Goal: Information Seeking & Learning: Learn about a topic

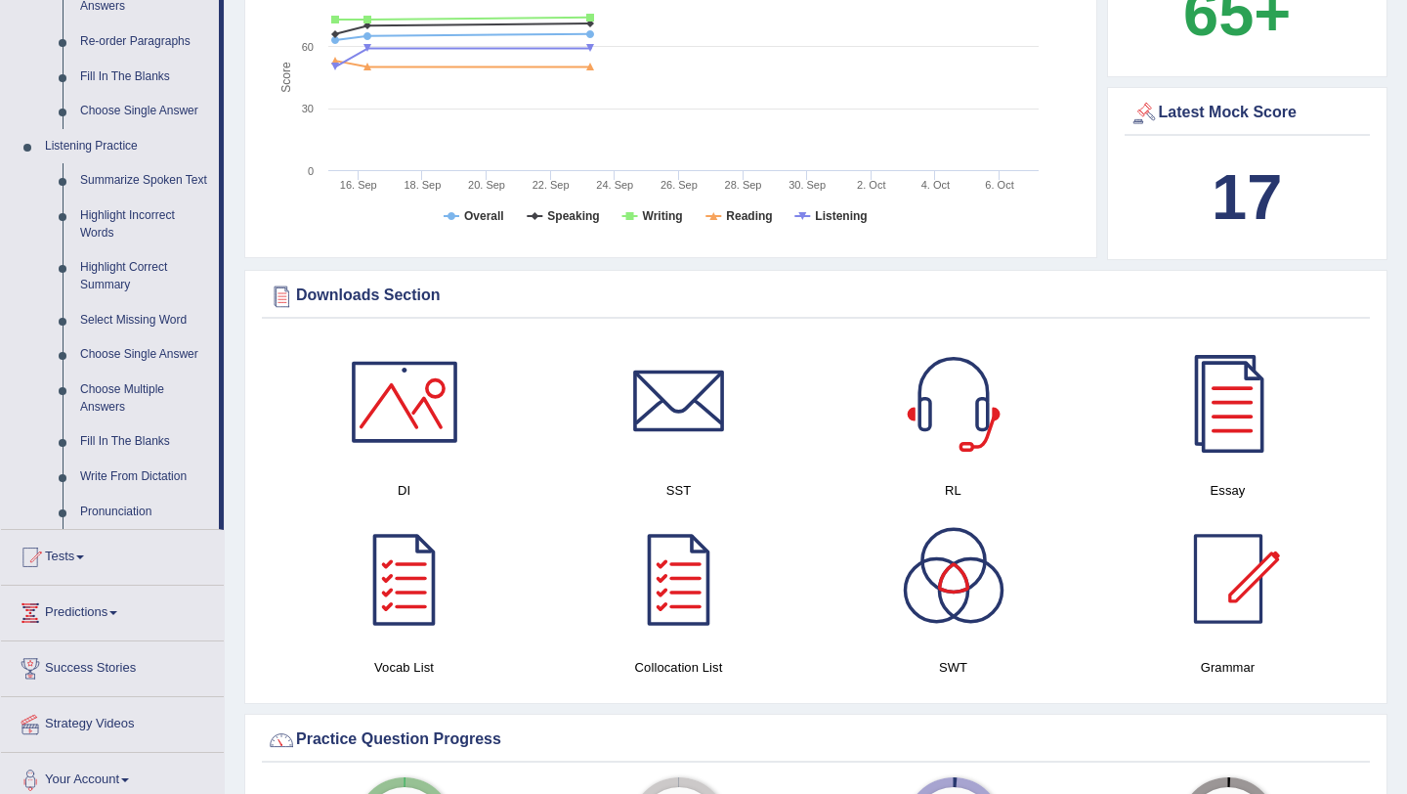
scroll to position [717, 0]
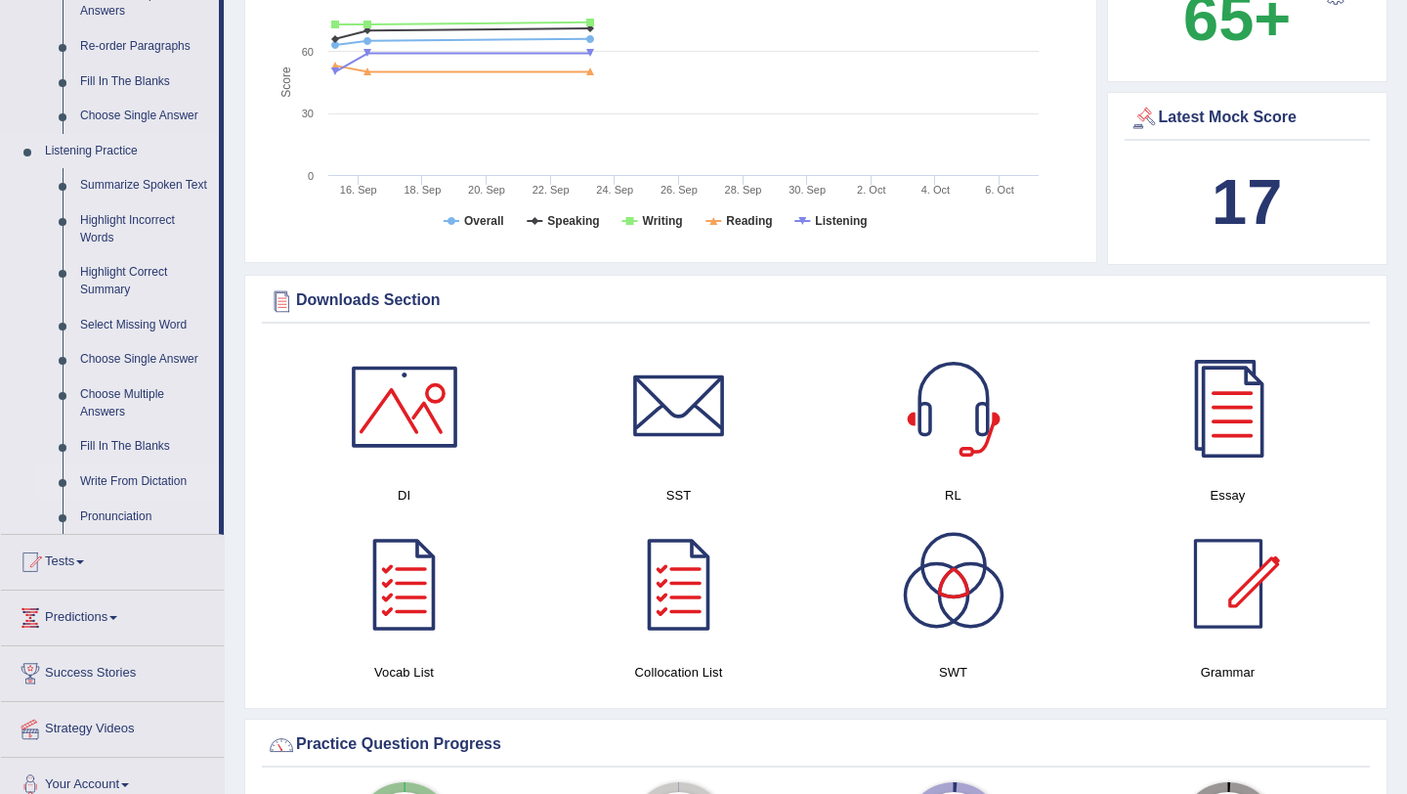
click at [161, 497] on link "Write From Dictation" at bounding box center [145, 481] width 148 height 35
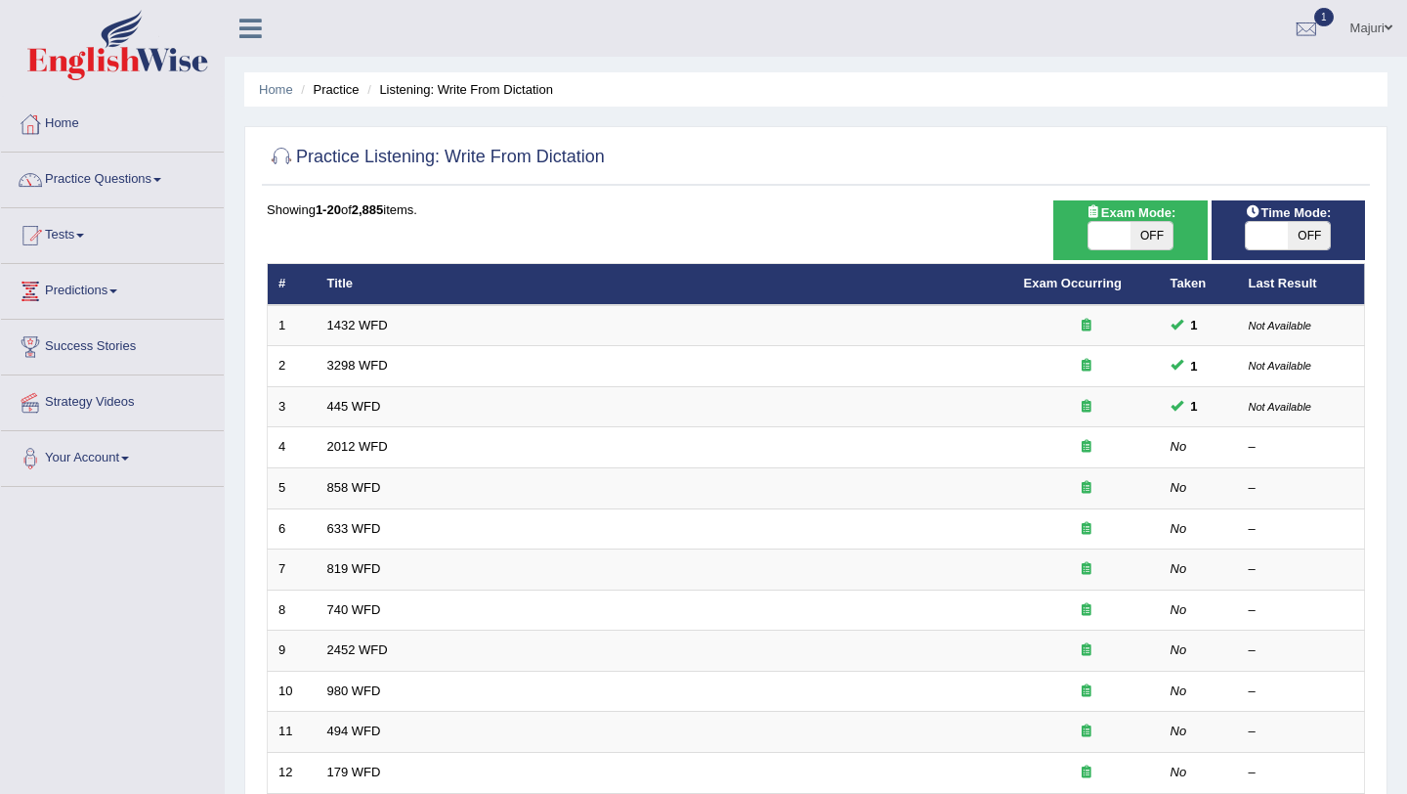
click at [1106, 239] on span at bounding box center [1110, 235] width 42 height 27
click at [1100, 236] on span at bounding box center [1110, 235] width 42 height 27
checkbox input "true"
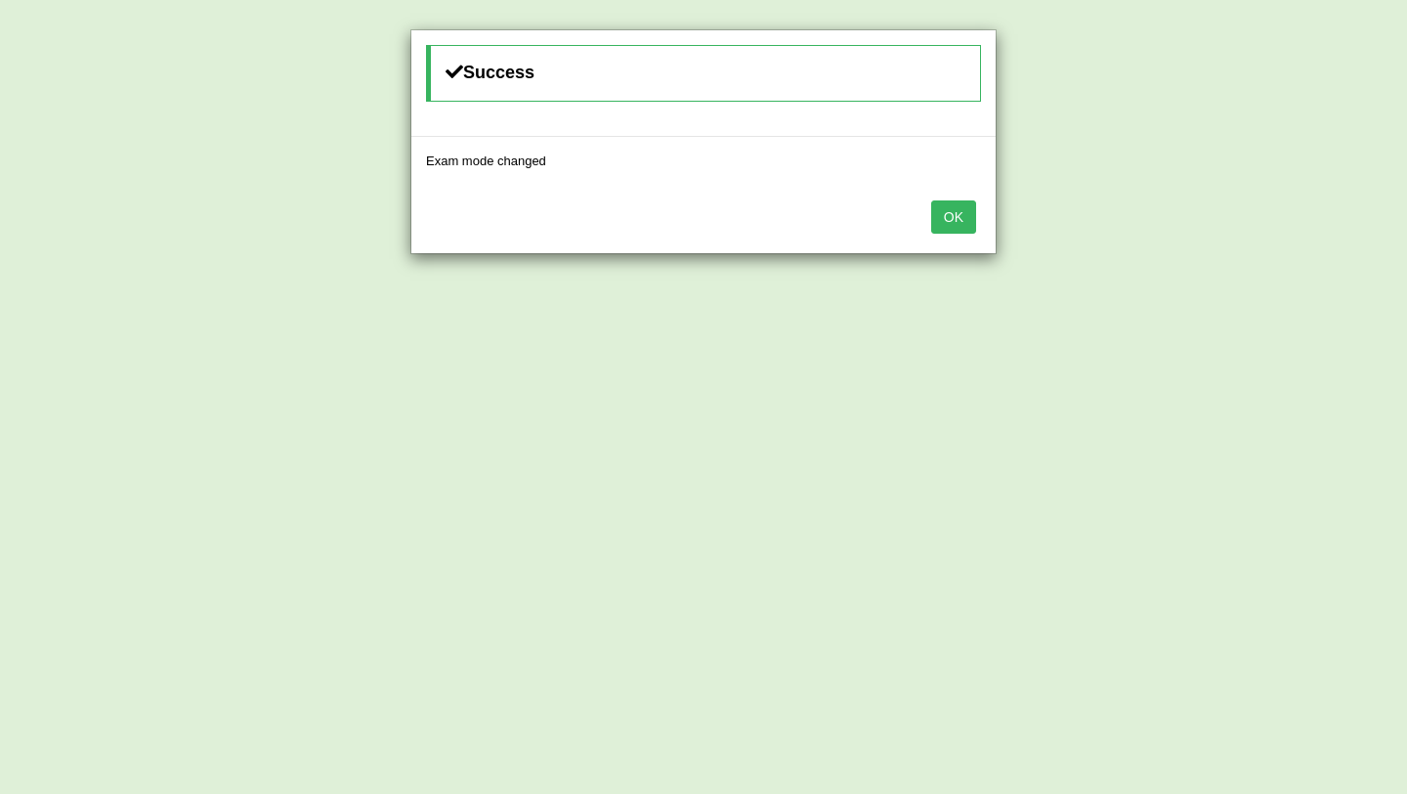
click at [949, 230] on button "OK" at bounding box center [953, 216] width 45 height 33
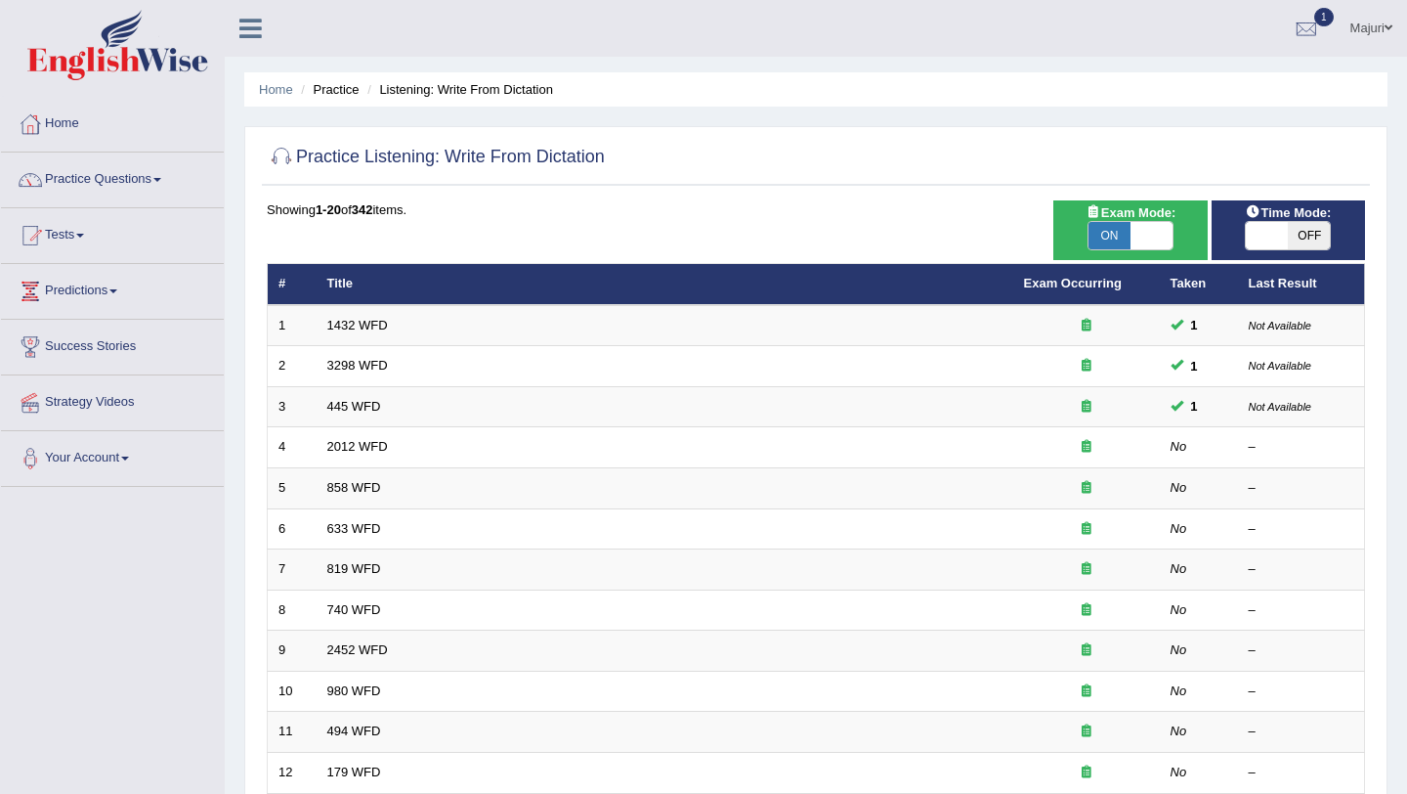
click at [1251, 240] on span at bounding box center [1267, 235] width 42 height 27
checkbox input "true"
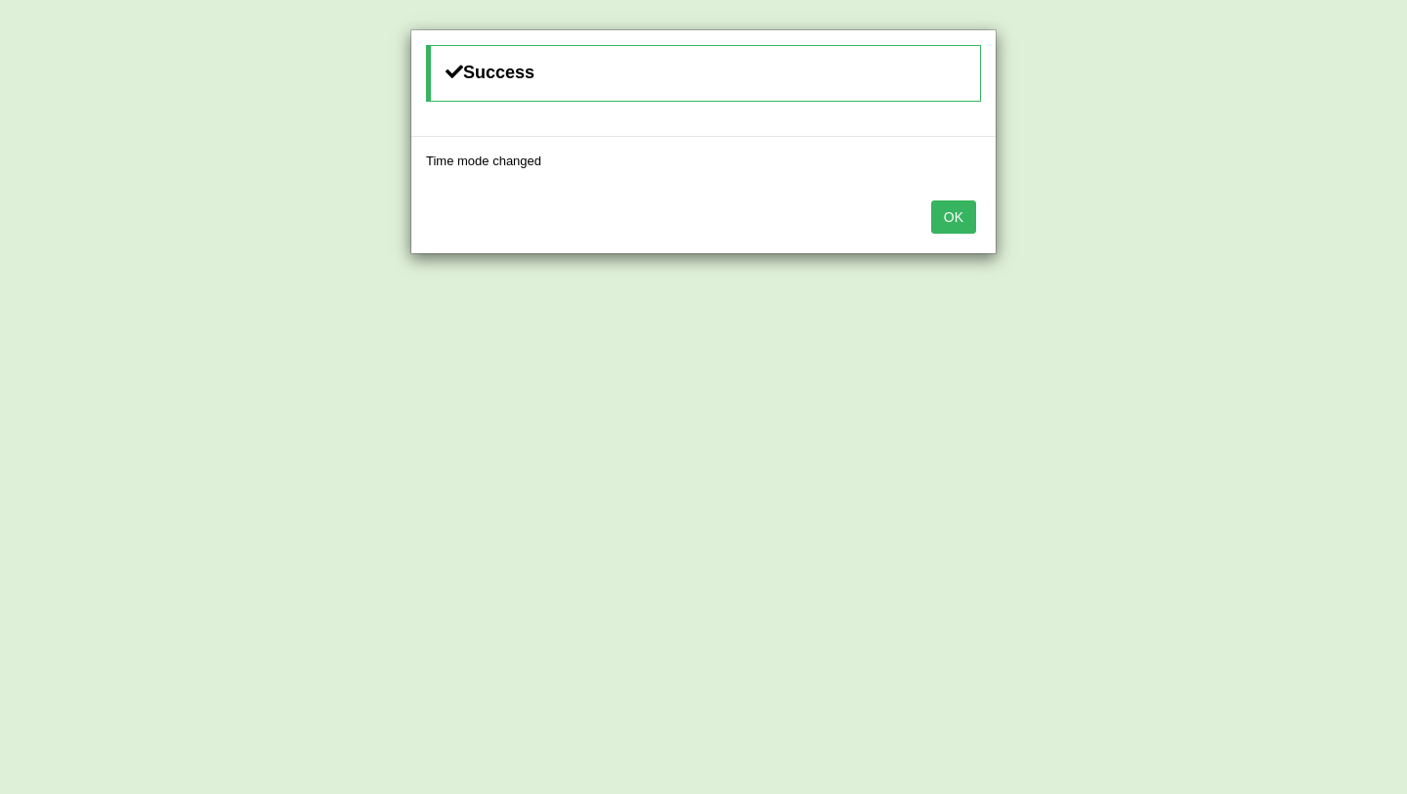
click at [963, 223] on button "OK" at bounding box center [953, 216] width 45 height 33
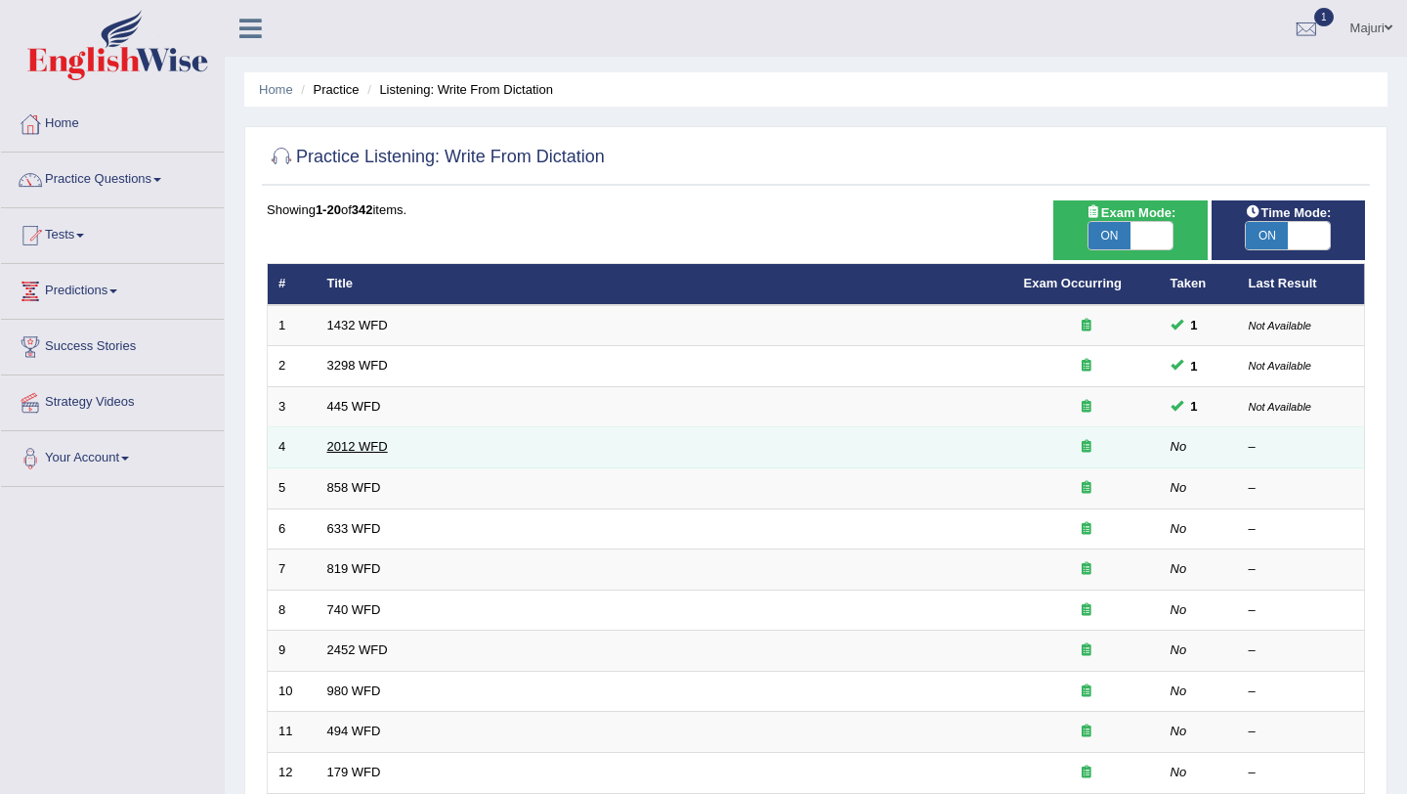
click at [362, 453] on link "2012 WFD" at bounding box center [357, 446] width 61 height 15
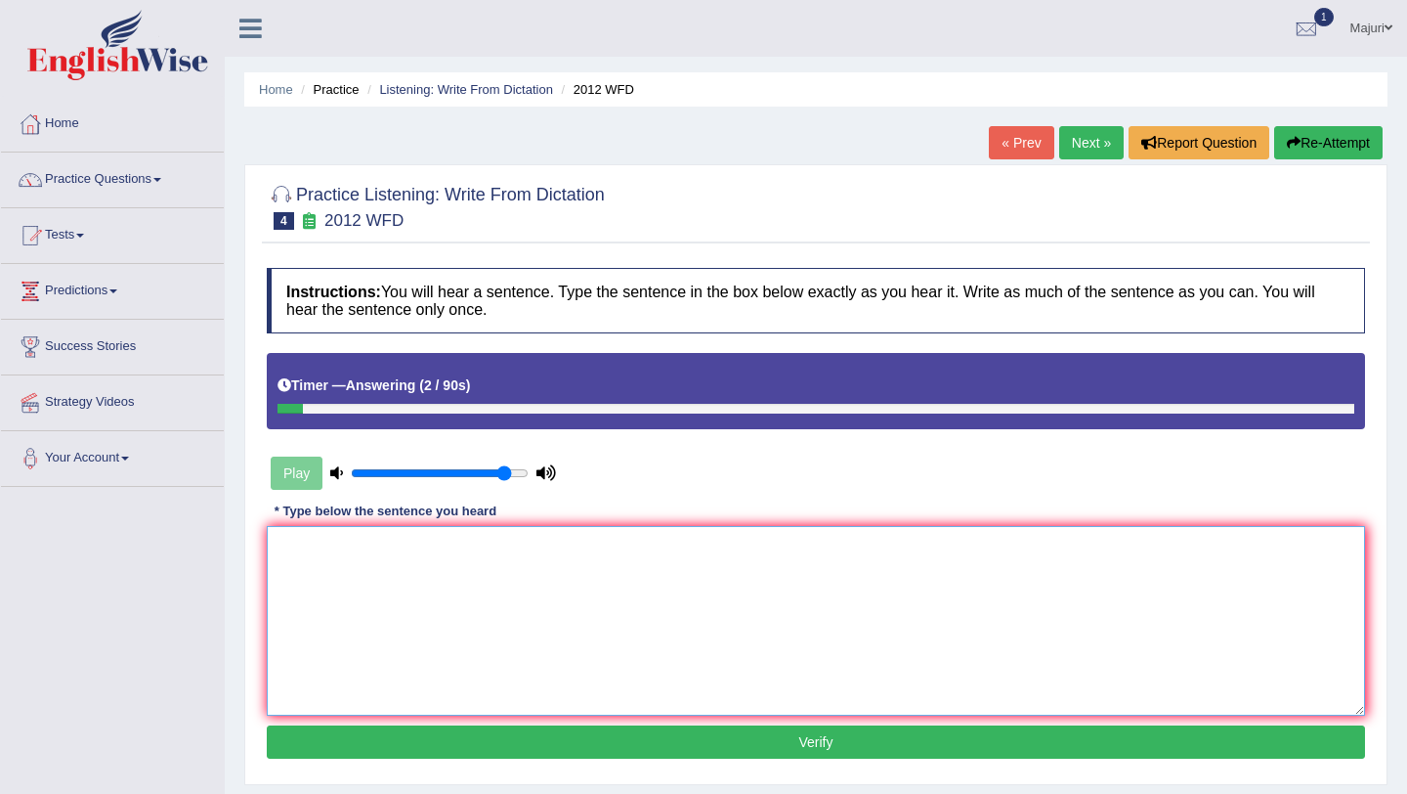
click at [339, 573] on textarea at bounding box center [816, 621] width 1098 height 190
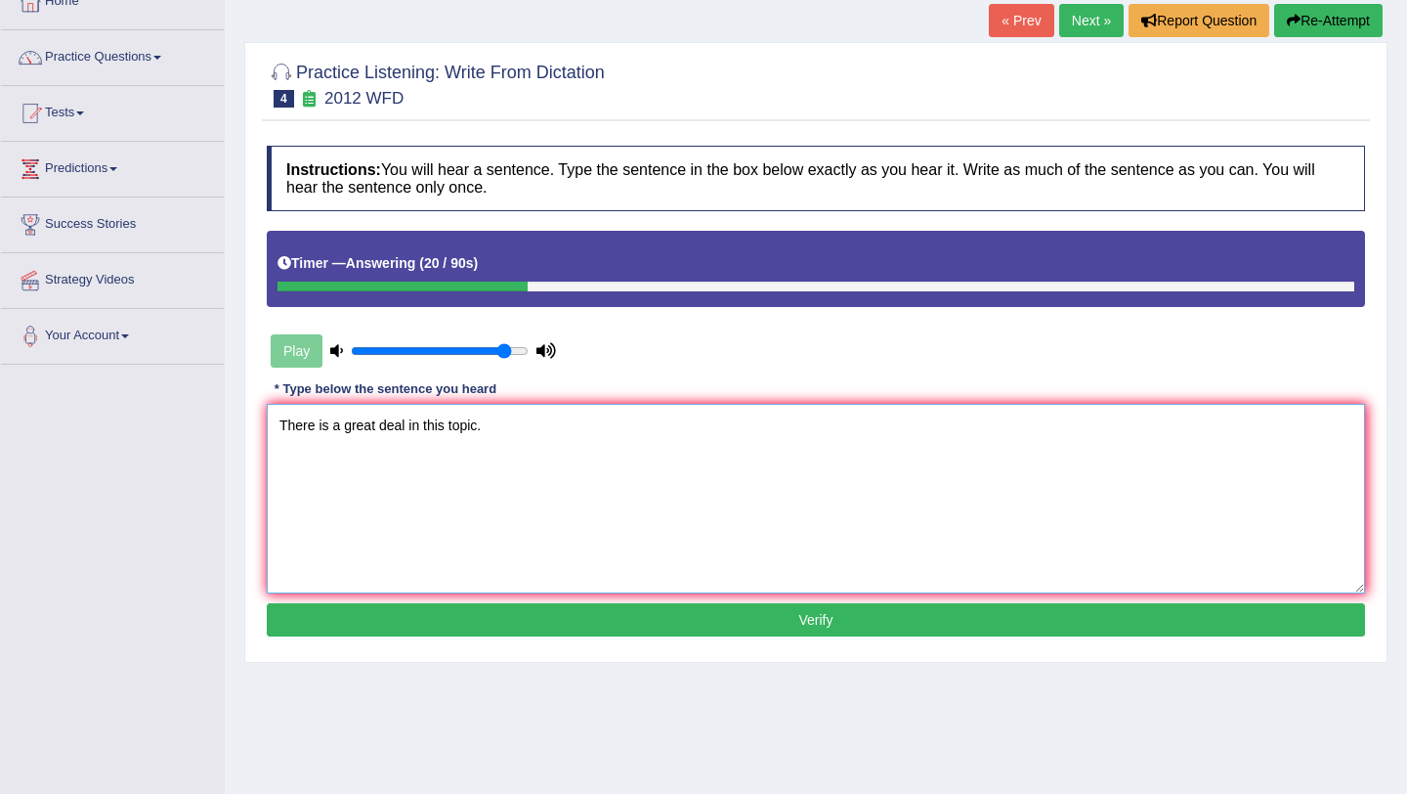
scroll to position [127, 0]
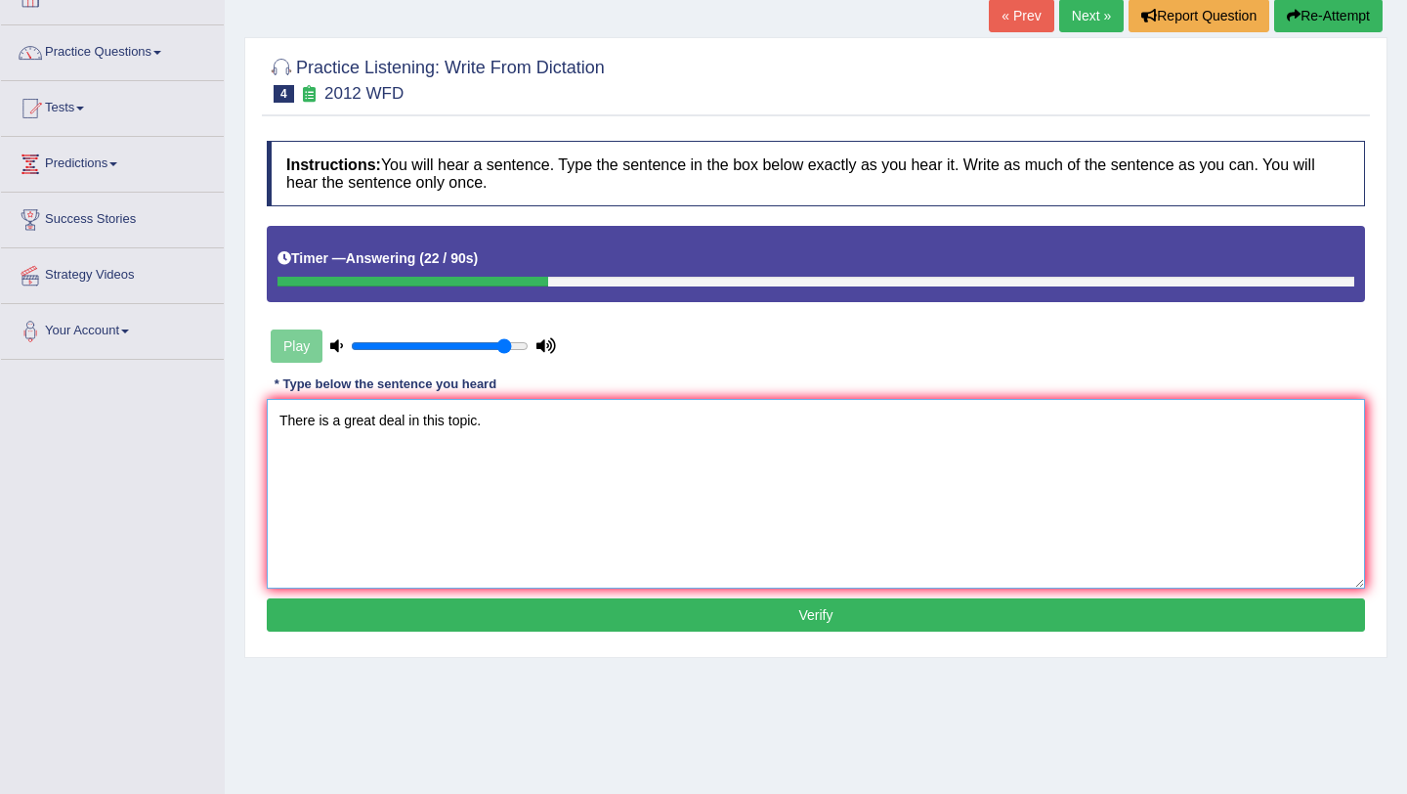
type textarea "There is a great deal in this topic."
click at [841, 620] on button "Verify" at bounding box center [816, 614] width 1098 height 33
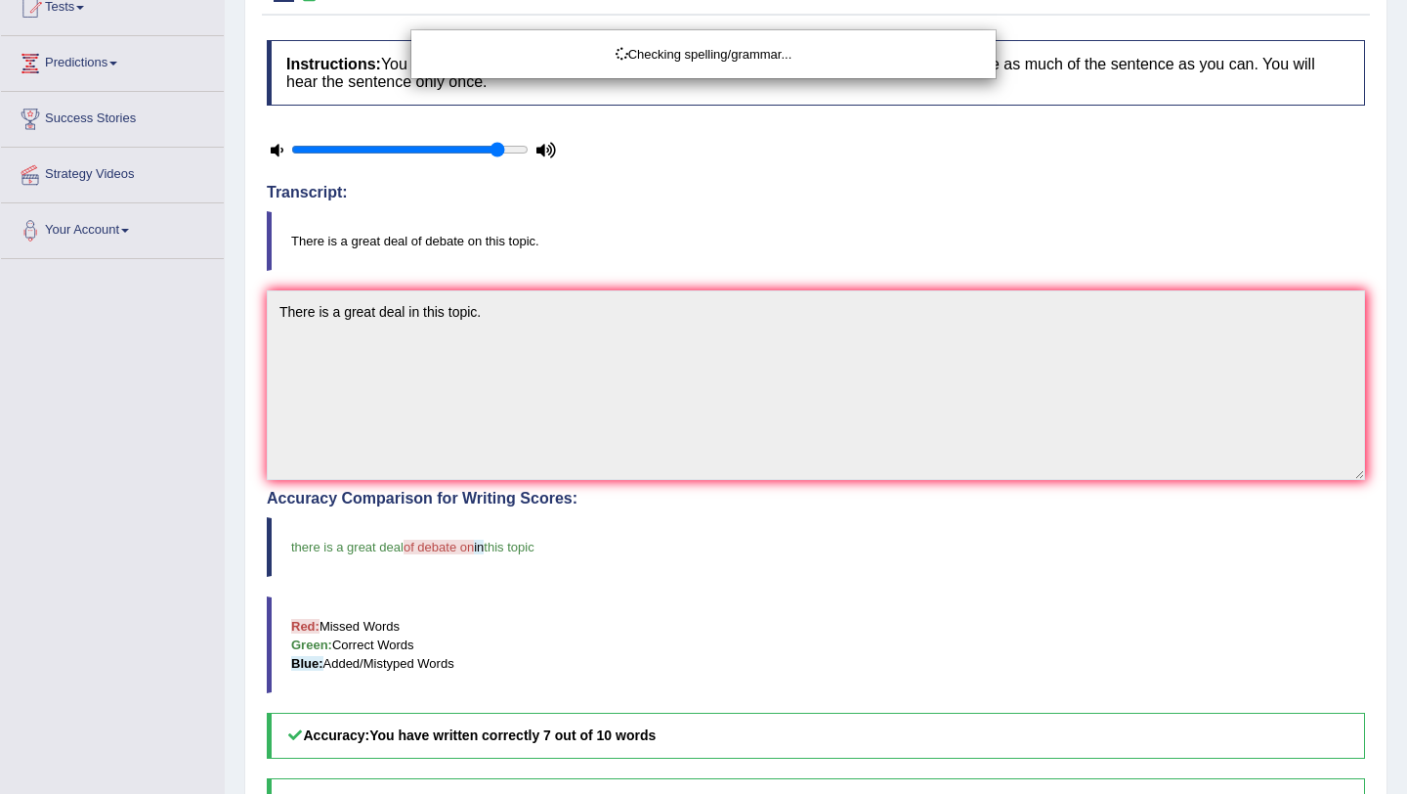
scroll to position [278, 0]
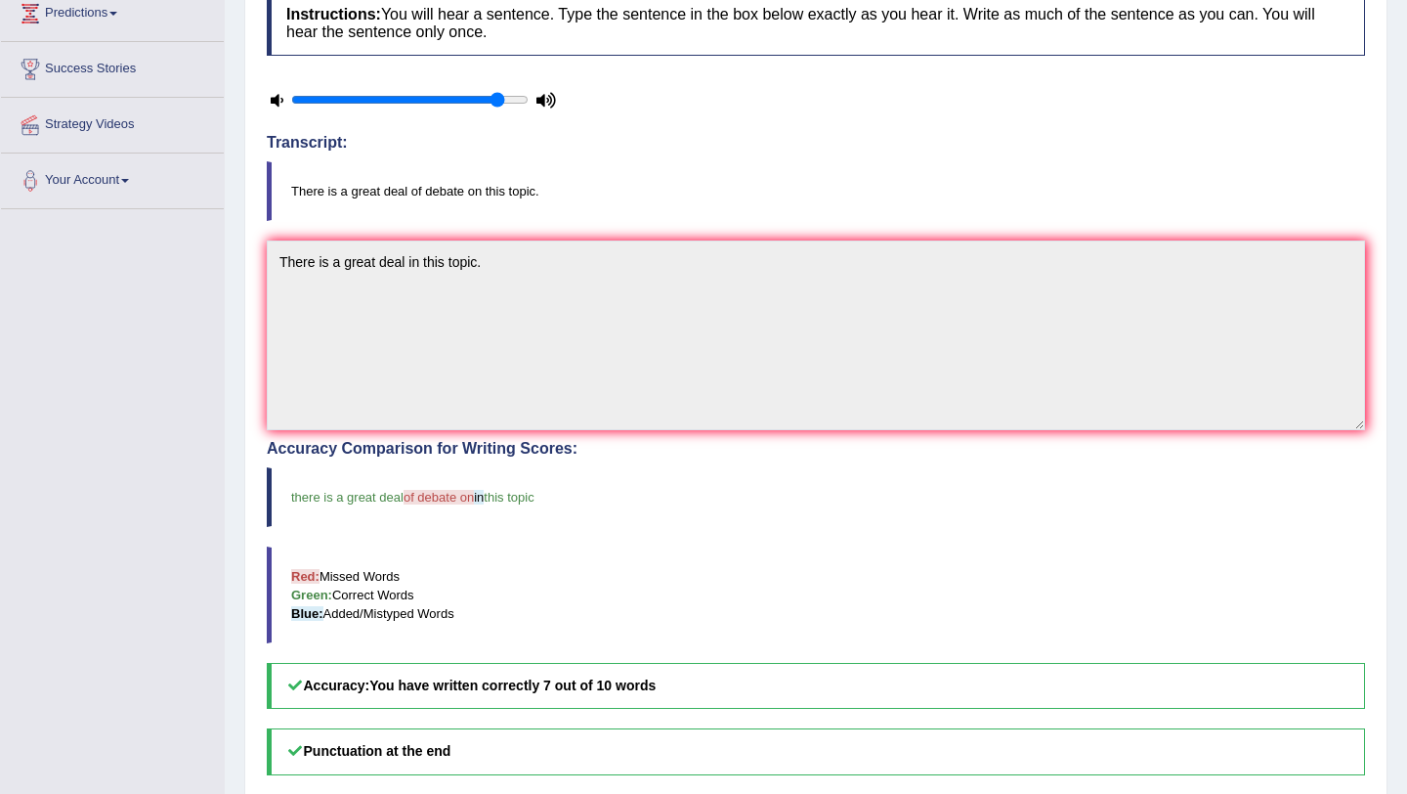
click at [454, 499] on span "of debate on" at bounding box center [439, 497] width 70 height 15
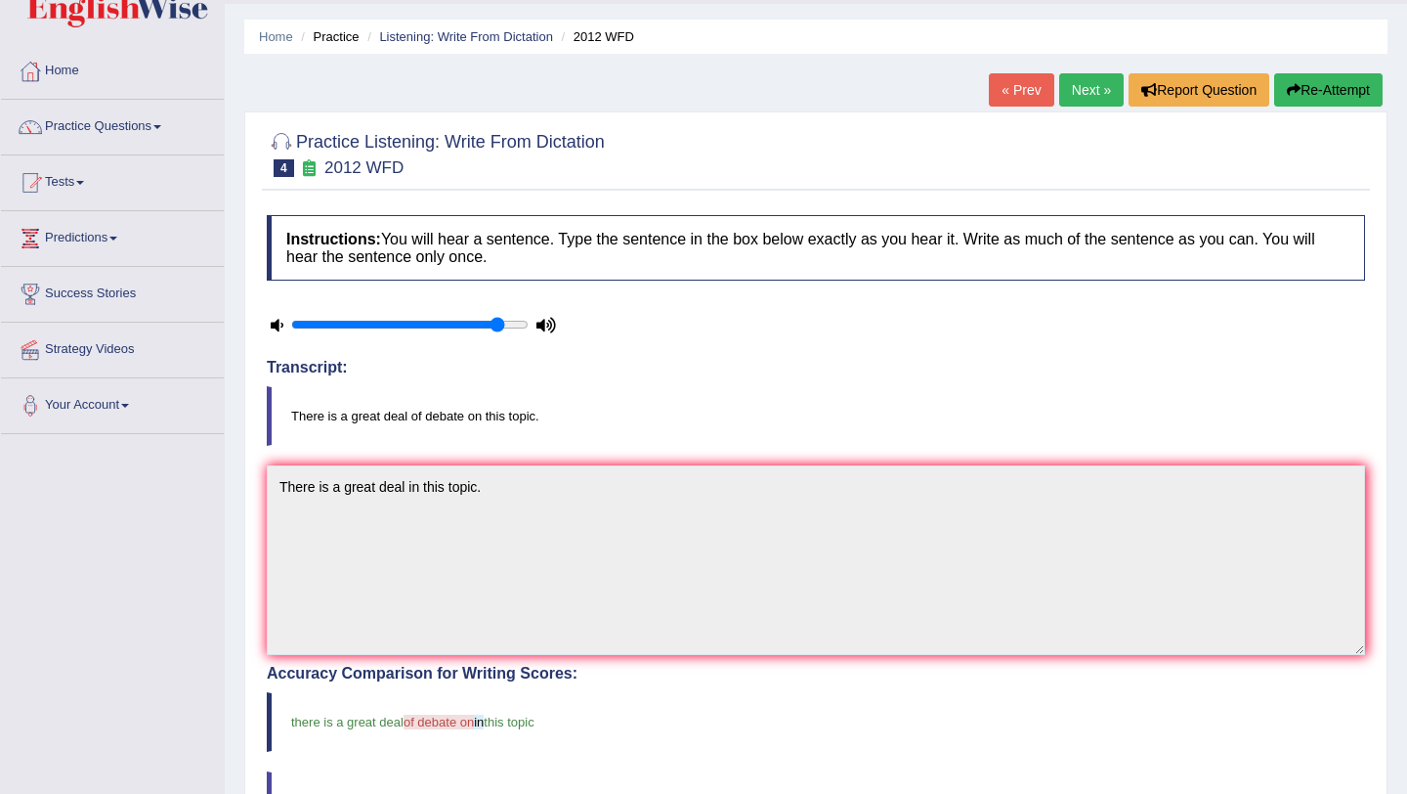
scroll to position [0, 0]
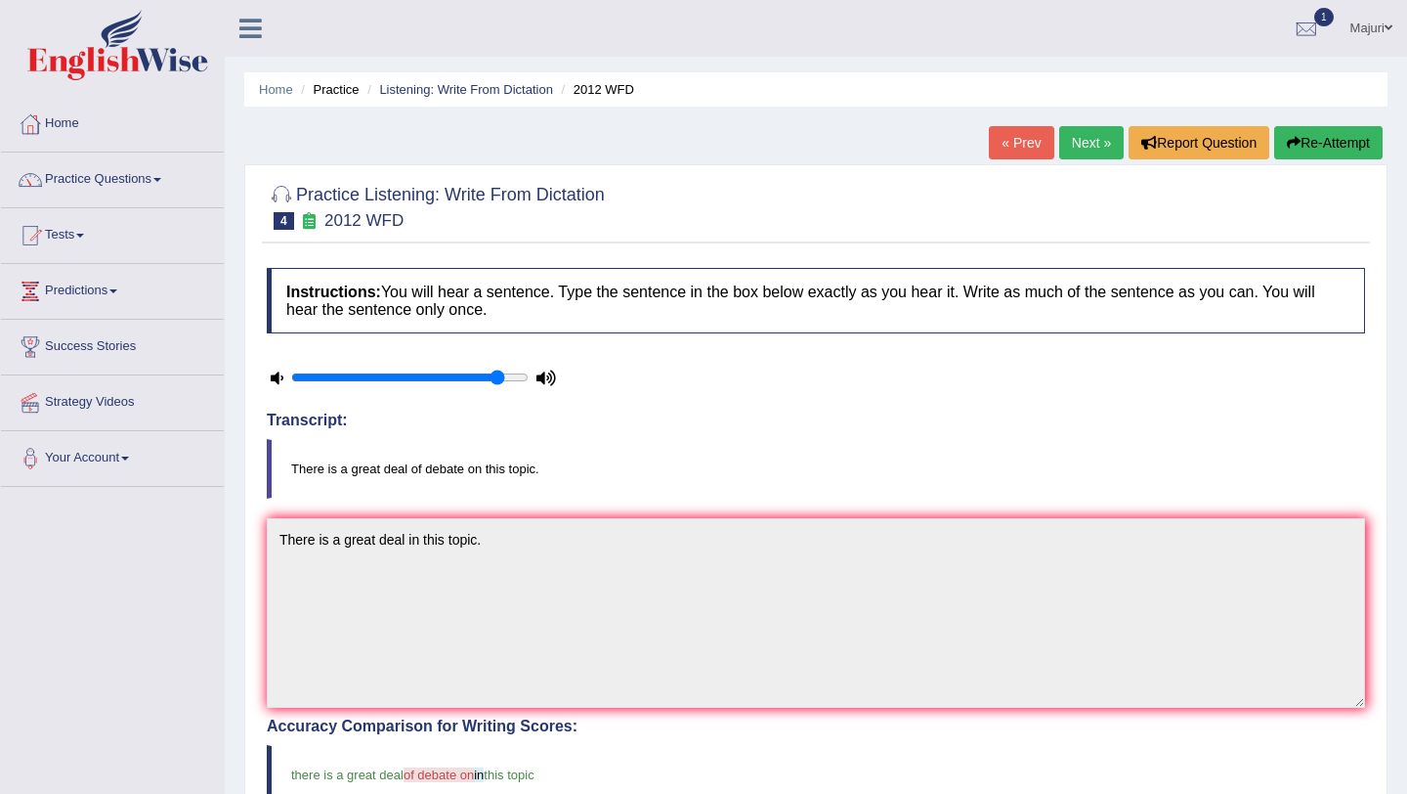
click at [1081, 150] on link "Next »" at bounding box center [1091, 142] width 65 height 33
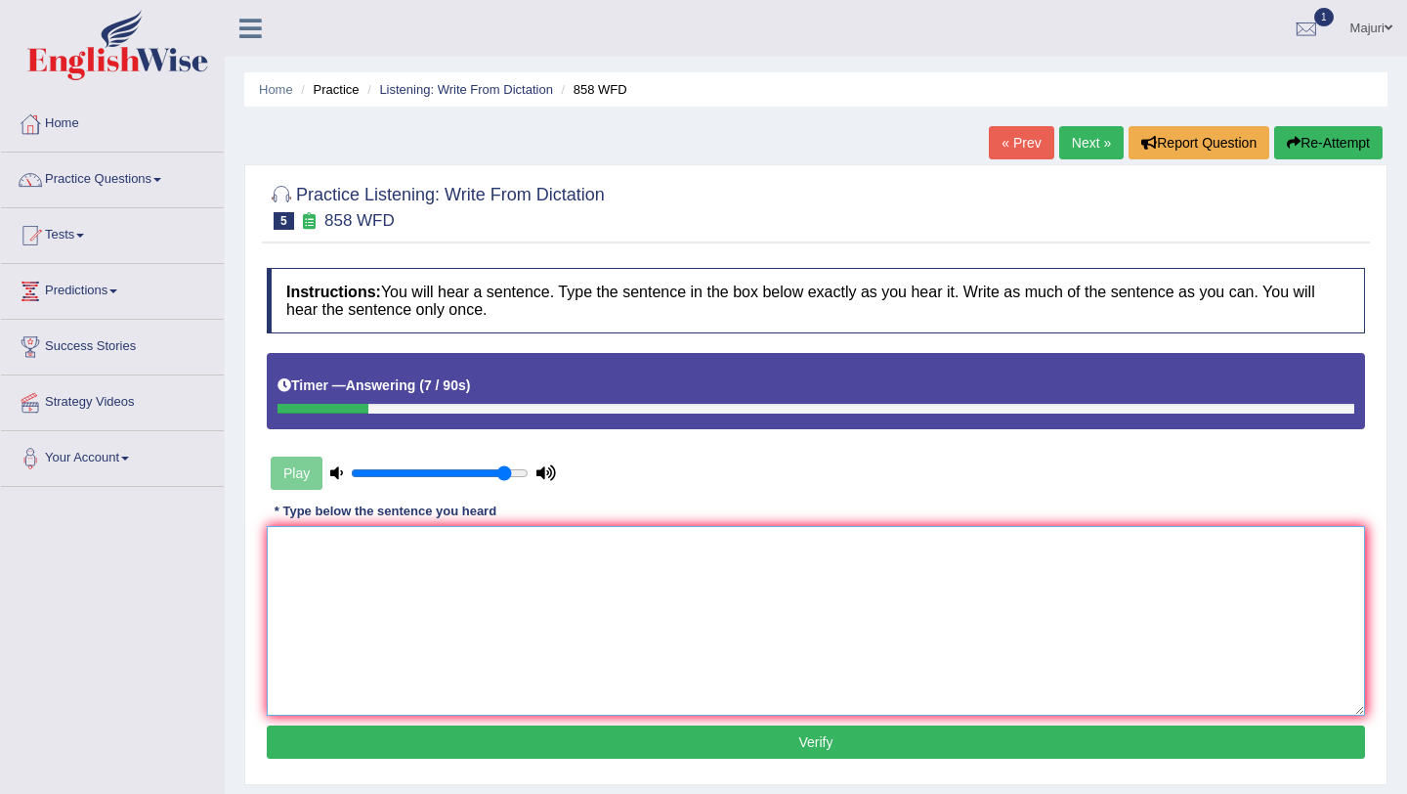
click at [928, 562] on textarea at bounding box center [816, 621] width 1098 height 190
type textarea "The year"
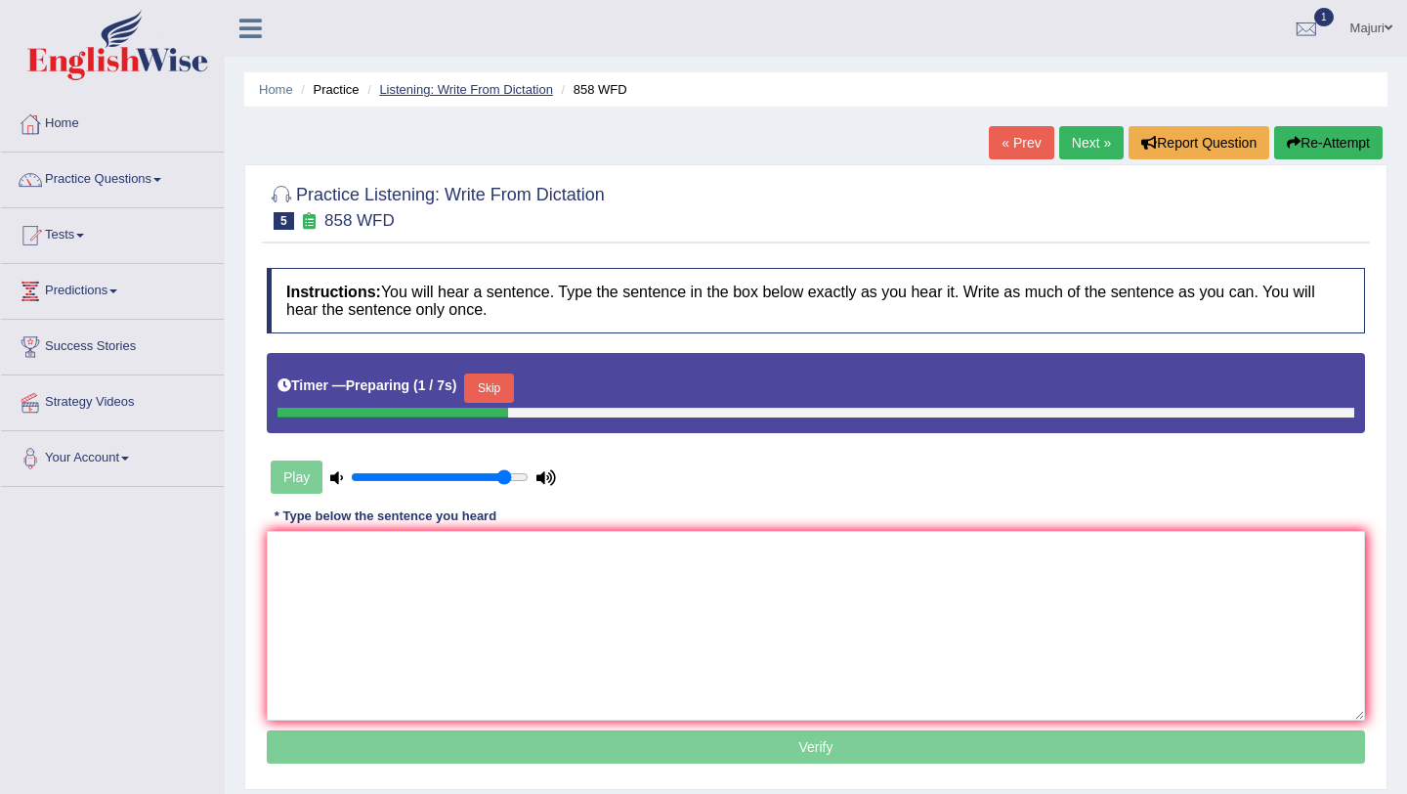
click at [510, 89] on link "Listening: Write From Dictation" at bounding box center [466, 89] width 174 height 15
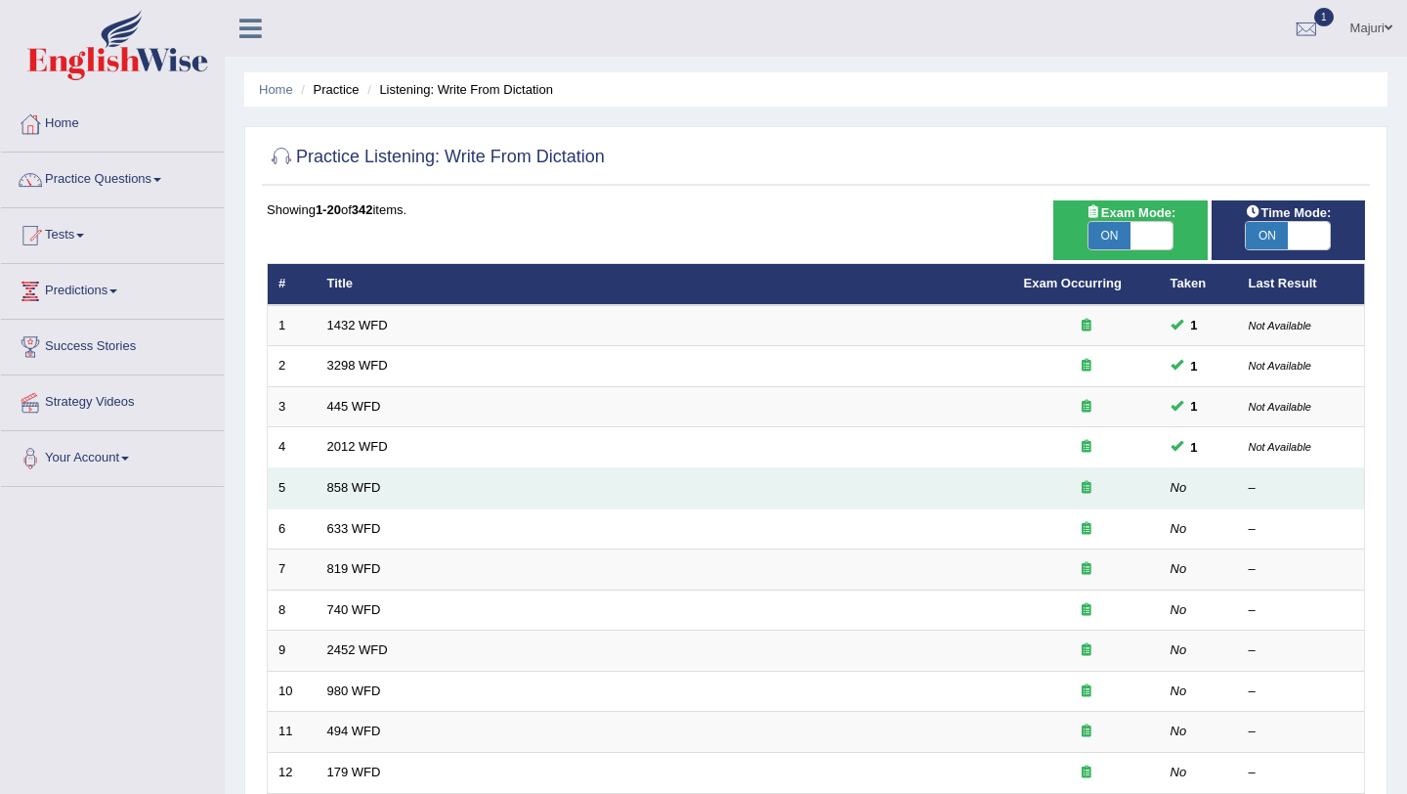
click at [339, 496] on td "858 WFD" at bounding box center [665, 488] width 697 height 41
click at [354, 490] on link "858 WFD" at bounding box center [354, 487] width 54 height 15
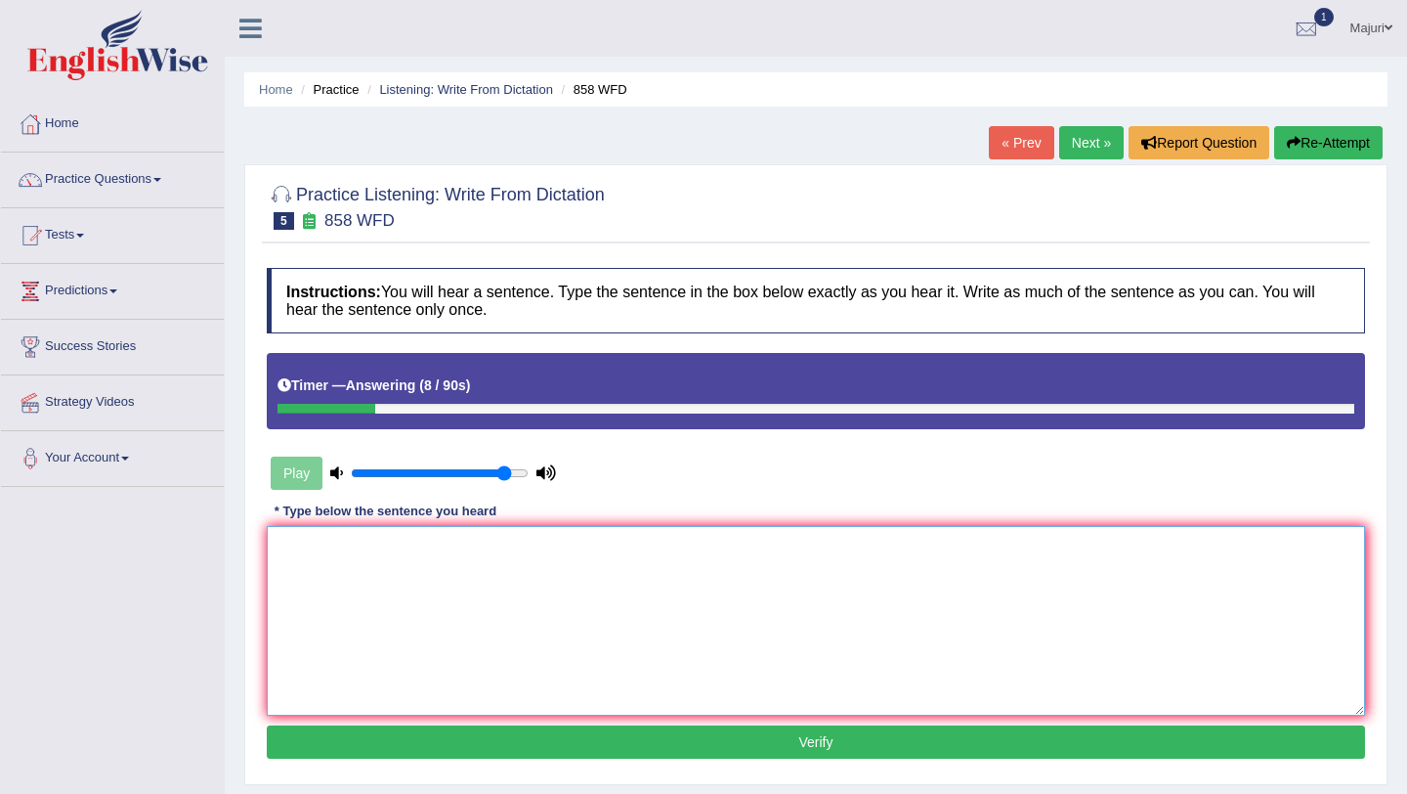
click at [367, 542] on textarea at bounding box center [816, 621] width 1098 height 190
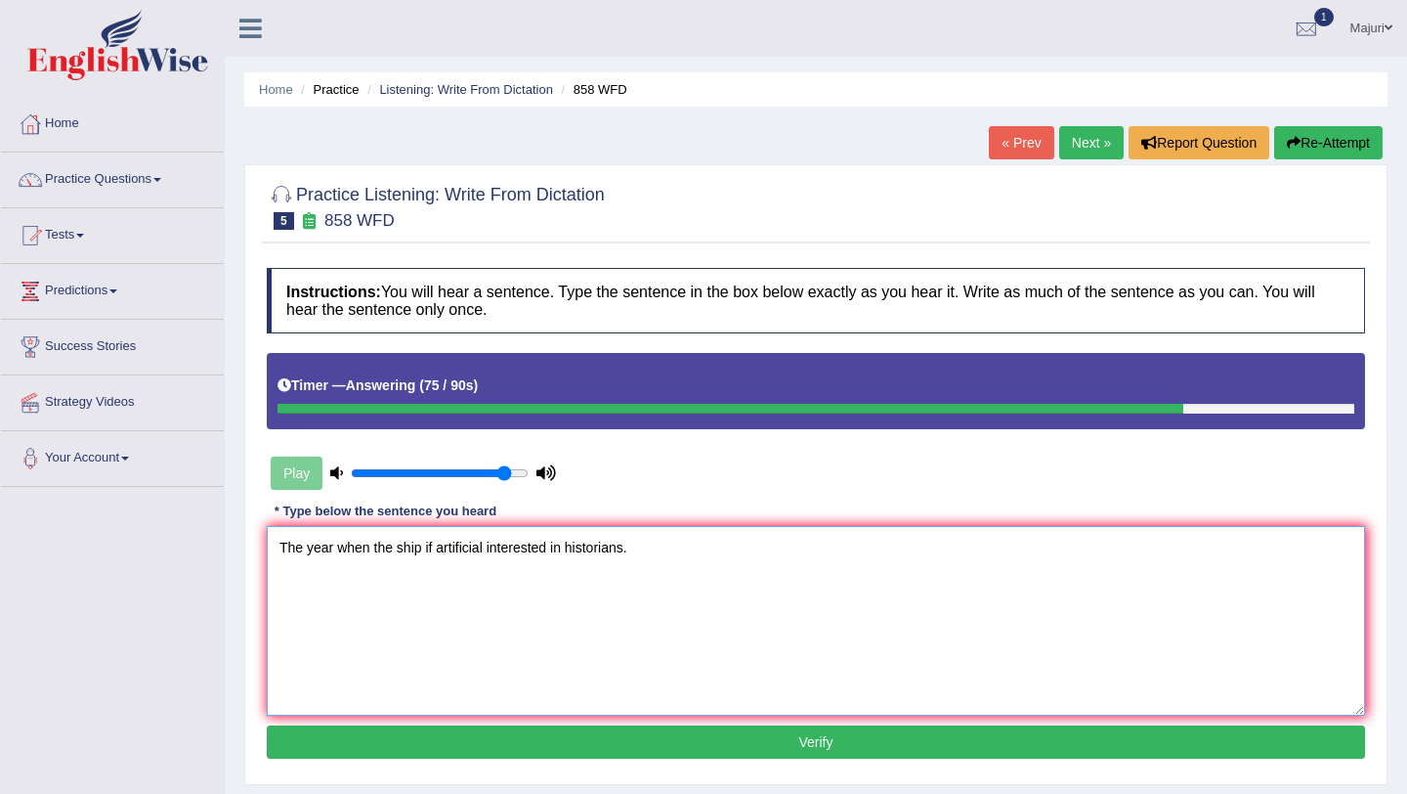
drag, startPoint x: 434, startPoint y: 548, endPoint x: 423, endPoint y: 547, distance: 10.8
click at [423, 547] on textarea "The year when the ship if artificial interested in historians." at bounding box center [816, 621] width 1098 height 190
type textarea "The year when the ship of artefacts artificial interested in historians."
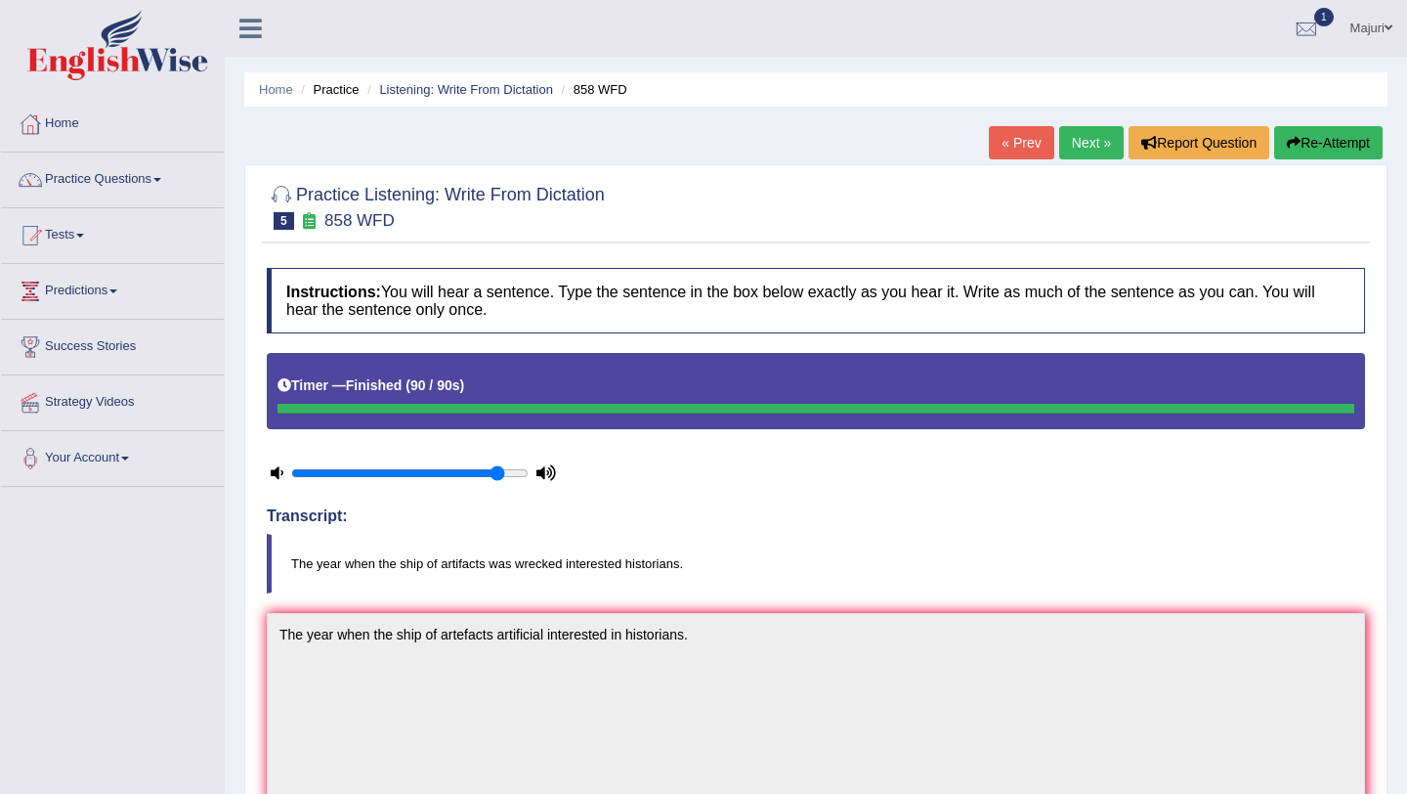
click at [1081, 147] on link "Next »" at bounding box center [1091, 142] width 65 height 33
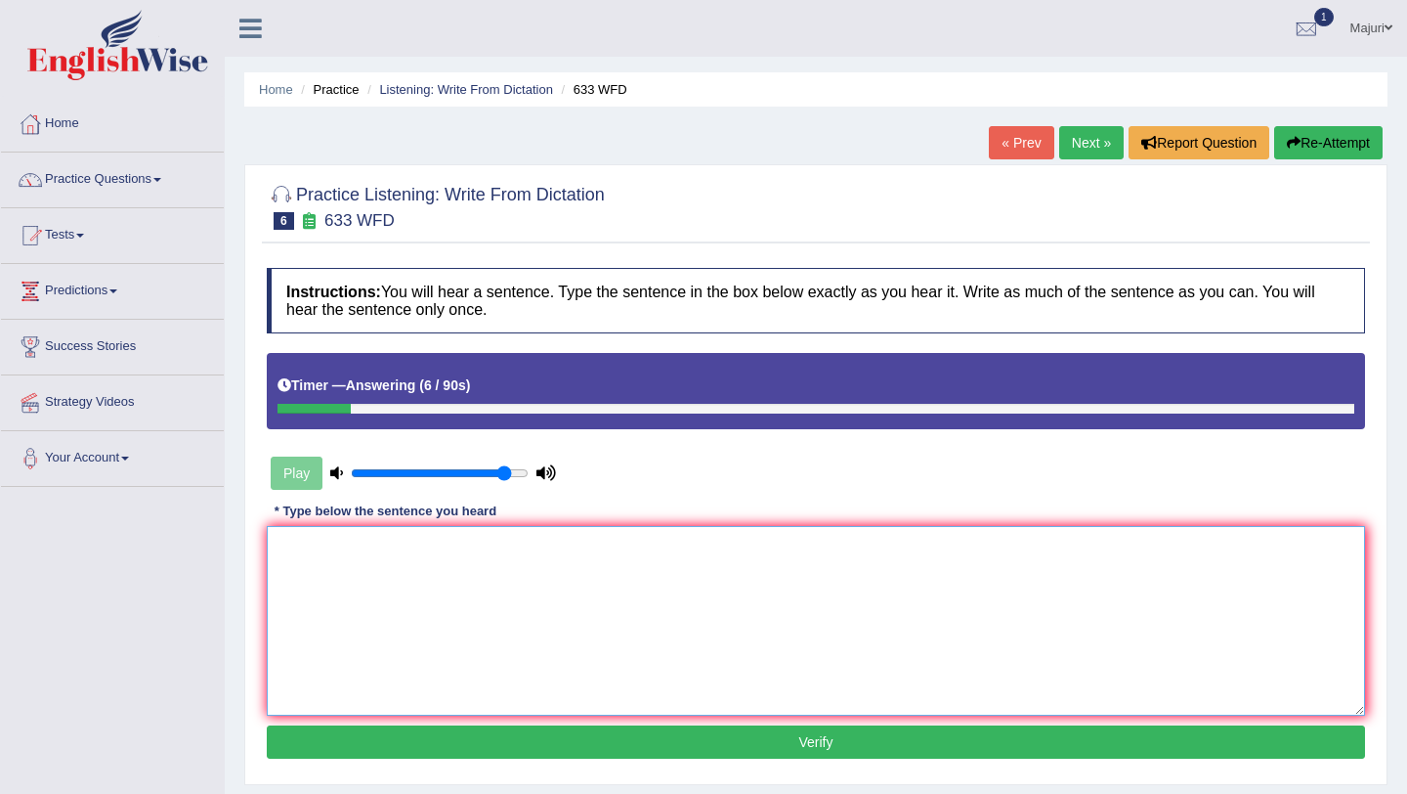
click at [837, 579] on textarea at bounding box center [816, 621] width 1098 height 190
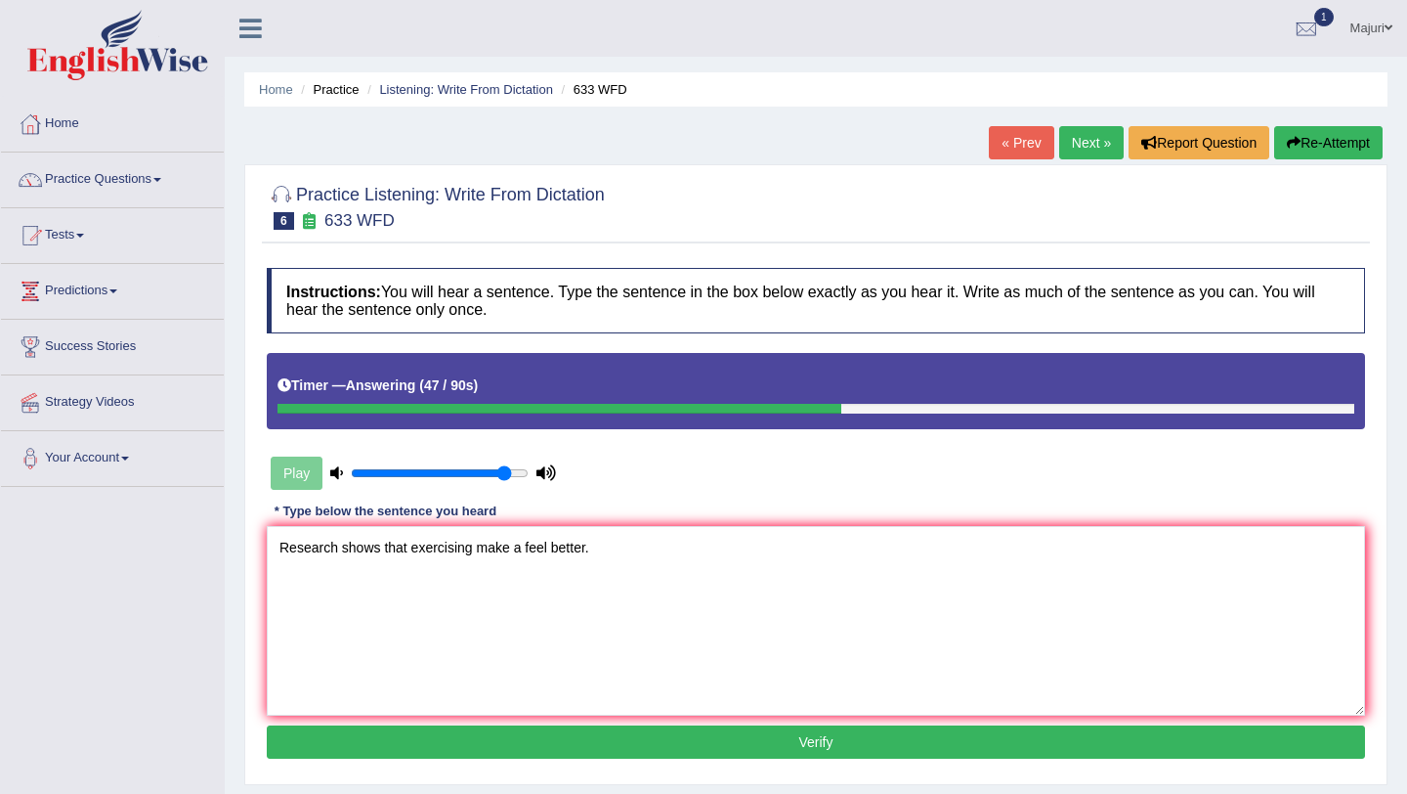
drag, startPoint x: 850, startPoint y: 748, endPoint x: 517, endPoint y: 550, distance: 387.3
click at [517, 550] on div "Instructions: You will hear a sentence. Type the sentence in the box below exac…" at bounding box center [816, 516] width 1108 height 516
click at [517, 550] on textarea "Research shows that exercising make a feel better." at bounding box center [816, 621] width 1098 height 190
type textarea "Research shows that exercising make makes a feel better."
click at [850, 745] on button "Verify" at bounding box center [816, 741] width 1098 height 33
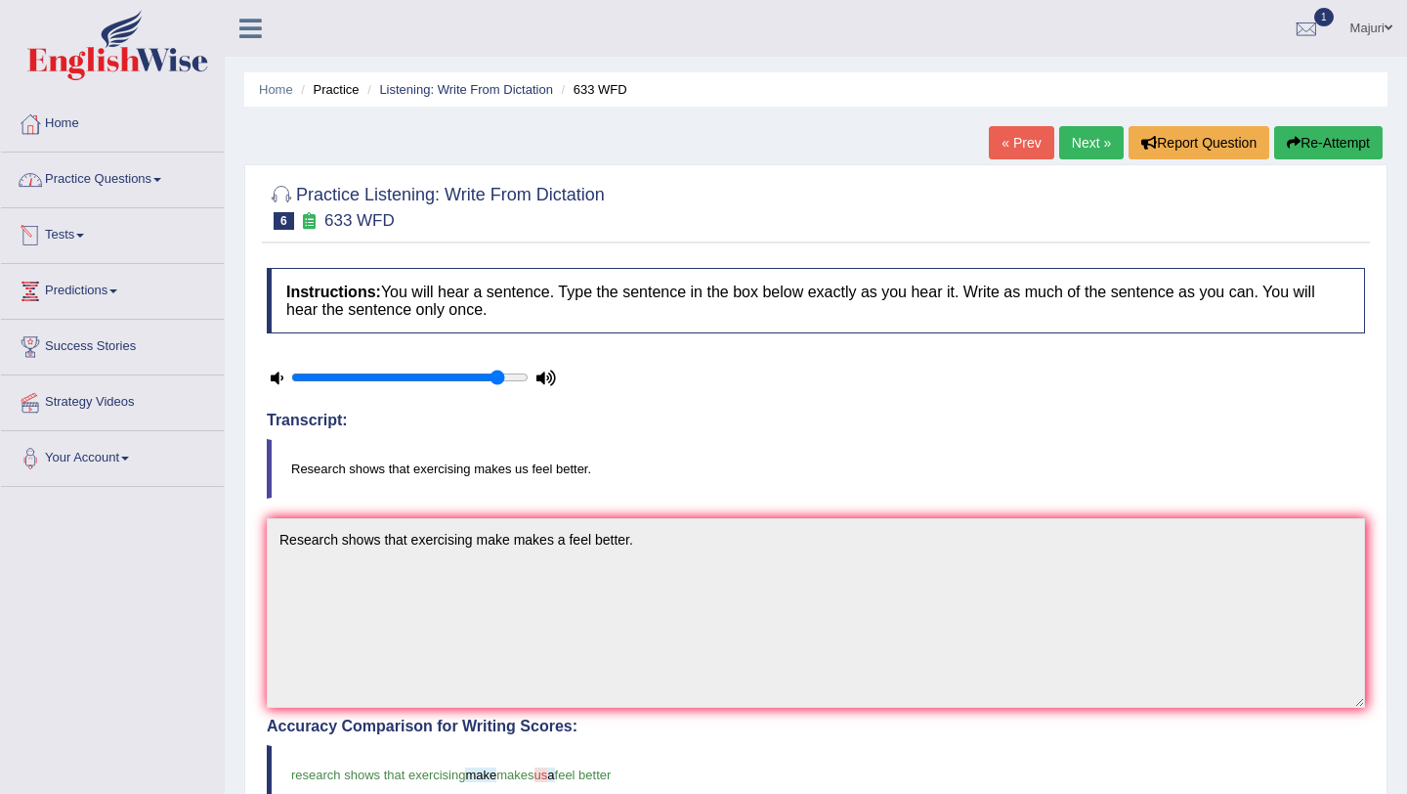
click at [70, 235] on link "Tests" at bounding box center [112, 232] width 223 height 49
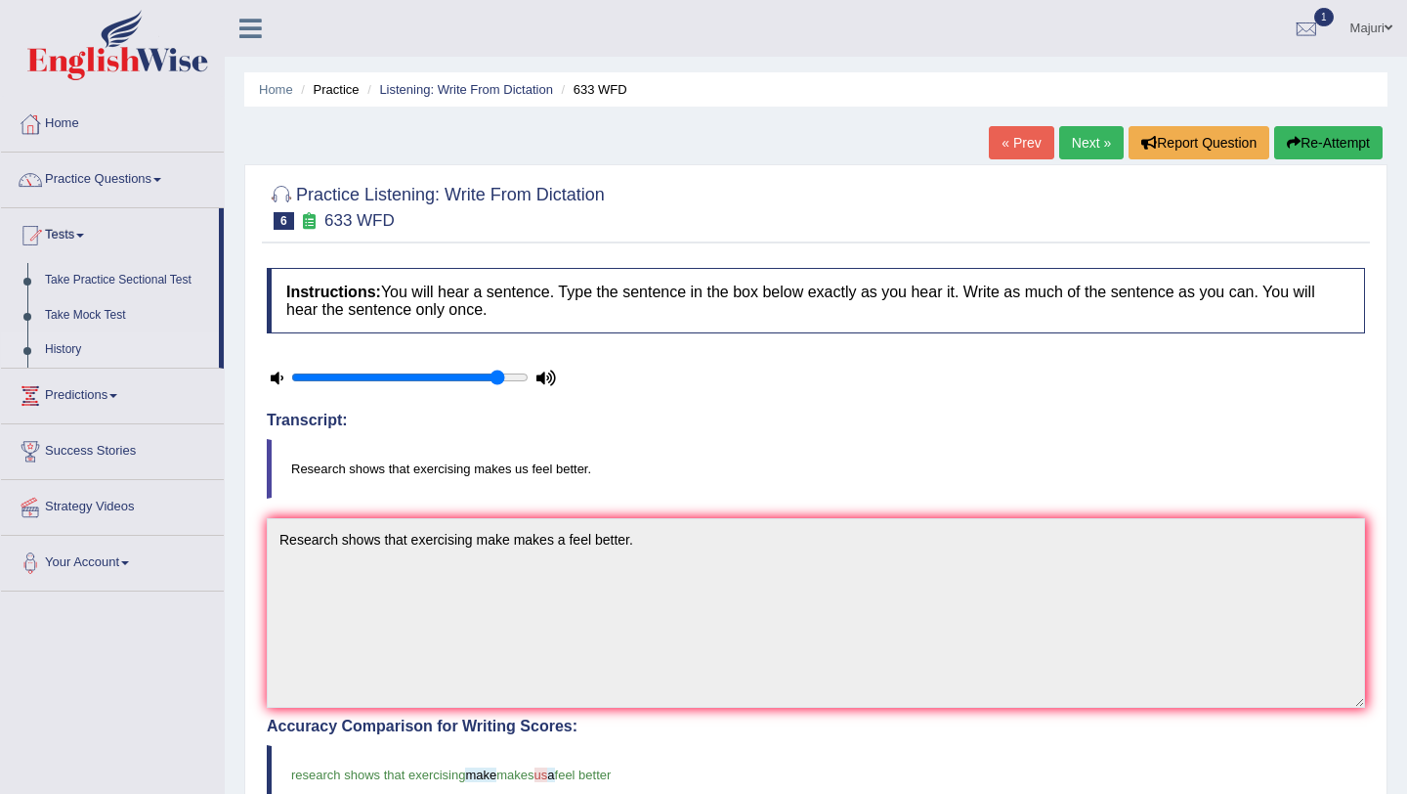
click at [76, 357] on link "History" at bounding box center [127, 349] width 183 height 35
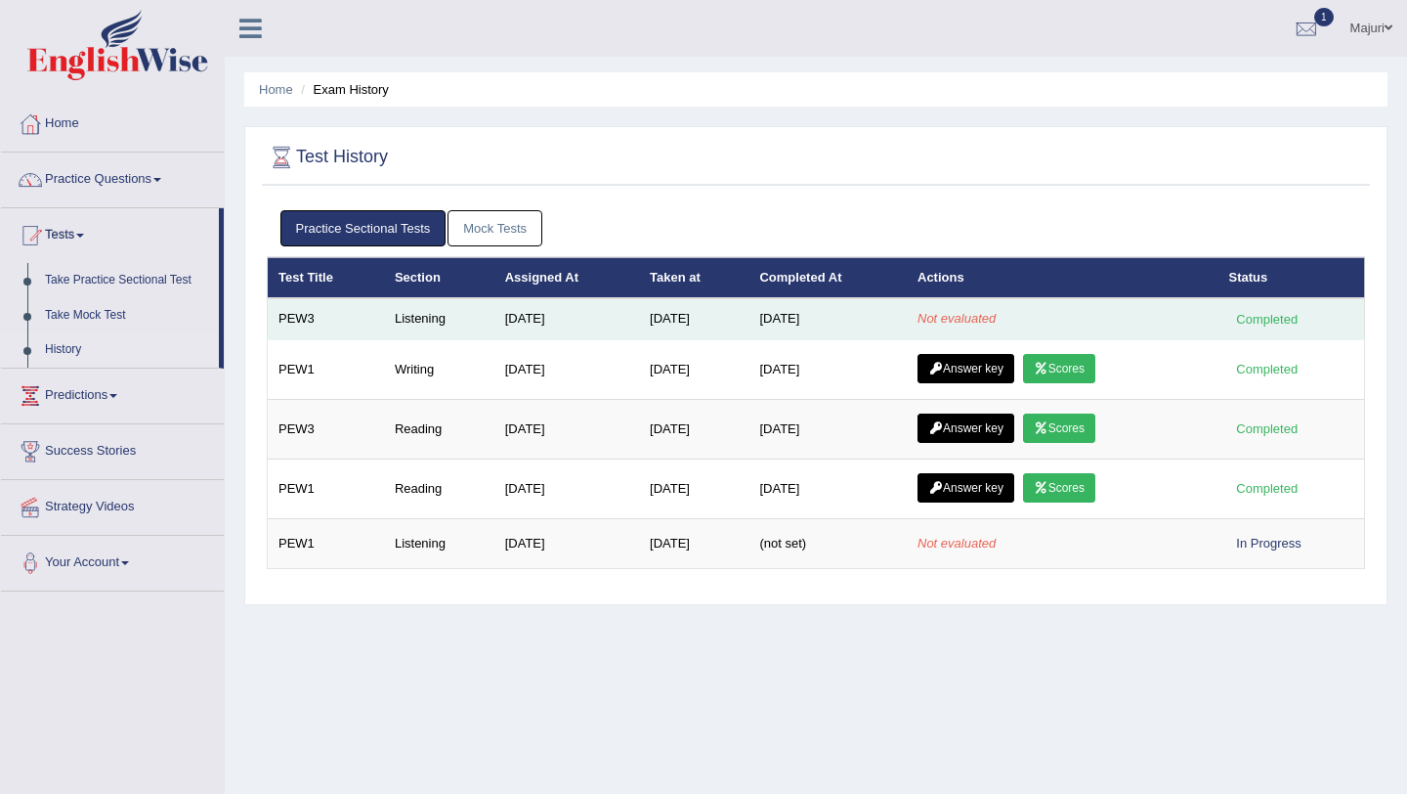
click at [504, 316] on td "Sep 9, 2025" at bounding box center [567, 318] width 145 height 41
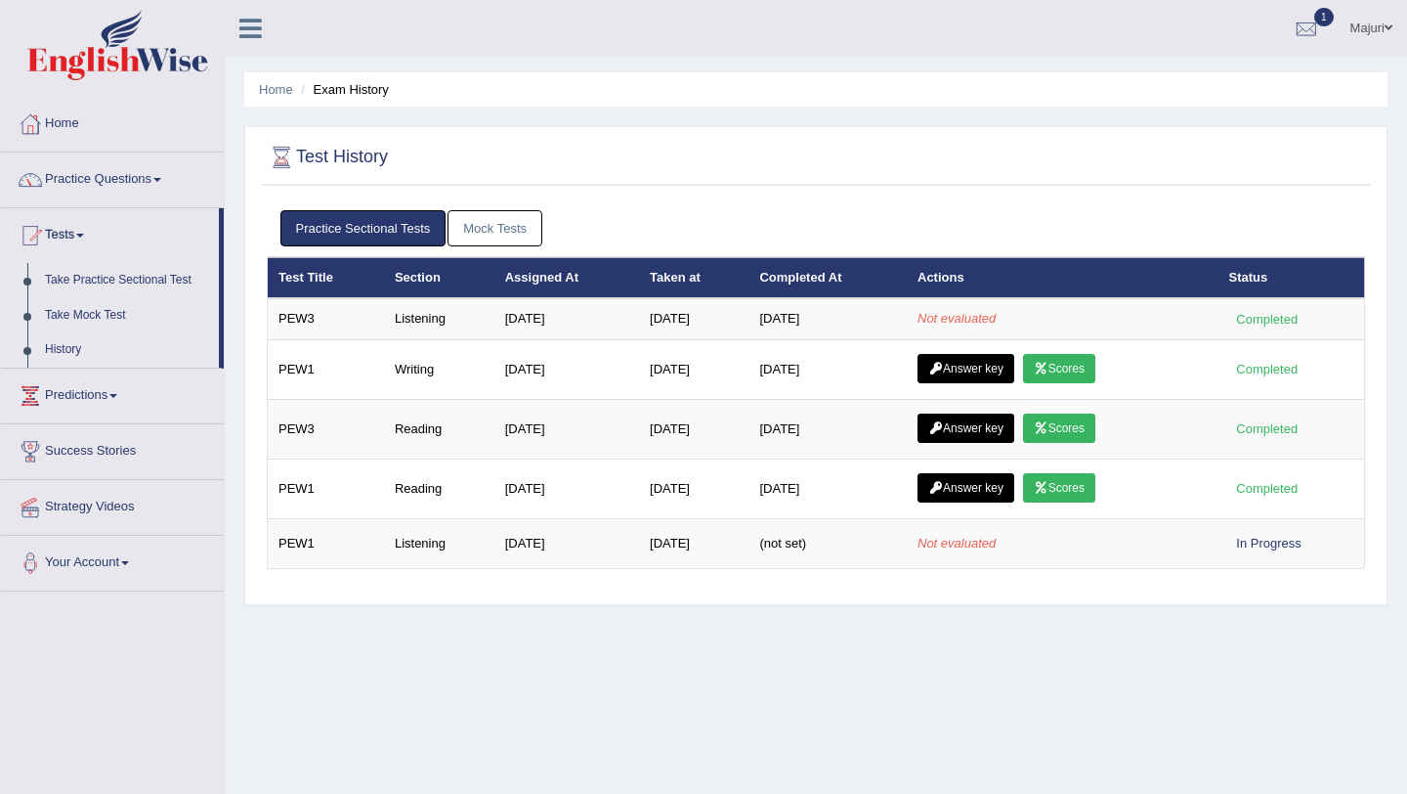
click at [495, 221] on link "Mock Tests" at bounding box center [495, 228] width 95 height 36
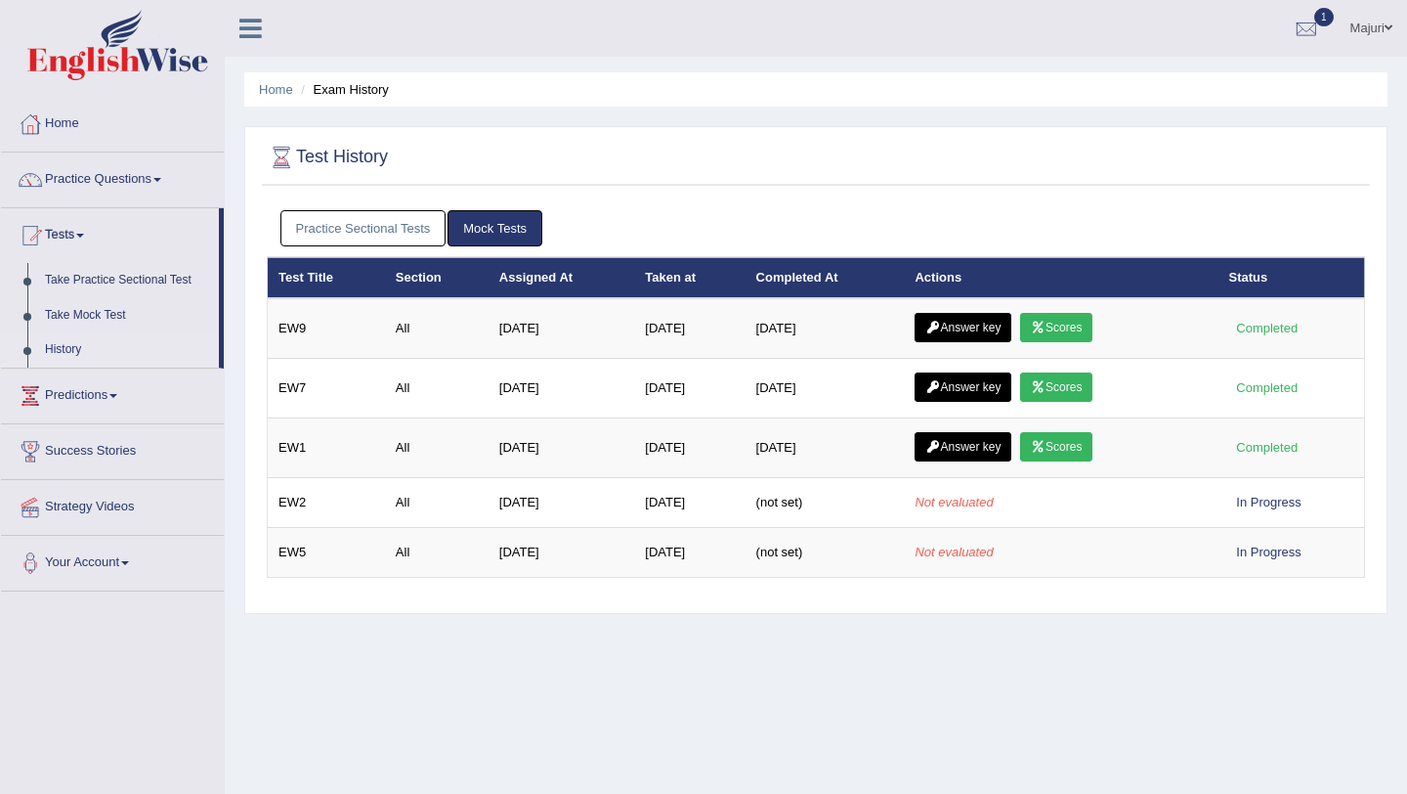
click at [376, 223] on link "Practice Sectional Tests" at bounding box center [363, 228] width 166 height 36
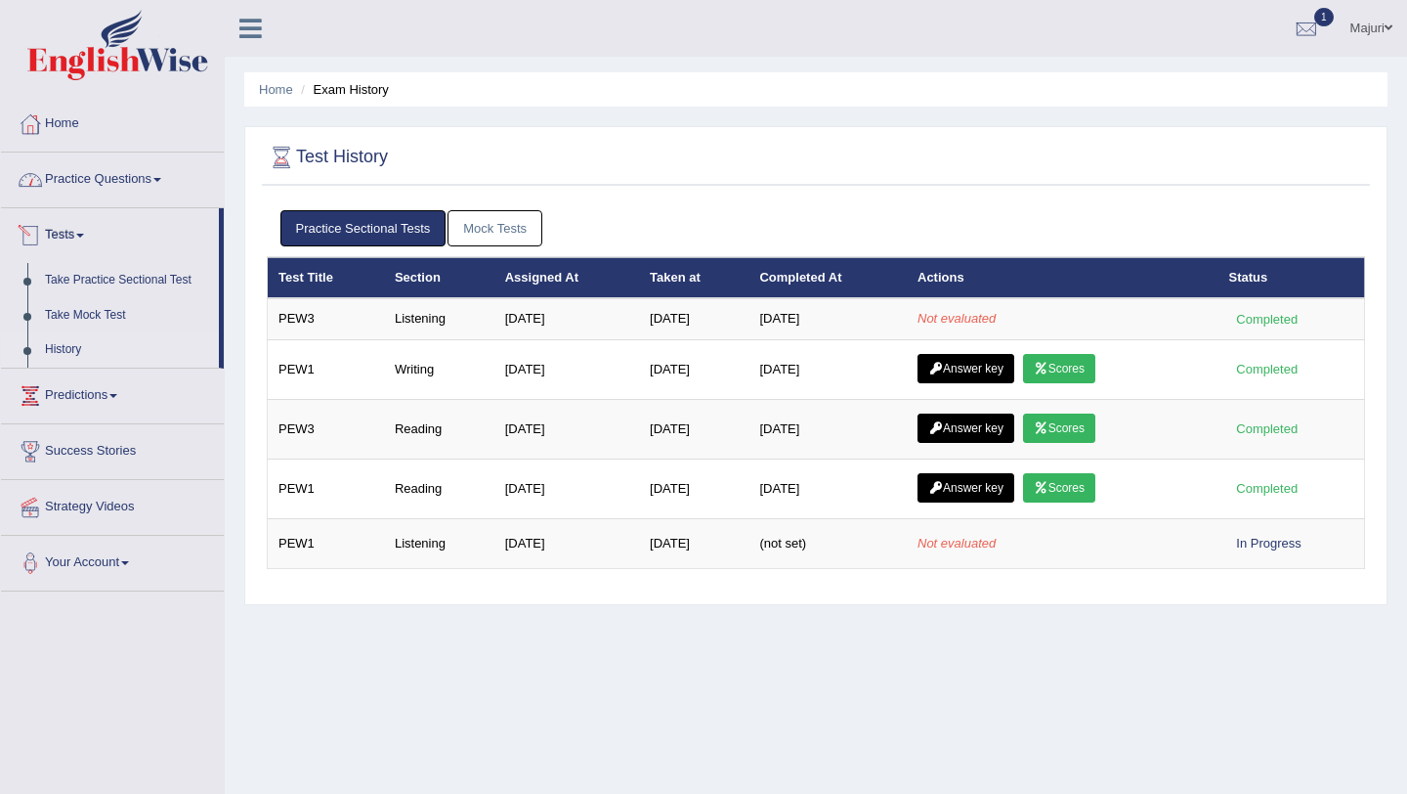
click at [91, 175] on link "Practice Questions" at bounding box center [112, 176] width 223 height 49
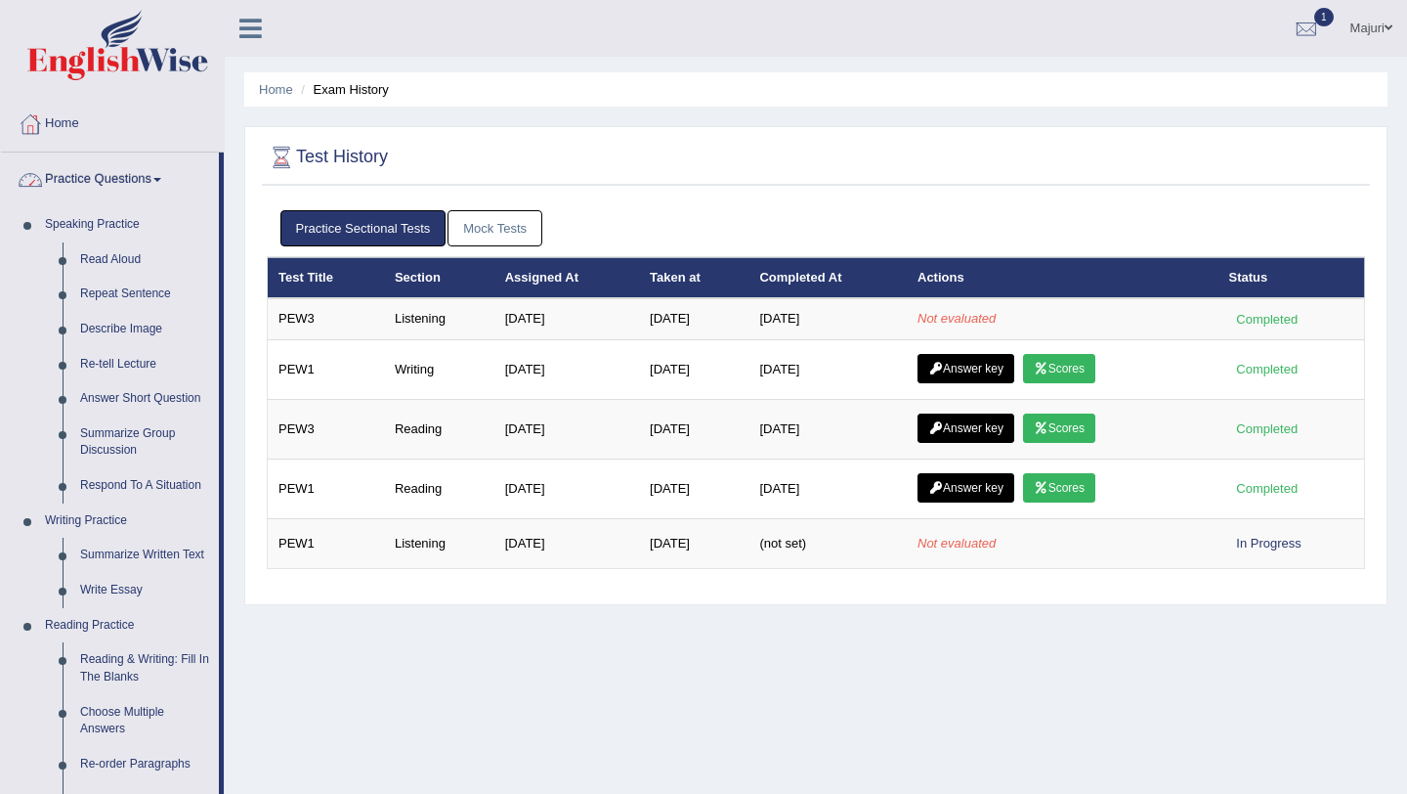
click at [75, 177] on link "Practice Questions" at bounding box center [110, 176] width 218 height 49
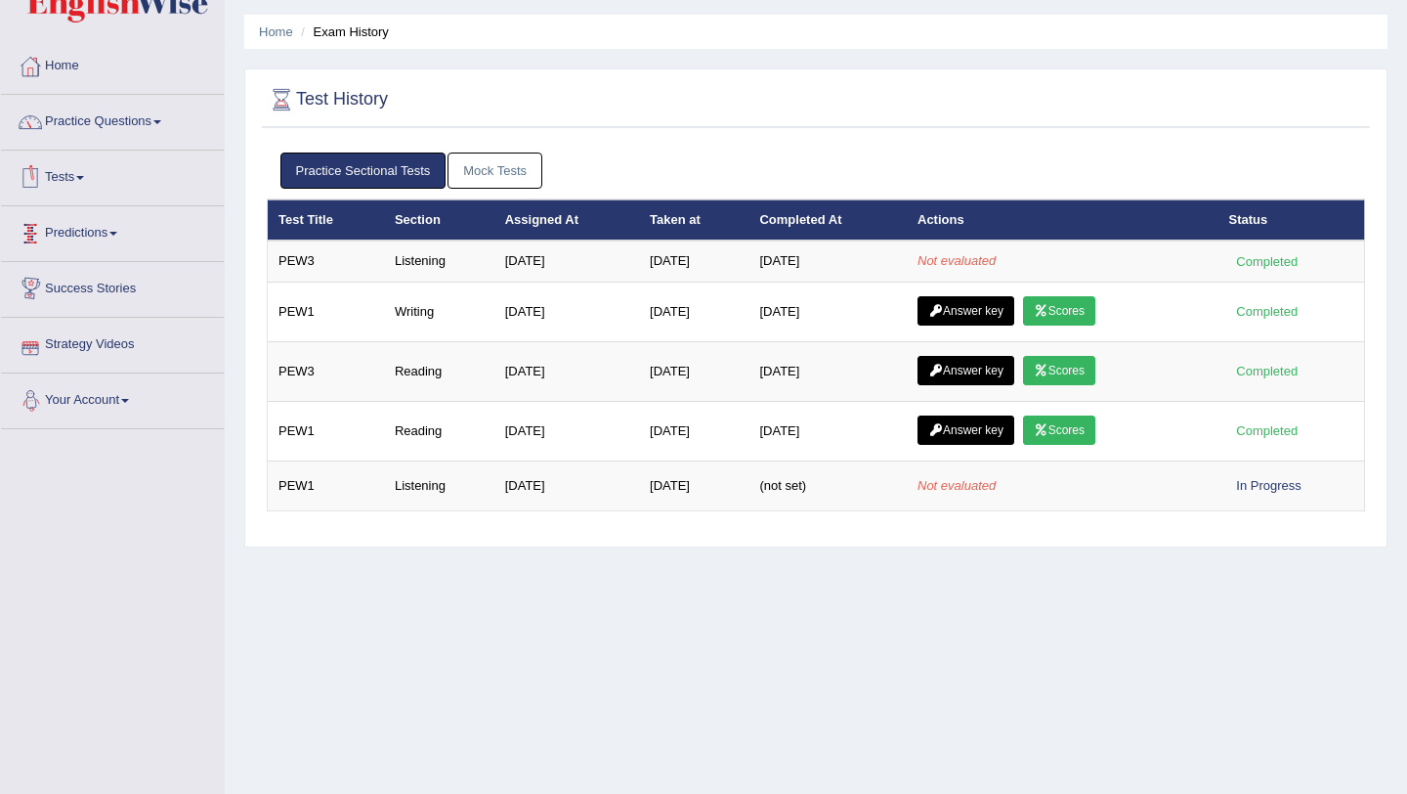
scroll to position [53, 0]
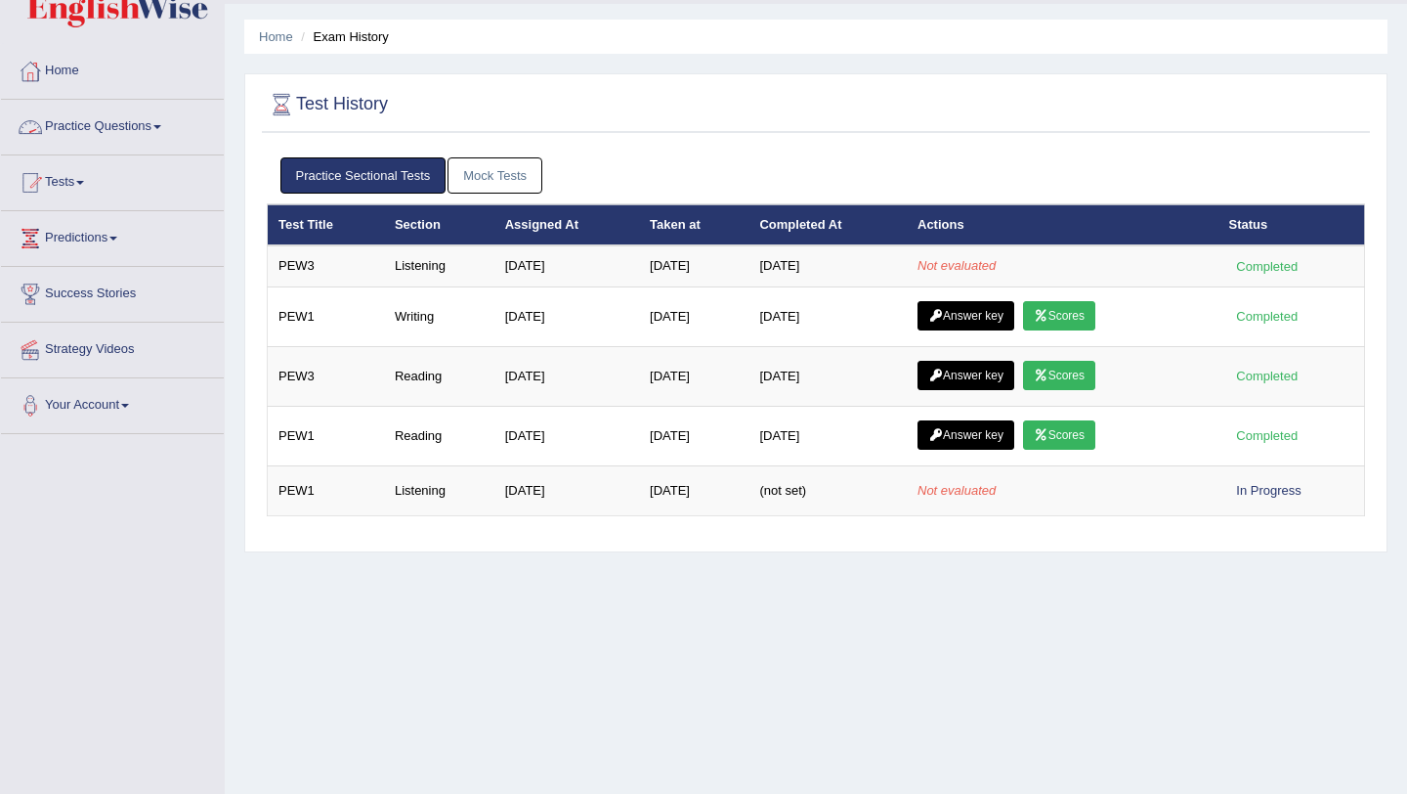
click at [102, 125] on link "Practice Questions" at bounding box center [112, 124] width 223 height 49
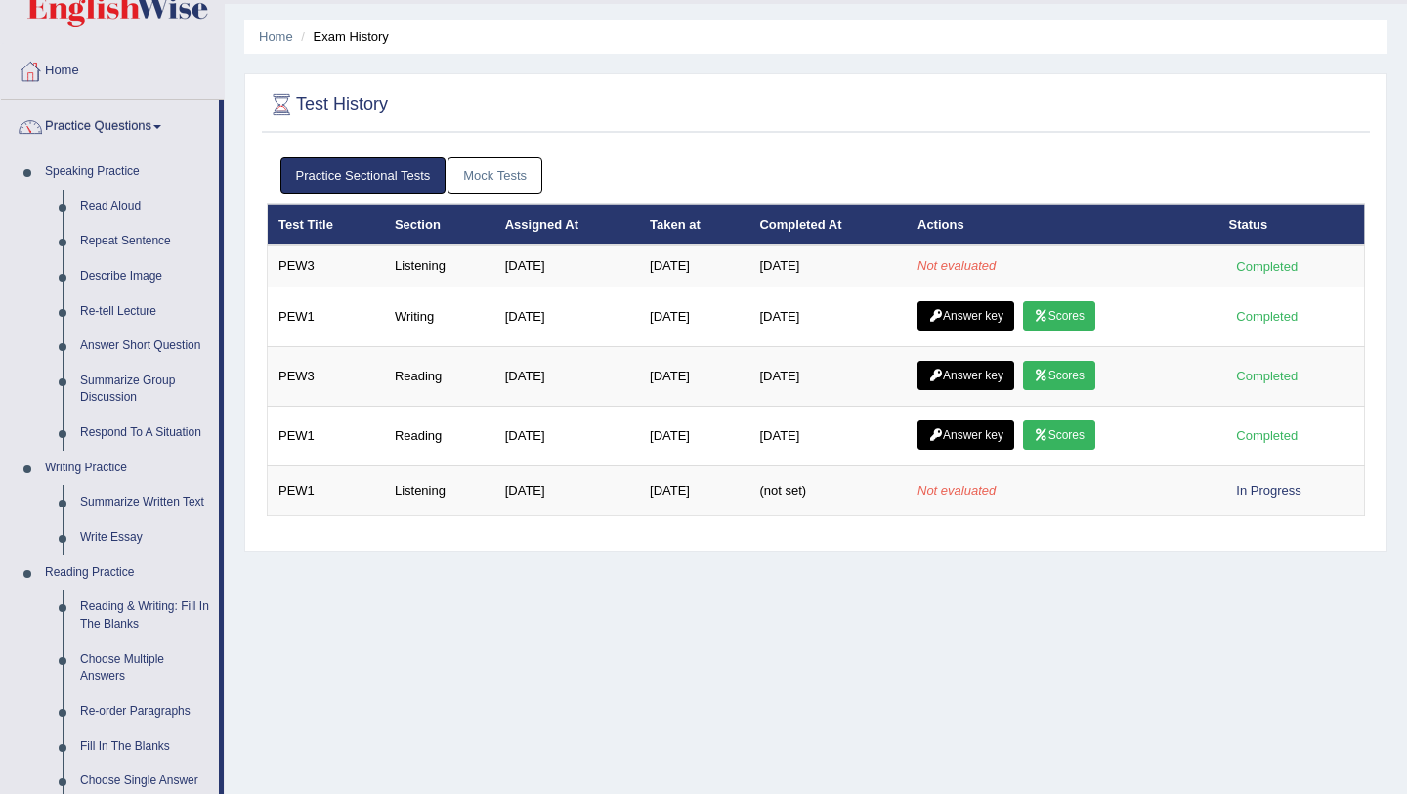
click at [102, 125] on link "Practice Questions" at bounding box center [110, 124] width 218 height 49
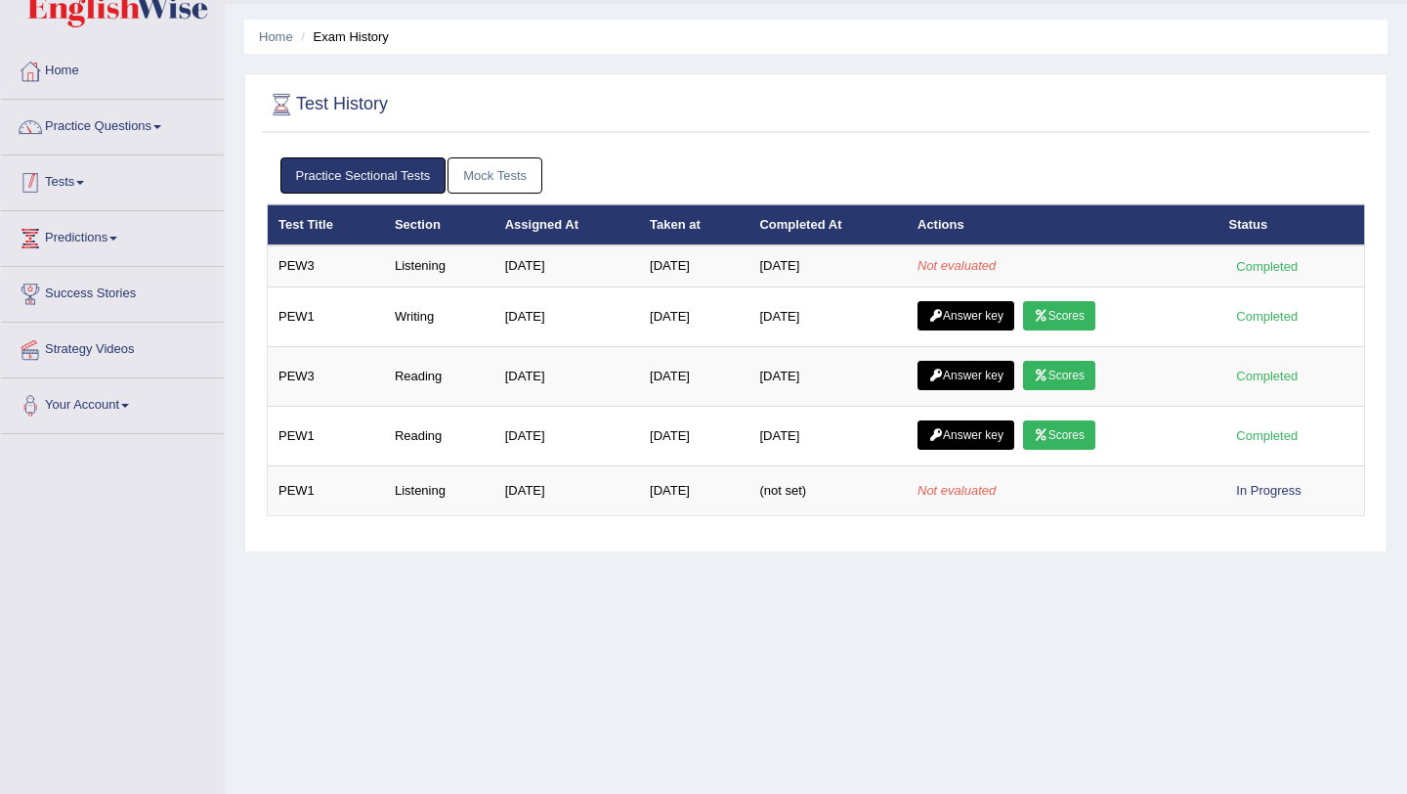
click at [52, 189] on link "Tests" at bounding box center [112, 179] width 223 height 49
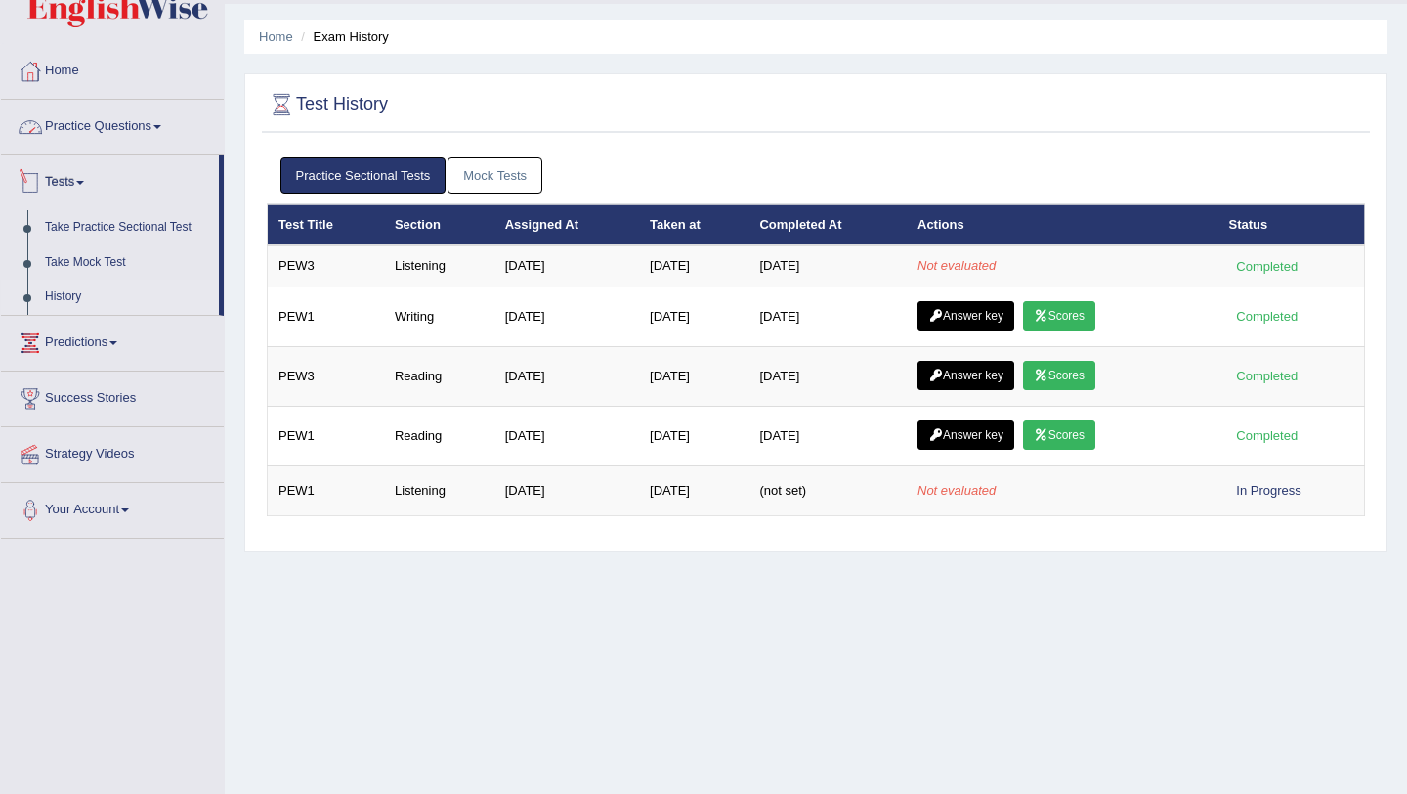
click at [96, 137] on link "Practice Questions" at bounding box center [112, 124] width 223 height 49
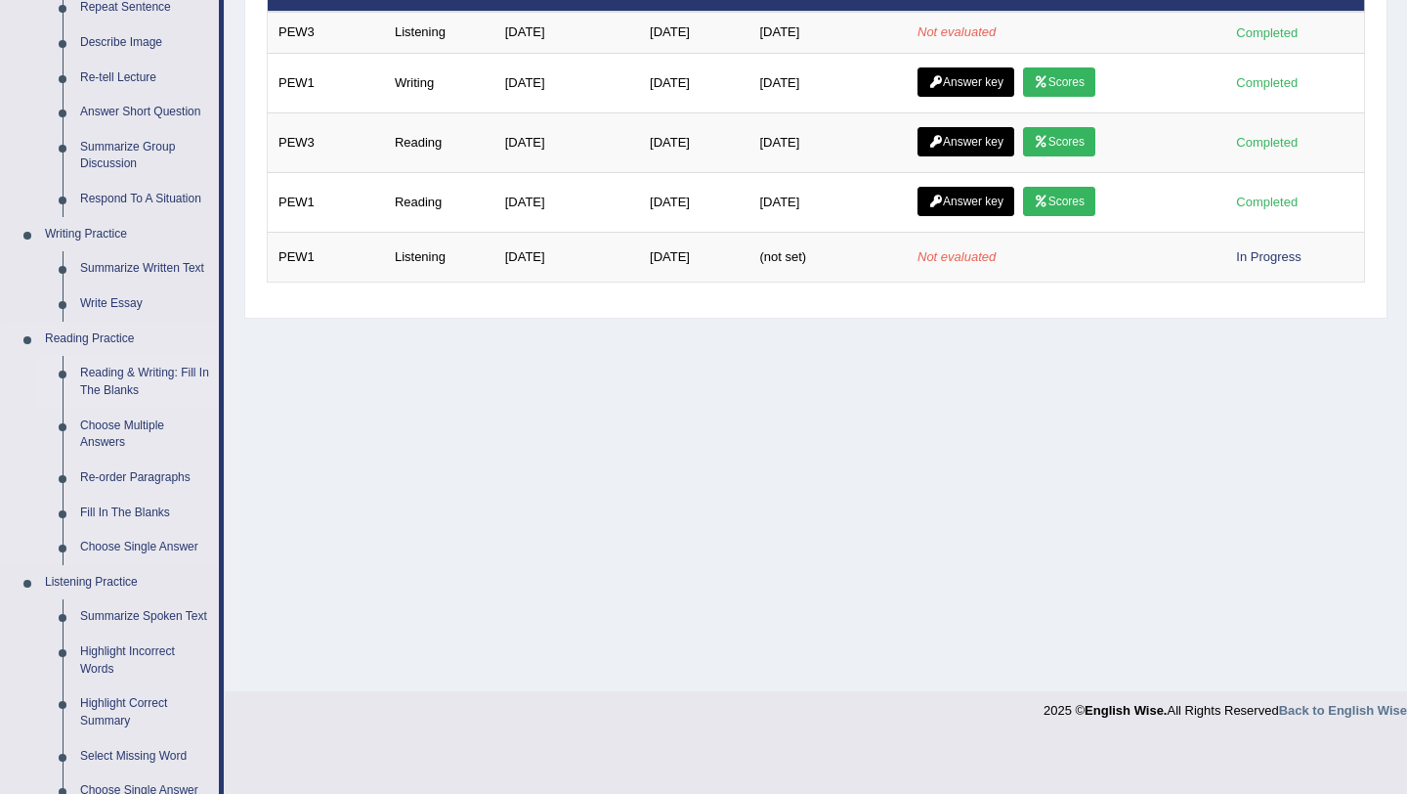
scroll to position [755, 0]
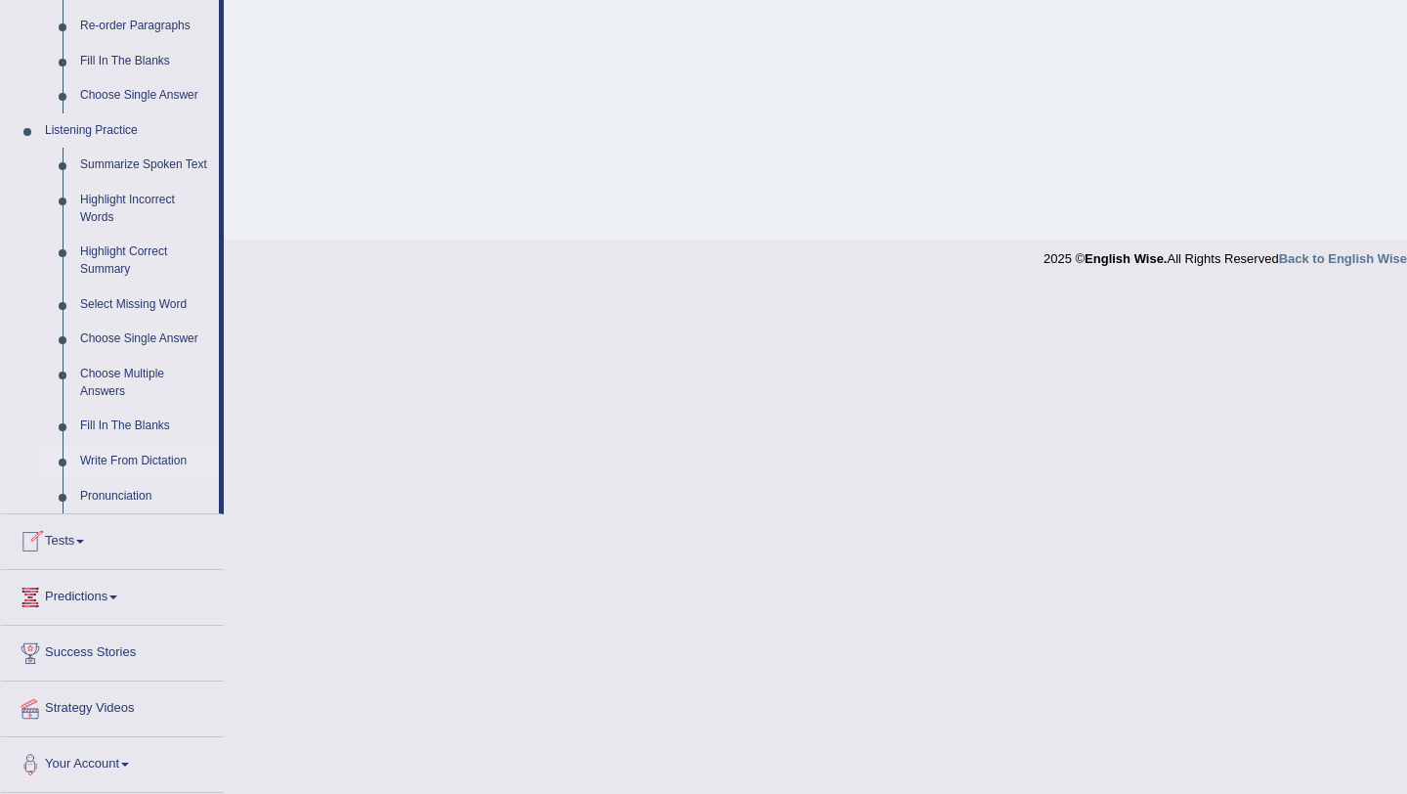
click at [151, 460] on link "Write From Dictation" at bounding box center [145, 461] width 148 height 35
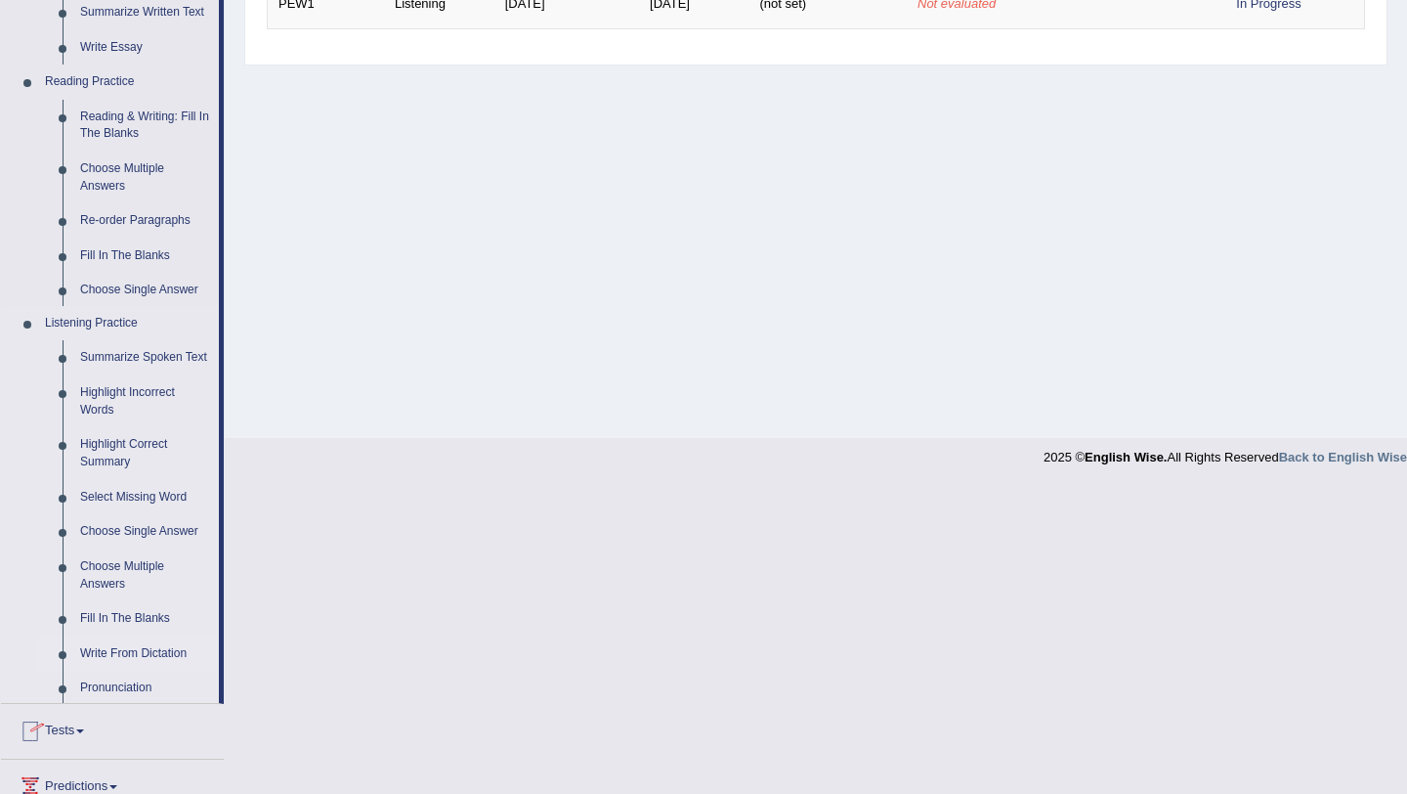
scroll to position [233, 0]
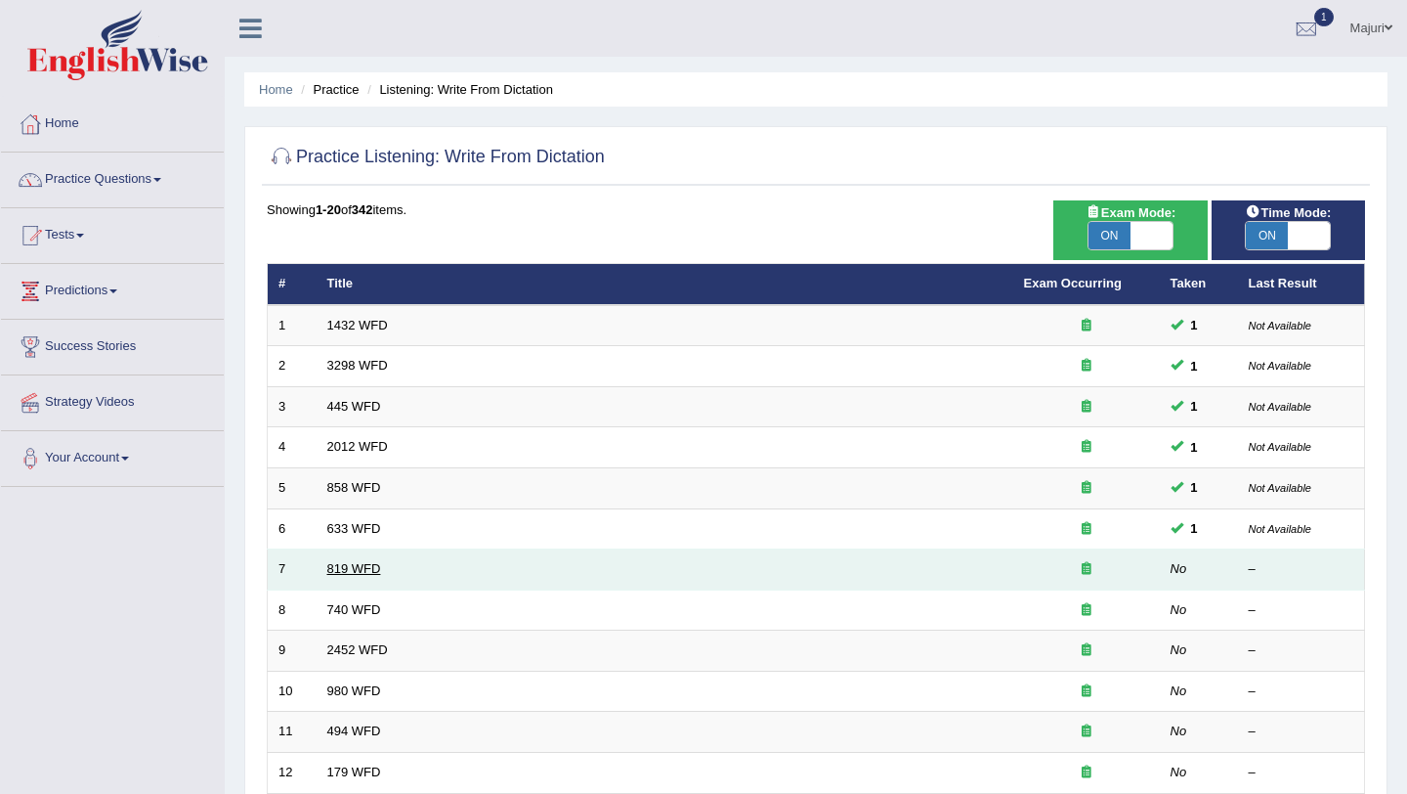
click at [355, 568] on link "819 WFD" at bounding box center [354, 568] width 54 height 15
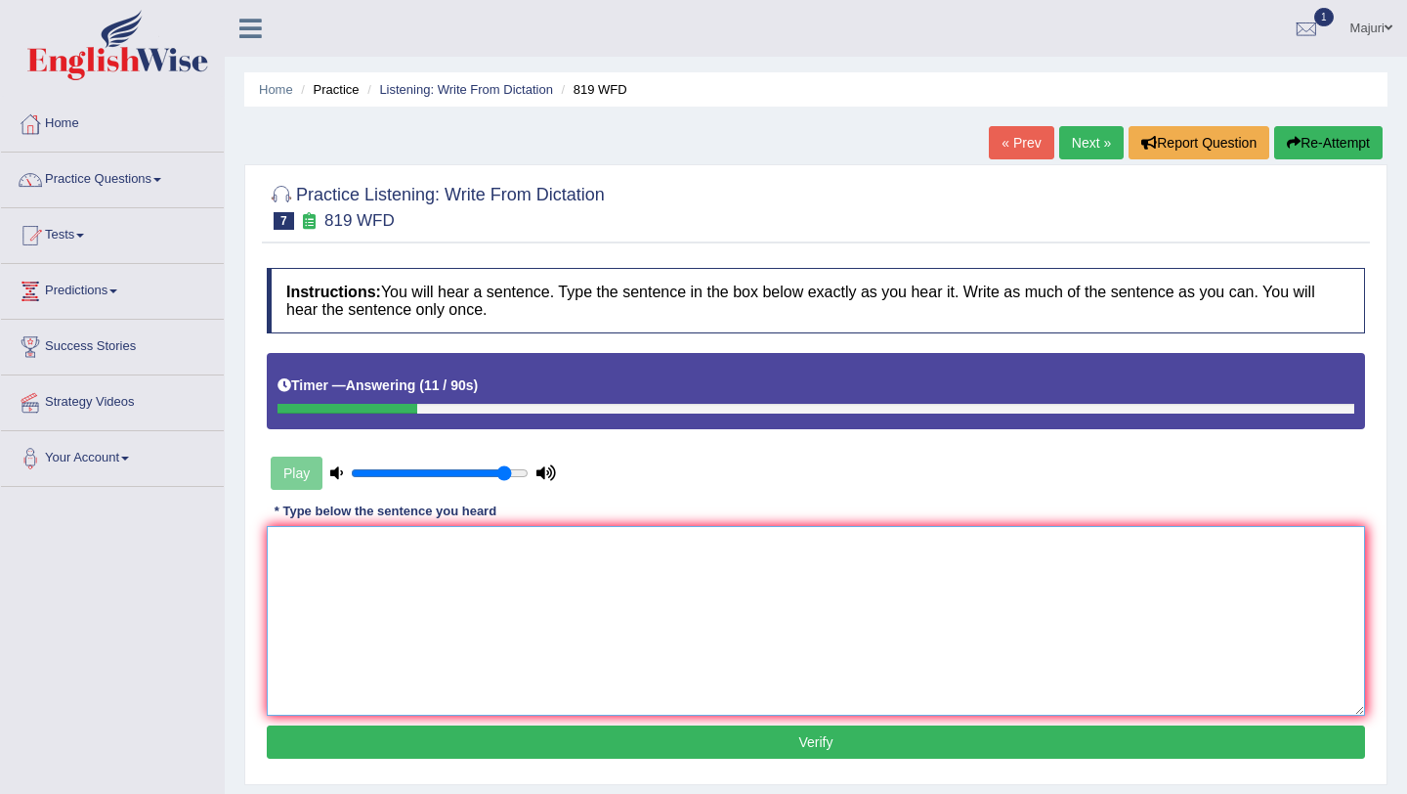
click at [365, 563] on textarea at bounding box center [816, 621] width 1098 height 190
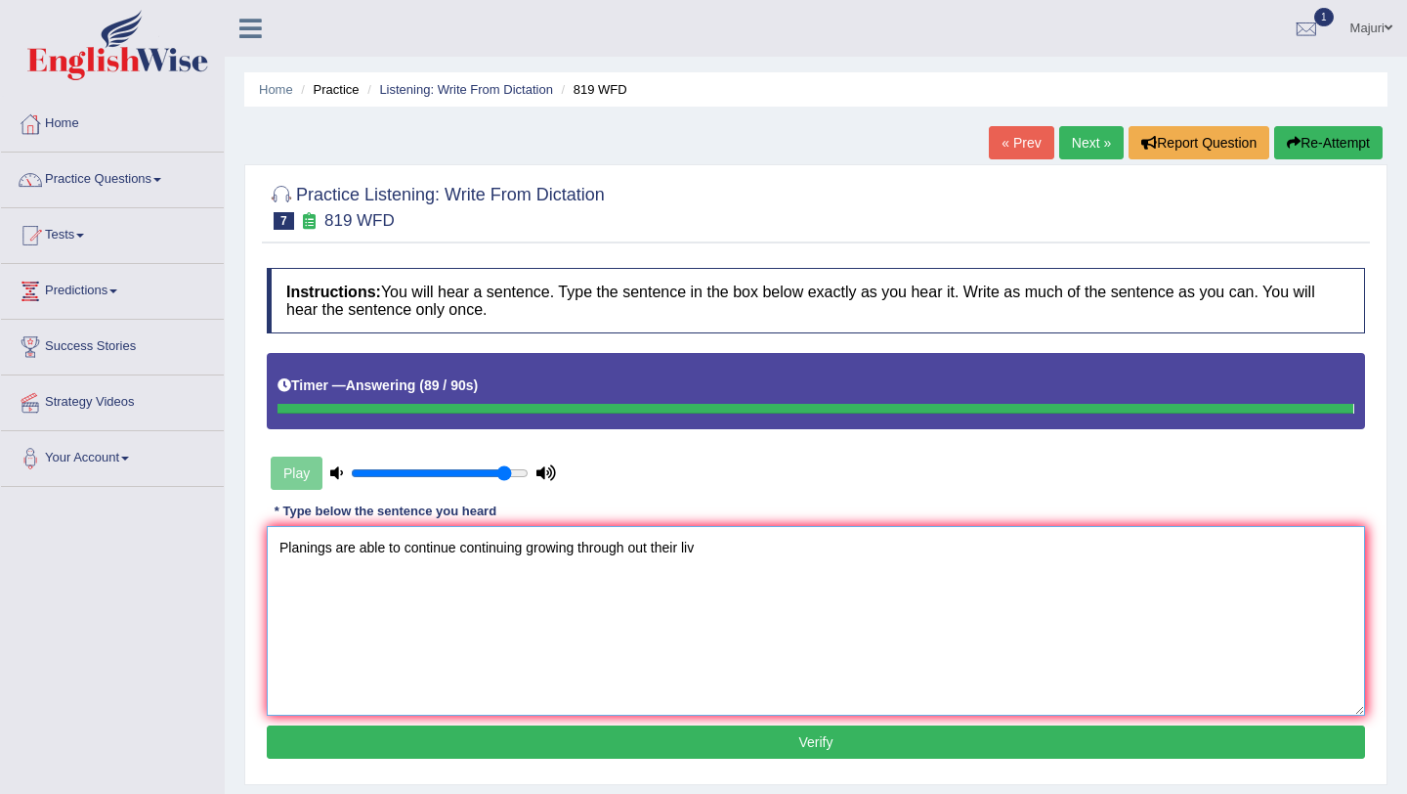
type textarea "Planings are able to continue continuing growing through out their liv"
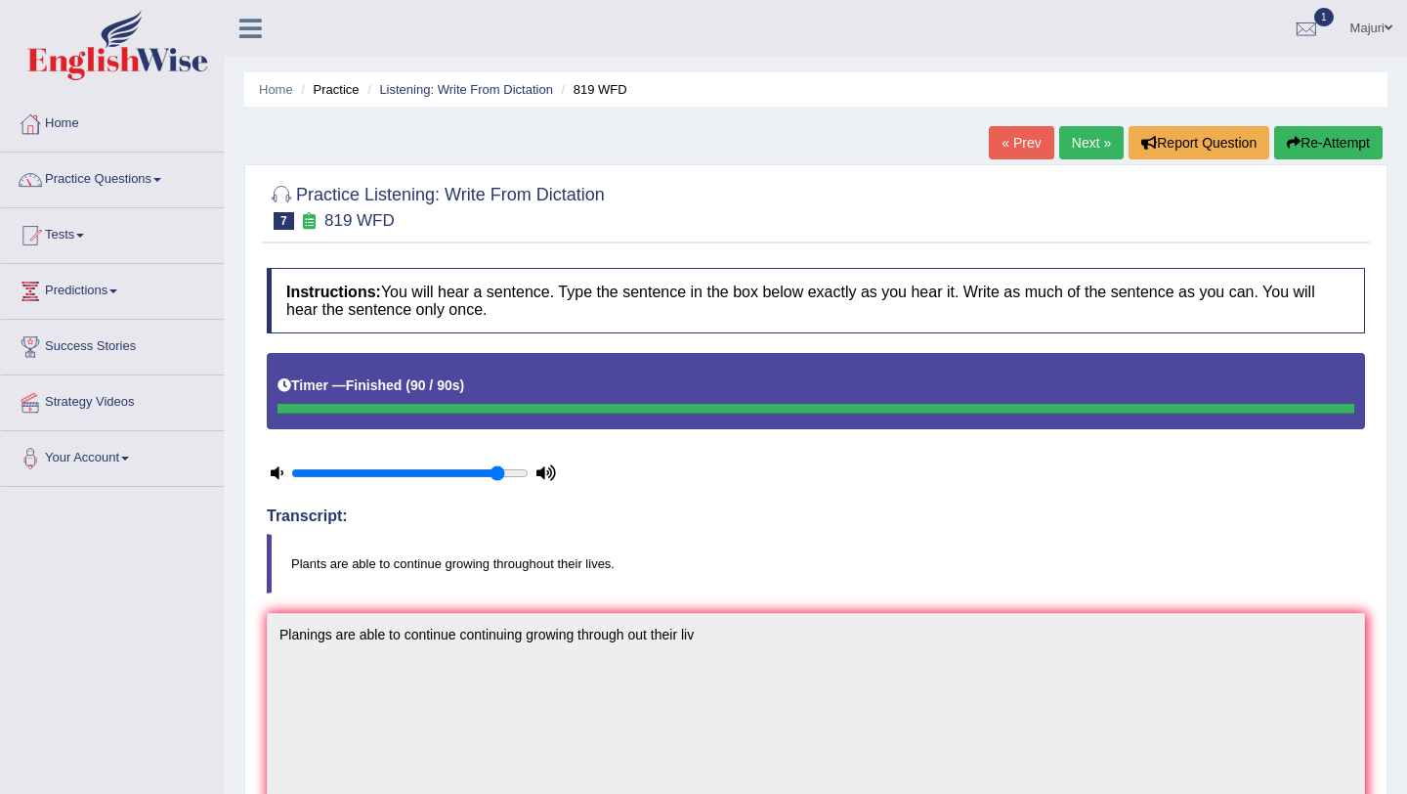
click at [1341, 150] on button "Re-Attempt" at bounding box center [1328, 142] width 108 height 33
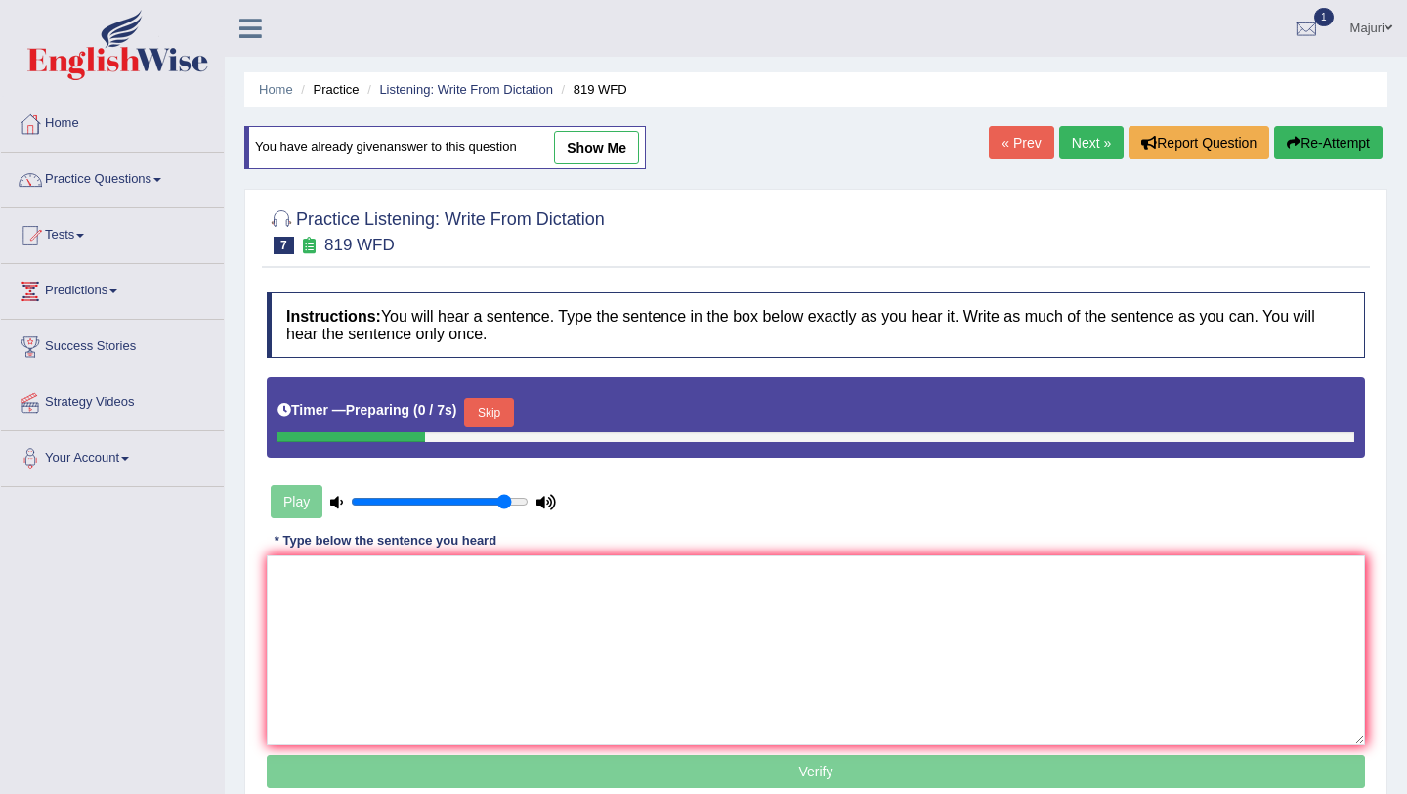
click at [704, 572] on textarea at bounding box center [816, 650] width 1098 height 190
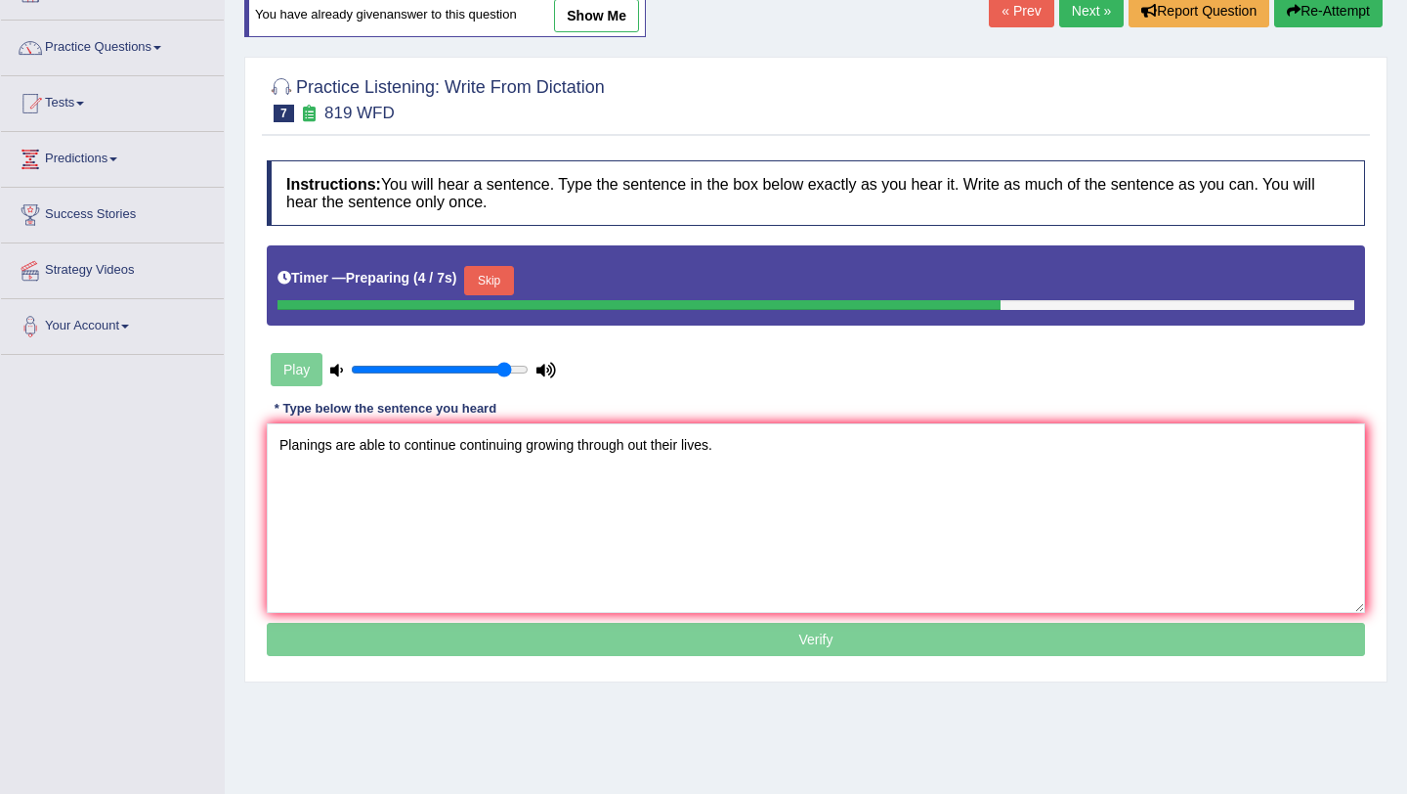
scroll to position [233, 0]
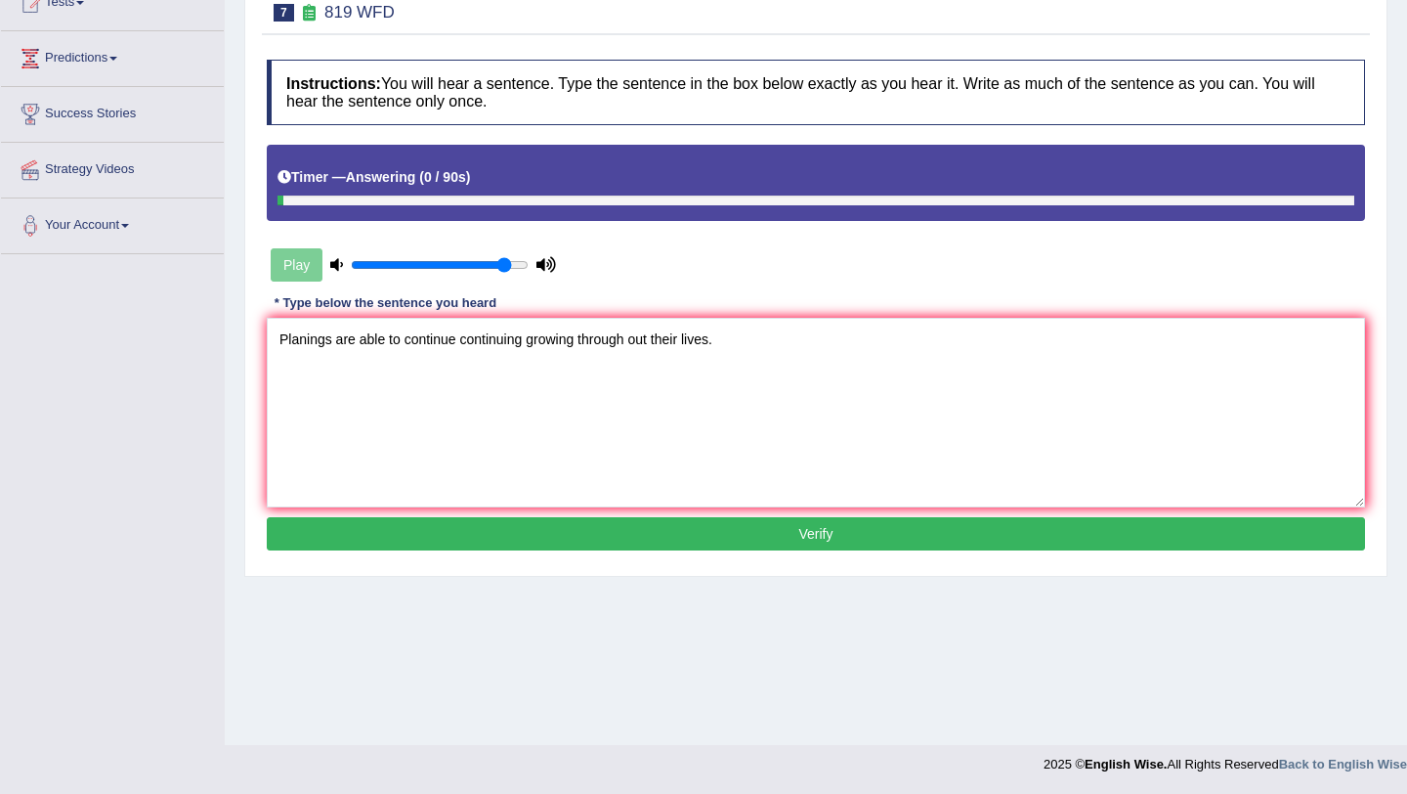
type textarea "Planings are able to continue continuing growing through out their lives."
click at [833, 539] on button "Verify" at bounding box center [816, 533] width 1098 height 33
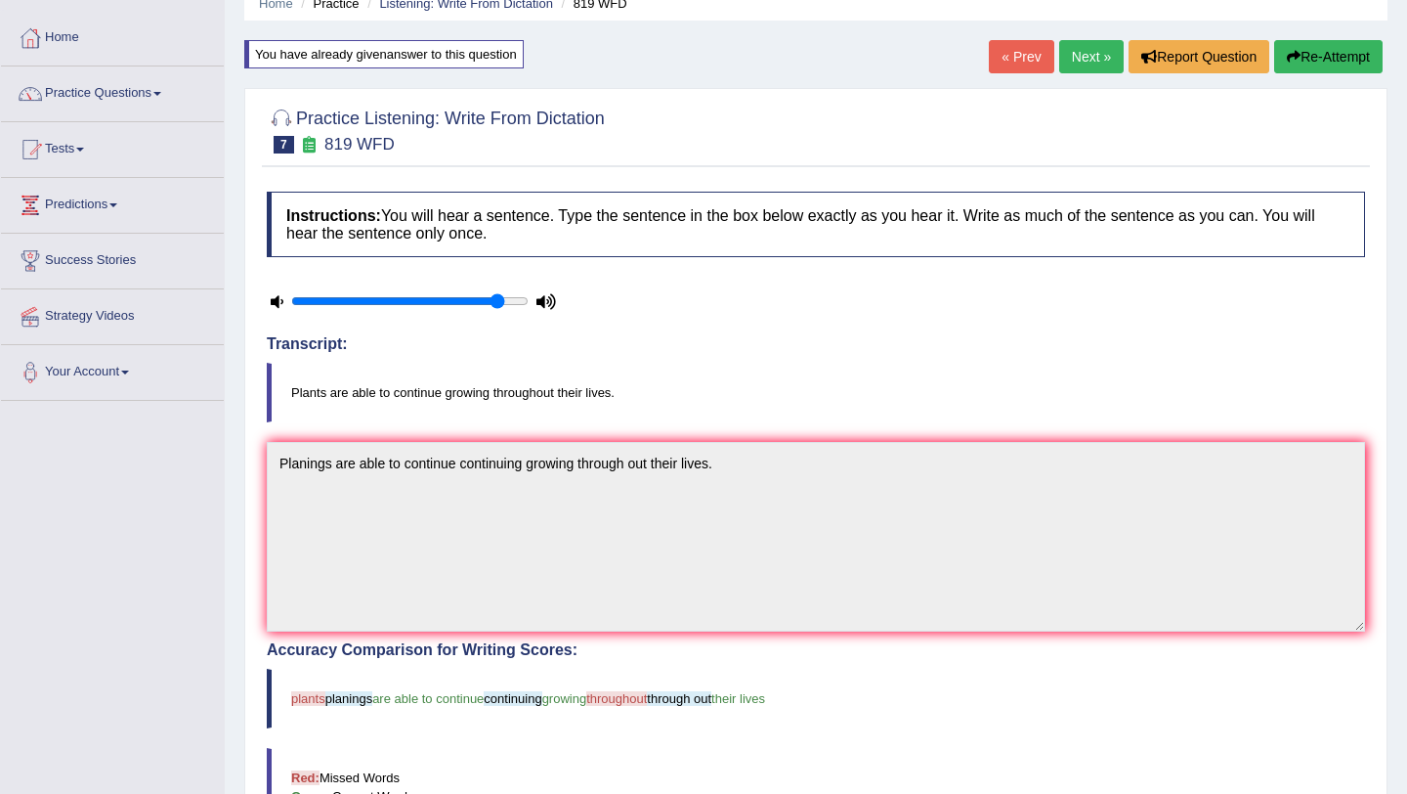
scroll to position [0, 0]
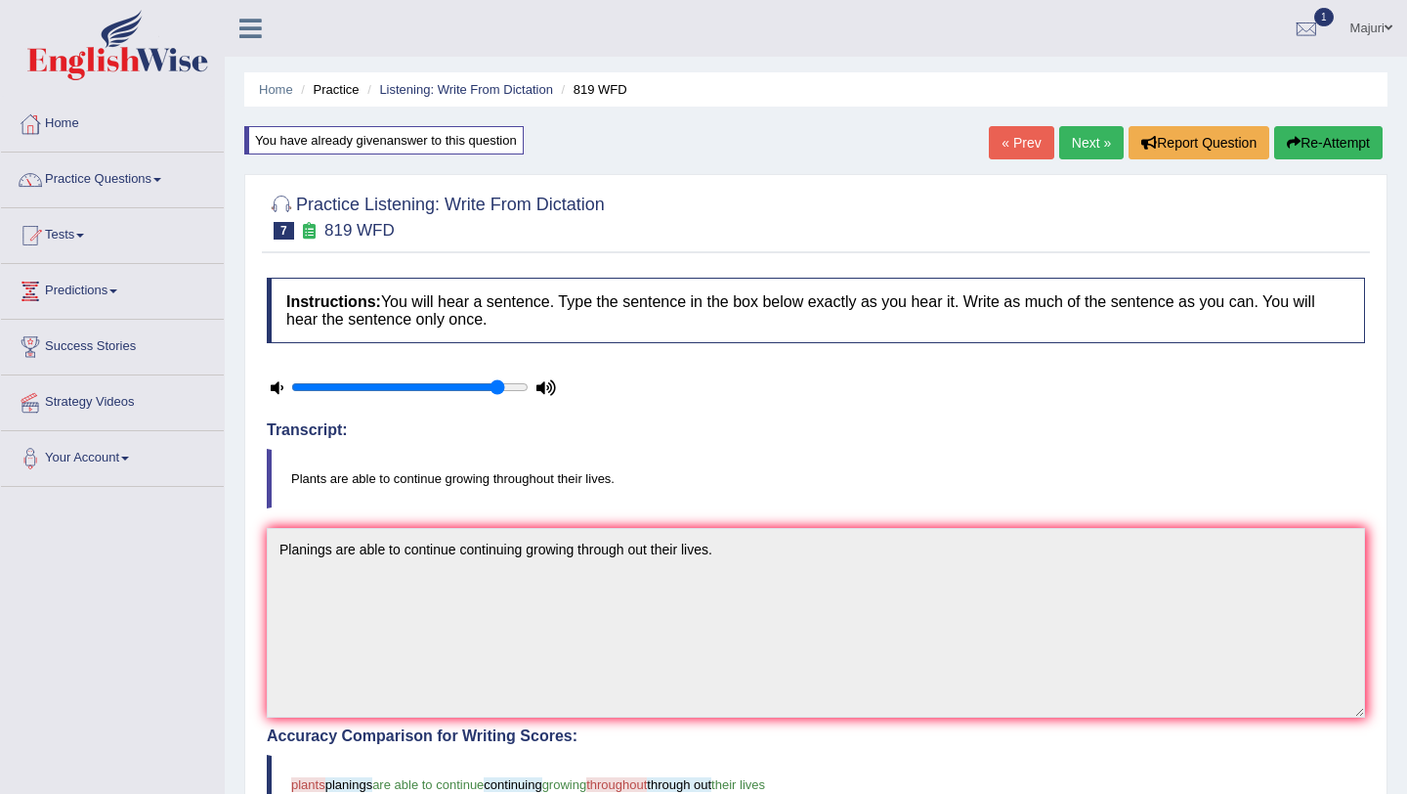
click at [1093, 142] on link "Next »" at bounding box center [1091, 142] width 65 height 33
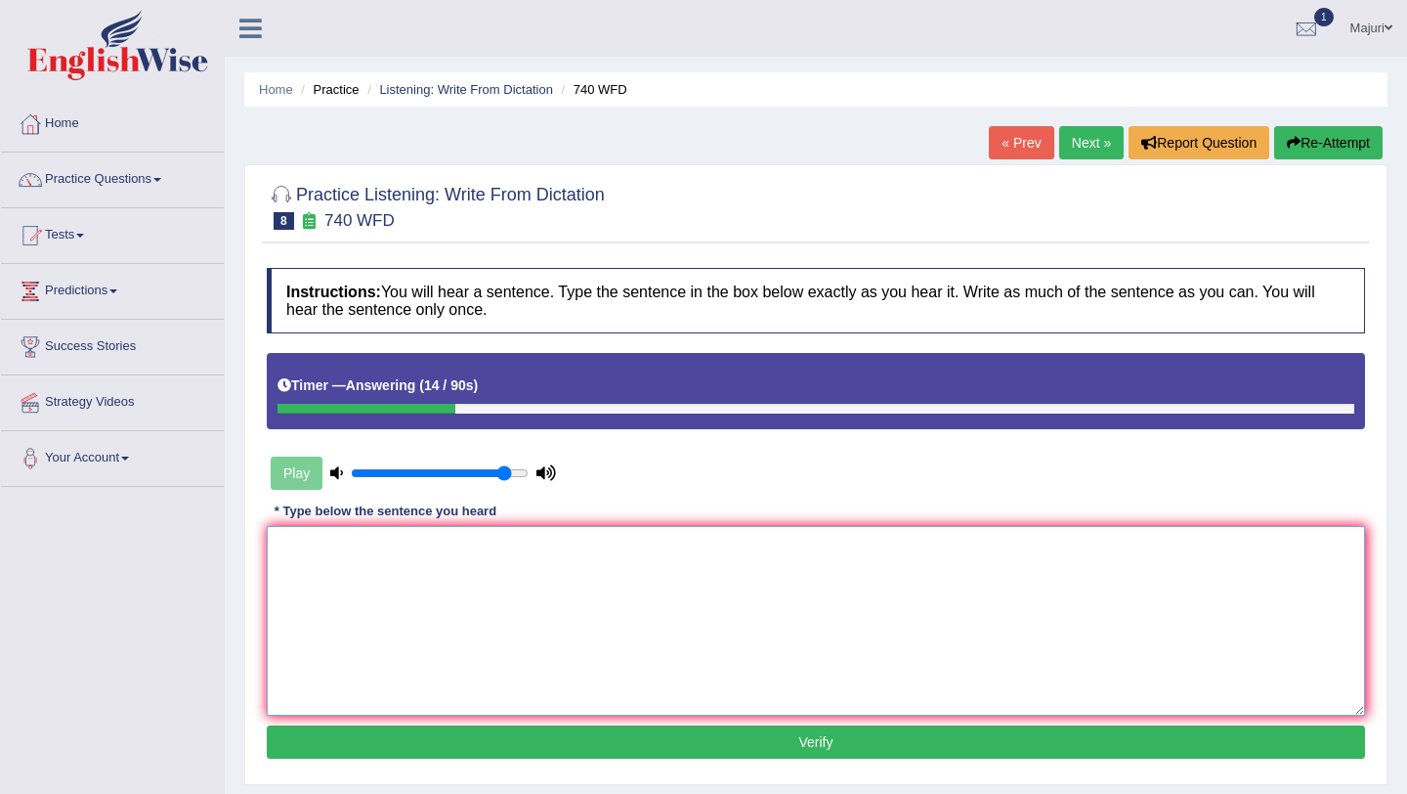
click at [934, 537] on textarea at bounding box center [816, 621] width 1098 height 190
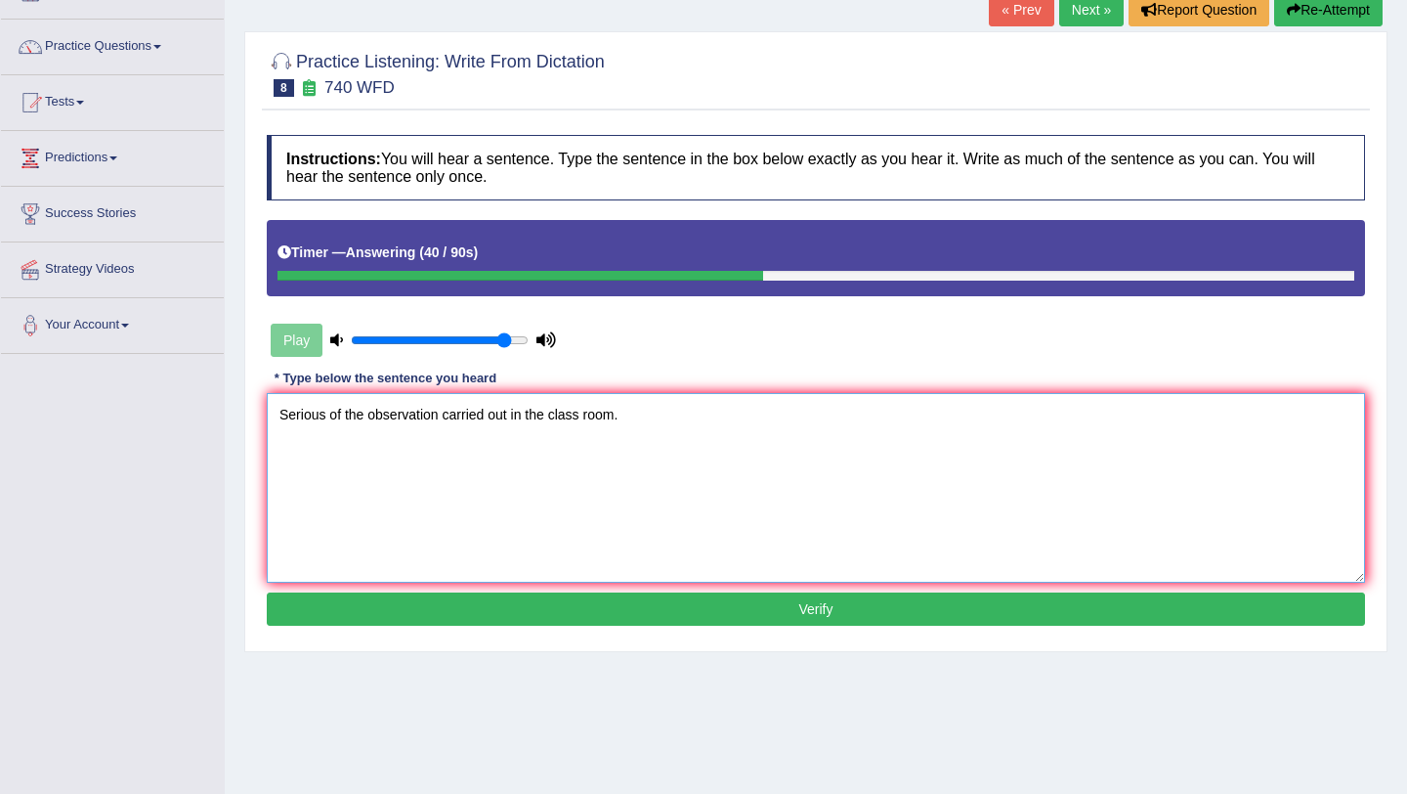
scroll to position [138, 0]
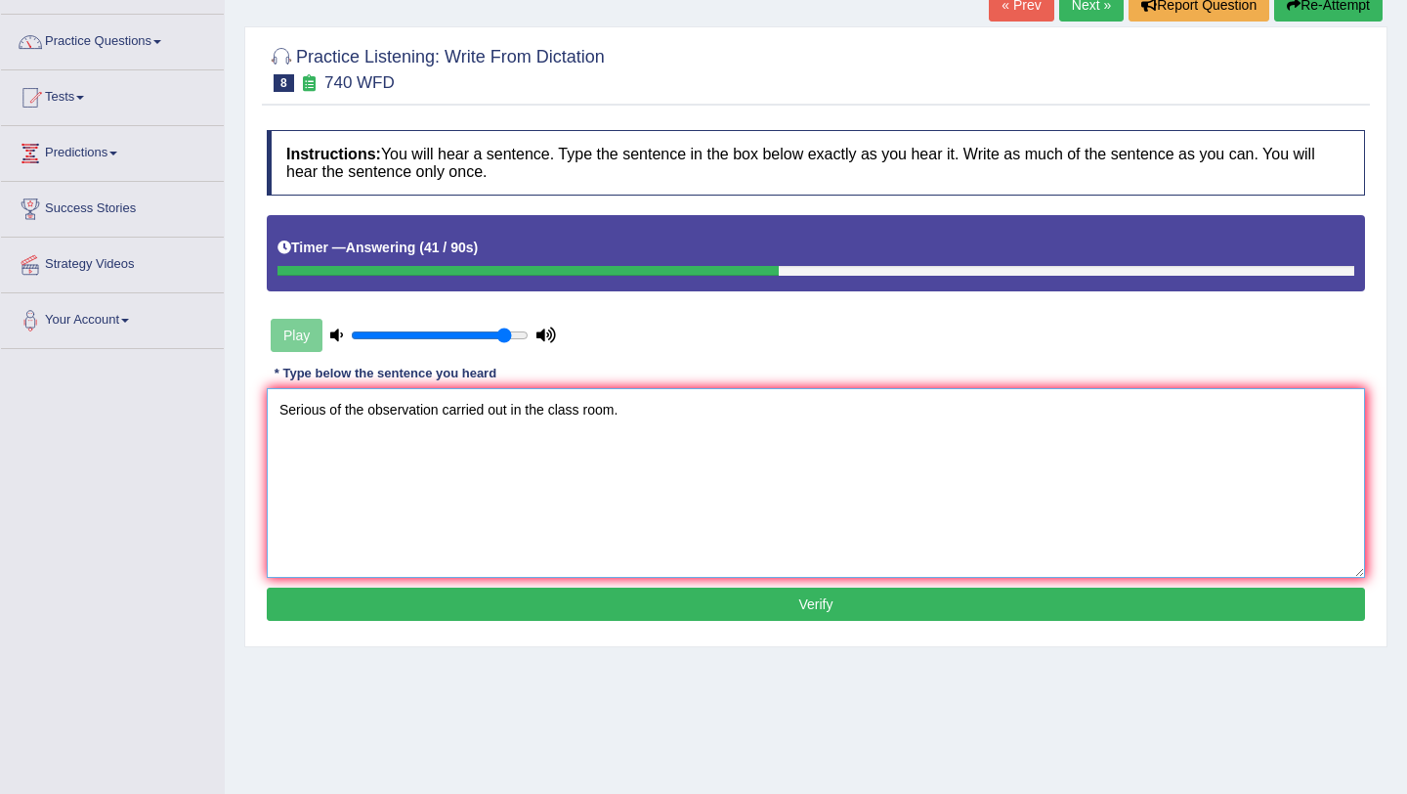
type textarea "Serious of the observation carried out in the class room."
click at [733, 609] on button "Verify" at bounding box center [816, 603] width 1098 height 33
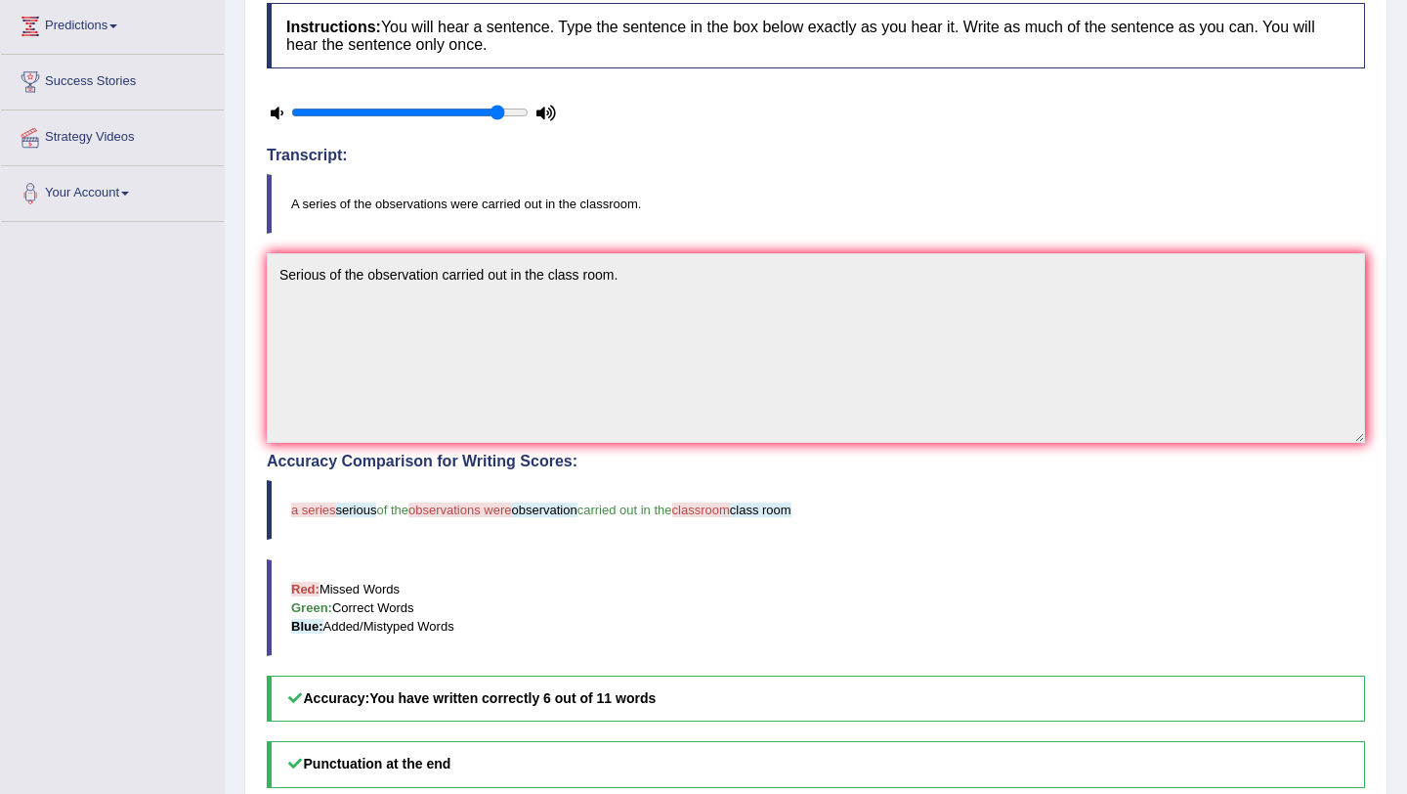
scroll to position [0, 0]
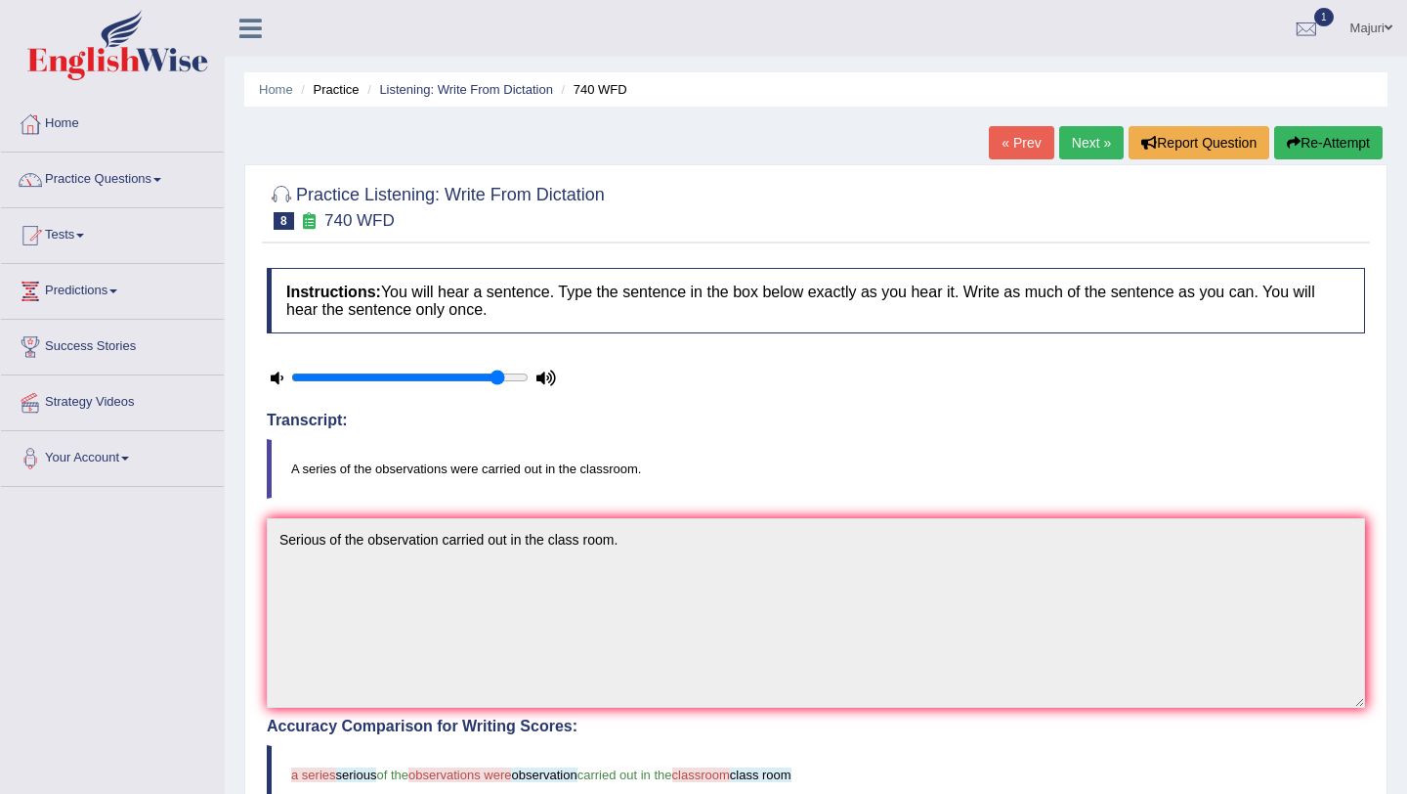
click at [1078, 149] on link "Next »" at bounding box center [1091, 142] width 65 height 33
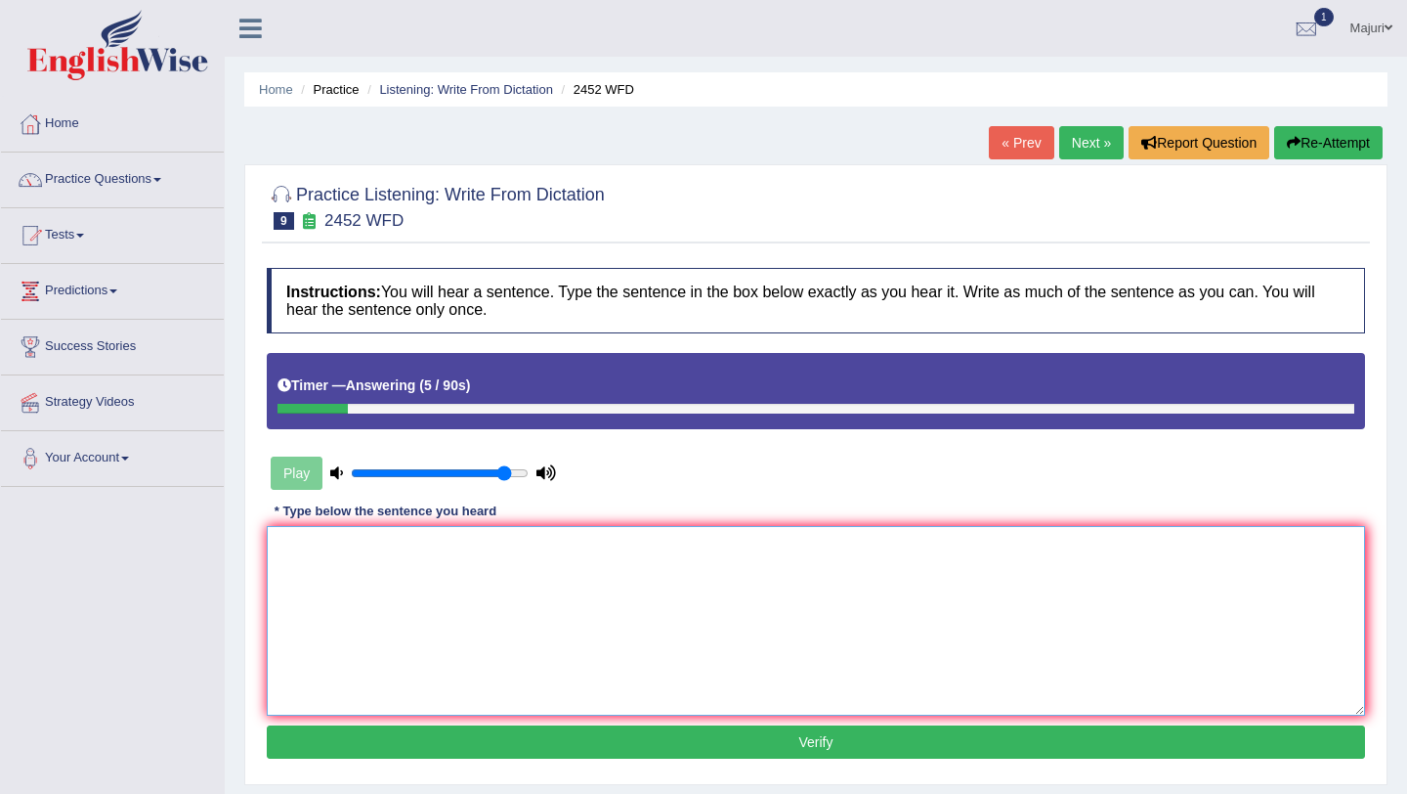
click at [839, 546] on textarea at bounding box center [816, 621] width 1098 height 190
type textarea "It is a debate about the value of knowledge."
click at [688, 739] on button "Verify" at bounding box center [816, 741] width 1098 height 33
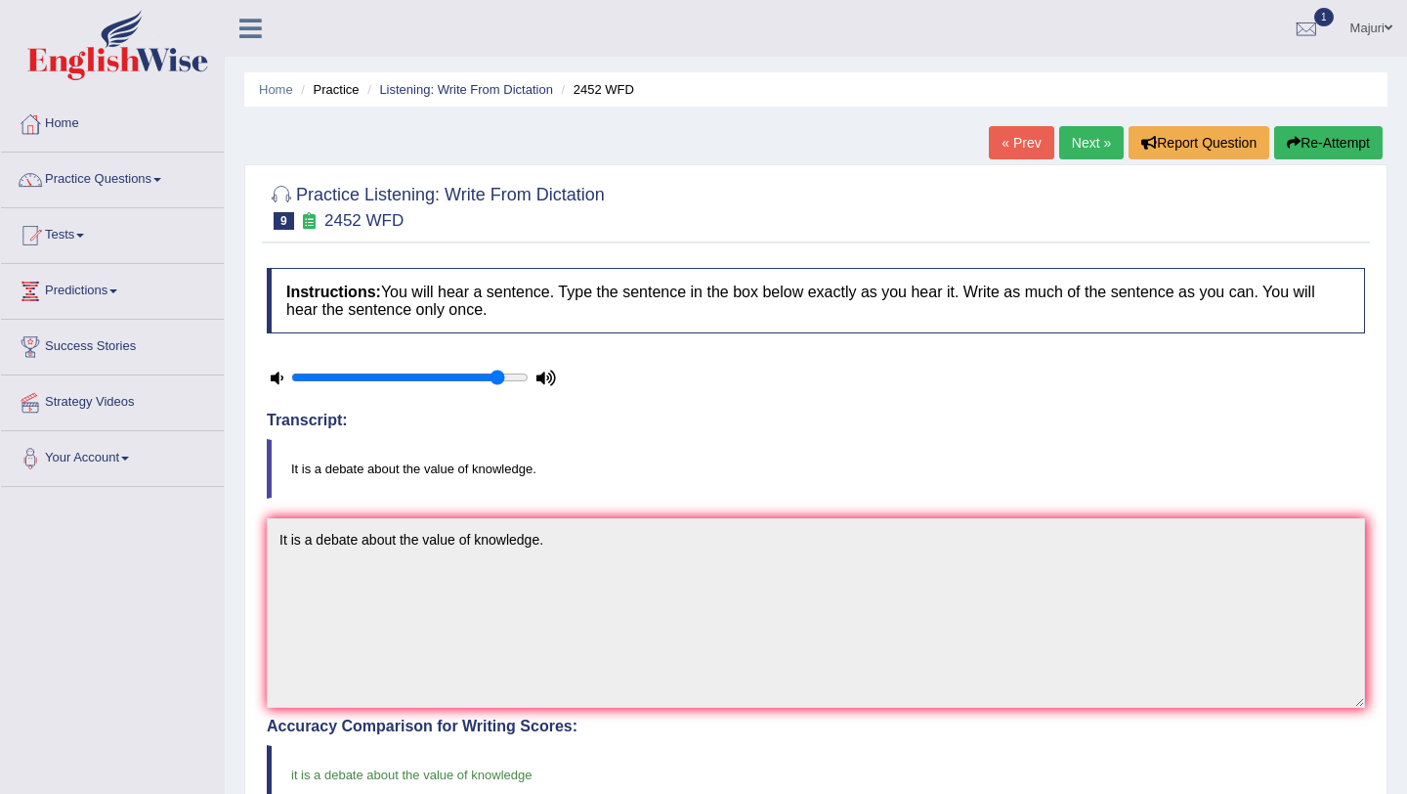
click at [1079, 148] on link "Next »" at bounding box center [1091, 142] width 65 height 33
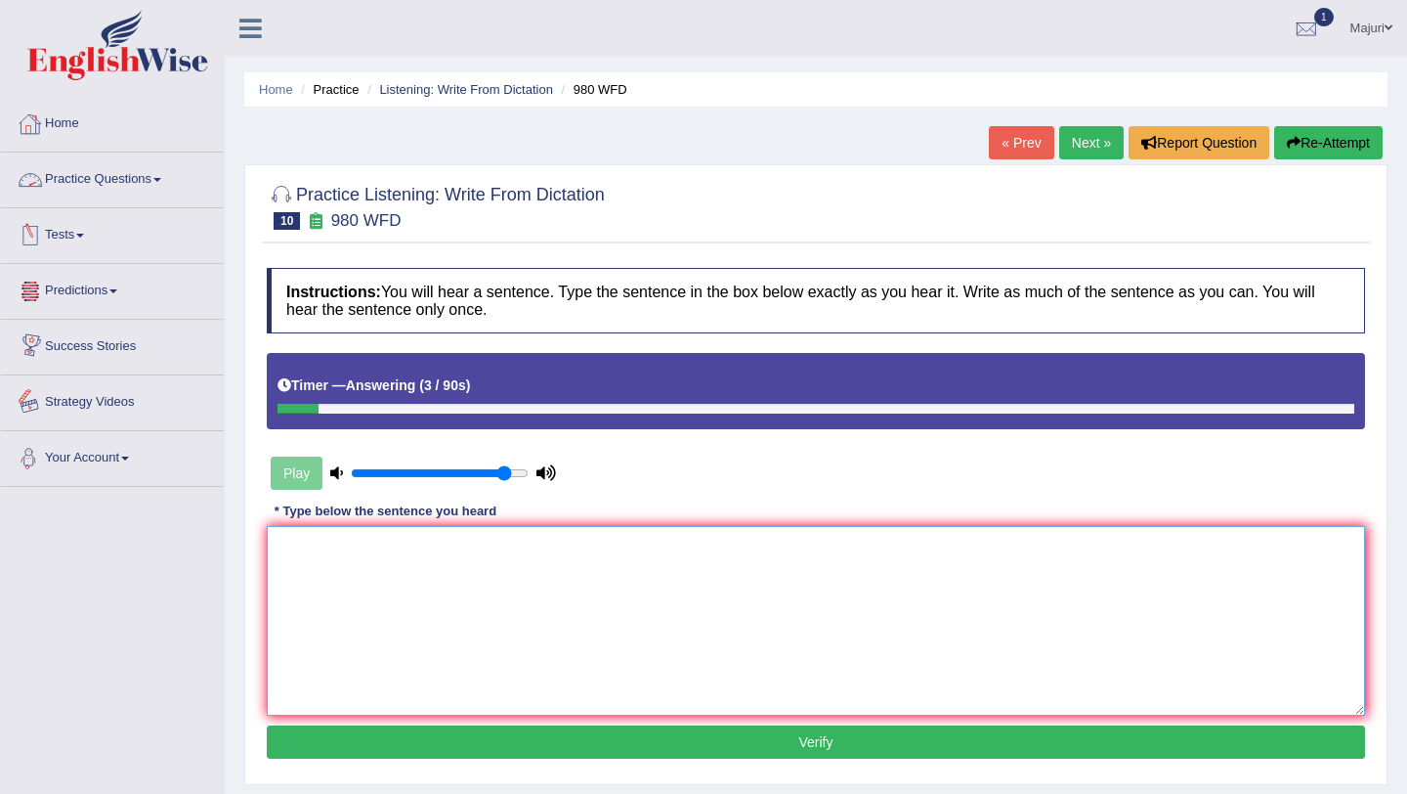
click at [355, 557] on textarea at bounding box center [816, 621] width 1098 height 190
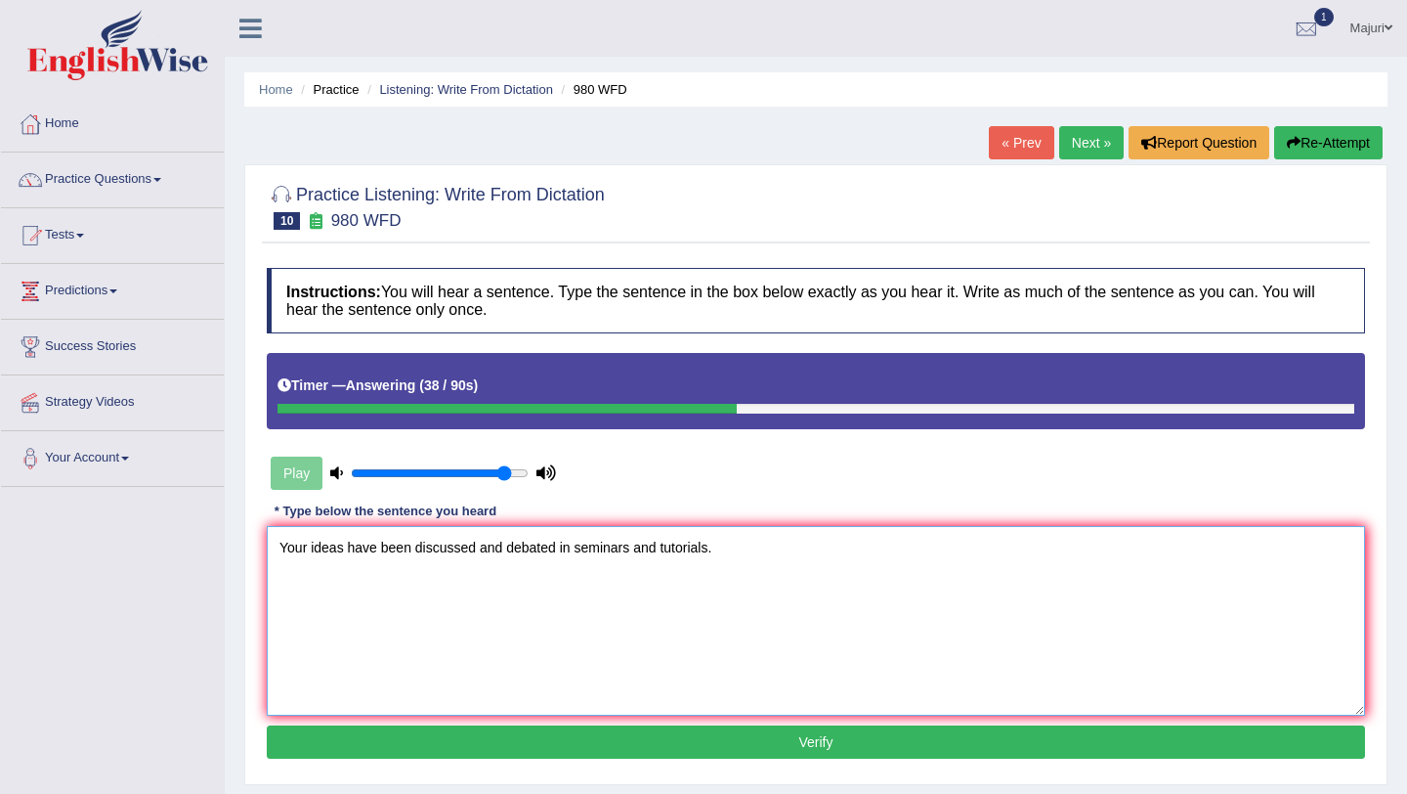
type textarea "Your ideas have been discussed and debated in seminars and tutorials."
click at [754, 749] on button "Verify" at bounding box center [816, 741] width 1098 height 33
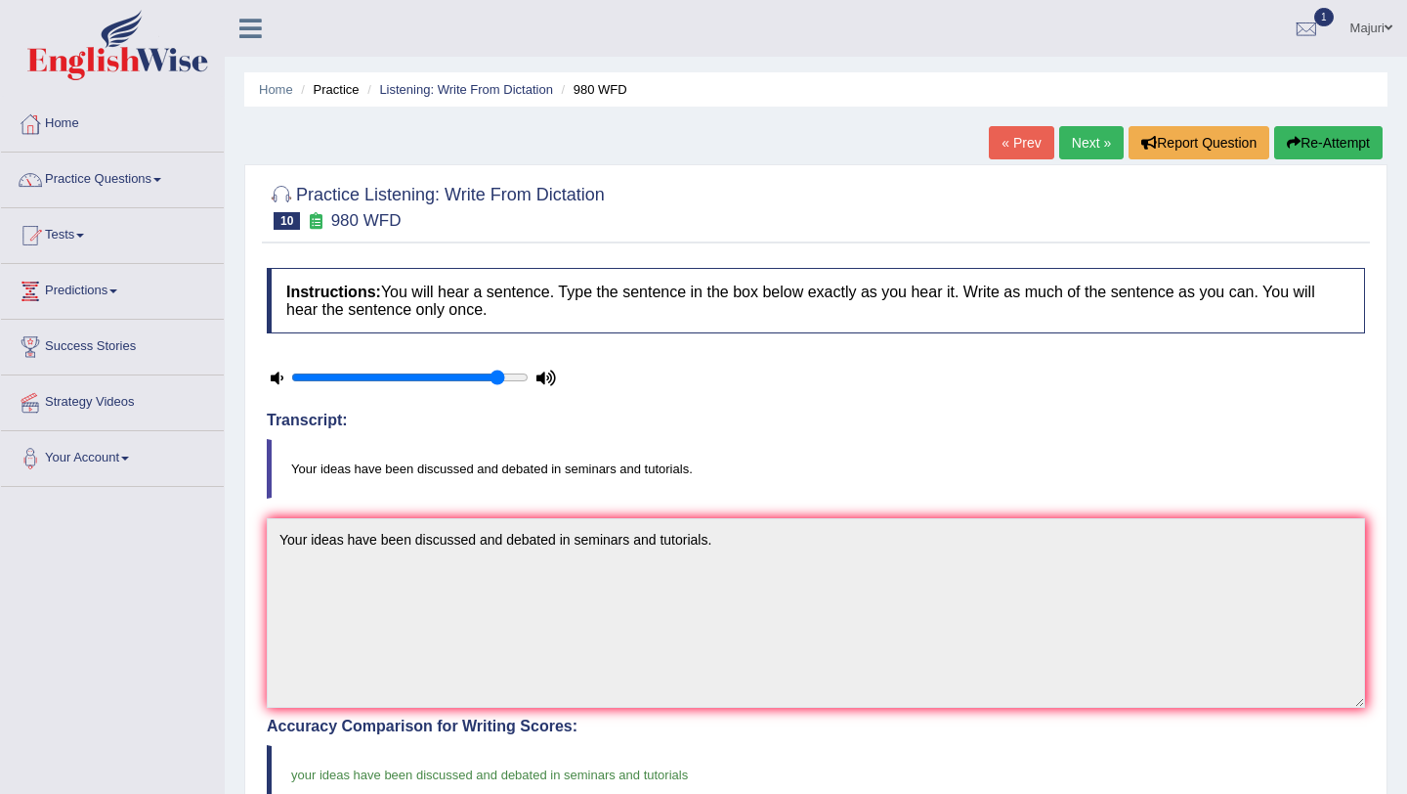
click at [1083, 145] on link "Next »" at bounding box center [1091, 142] width 65 height 33
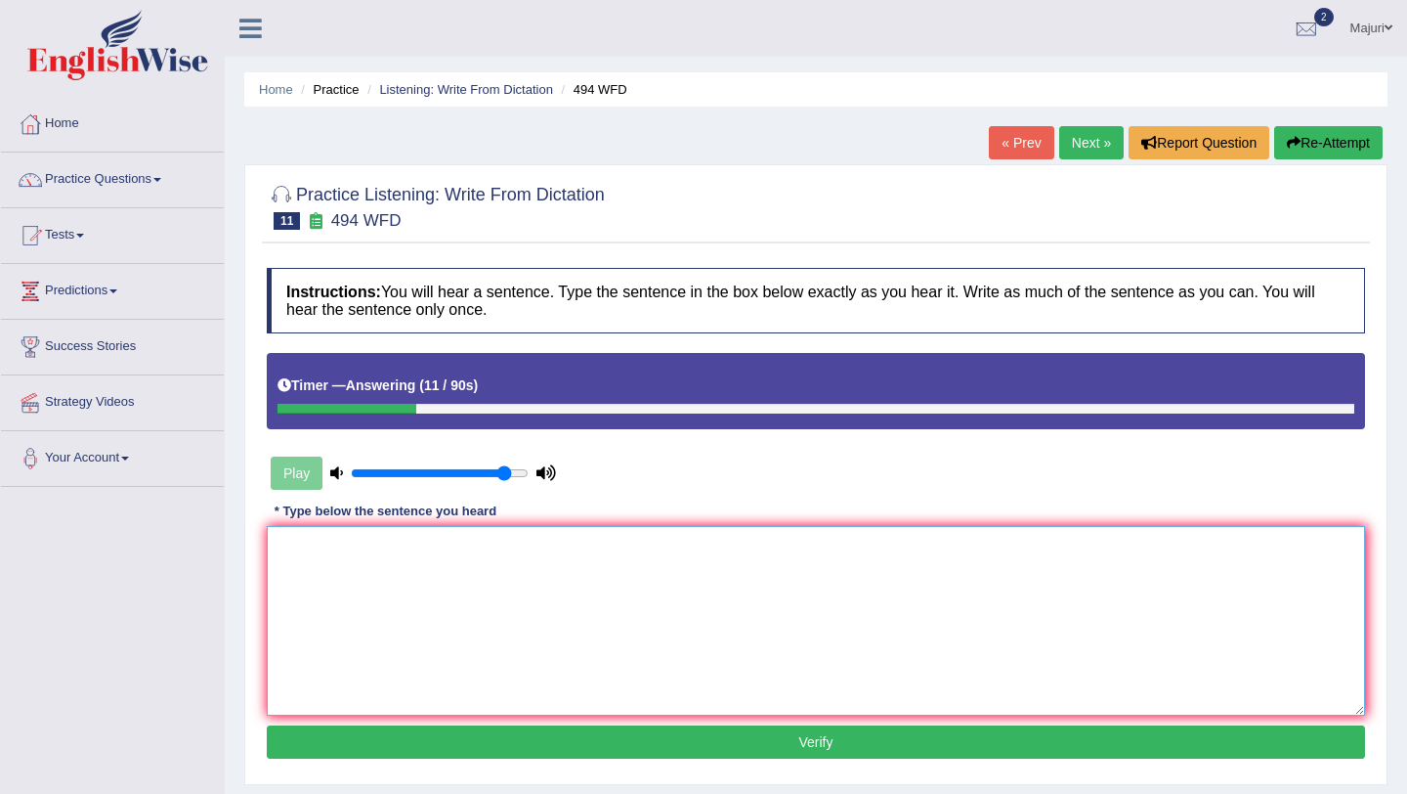
click at [794, 597] on textarea at bounding box center [816, 621] width 1098 height 190
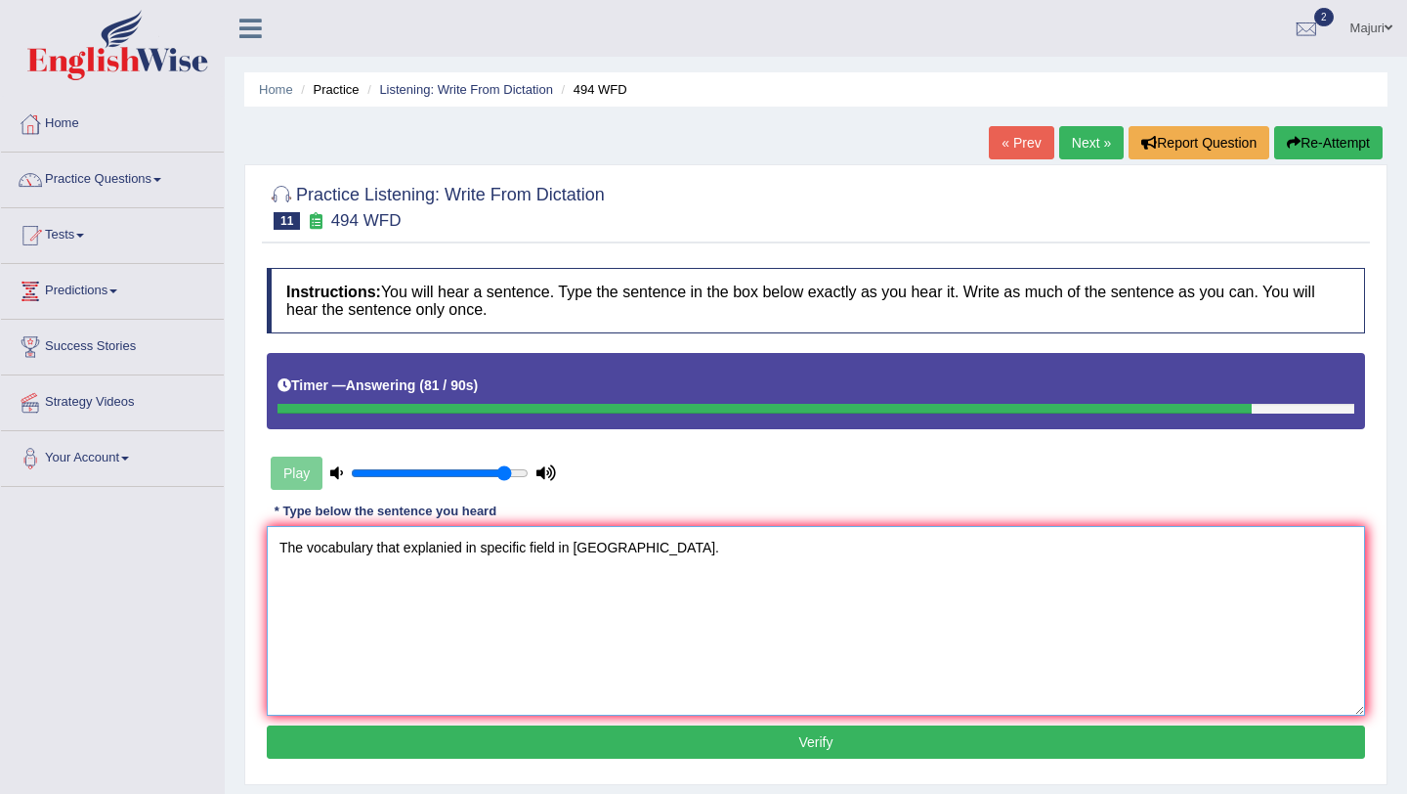
click at [405, 549] on textarea "The vocabulary that explanied in specific field in [GEOGRAPHIC_DATA]." at bounding box center [816, 621] width 1098 height 190
type textarea "The vocabulary that explanied in specific field in [GEOGRAPHIC_DATA]."
click at [703, 740] on button "Verify" at bounding box center [816, 741] width 1098 height 33
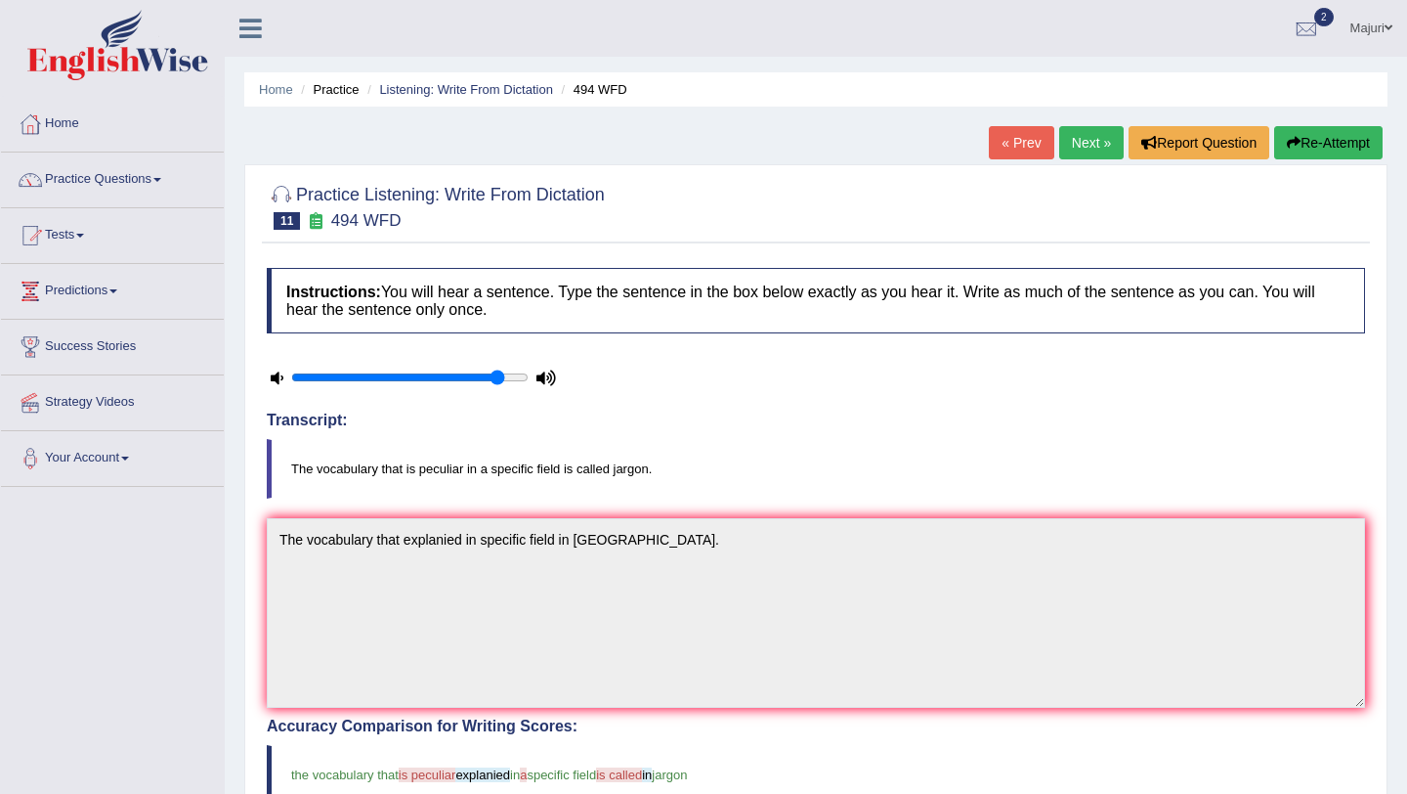
click at [1073, 151] on link "Next »" at bounding box center [1091, 142] width 65 height 33
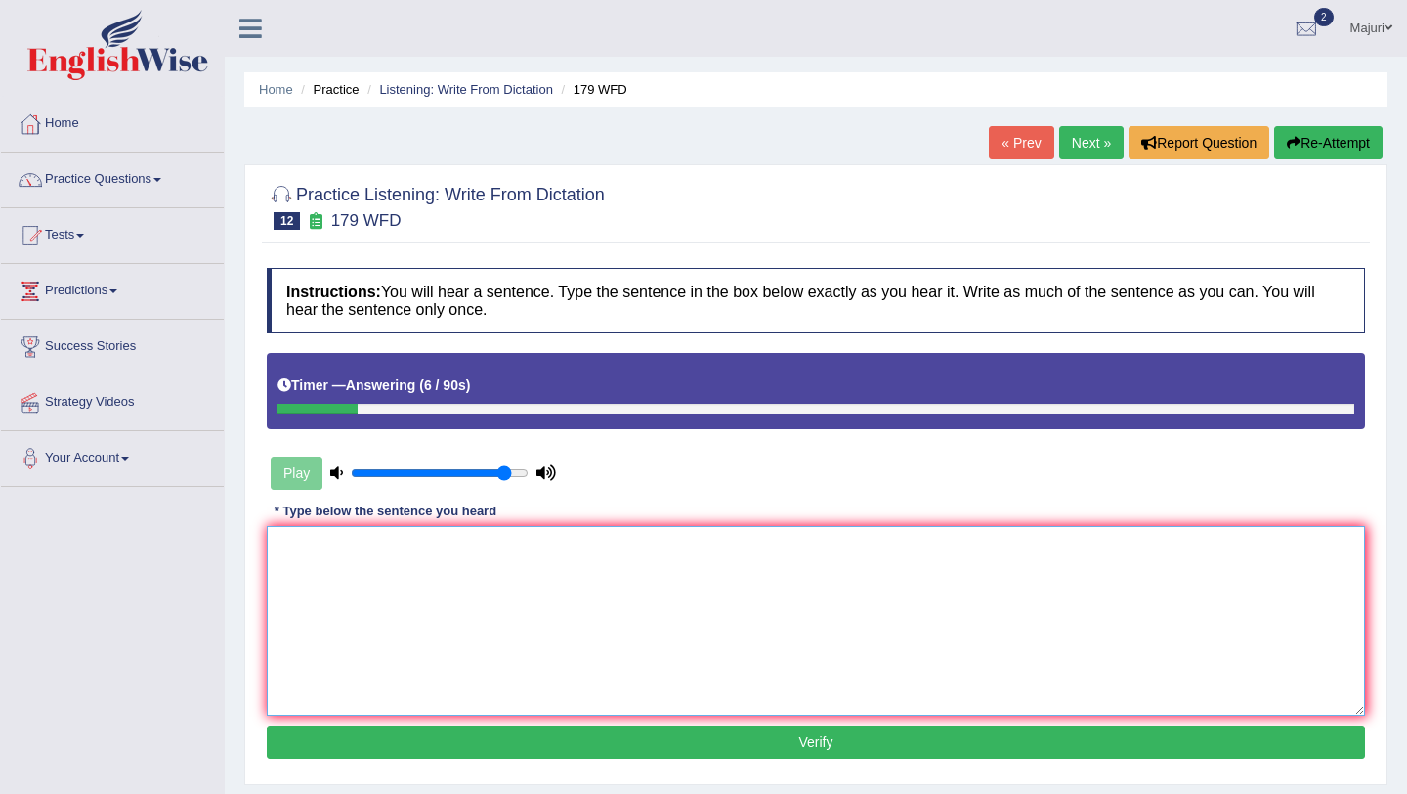
click at [974, 566] on textarea at bounding box center [816, 621] width 1098 height 190
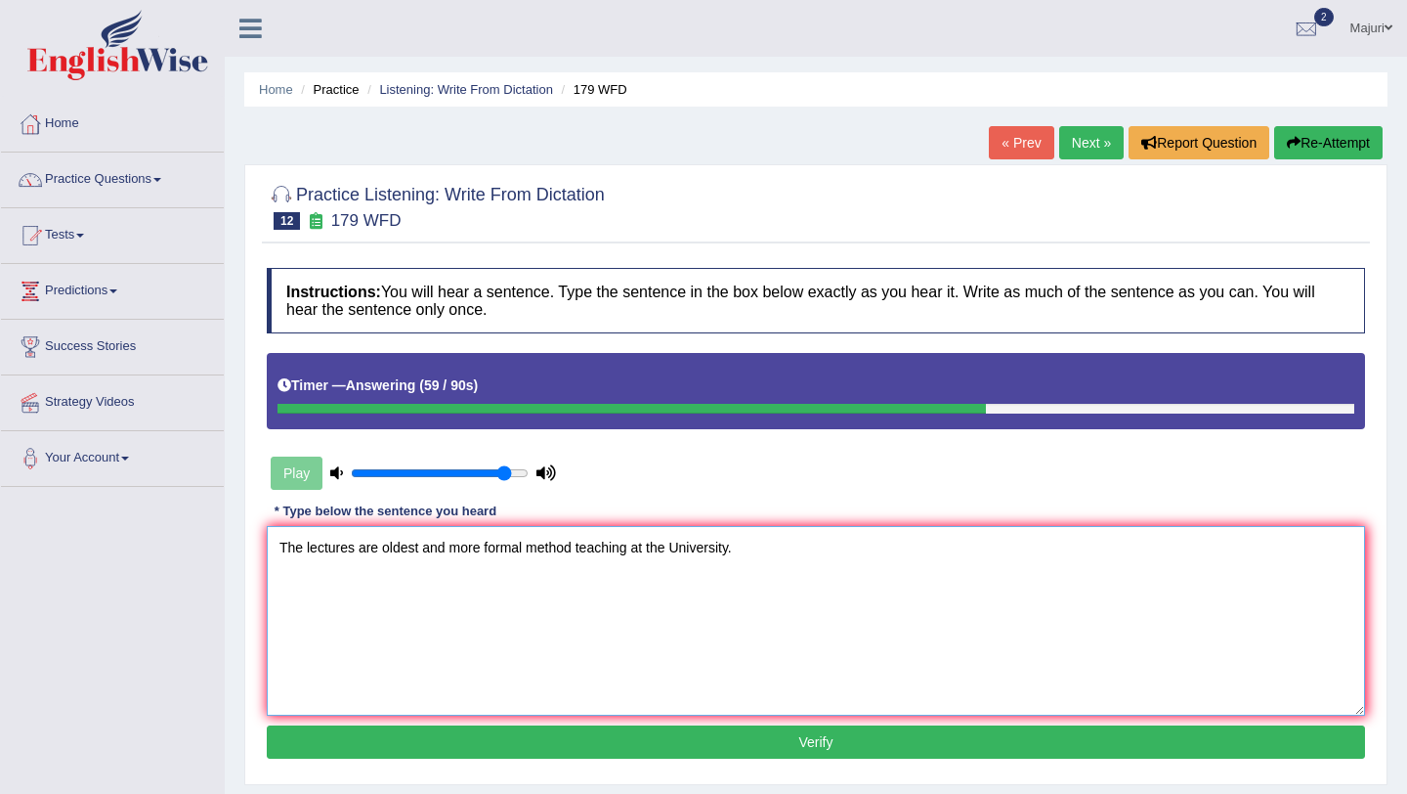
click at [580, 556] on textarea "The lectures are oldest and more formal method teaching at the University." at bounding box center [816, 621] width 1098 height 190
drag, startPoint x: 575, startPoint y: 553, endPoint x: 528, endPoint y: 551, distance: 47.0
click at [528, 551] on textarea "The lectures are oldest and more formal method teaching at the University." at bounding box center [816, 621] width 1098 height 190
click at [527, 551] on textarea "The lectures are oldest and more formal teaching at the University." at bounding box center [816, 621] width 1098 height 190
click at [582, 549] on textarea "The lectures are oldest and more formal teaching at the University." at bounding box center [816, 621] width 1098 height 190
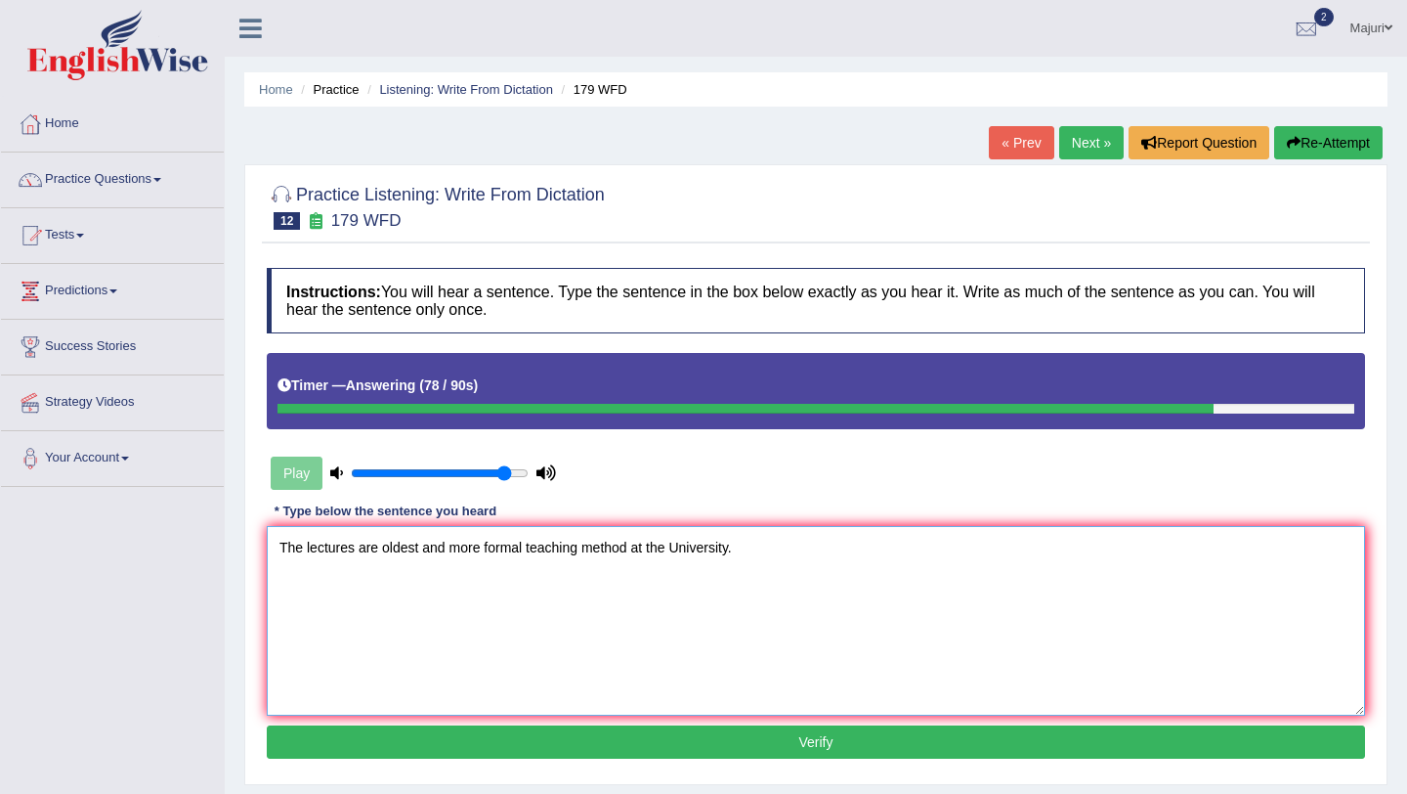
type textarea "The lectures are oldest and more formal teaching method at the University."
click at [634, 741] on button "Verify" at bounding box center [816, 741] width 1098 height 33
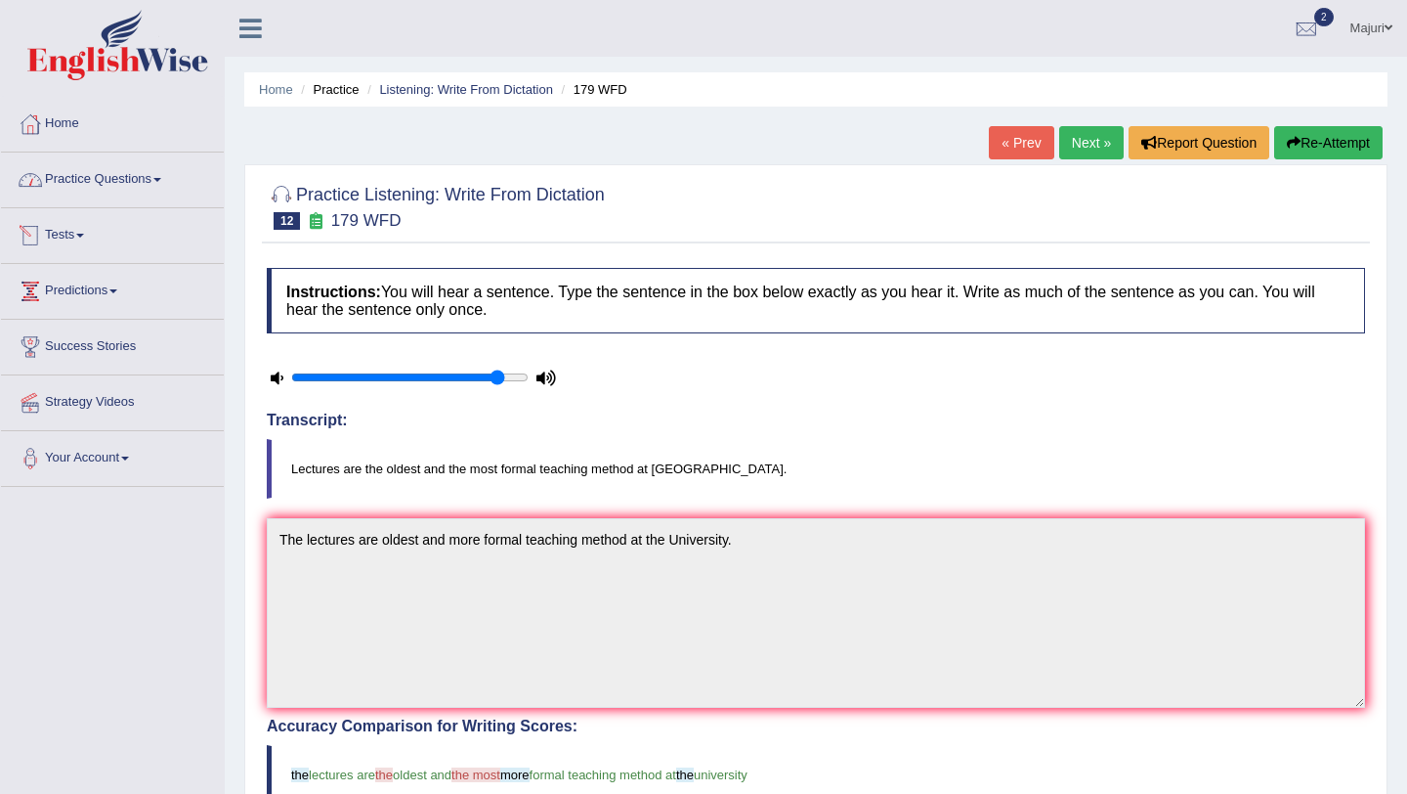
click at [78, 194] on link "Practice Questions" at bounding box center [112, 176] width 223 height 49
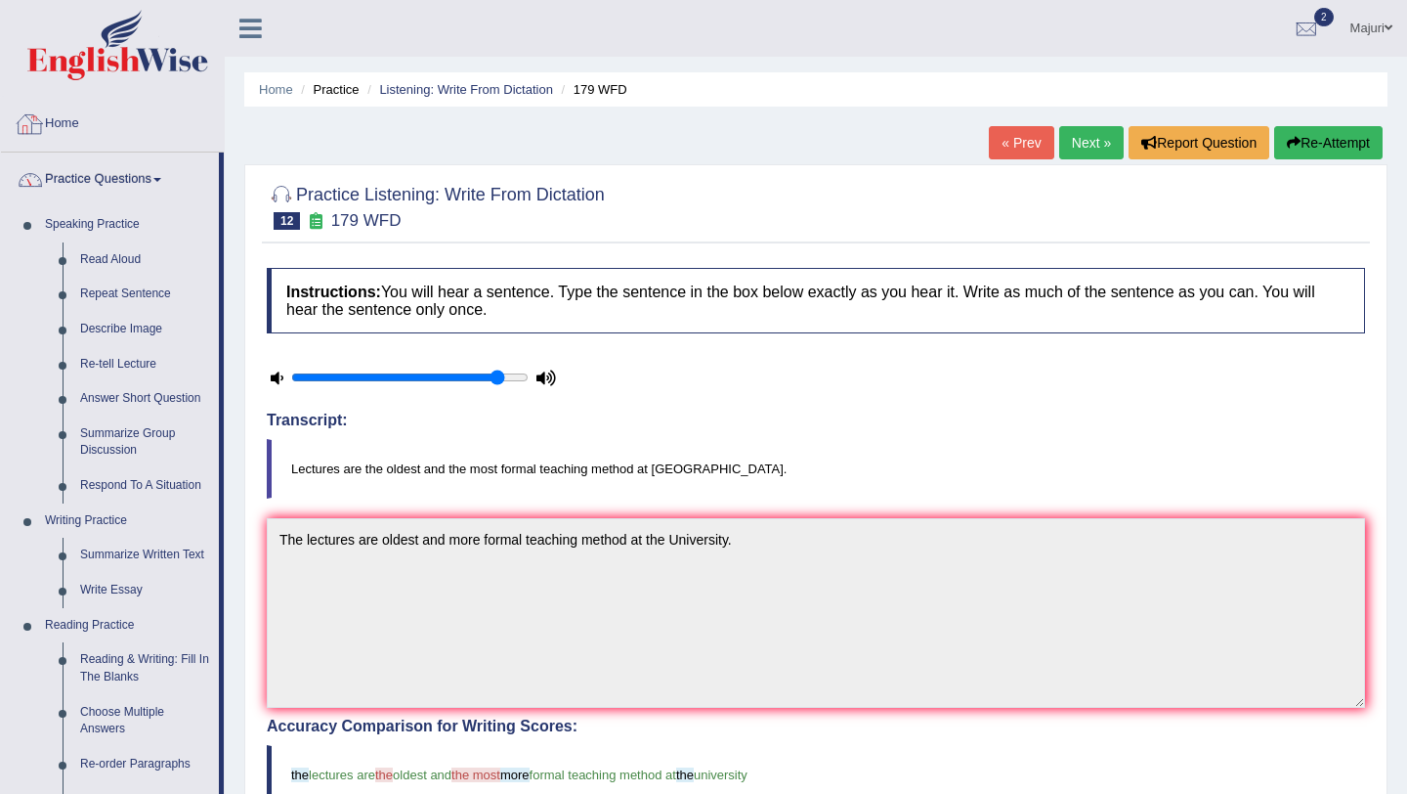
click at [96, 176] on link "Practice Questions" at bounding box center [110, 176] width 218 height 49
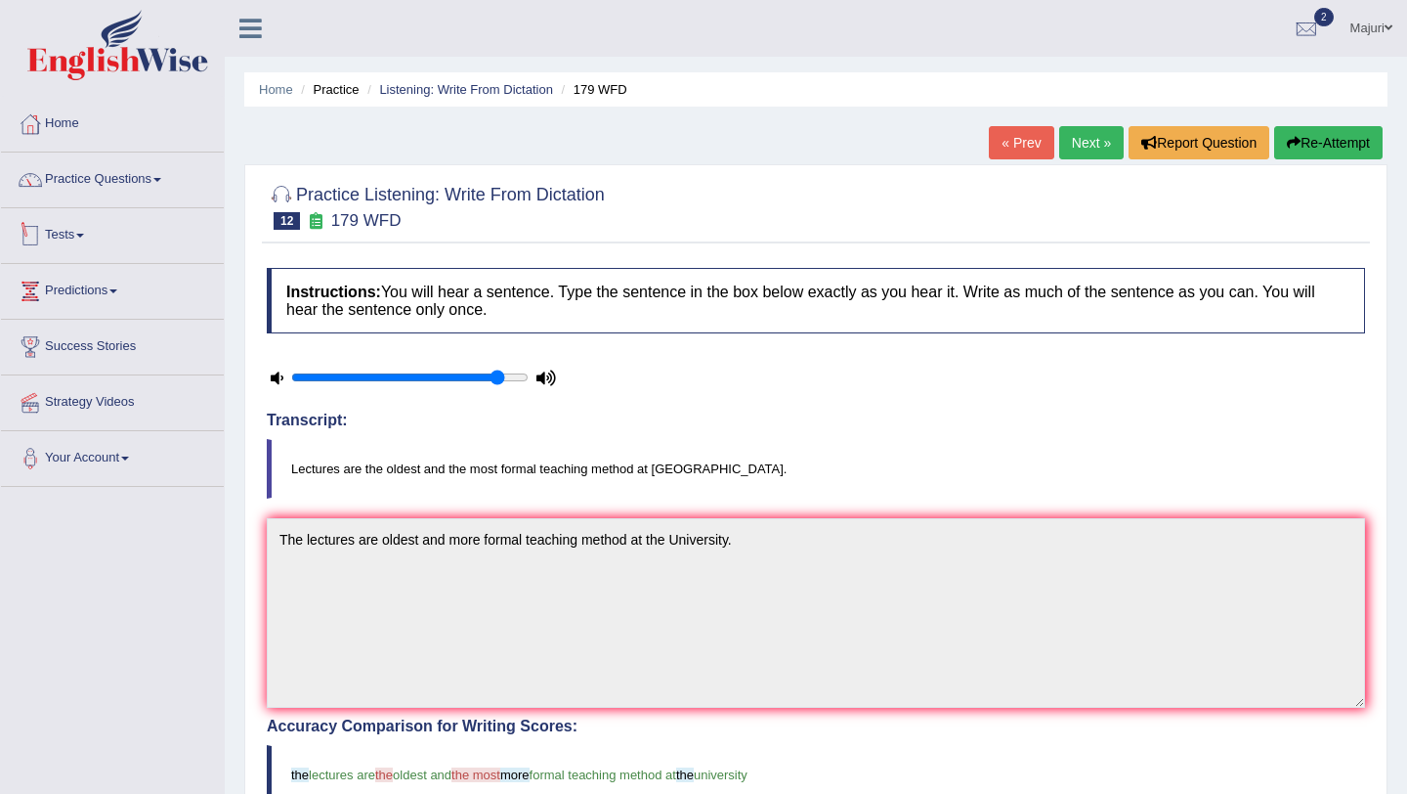
click at [59, 234] on link "Tests" at bounding box center [112, 232] width 223 height 49
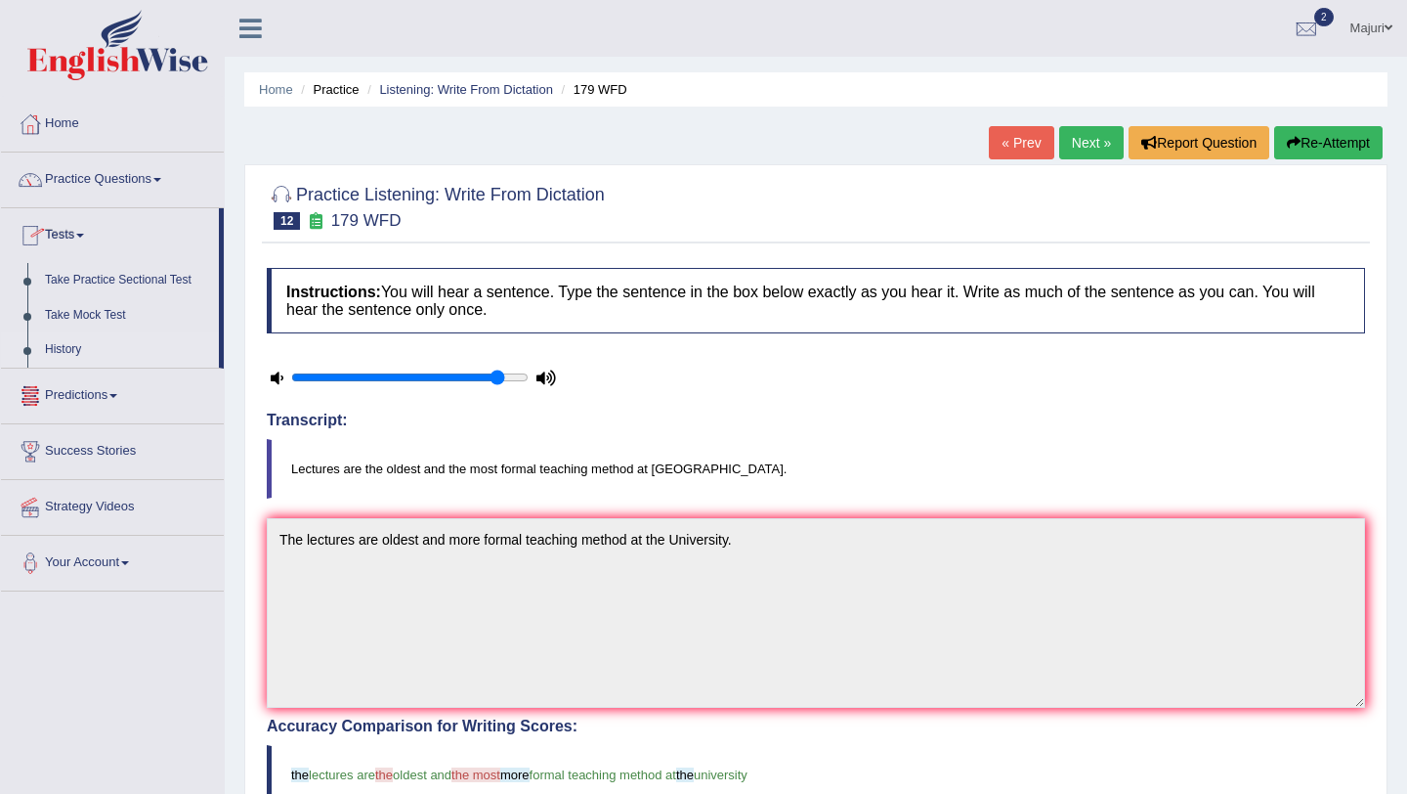
click at [65, 355] on link "History" at bounding box center [127, 349] width 183 height 35
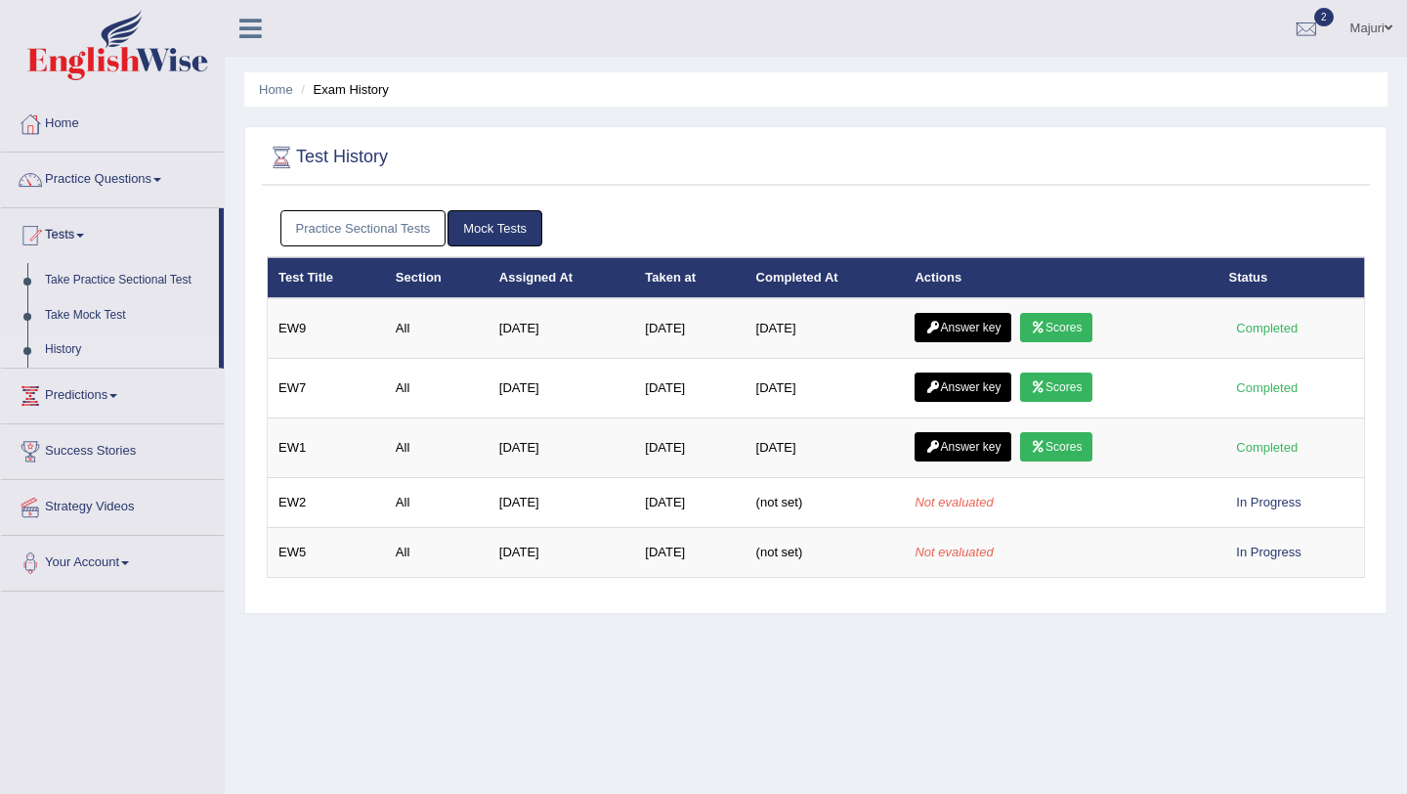
click at [383, 233] on link "Practice Sectional Tests" at bounding box center [363, 228] width 166 height 36
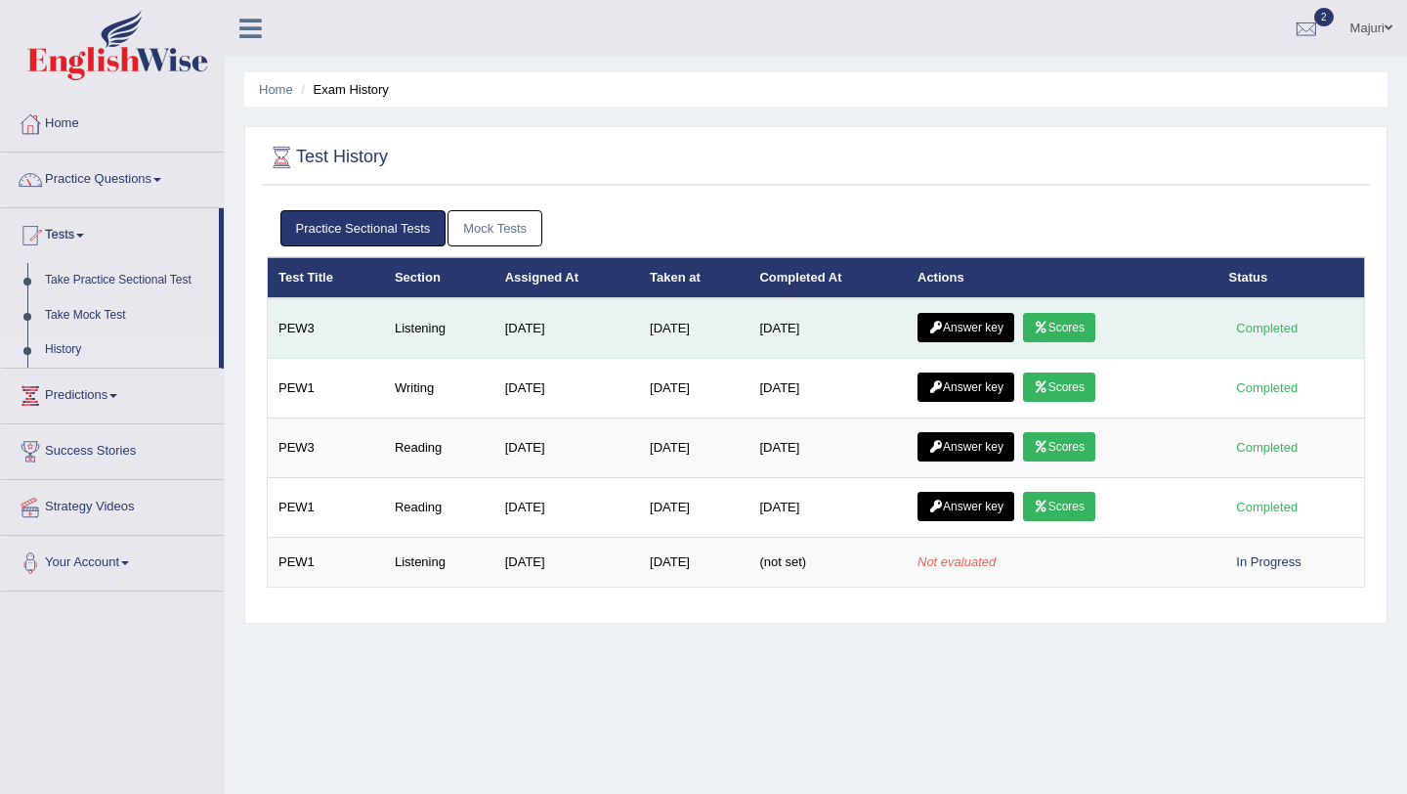
click at [1076, 332] on link "Scores" at bounding box center [1059, 327] width 72 height 29
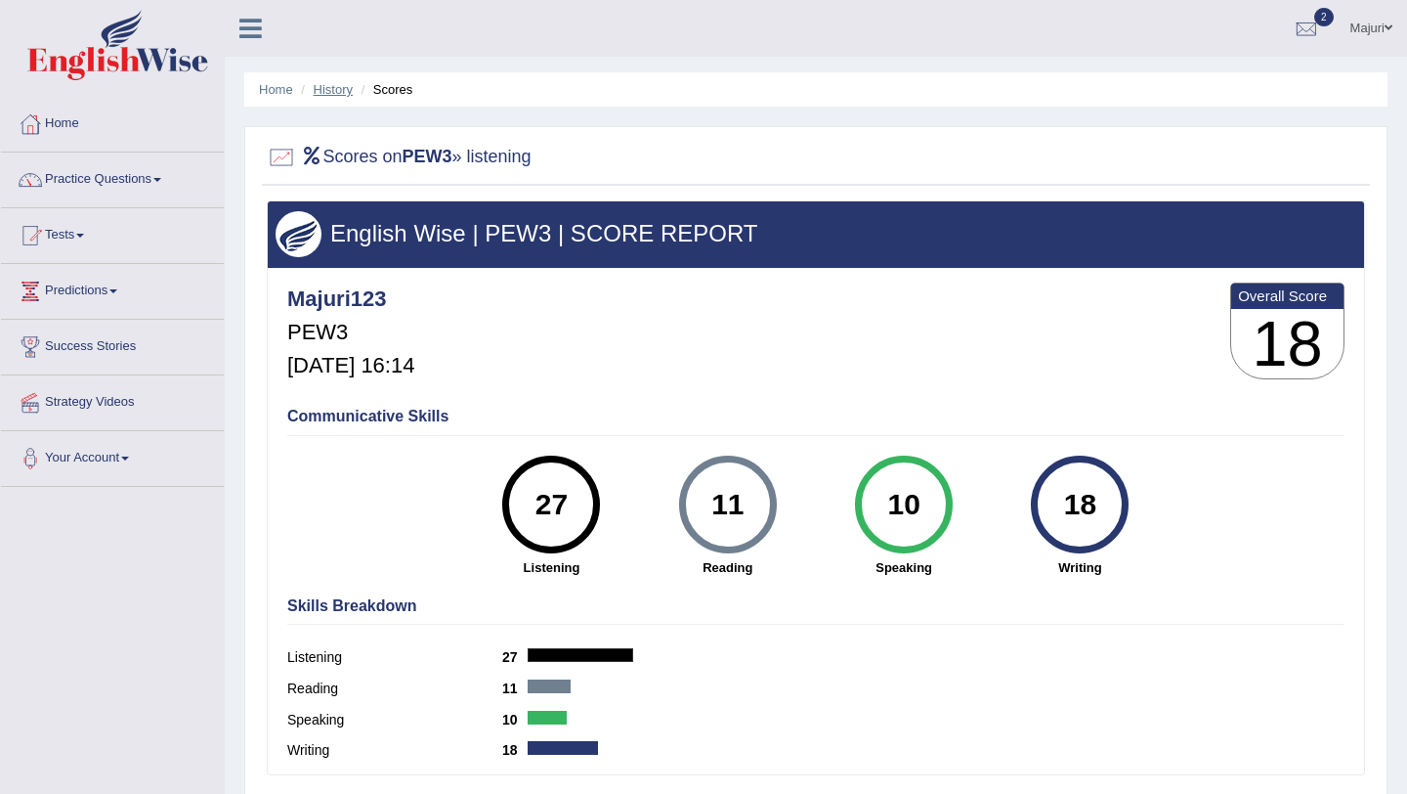
click at [334, 93] on link "History" at bounding box center [333, 89] width 39 height 15
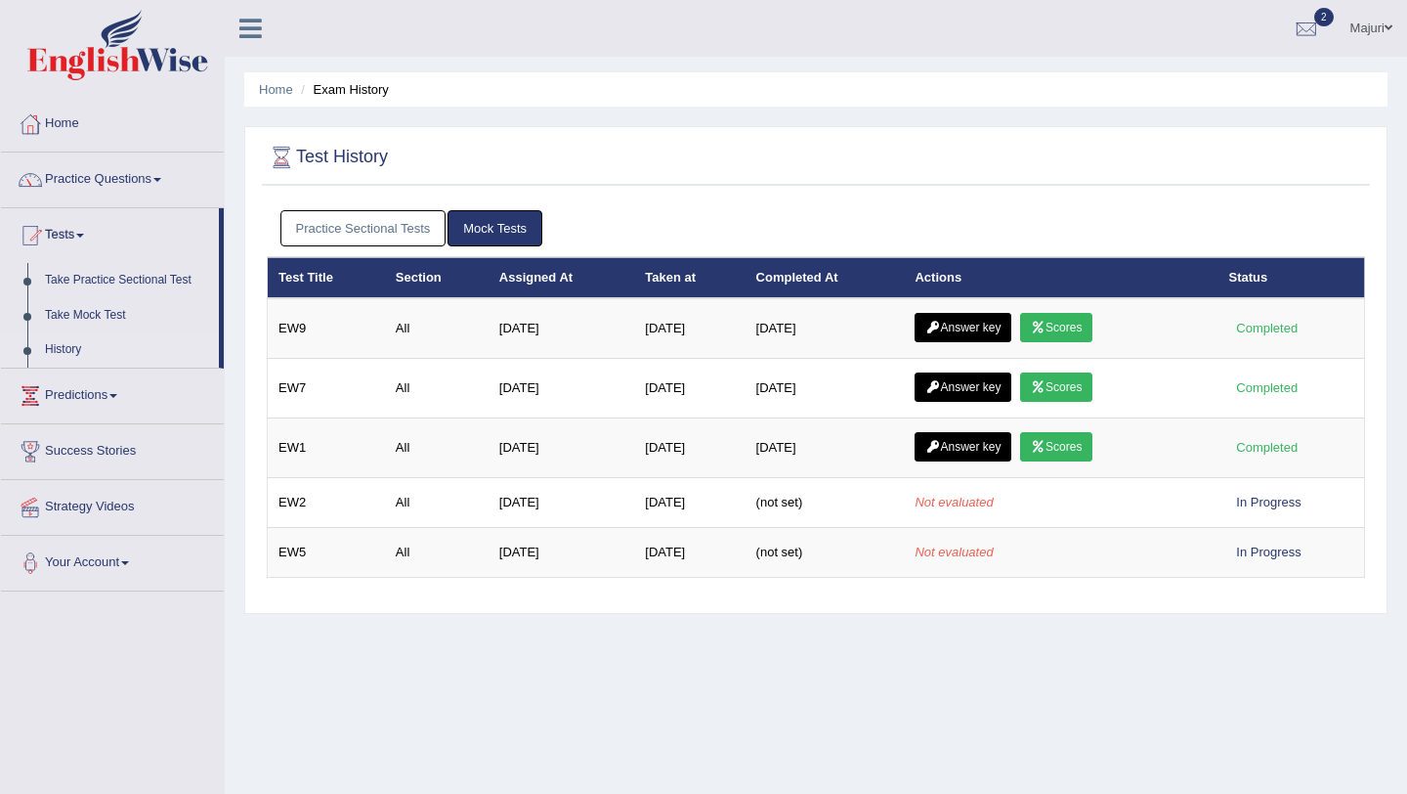
click at [410, 228] on link "Practice Sectional Tests" at bounding box center [363, 228] width 166 height 36
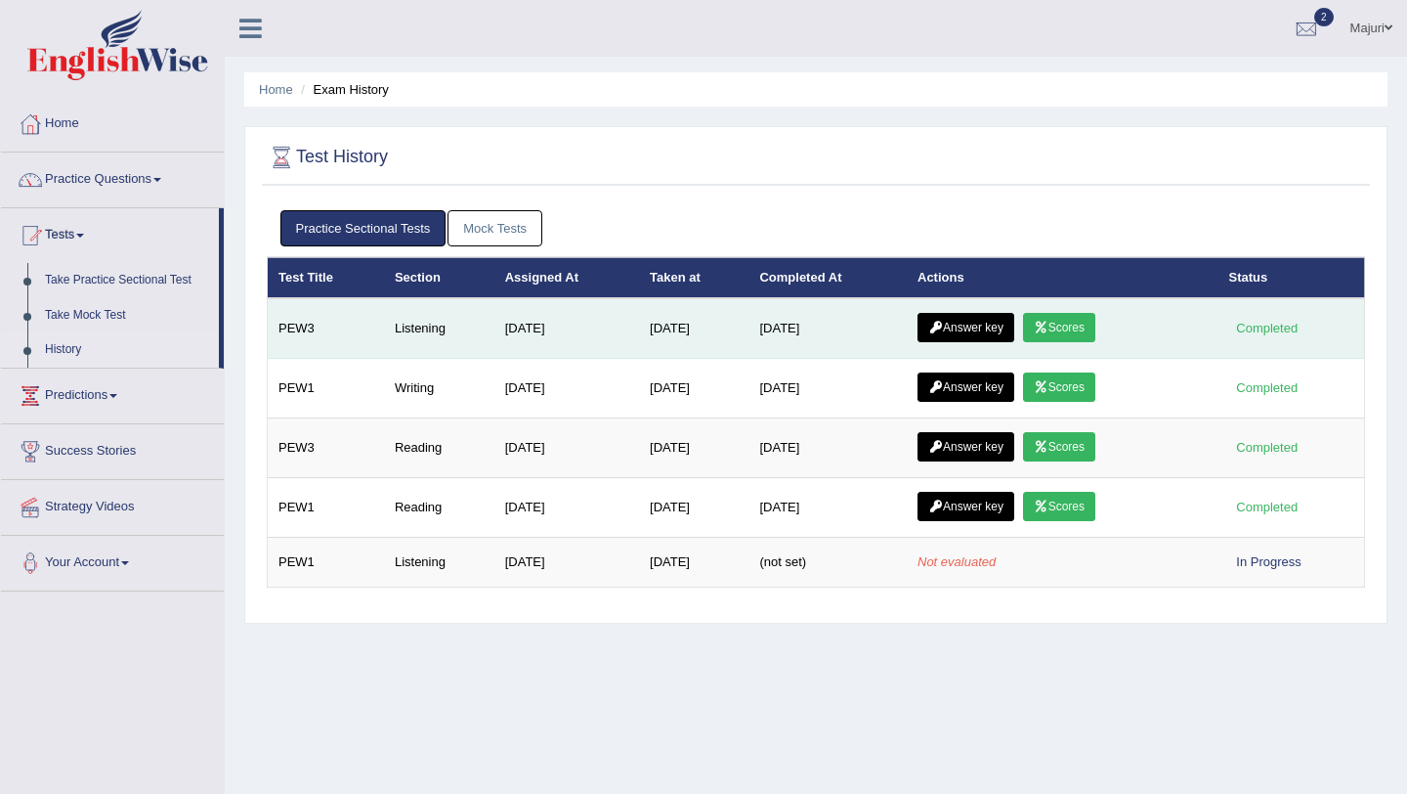
click at [961, 324] on link "Answer key" at bounding box center [966, 327] width 97 height 29
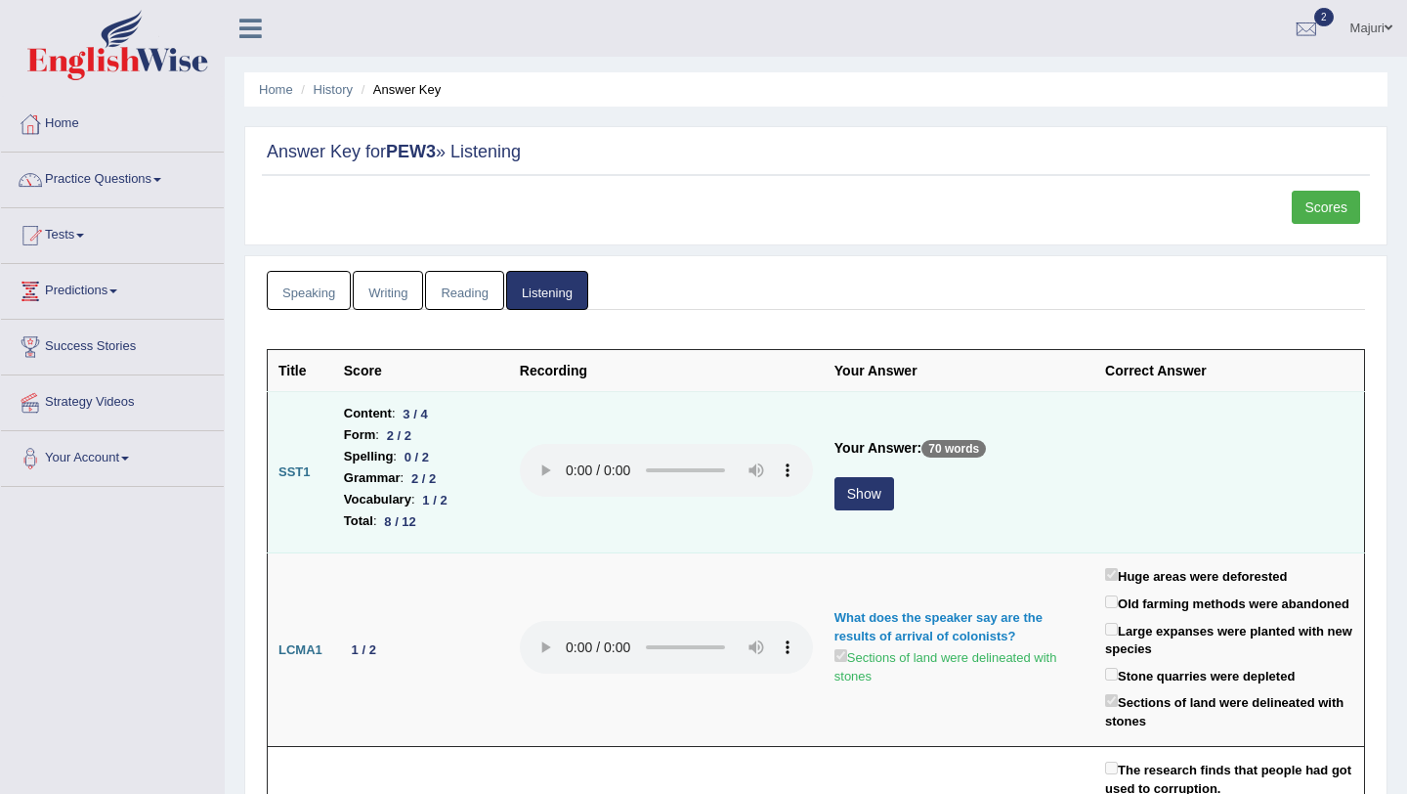
click at [868, 504] on button "Show" at bounding box center [865, 493] width 60 height 33
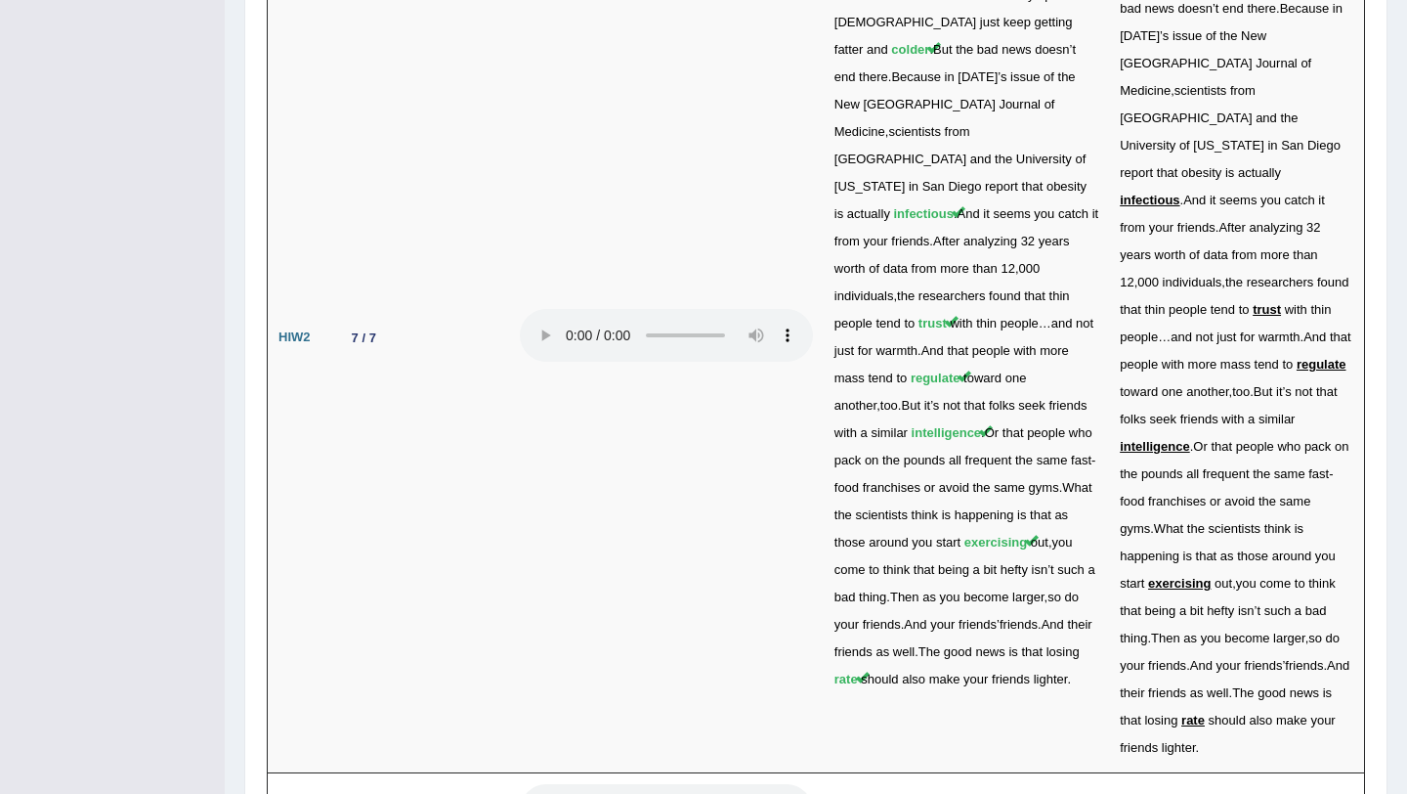
scroll to position [4672, 0]
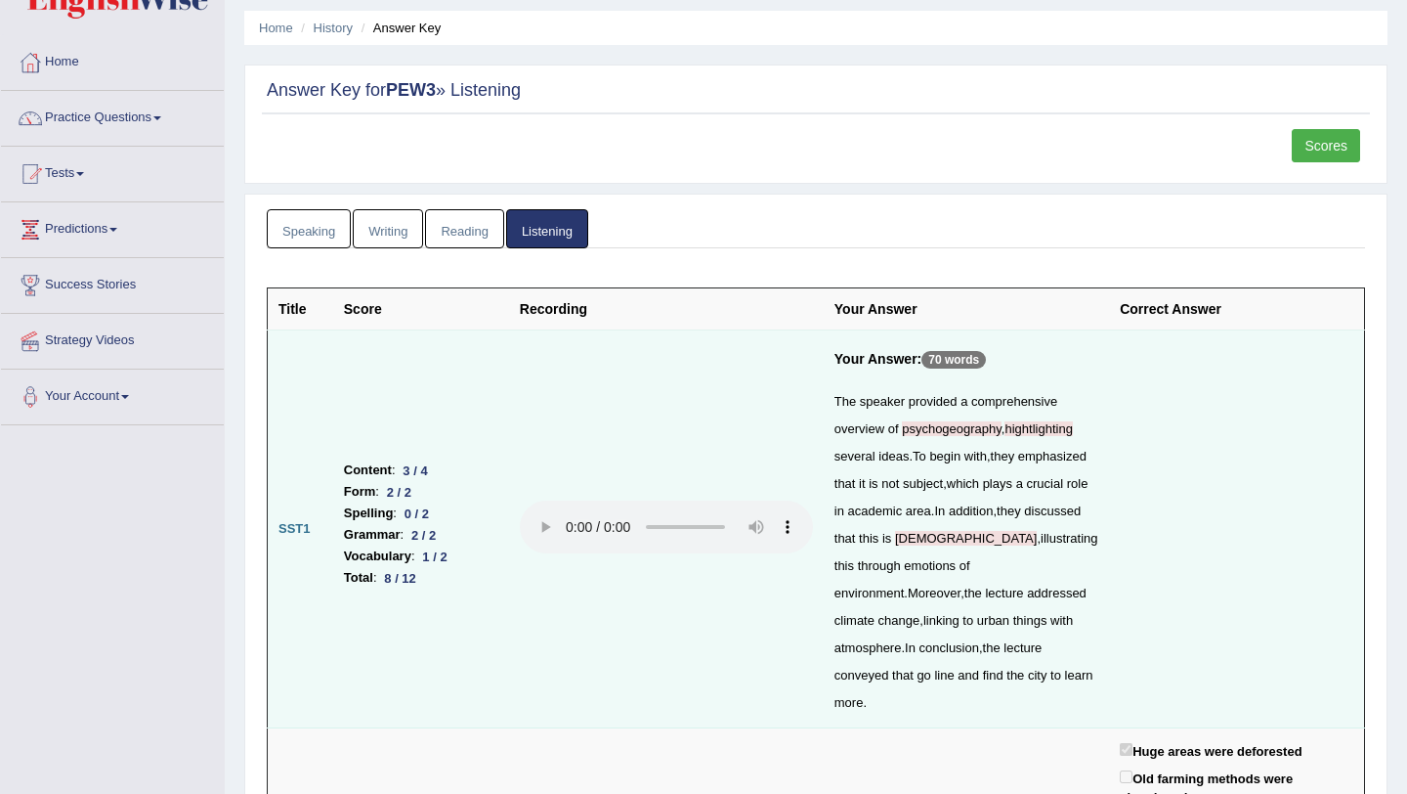
scroll to position [0, 0]
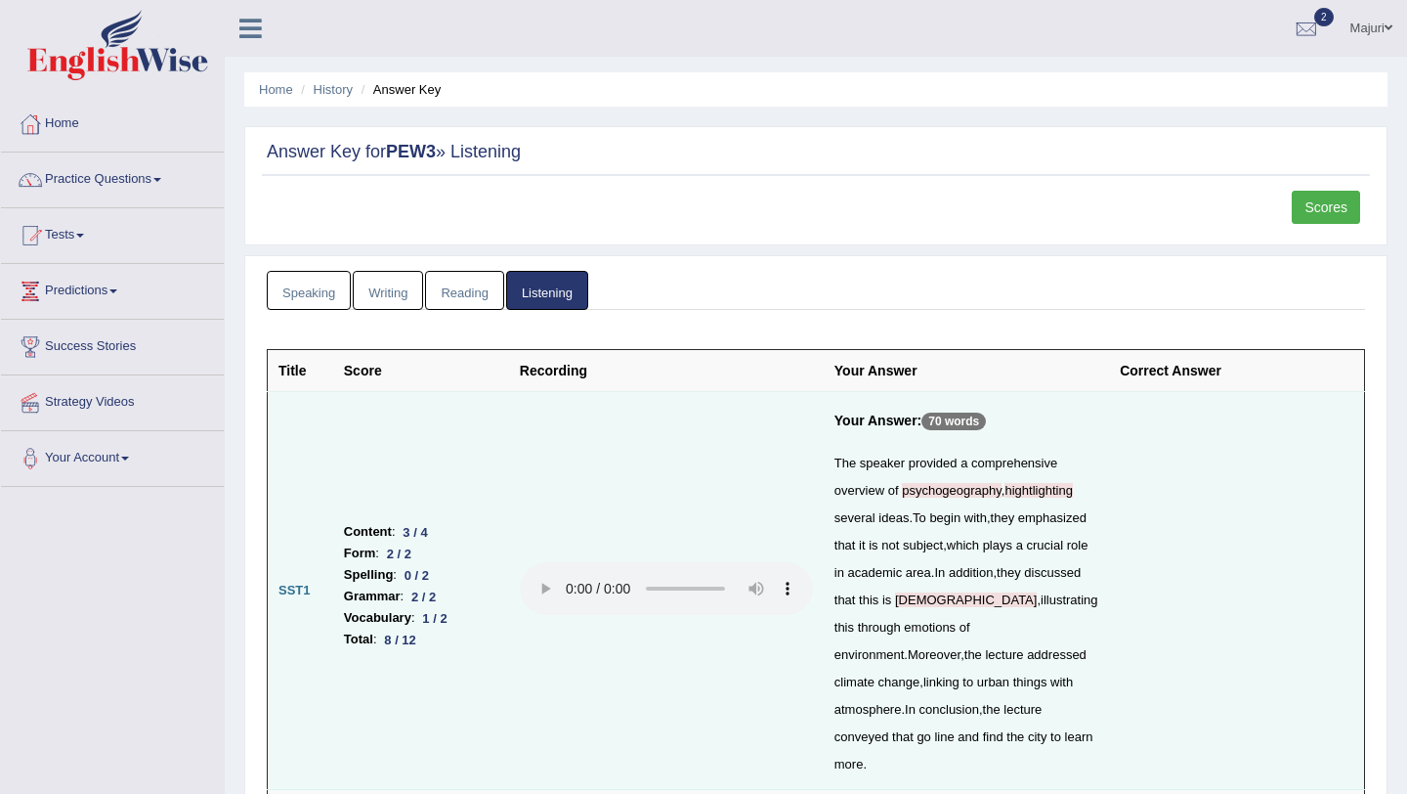
click at [389, 298] on link "Writing" at bounding box center [388, 291] width 70 height 40
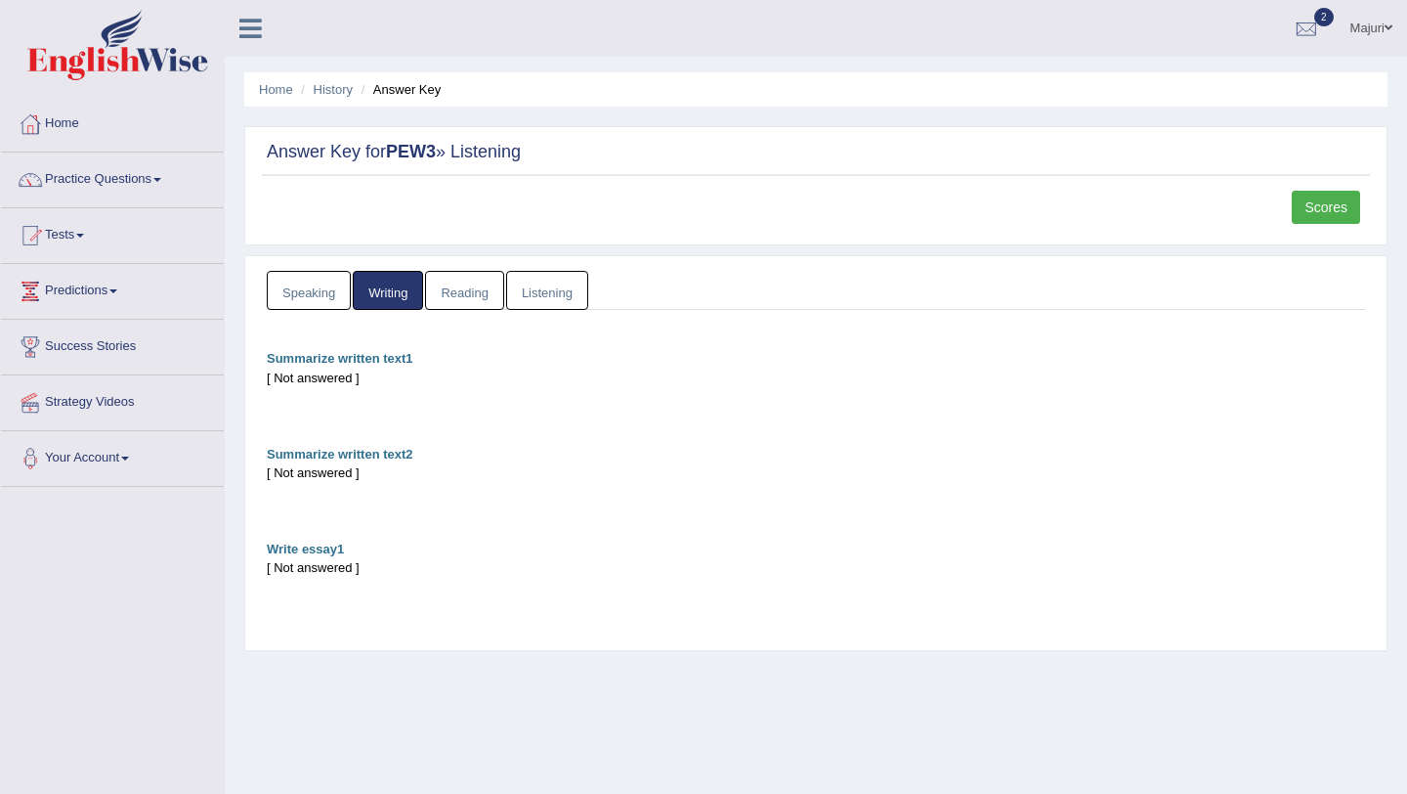
click at [389, 298] on link "Writing" at bounding box center [388, 291] width 70 height 40
click at [313, 297] on link "Speaking" at bounding box center [309, 291] width 84 height 40
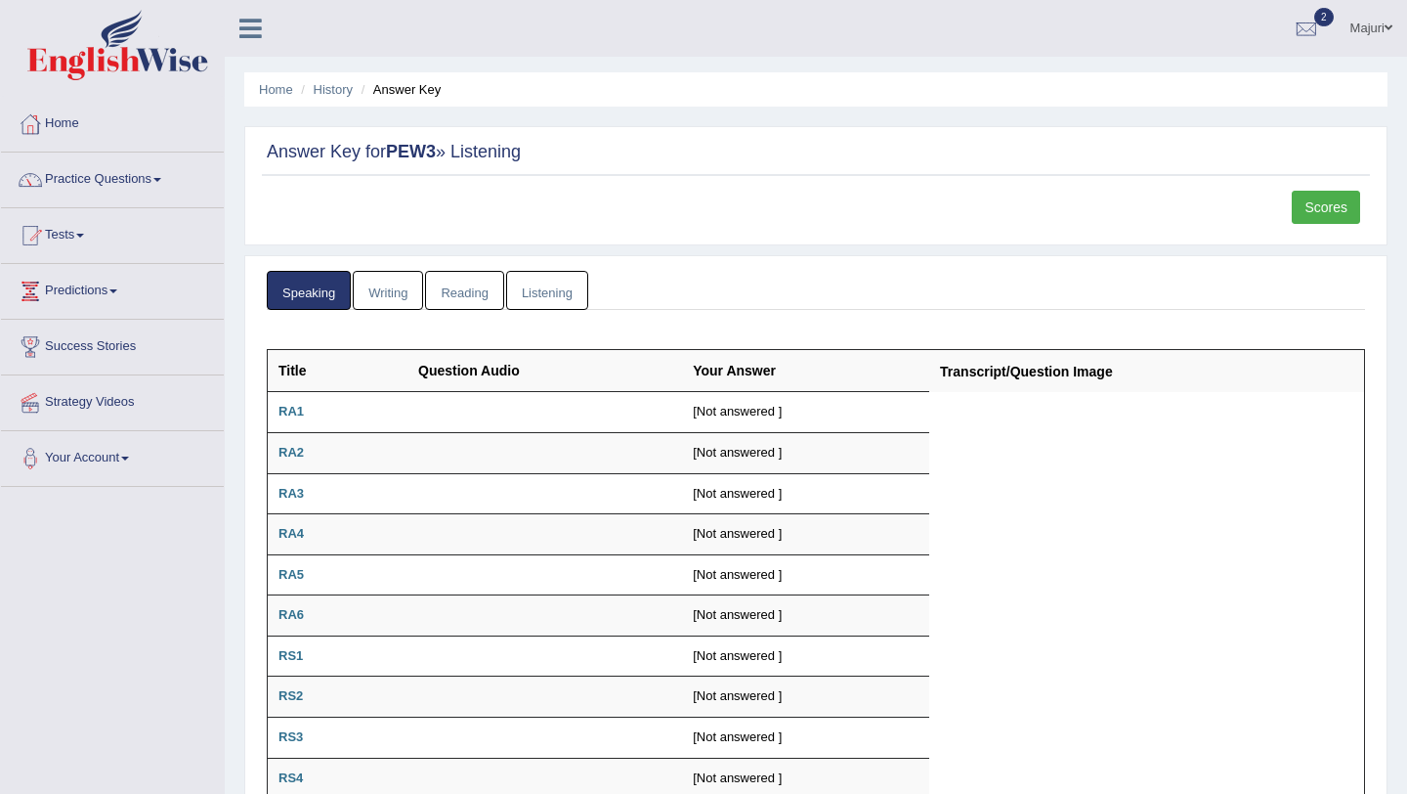
click at [473, 297] on link "Reading" at bounding box center [464, 291] width 78 height 40
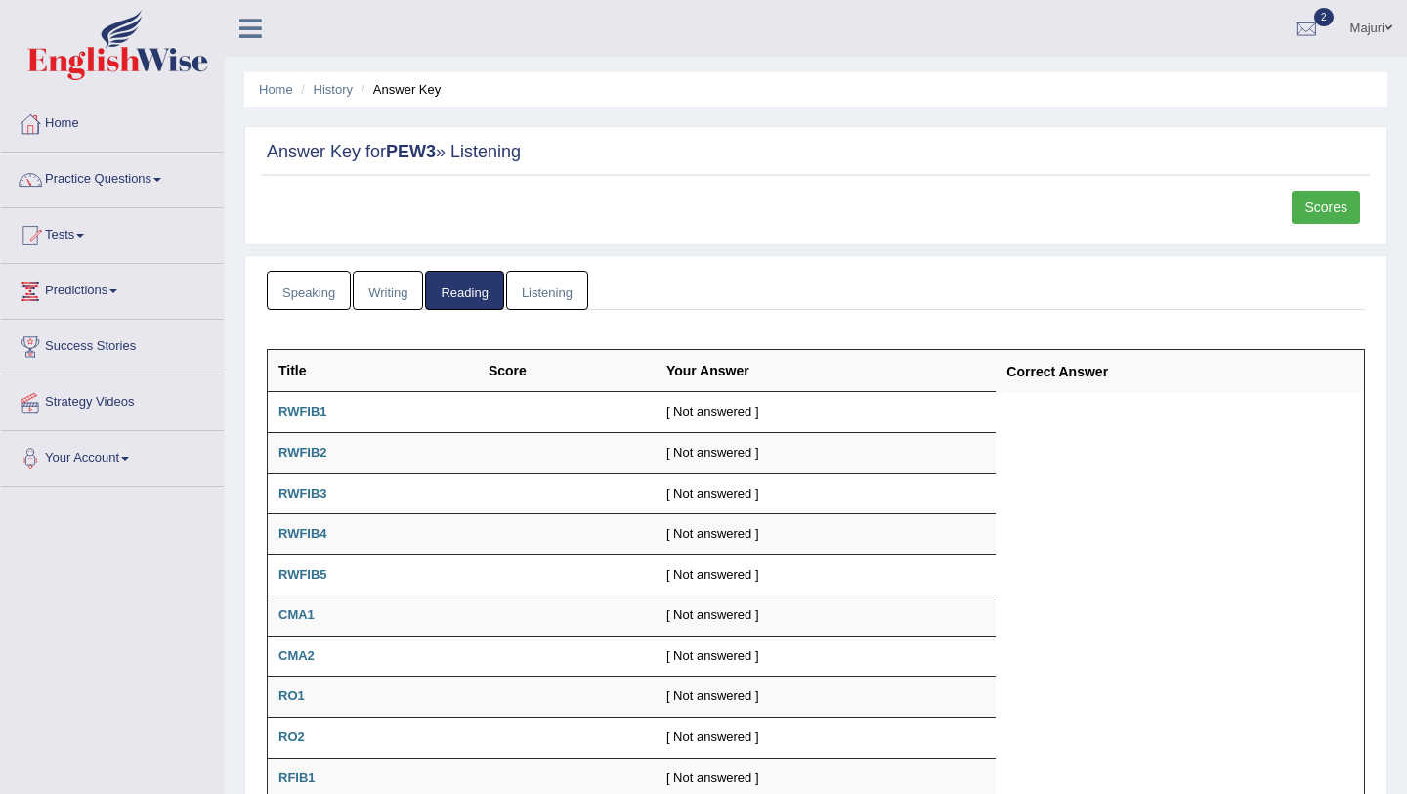
click at [534, 296] on link "Listening" at bounding box center [547, 291] width 82 height 40
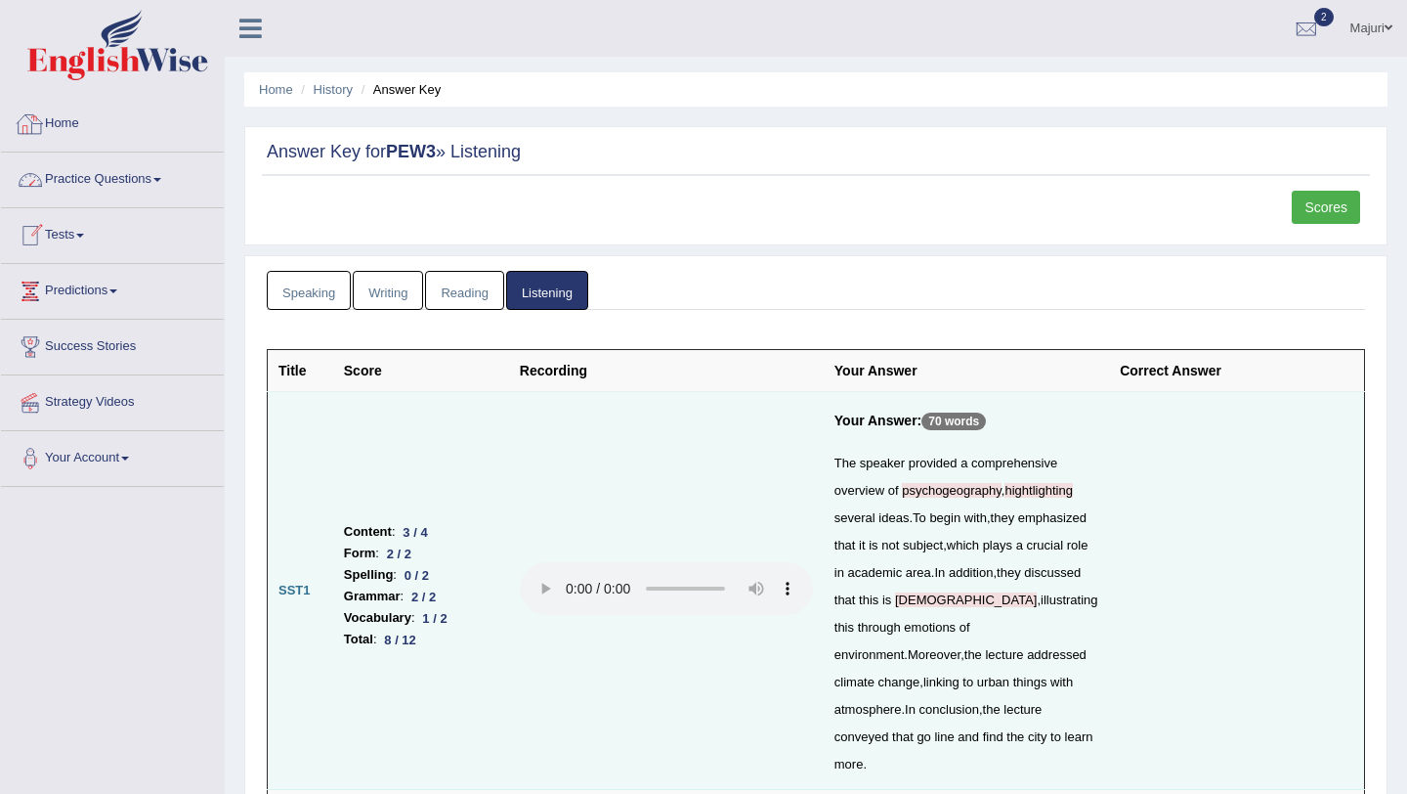
click at [67, 129] on link "Home" at bounding box center [112, 121] width 223 height 49
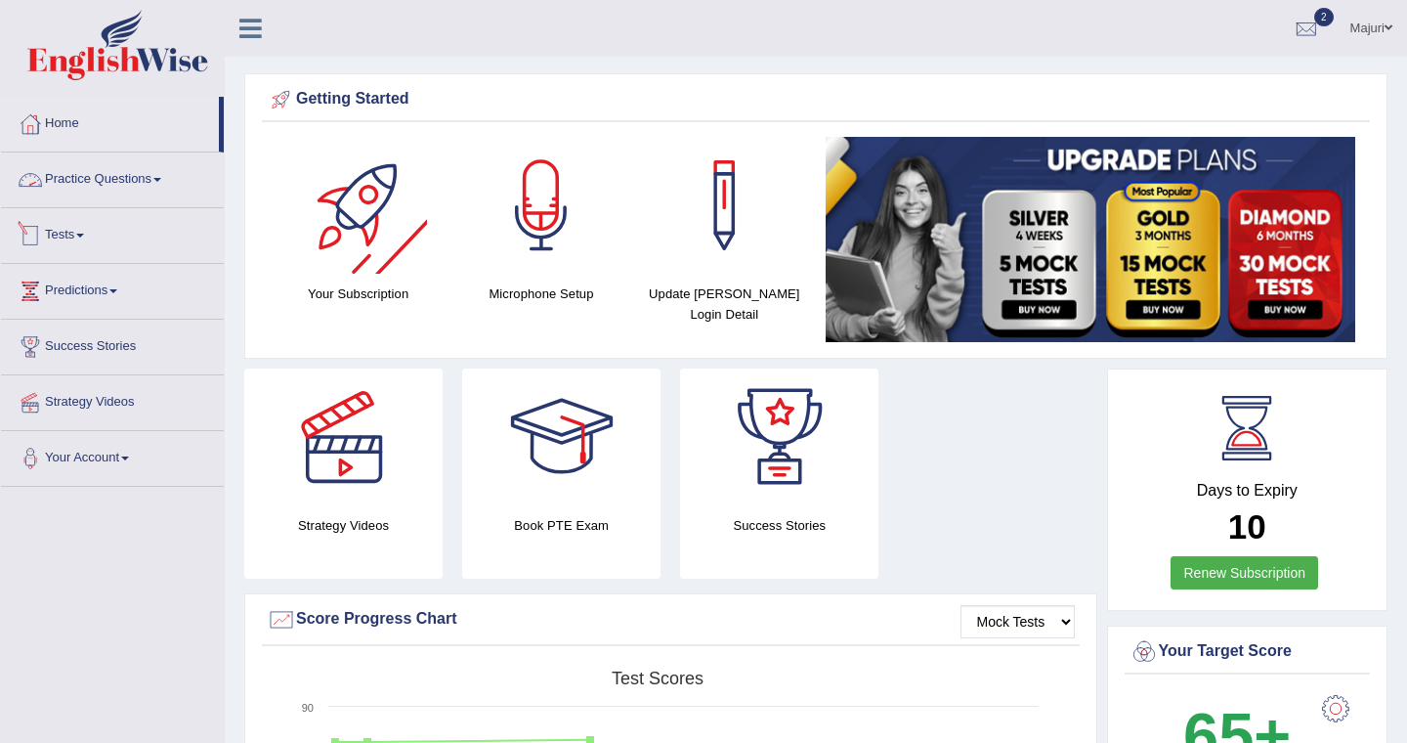
click at [92, 177] on link "Practice Questions" at bounding box center [112, 176] width 223 height 49
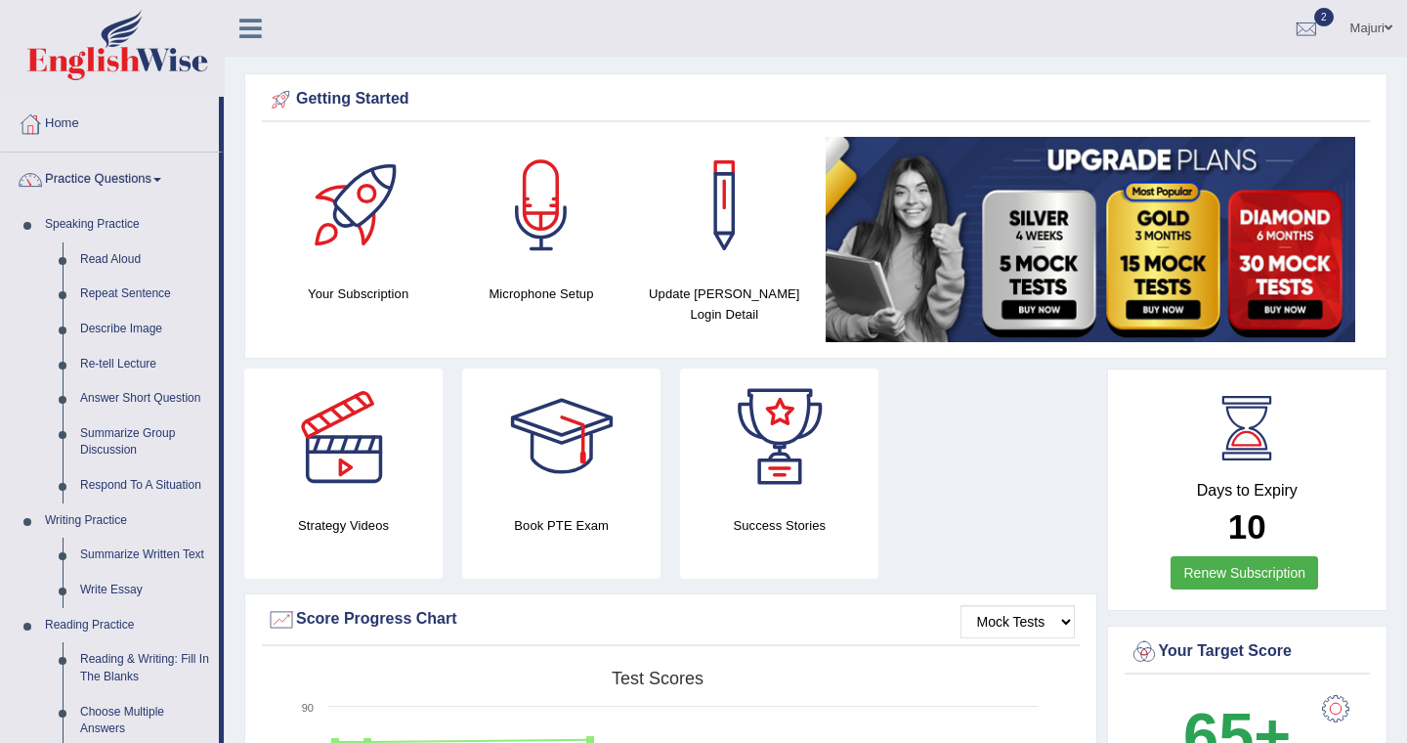
click at [92, 188] on link "Practice Questions" at bounding box center [110, 176] width 218 height 49
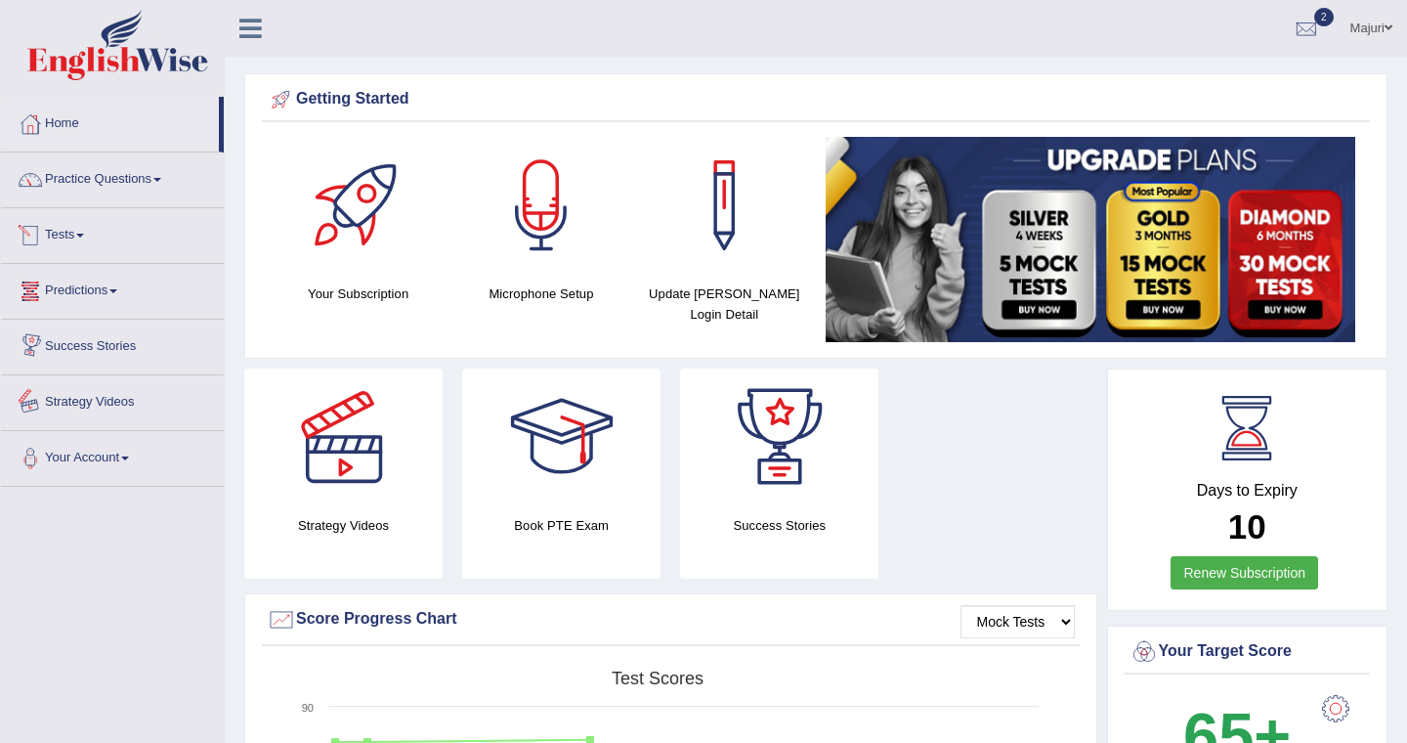
click at [71, 233] on link "Tests" at bounding box center [112, 232] width 223 height 49
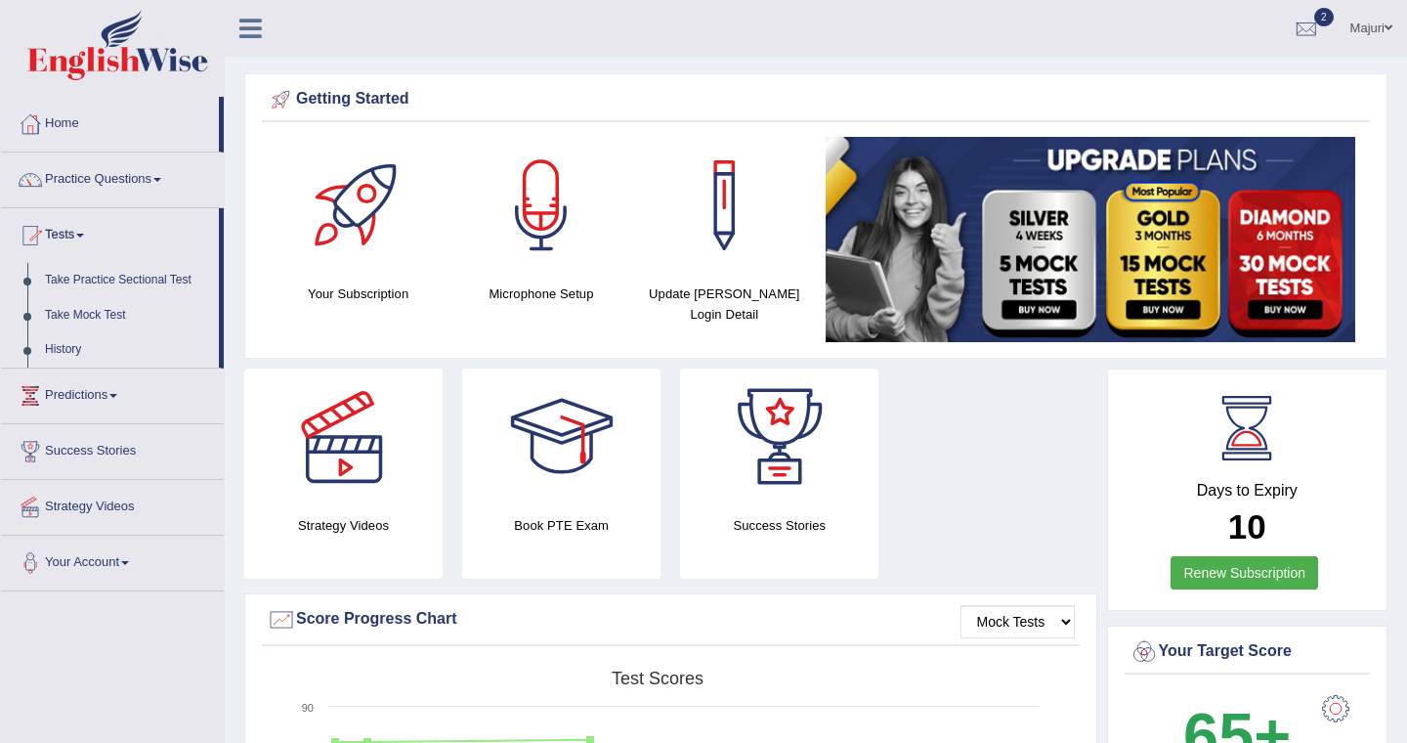
click at [72, 348] on link "History" at bounding box center [127, 349] width 183 height 35
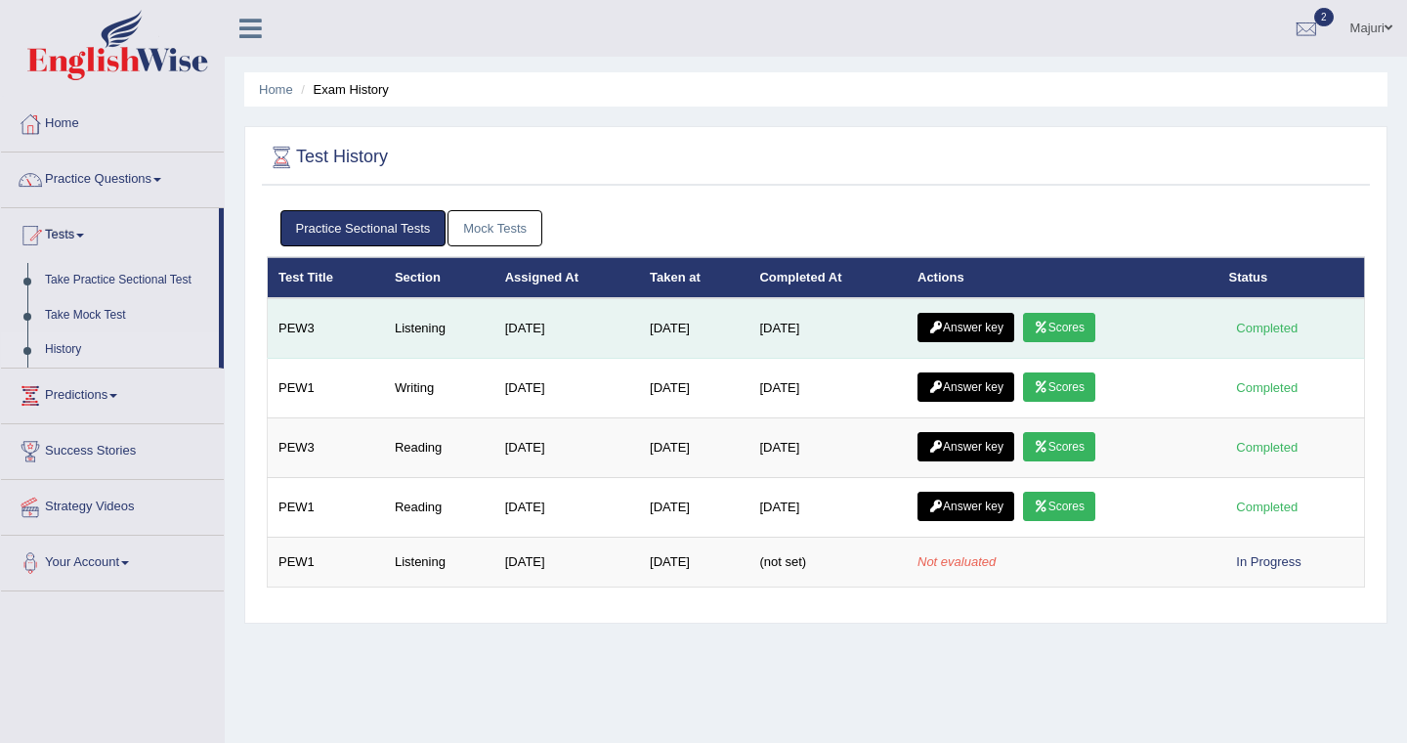
click at [993, 328] on link "Answer key" at bounding box center [966, 327] width 97 height 29
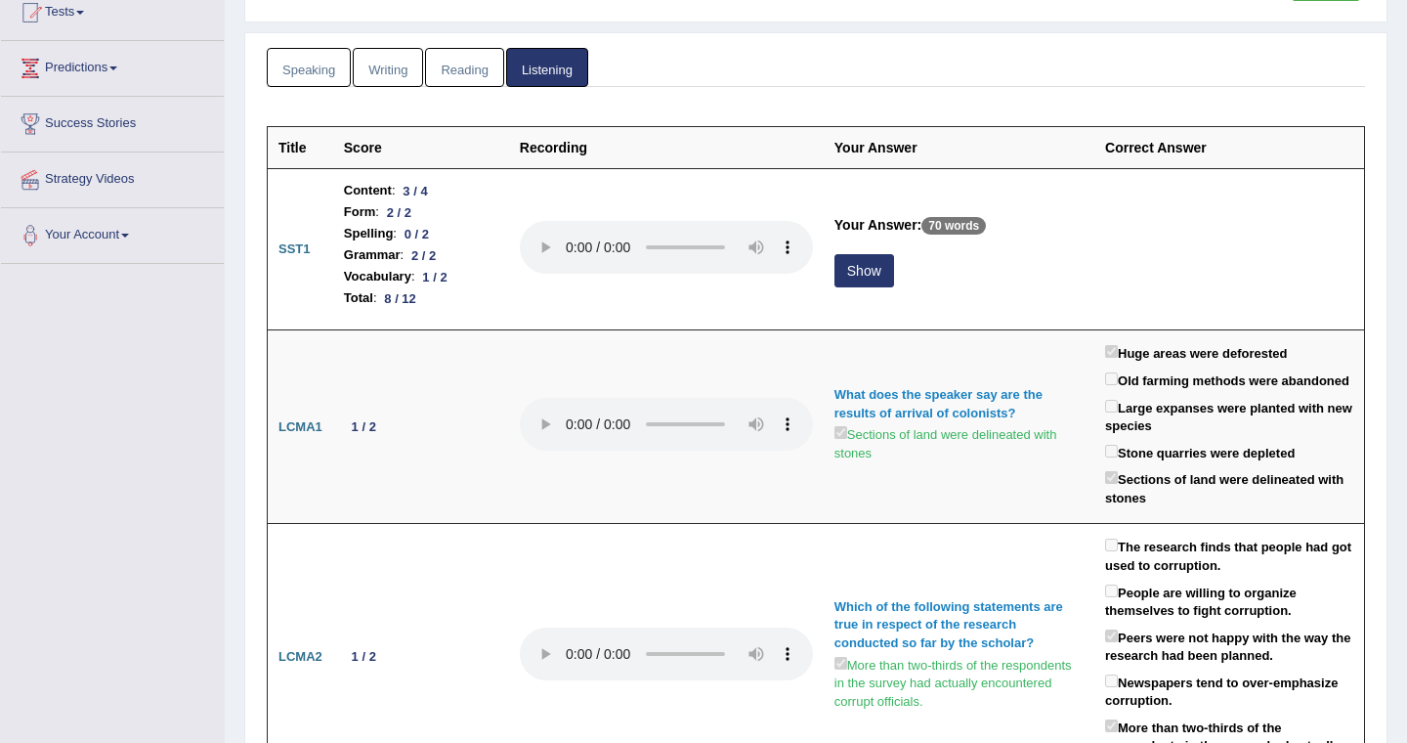
scroll to position [215, 0]
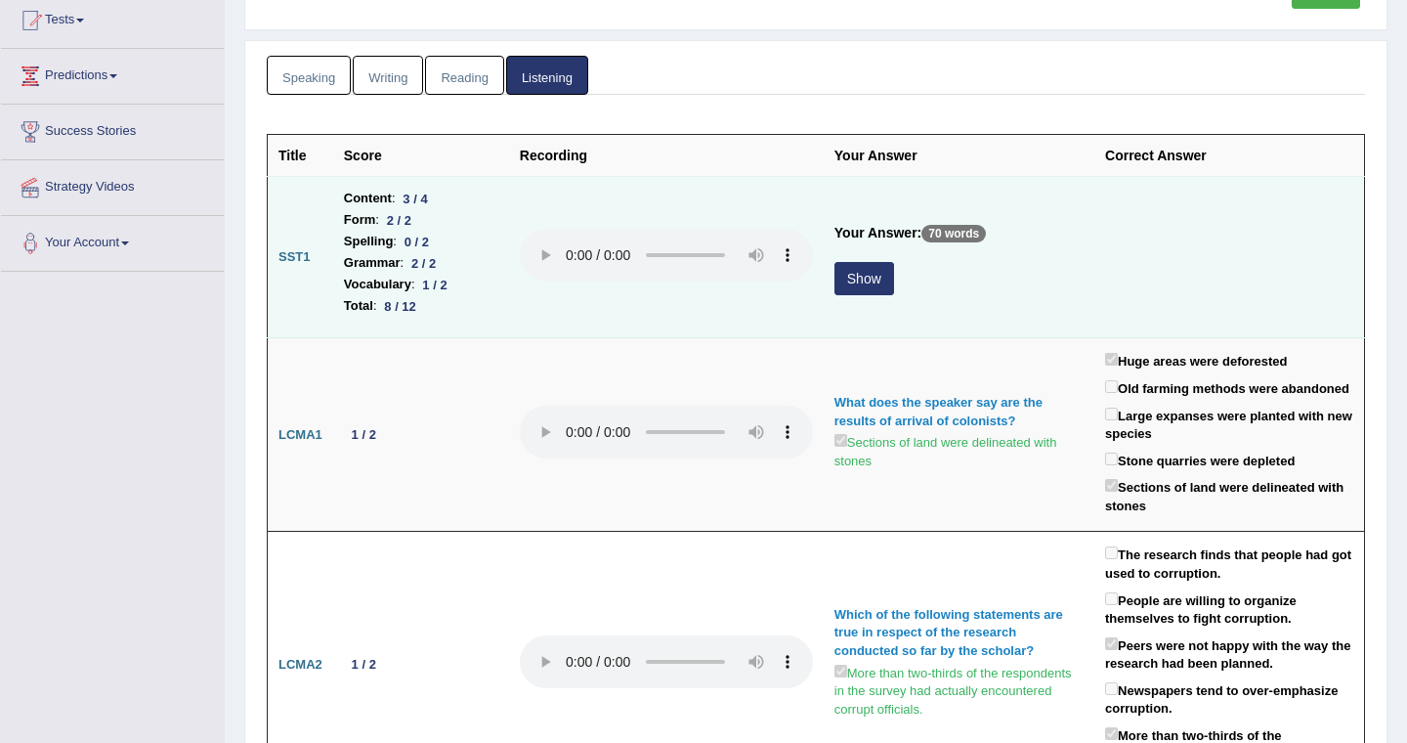
click at [874, 285] on button "Show" at bounding box center [865, 278] width 60 height 33
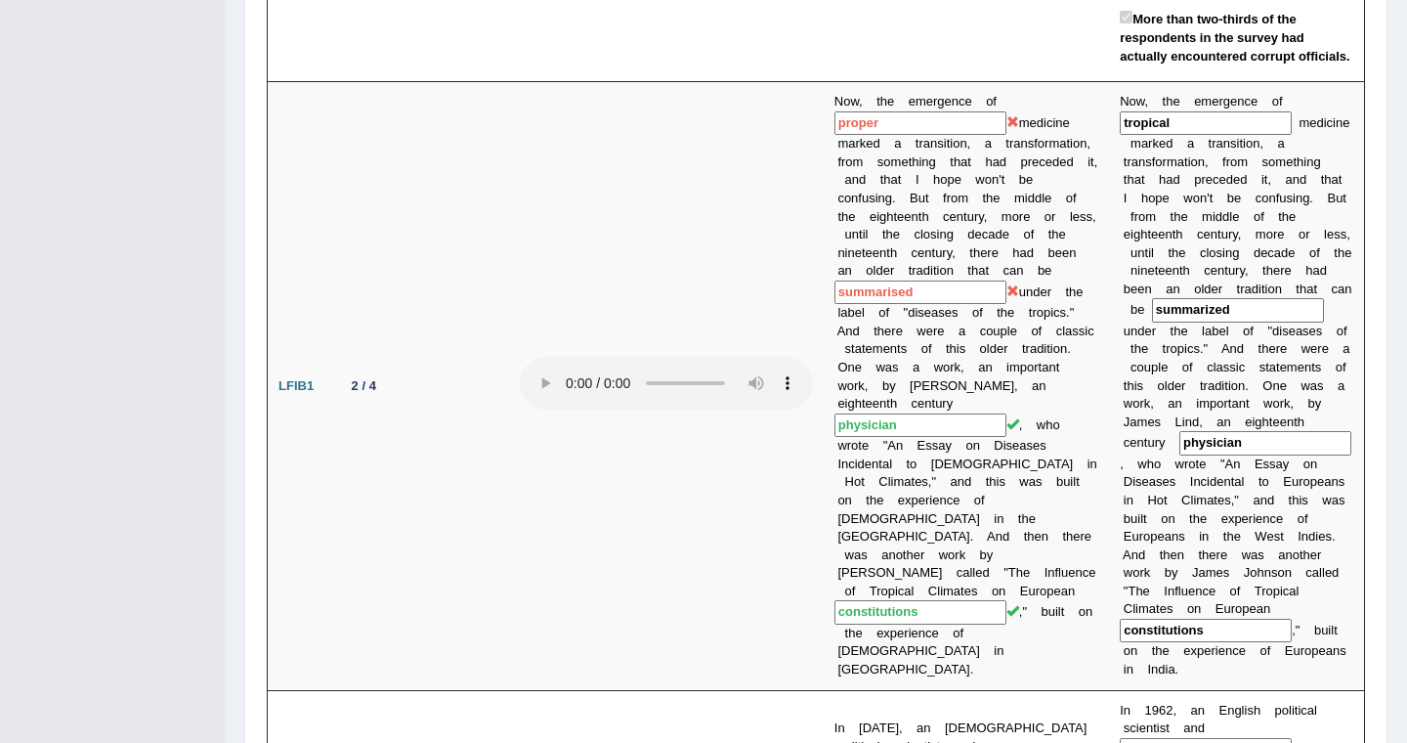
scroll to position [1194, 0]
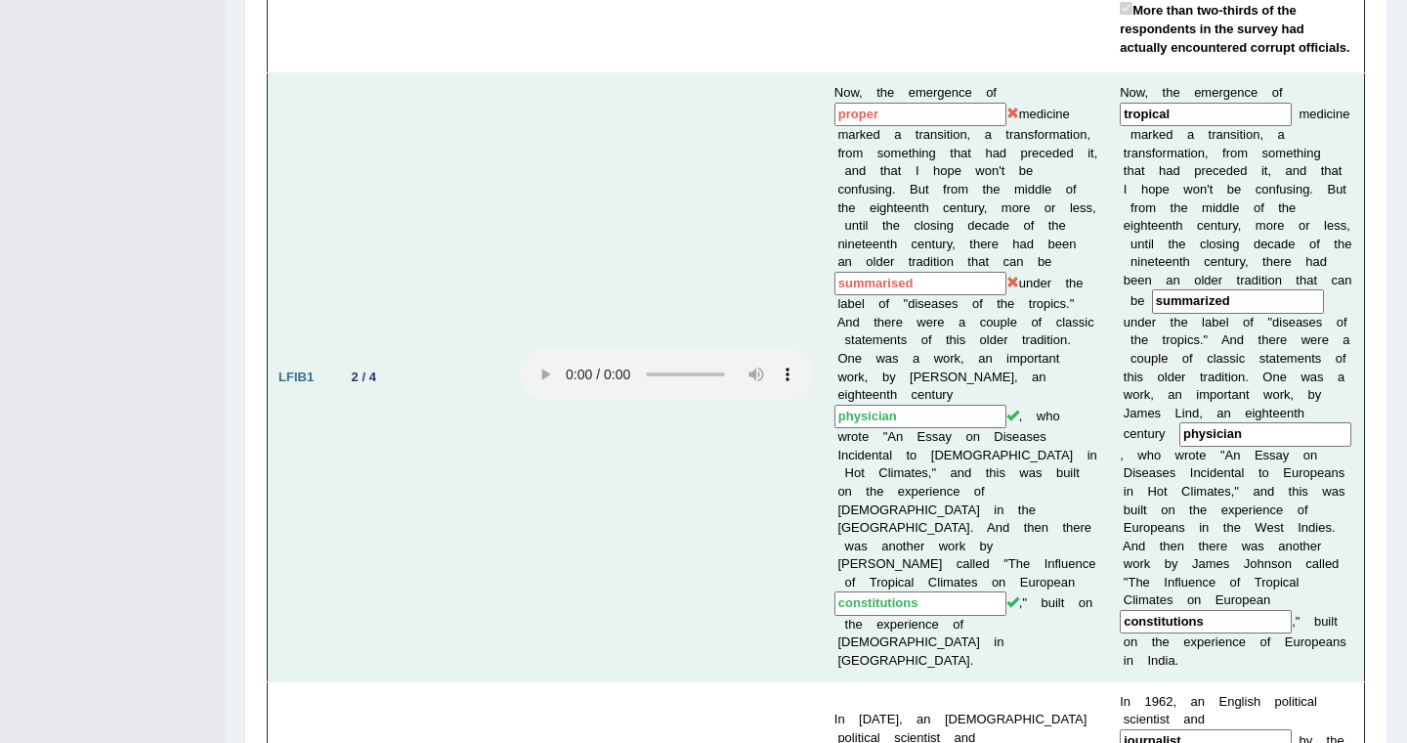
click at [898, 291] on input "summarised" at bounding box center [921, 284] width 172 height 24
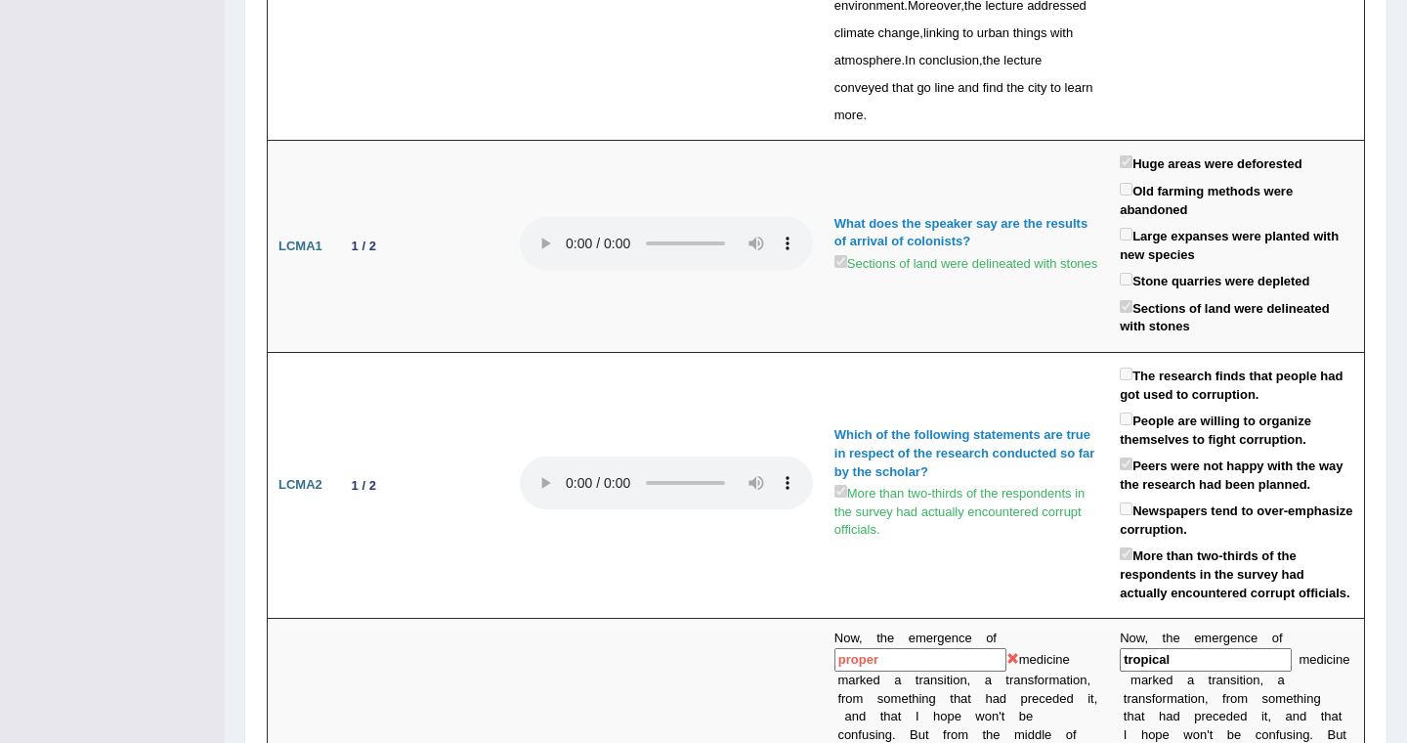
scroll to position [0, 0]
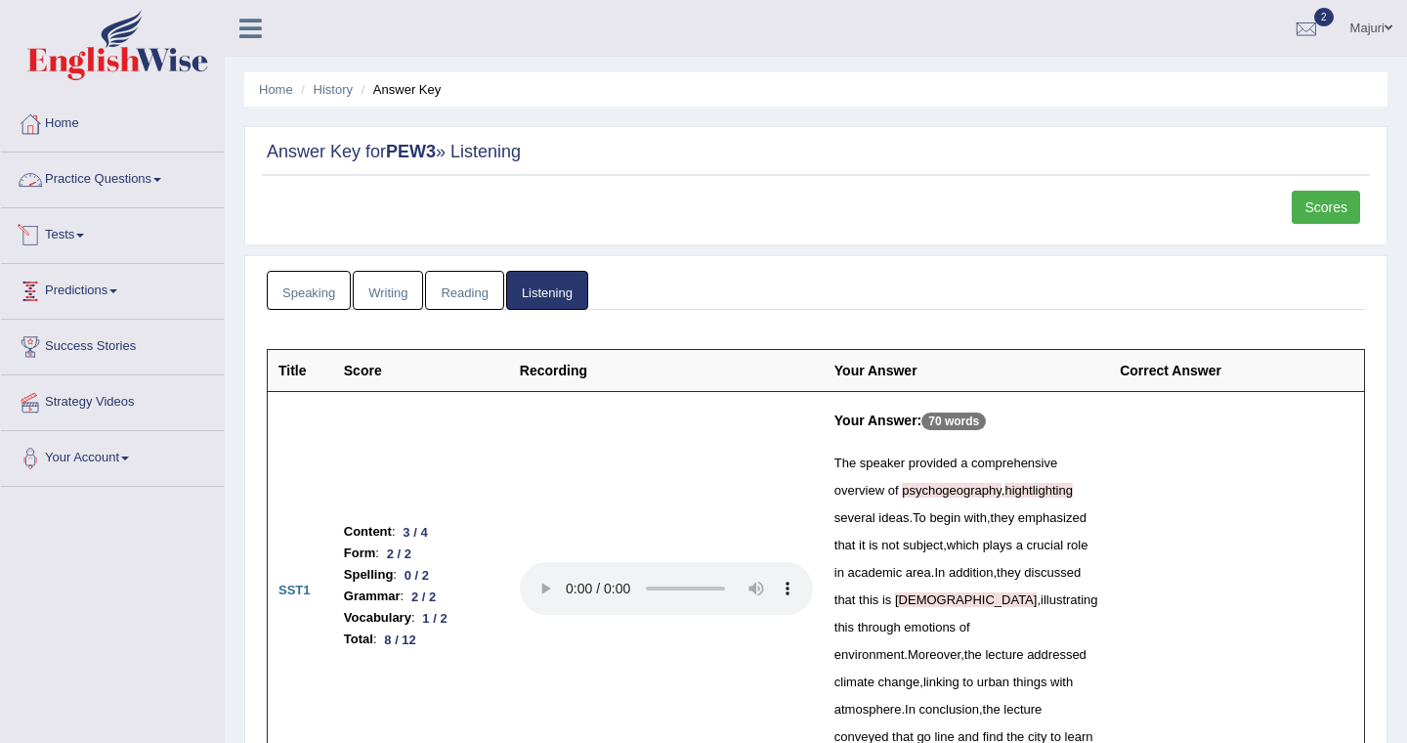
click at [118, 178] on link "Practice Questions" at bounding box center [112, 176] width 223 height 49
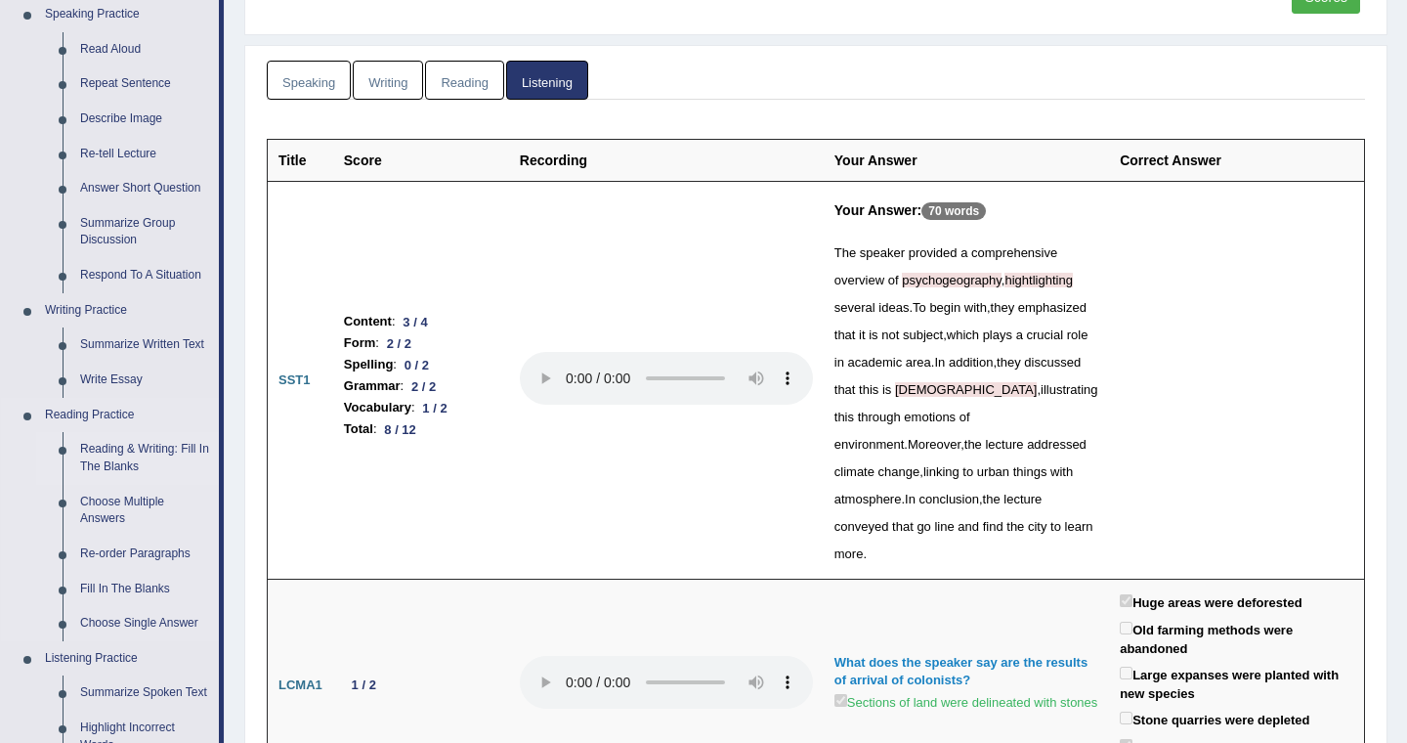
scroll to position [214, 0]
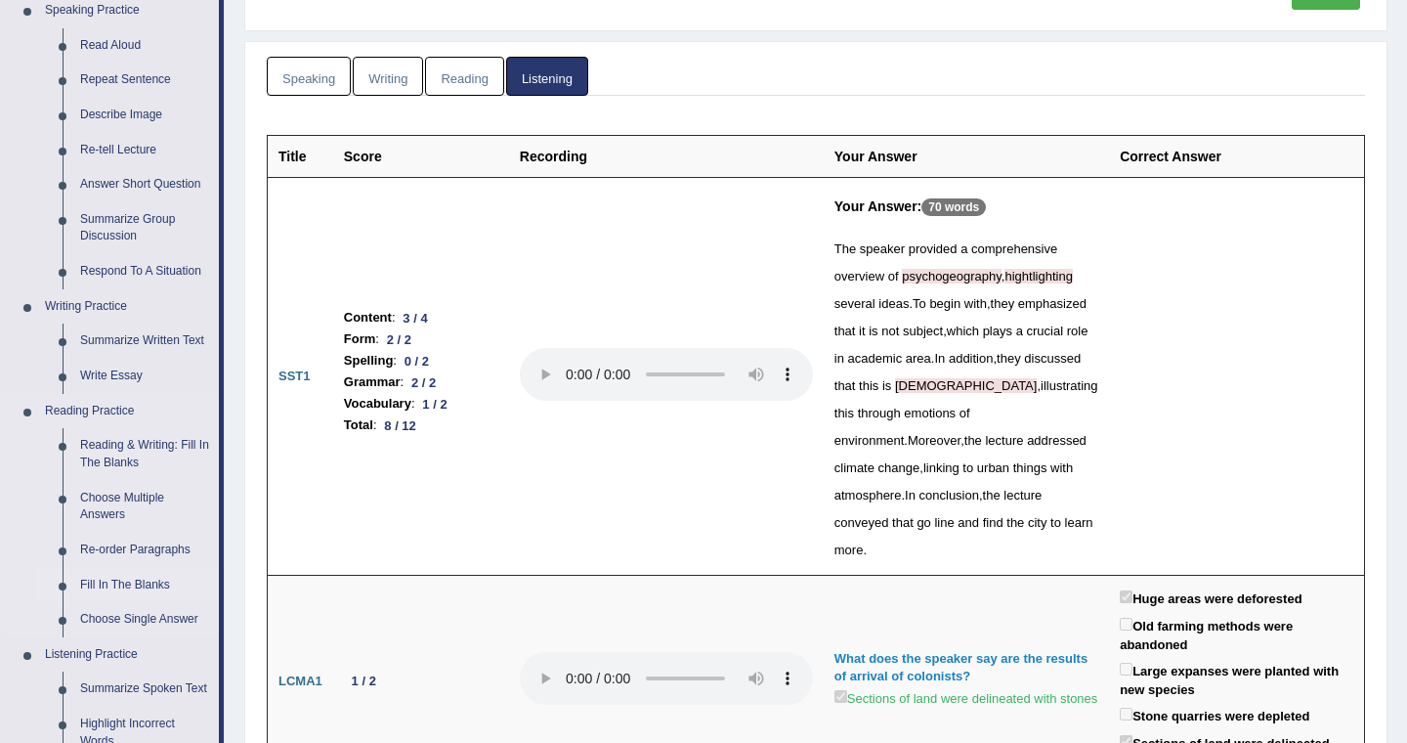
click at [155, 590] on link "Fill In The Blanks" at bounding box center [145, 585] width 148 height 35
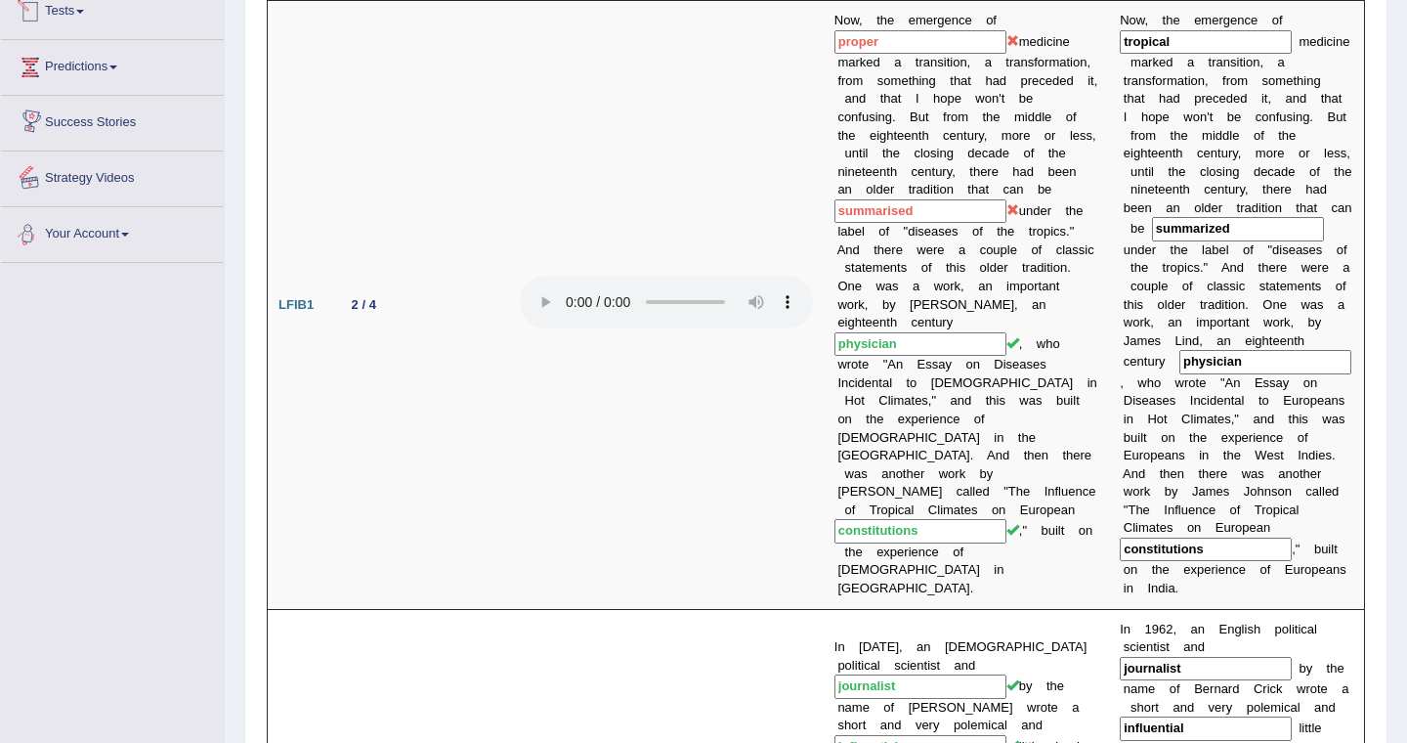
scroll to position [1198, 0]
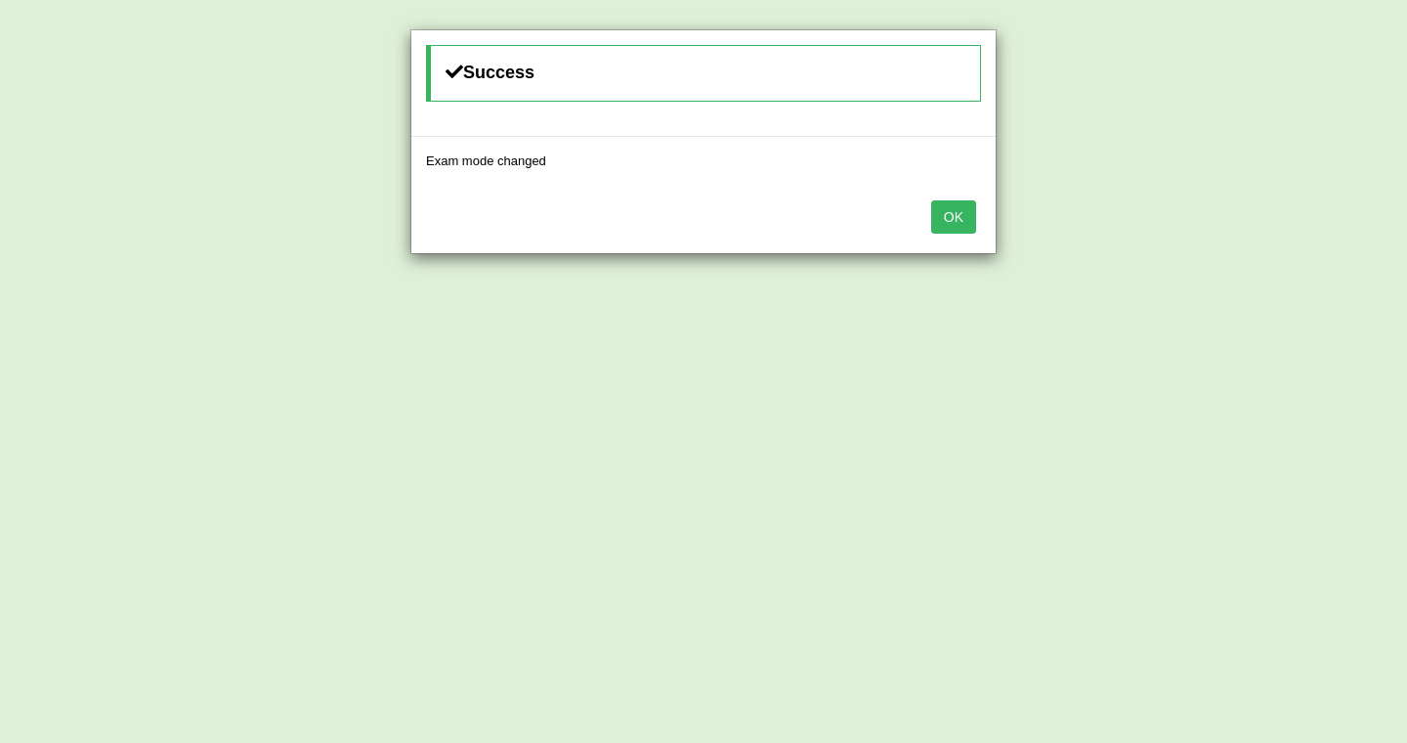
click at [961, 233] on button "OK" at bounding box center [953, 216] width 45 height 33
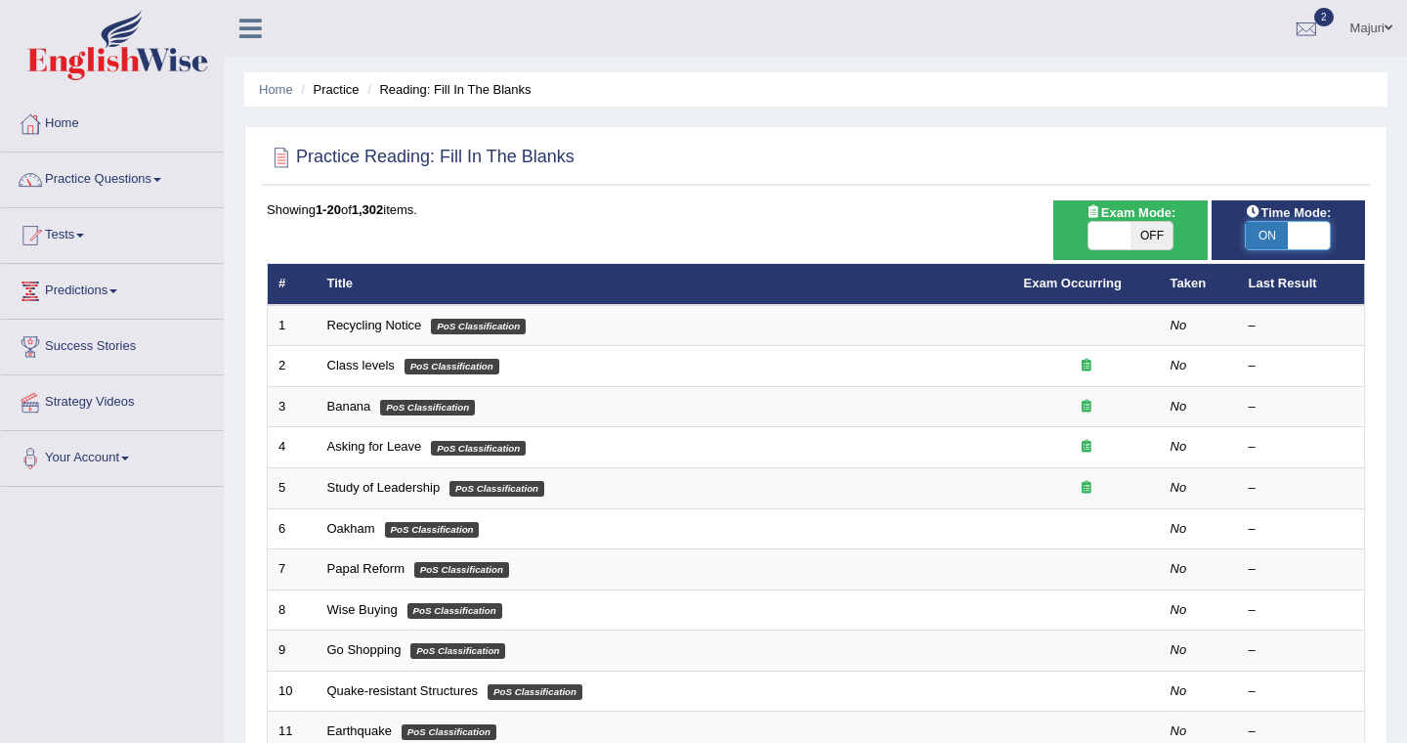
click at [1320, 237] on span at bounding box center [1309, 235] width 42 height 27
checkbox input "false"
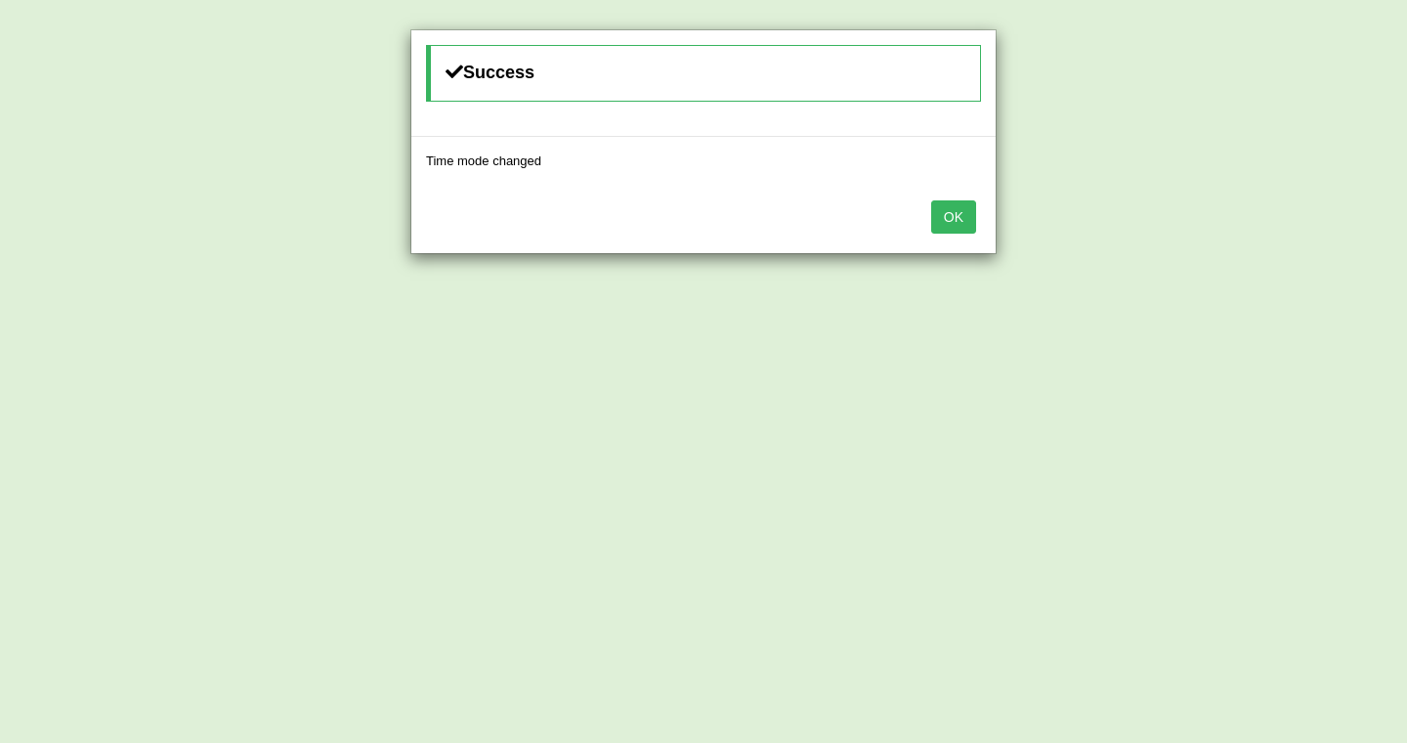
click at [962, 218] on button "OK" at bounding box center [953, 216] width 45 height 33
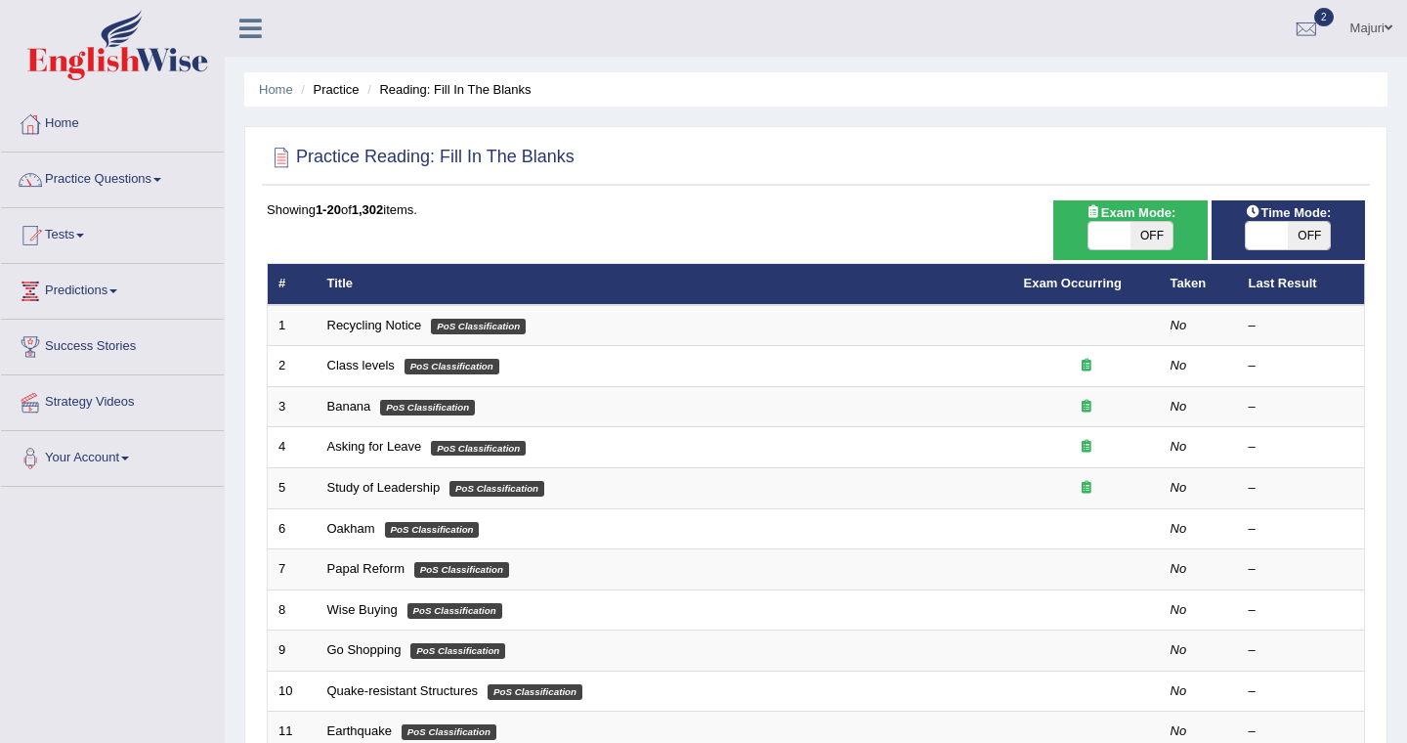
click at [962, 218] on div "Showing 1-20 of 1,302 items." at bounding box center [816, 209] width 1098 height 19
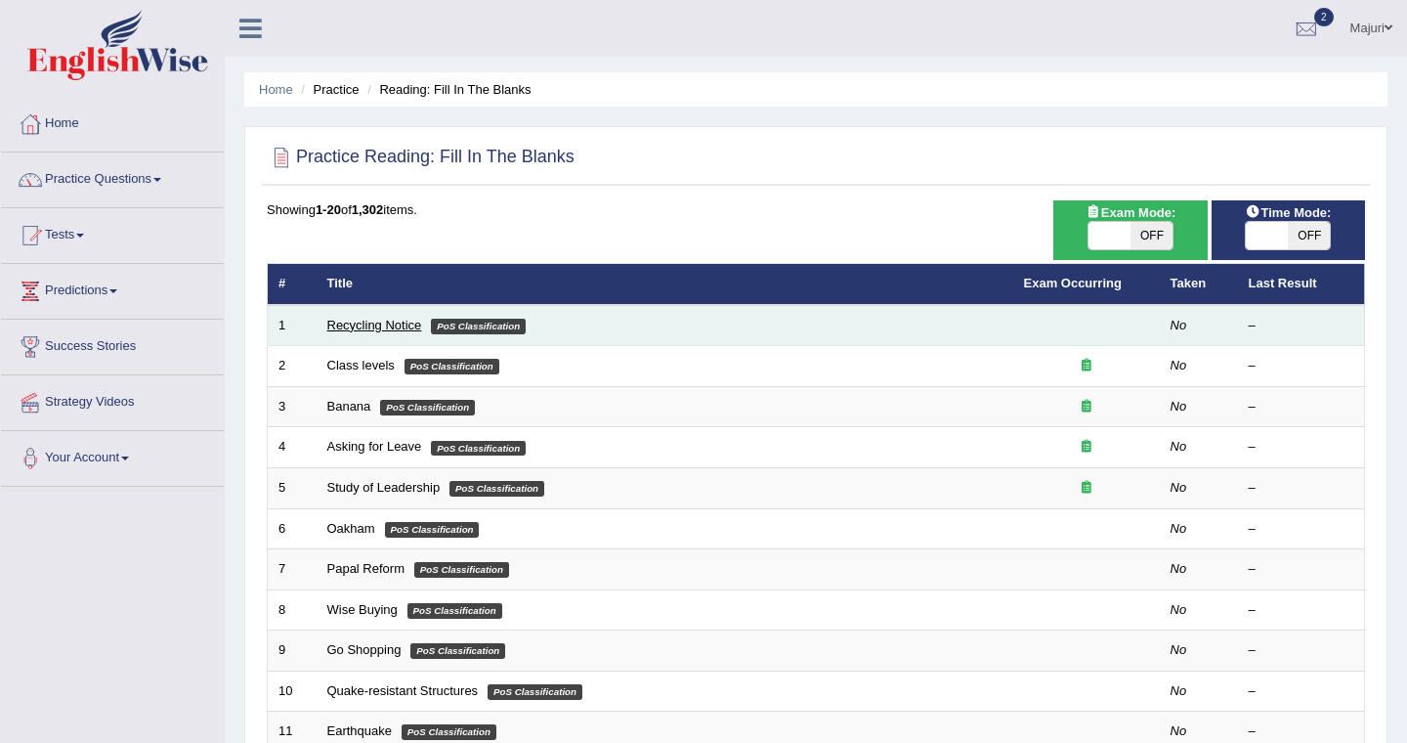
click at [374, 328] on link "Recycling Notice" at bounding box center [374, 325] width 95 height 15
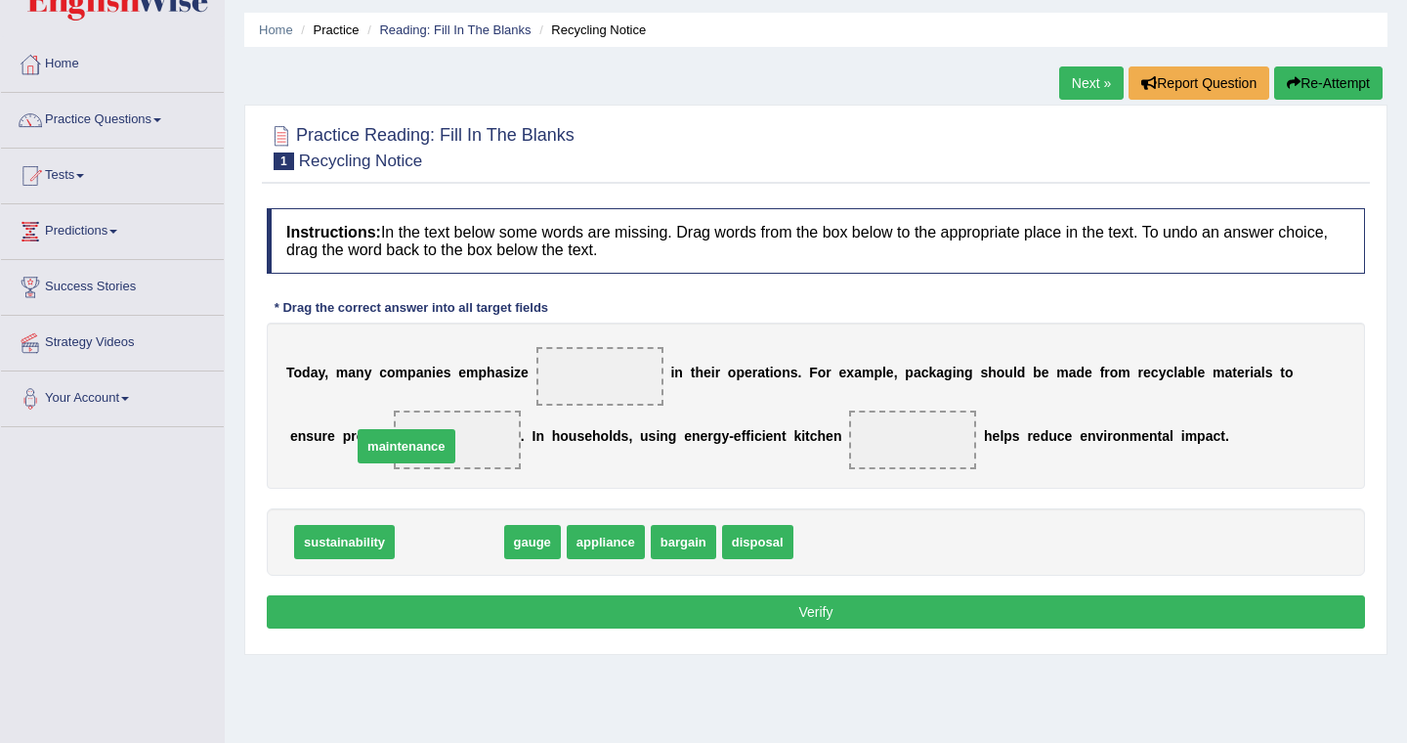
drag, startPoint x: 445, startPoint y: 550, endPoint x: 401, endPoint y: 457, distance: 102.7
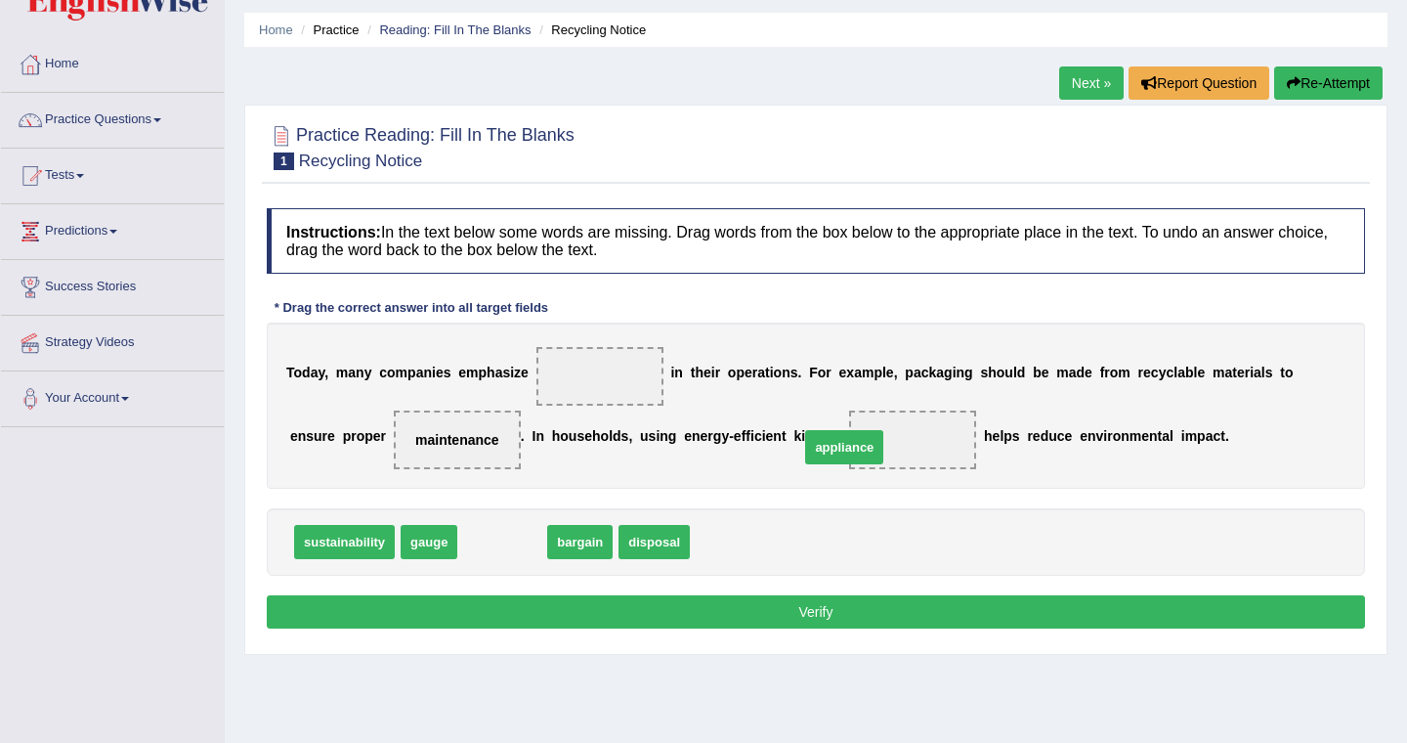
drag, startPoint x: 493, startPoint y: 541, endPoint x: 851, endPoint y: 442, distance: 372.3
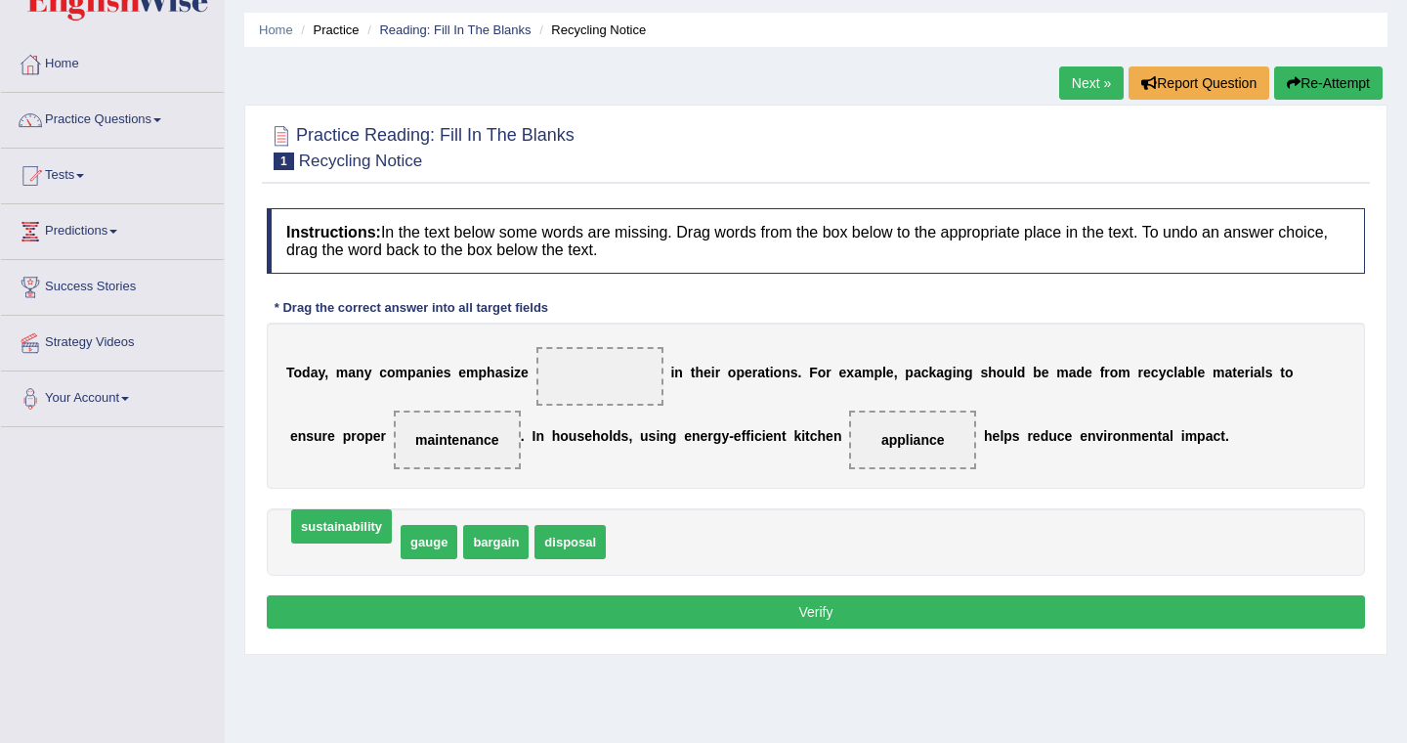
drag, startPoint x: 355, startPoint y: 548, endPoint x: 352, endPoint y: 533, distance: 15.9
click at [564, 550] on span "disposal" at bounding box center [570, 542] width 71 height 34
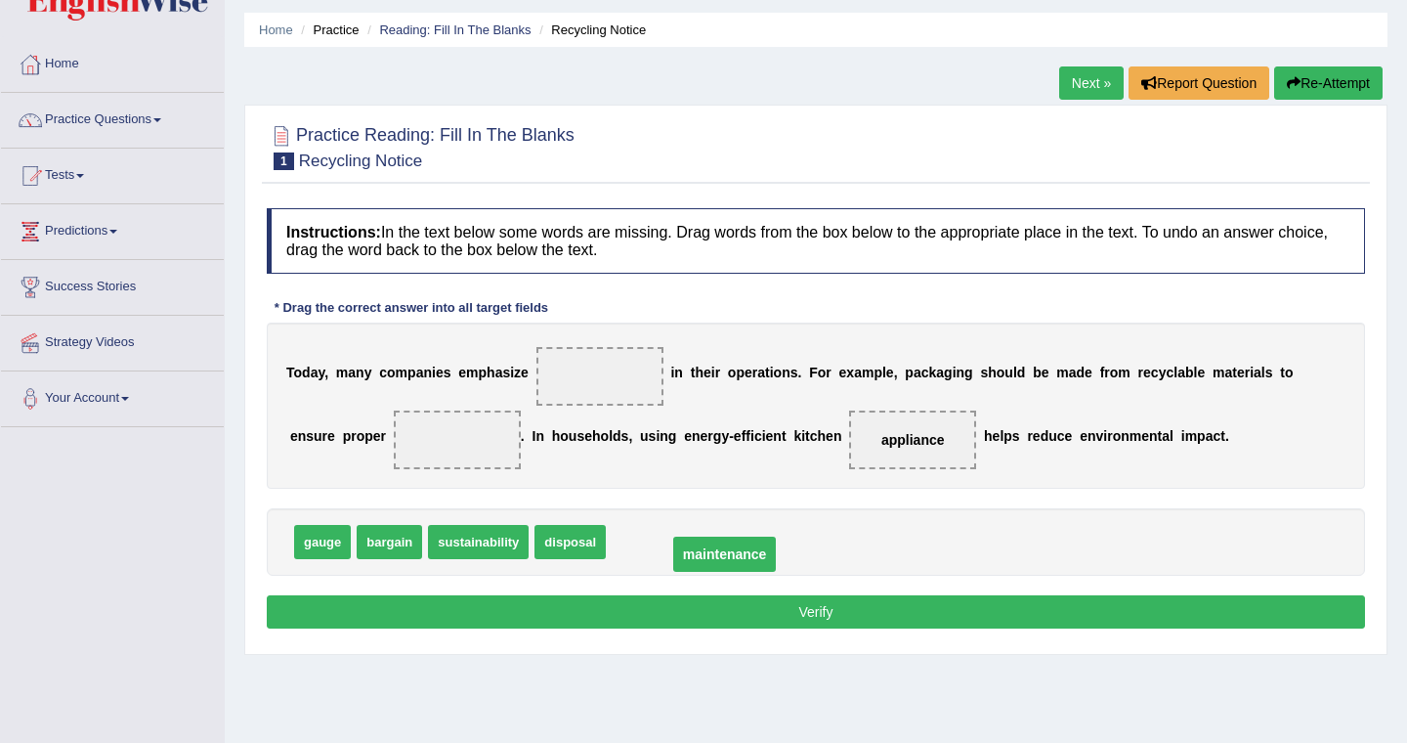
drag, startPoint x: 374, startPoint y: 435, endPoint x: 639, endPoint y: 550, distance: 288.9
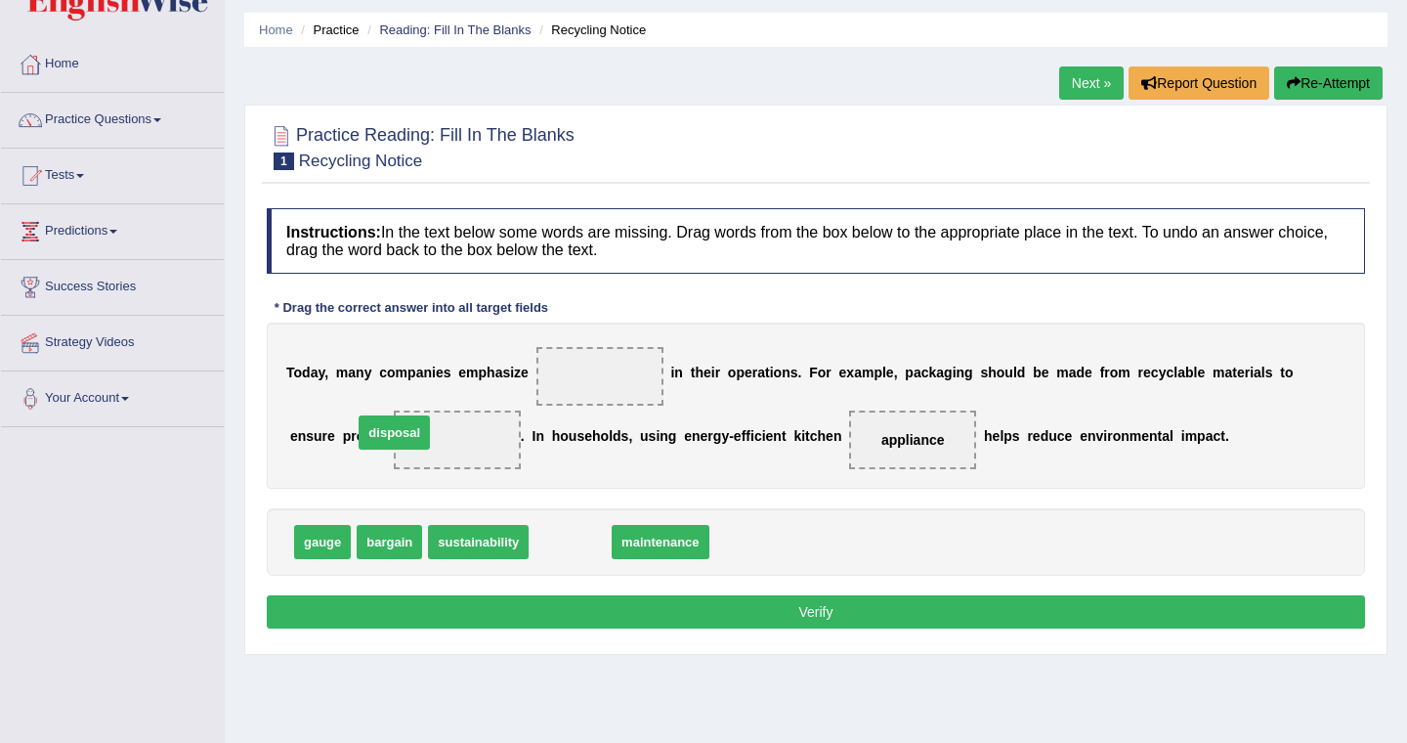
drag, startPoint x: 577, startPoint y: 543, endPoint x: 403, endPoint y: 437, distance: 204.0
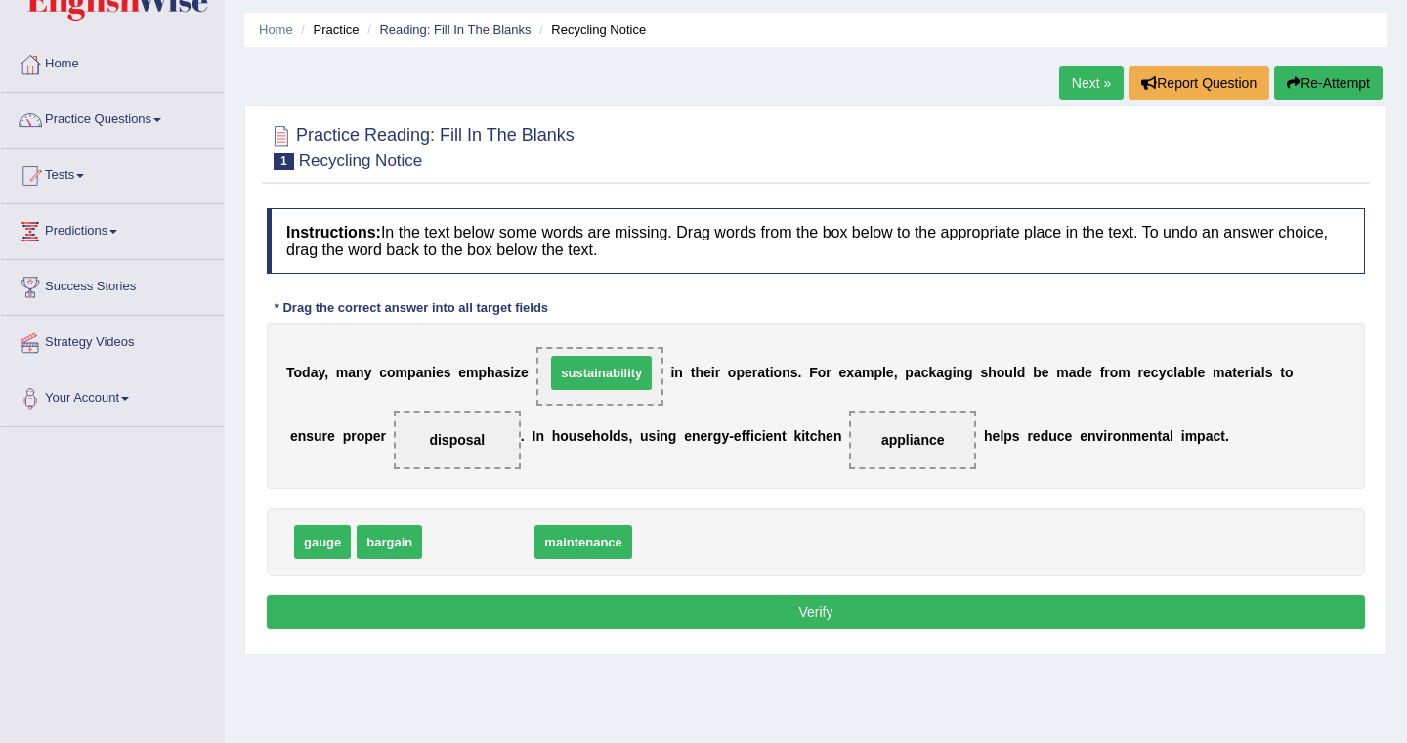
drag, startPoint x: 471, startPoint y: 539, endPoint x: 594, endPoint y: 370, distance: 209.2
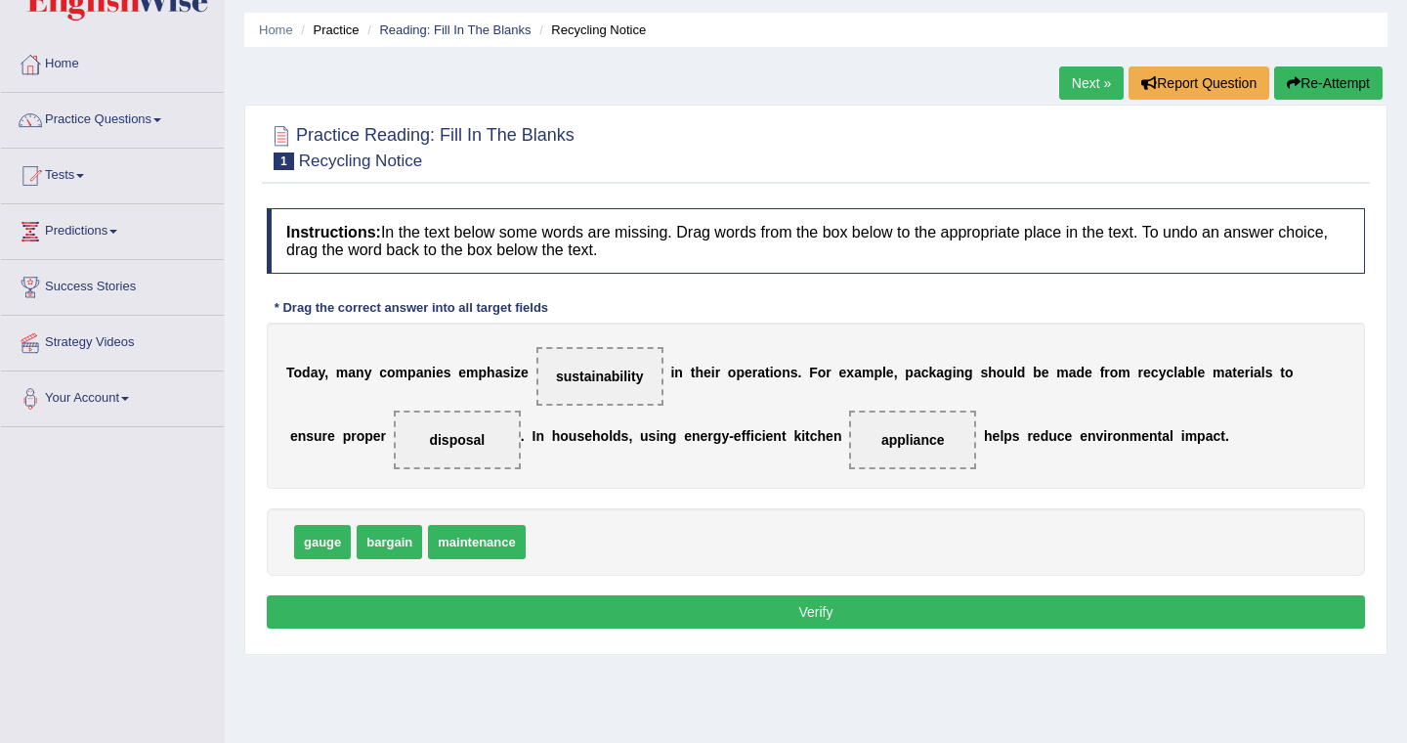
click at [660, 519] on div "gauge bargain maintenance" at bounding box center [816, 541] width 1098 height 67
click at [699, 614] on button "Verify" at bounding box center [816, 611] width 1098 height 33
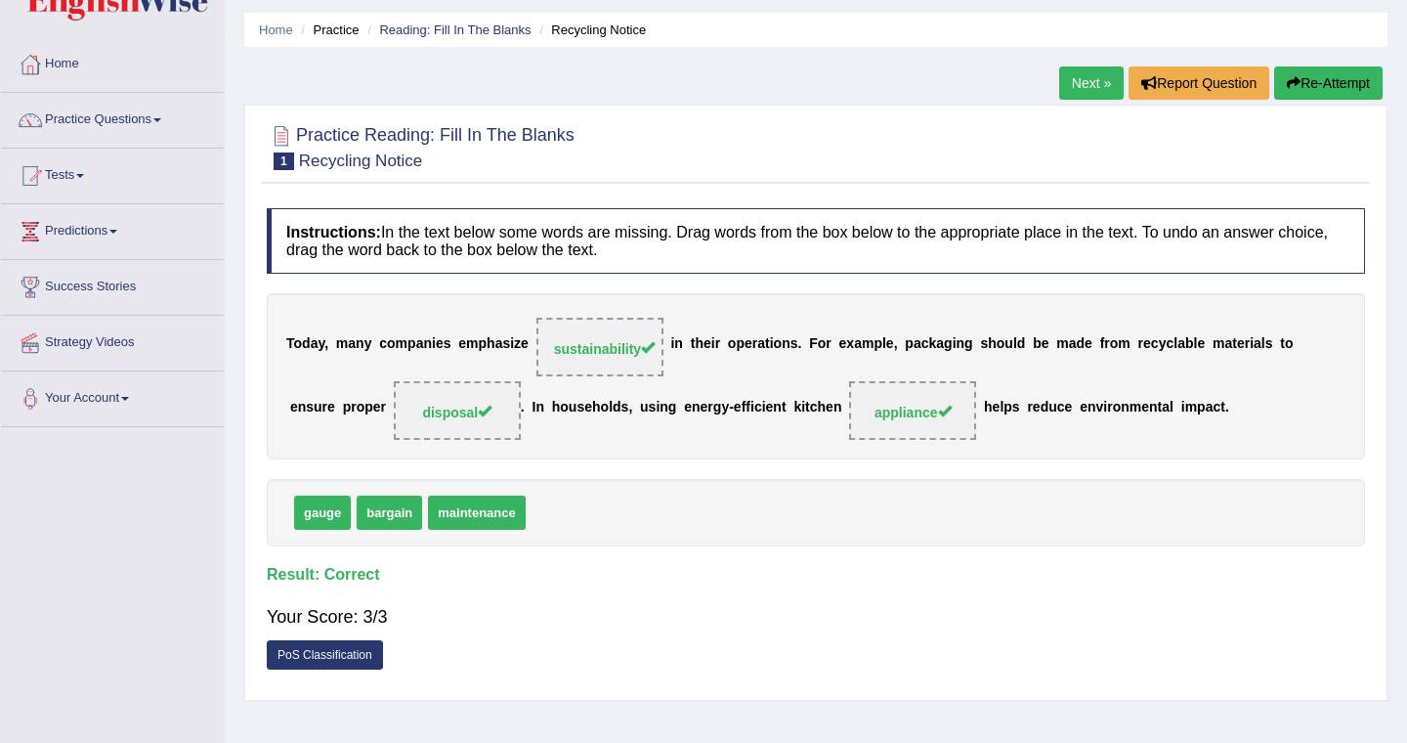
click at [1074, 93] on link "Next »" at bounding box center [1091, 82] width 65 height 33
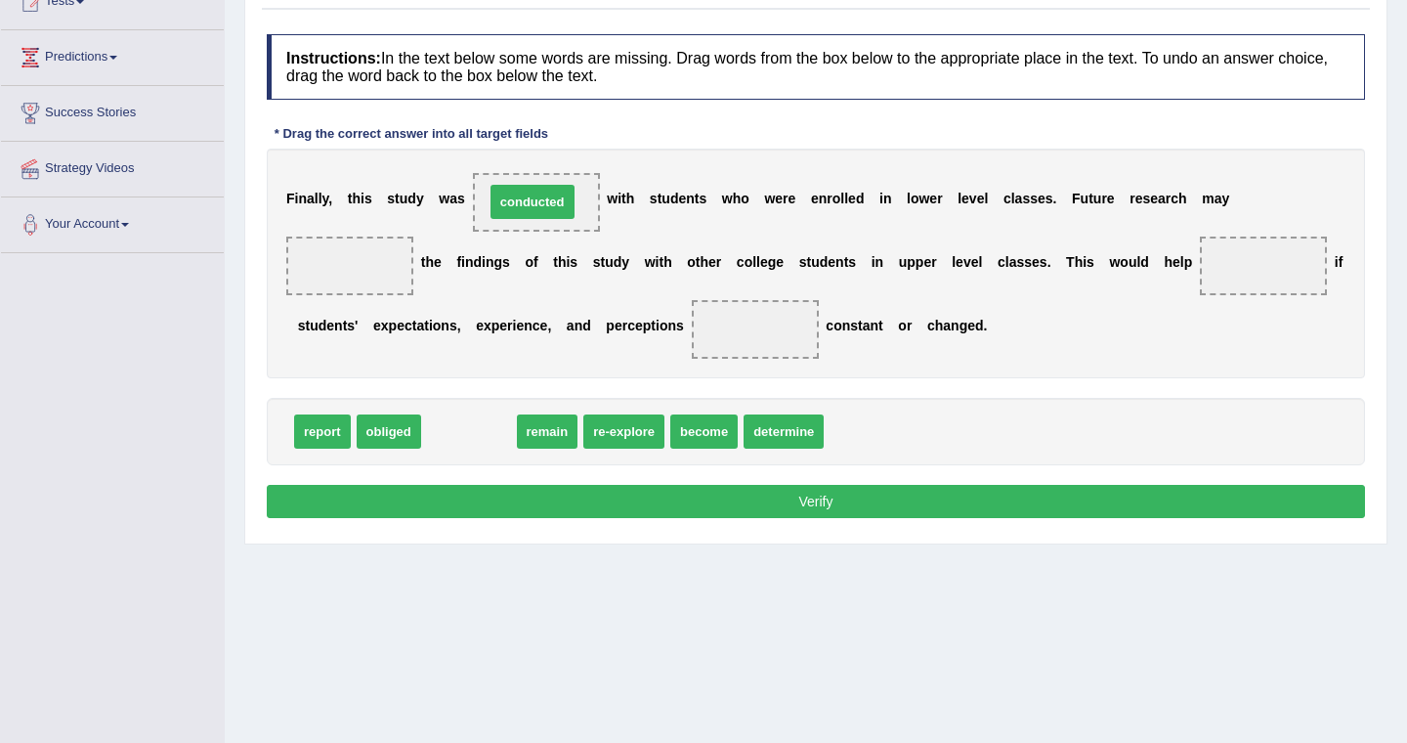
drag, startPoint x: 485, startPoint y: 436, endPoint x: 549, endPoint y: 208, distance: 236.7
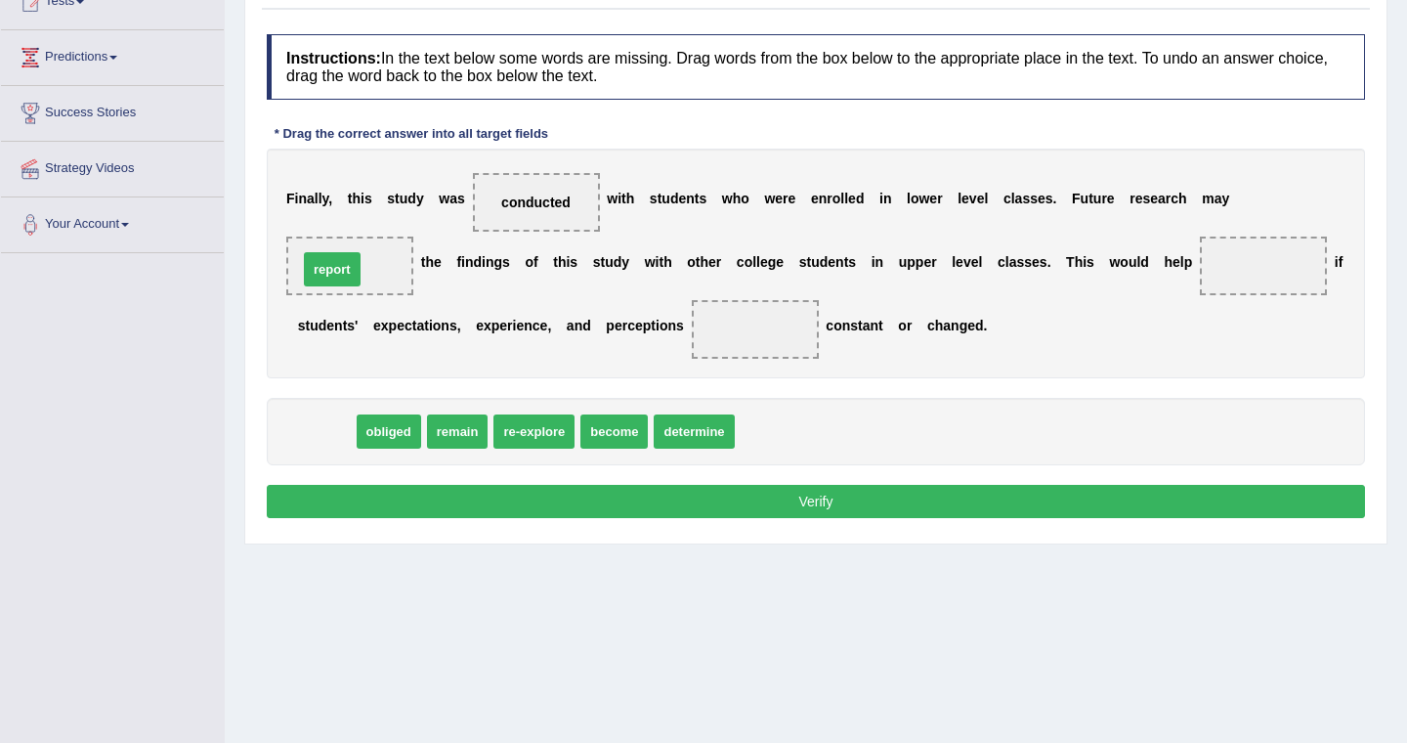
drag, startPoint x: 328, startPoint y: 440, endPoint x: 338, endPoint y: 278, distance: 162.5
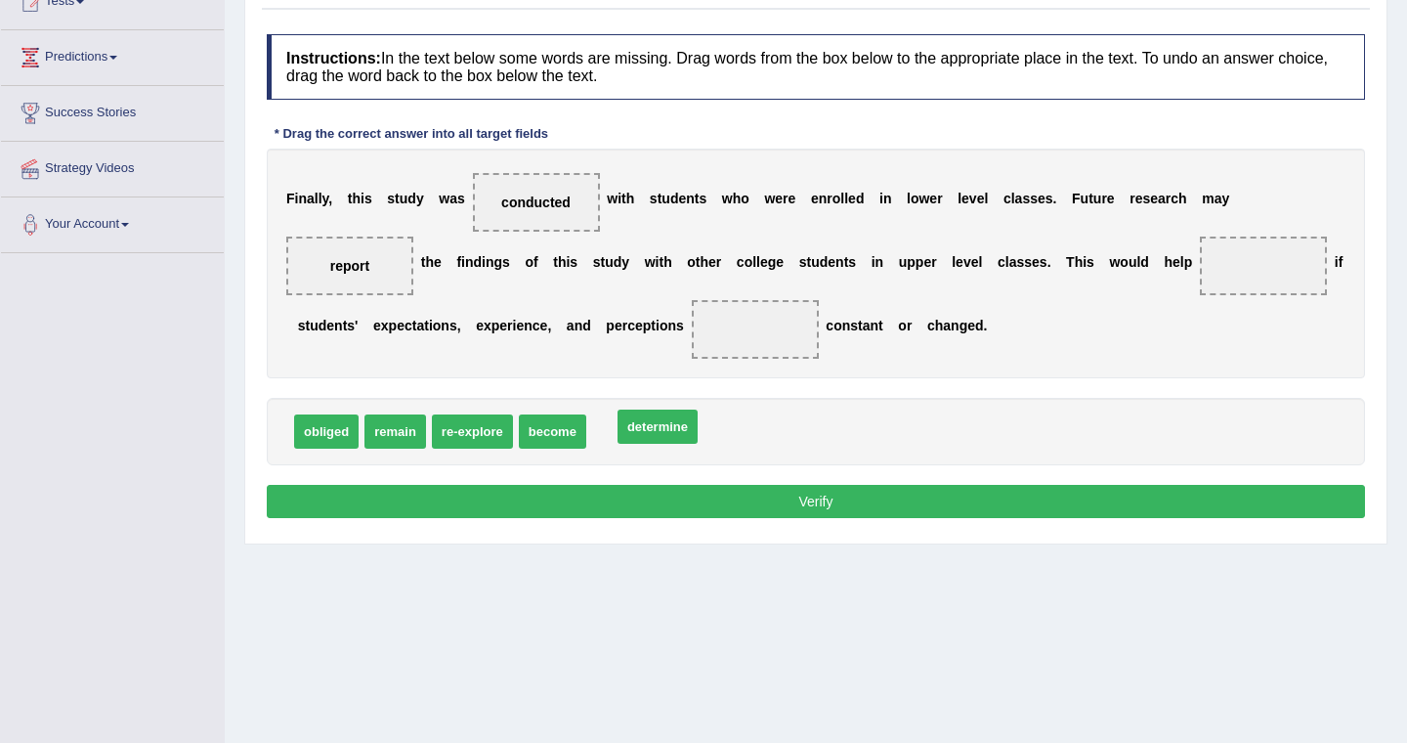
drag, startPoint x: 622, startPoint y: 437, endPoint x: 647, endPoint y: 432, distance: 25.9
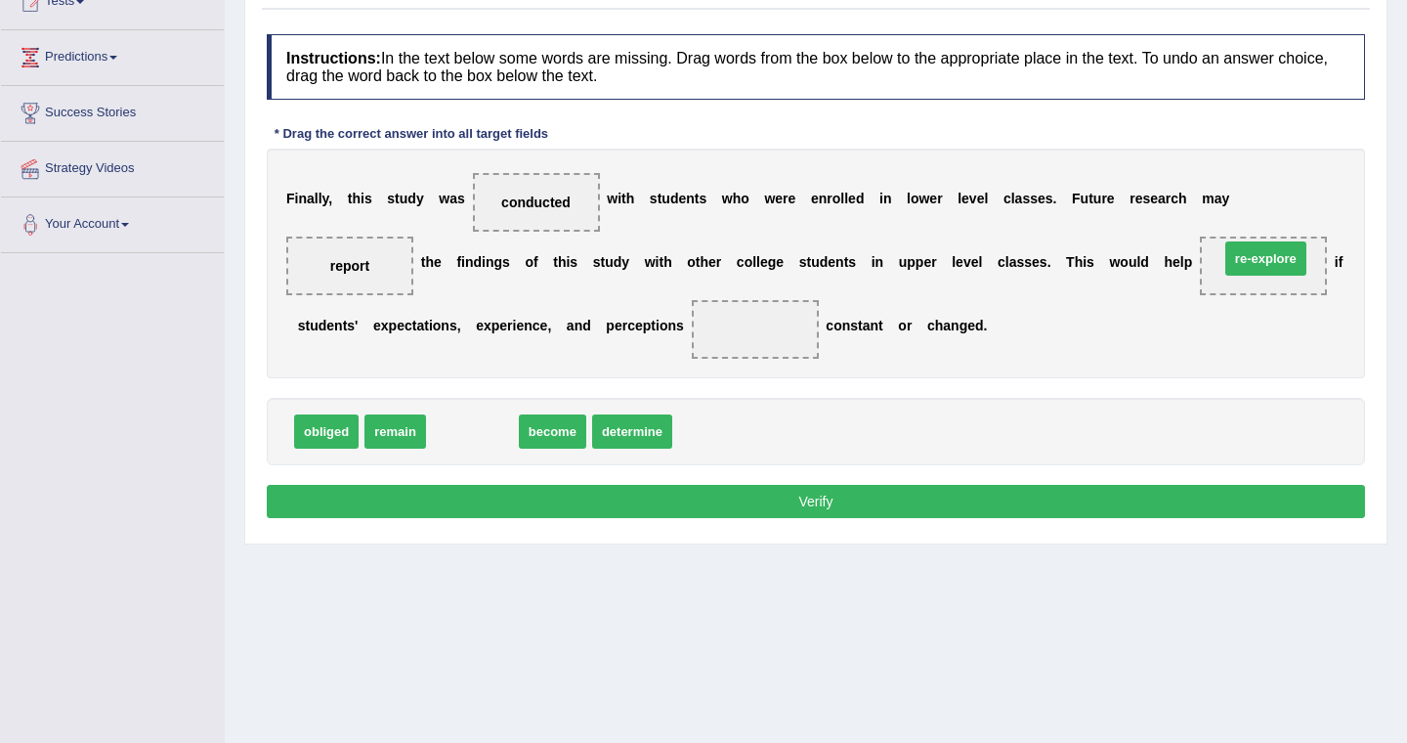
drag, startPoint x: 465, startPoint y: 436, endPoint x: 1258, endPoint y: 265, distance: 810.8
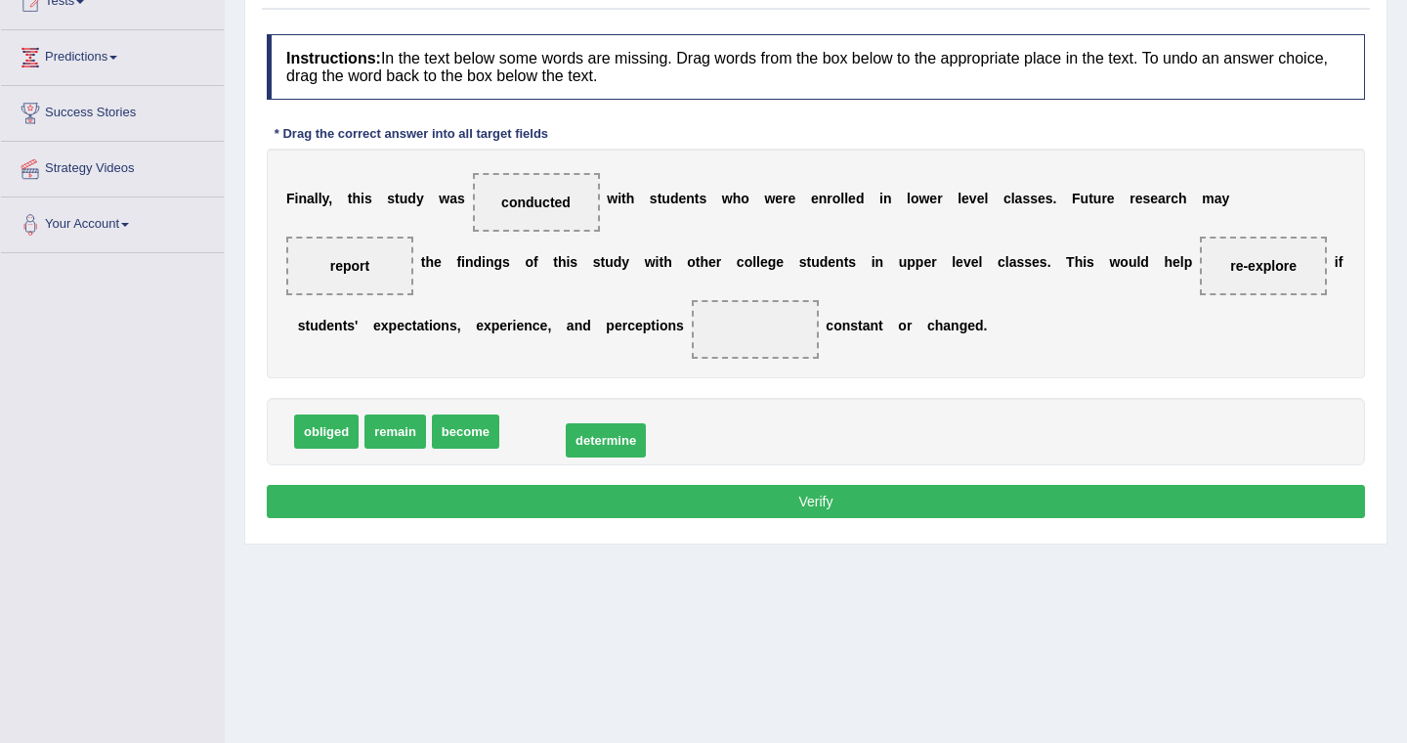
drag, startPoint x: 562, startPoint y: 434, endPoint x: 623, endPoint y: 441, distance: 61.0
drag, startPoint x: 346, startPoint y: 270, endPoint x: 673, endPoint y: 427, distance: 363.2
drag, startPoint x: 566, startPoint y: 437, endPoint x: 386, endPoint y: 274, distance: 242.8
drag, startPoint x: 361, startPoint y: 268, endPoint x: 344, endPoint y: 280, distance: 20.3
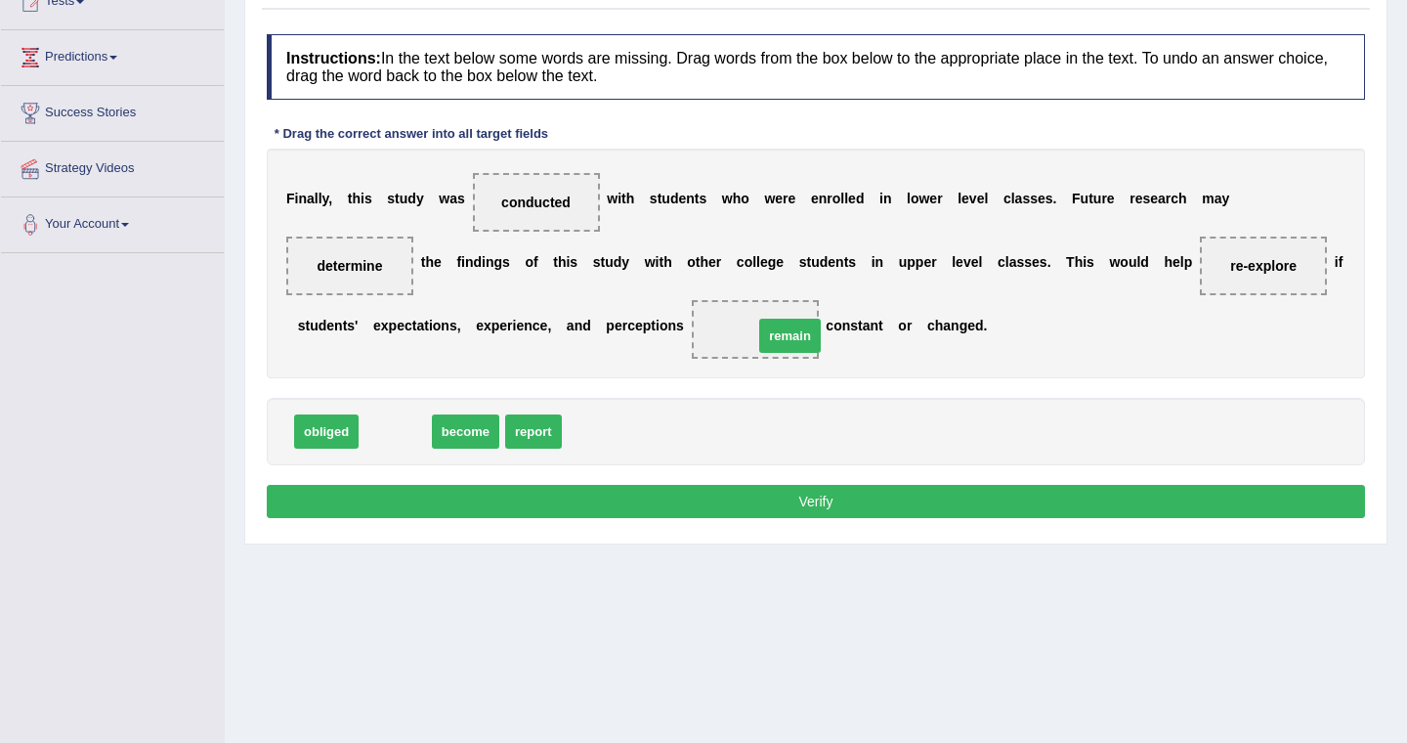
drag, startPoint x: 387, startPoint y: 438, endPoint x: 781, endPoint y: 343, distance: 405.1
click at [831, 509] on button "Verify" at bounding box center [816, 501] width 1098 height 33
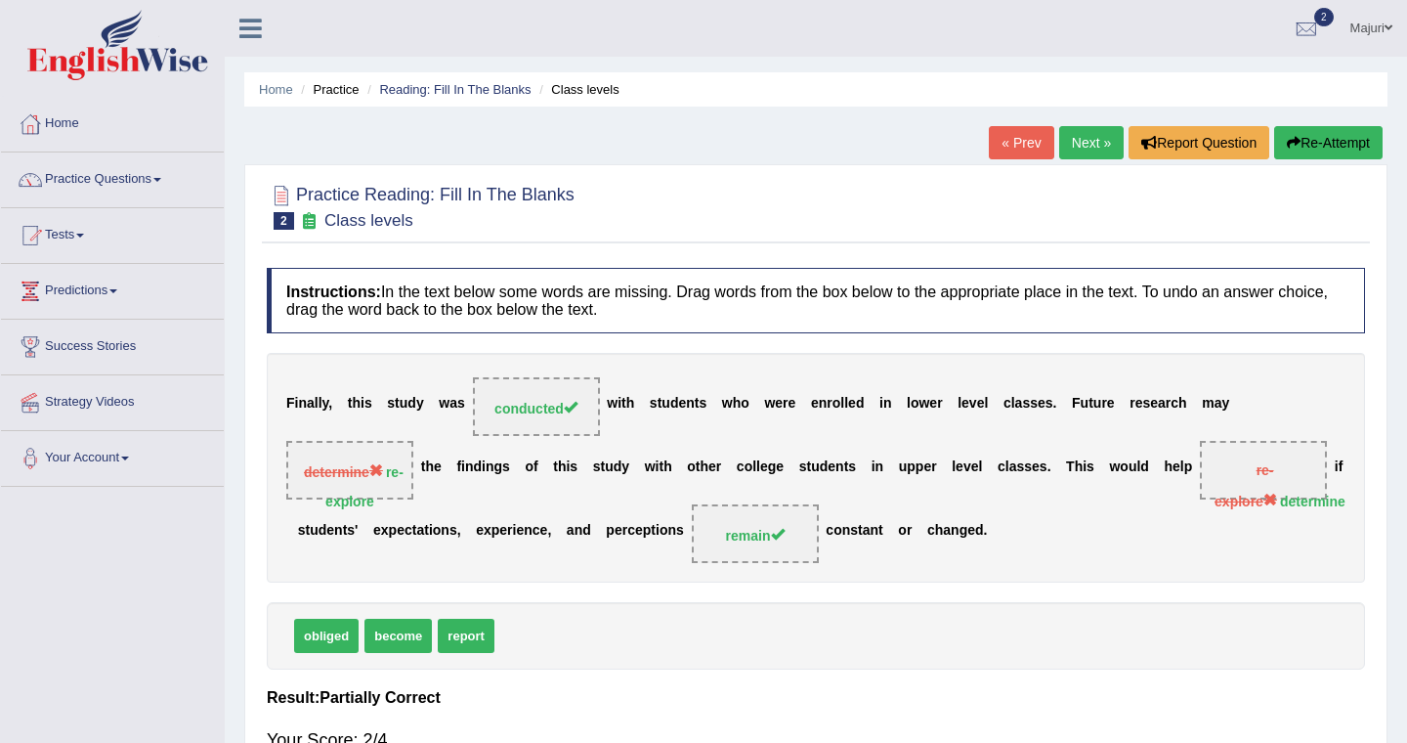
click at [1076, 144] on link "Next »" at bounding box center [1091, 142] width 65 height 33
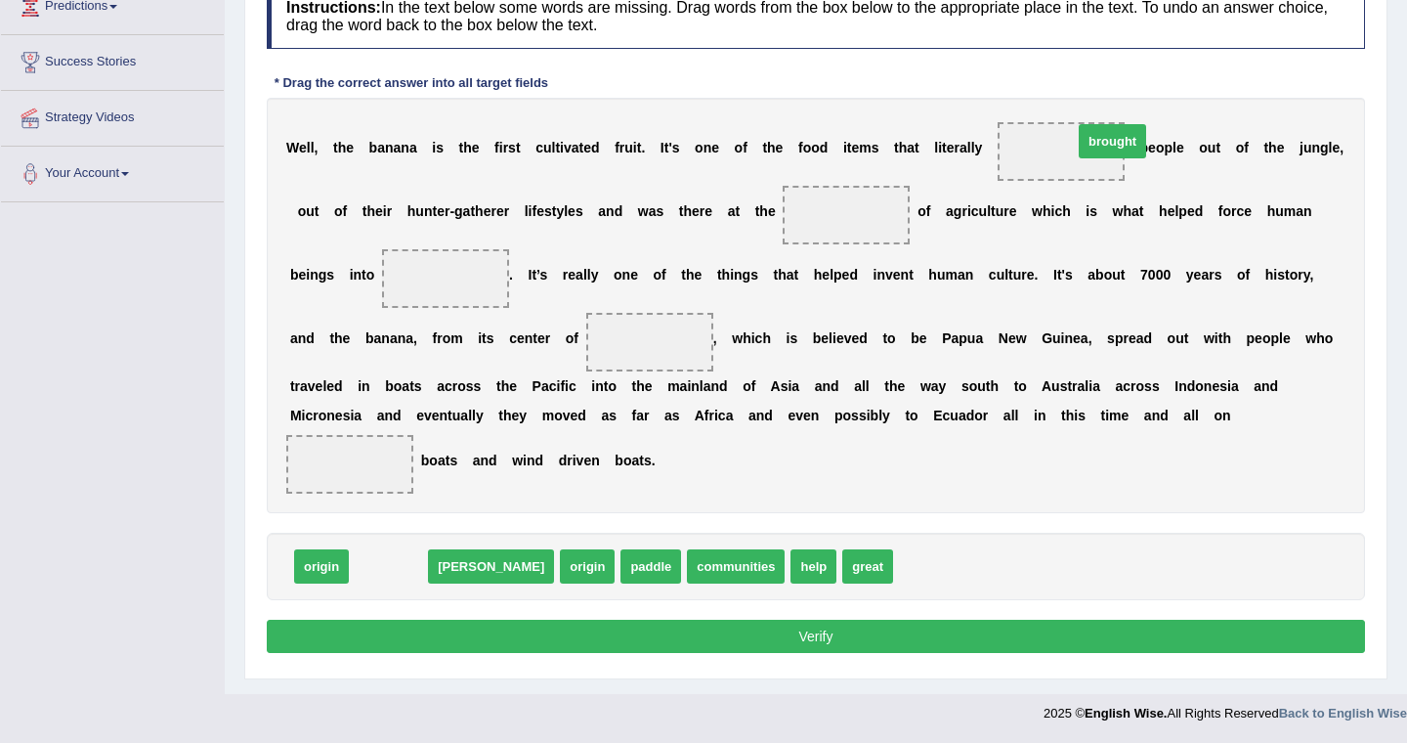
drag, startPoint x: 386, startPoint y: 567, endPoint x: 1104, endPoint y: 143, distance: 834.2
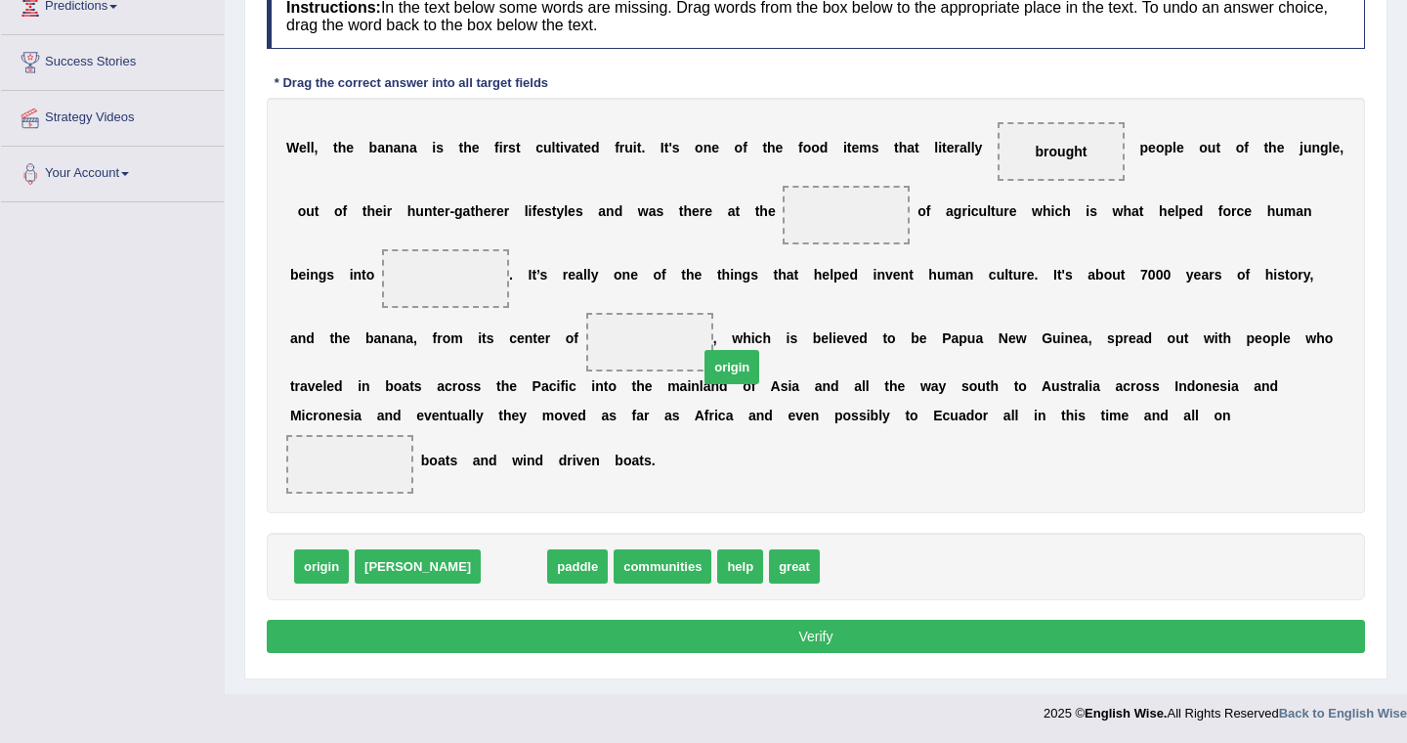
drag, startPoint x: 450, startPoint y: 568, endPoint x: 670, endPoint y: 359, distance: 304.2
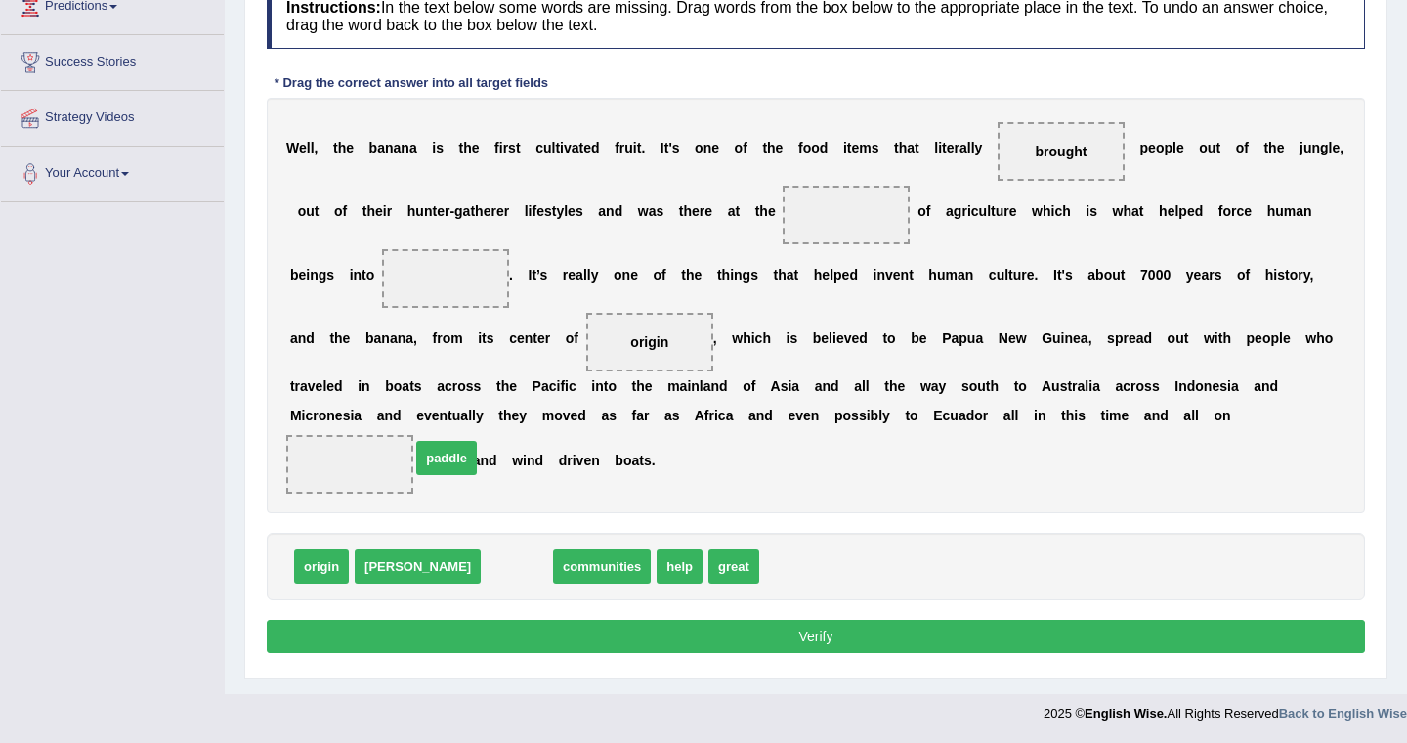
drag, startPoint x: 446, startPoint y: 566, endPoint x: 372, endPoint y: 458, distance: 130.1
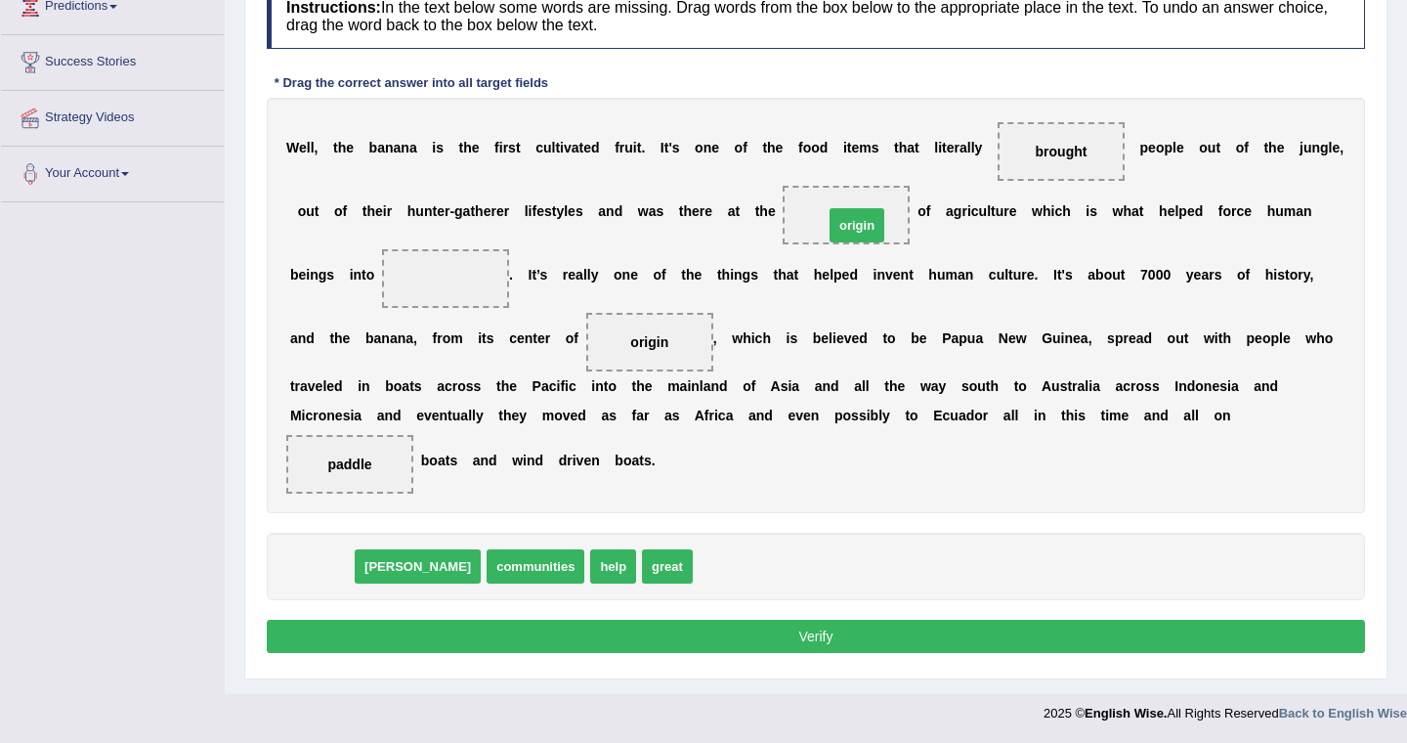
drag, startPoint x: 321, startPoint y: 574, endPoint x: 857, endPoint y: 227, distance: 638.9
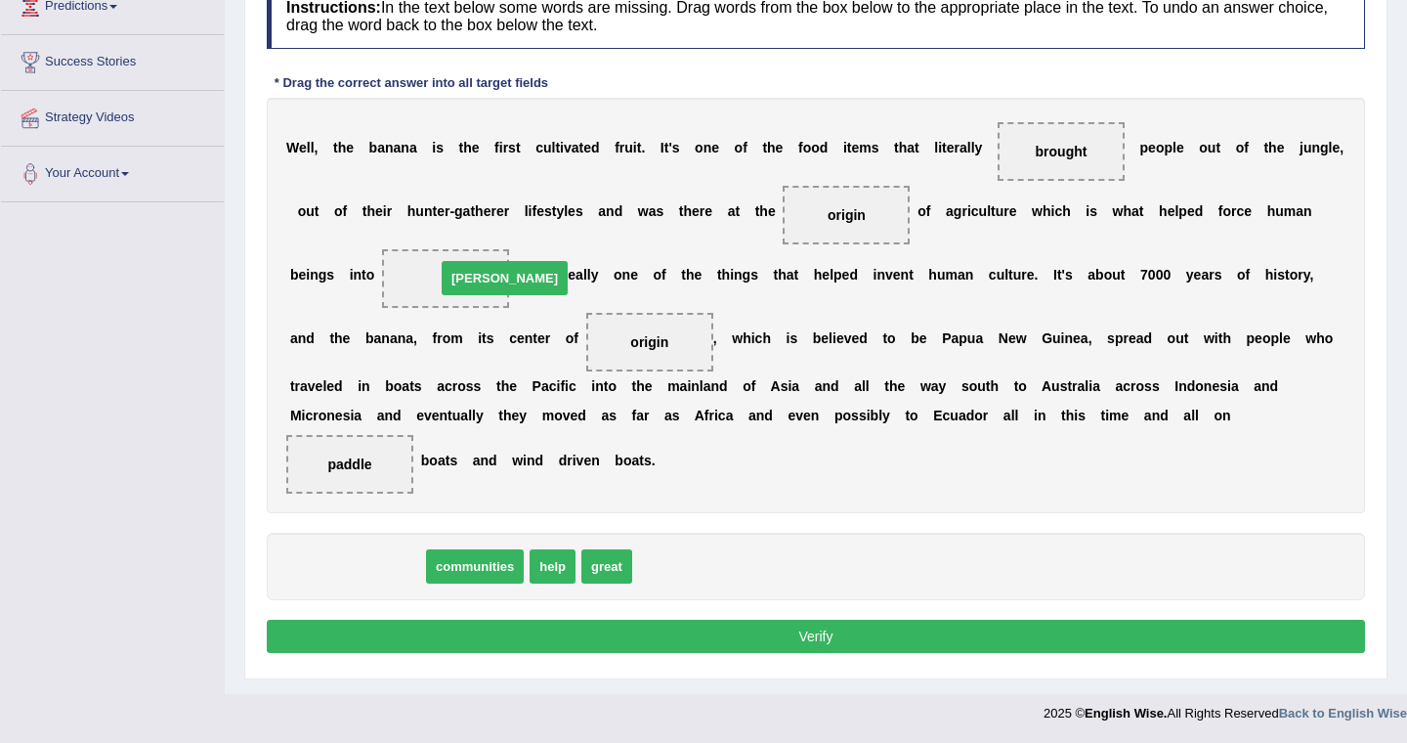
drag, startPoint x: 327, startPoint y: 577, endPoint x: 475, endPoint y: 288, distance: 323.9
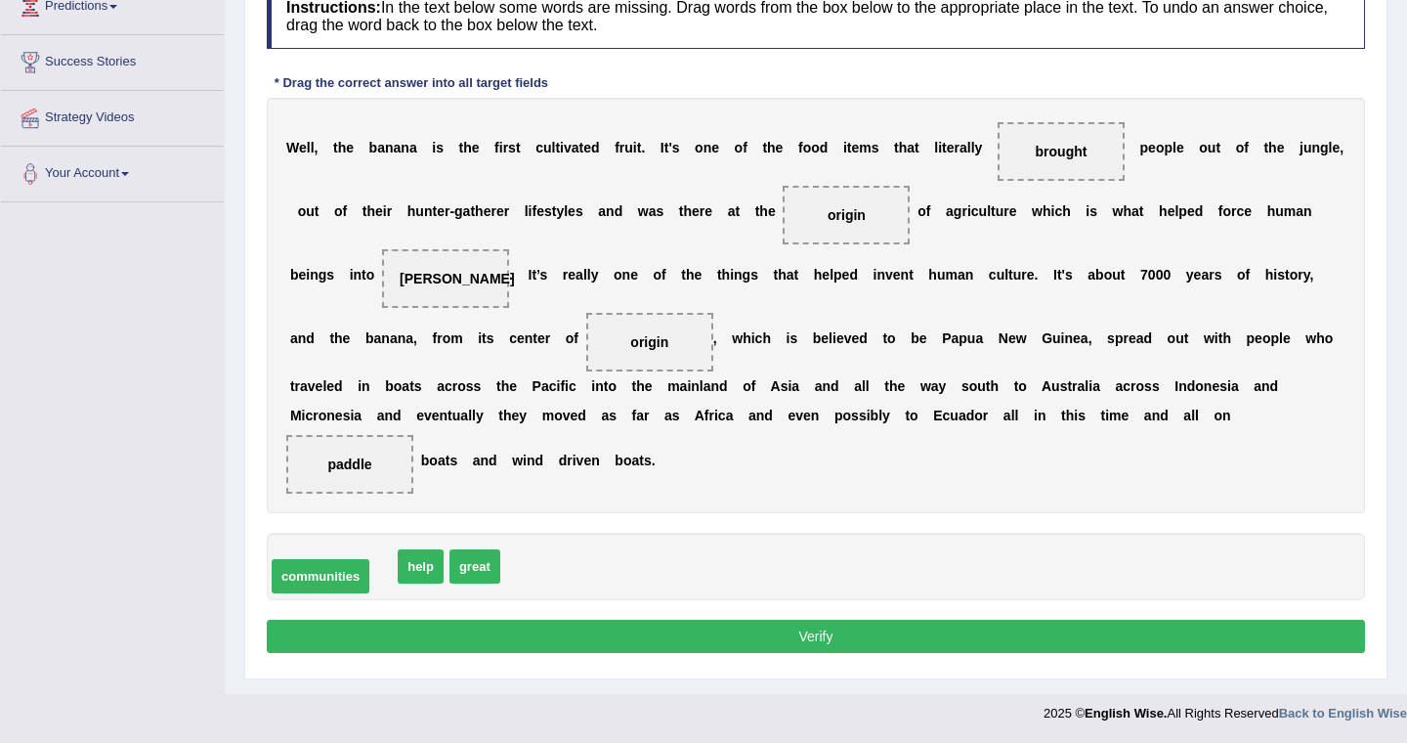
drag, startPoint x: 365, startPoint y: 562, endPoint x: 342, endPoint y: 571, distance: 24.1
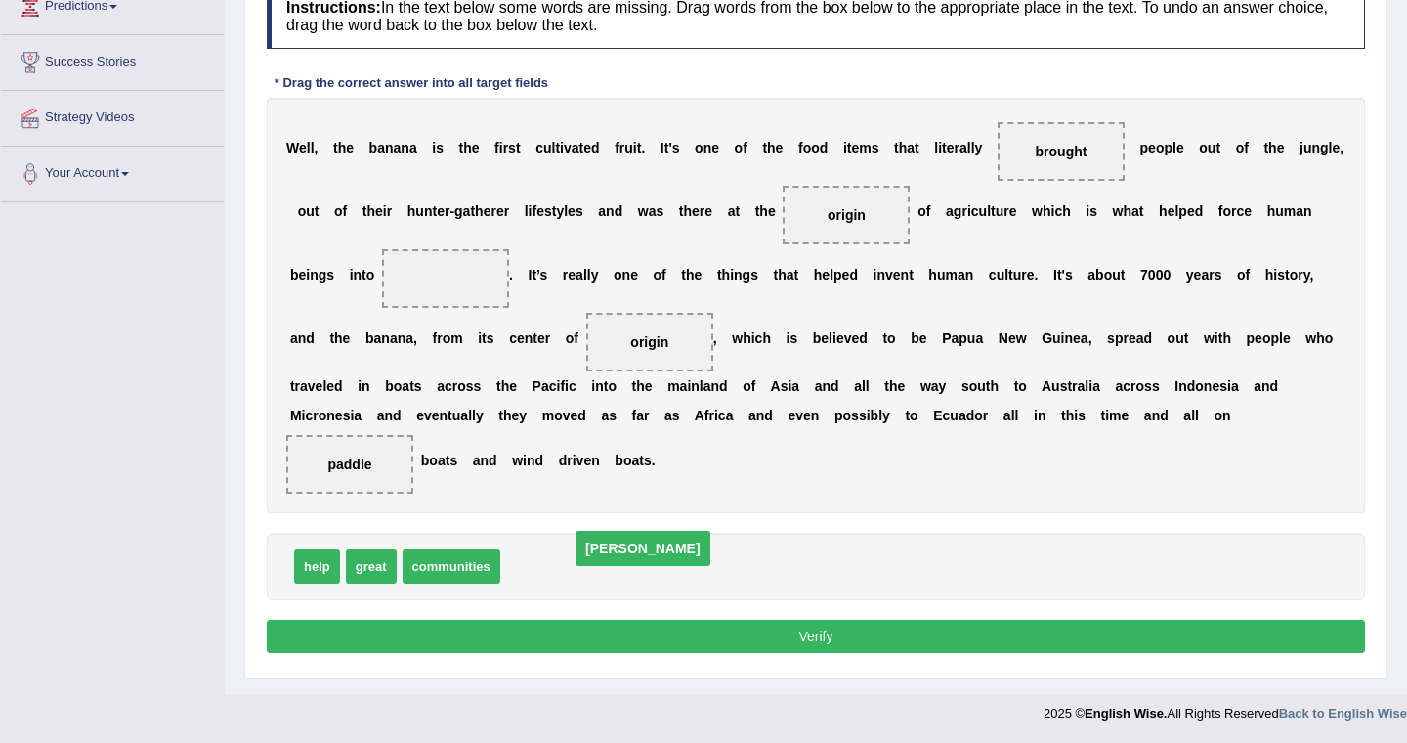
drag, startPoint x: 452, startPoint y: 280, endPoint x: 628, endPoint y: 549, distance: 322.0
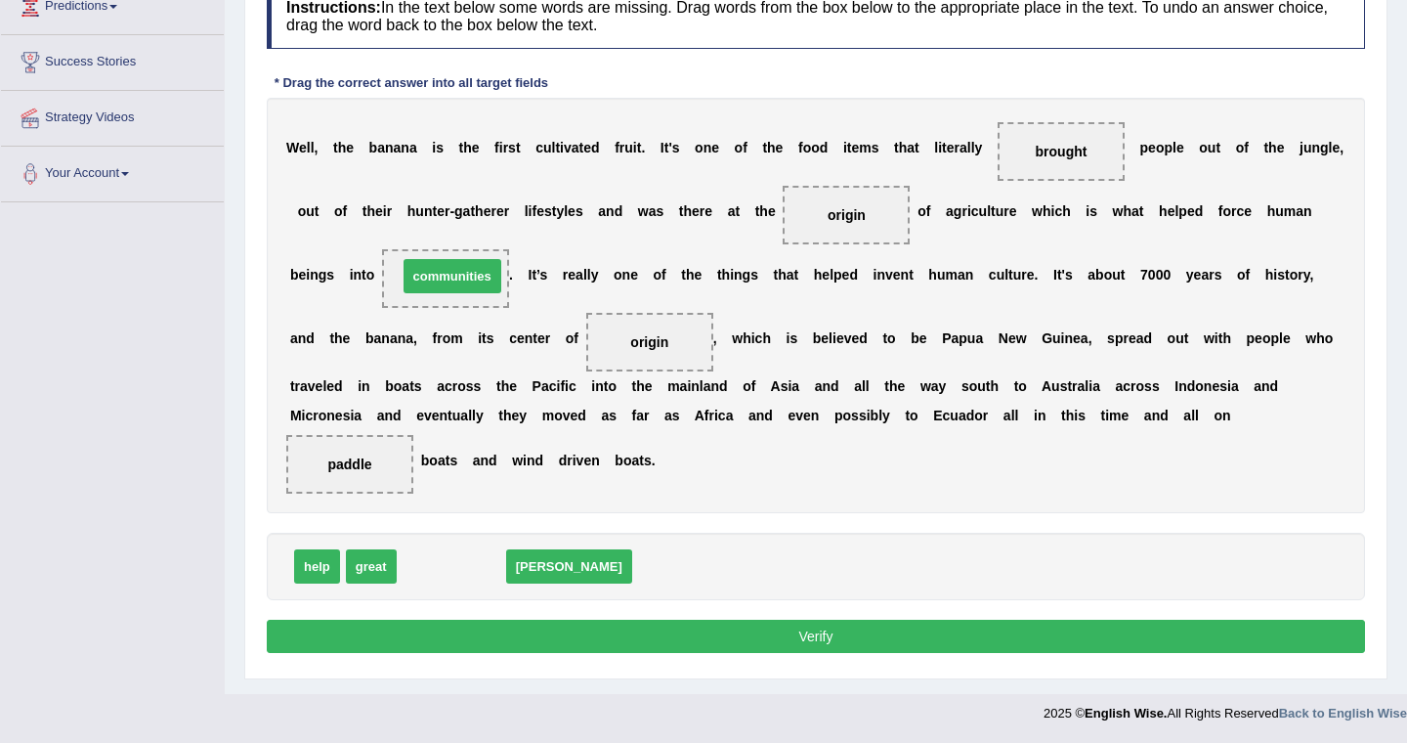
drag, startPoint x: 451, startPoint y: 576, endPoint x: 452, endPoint y: 284, distance: 291.2
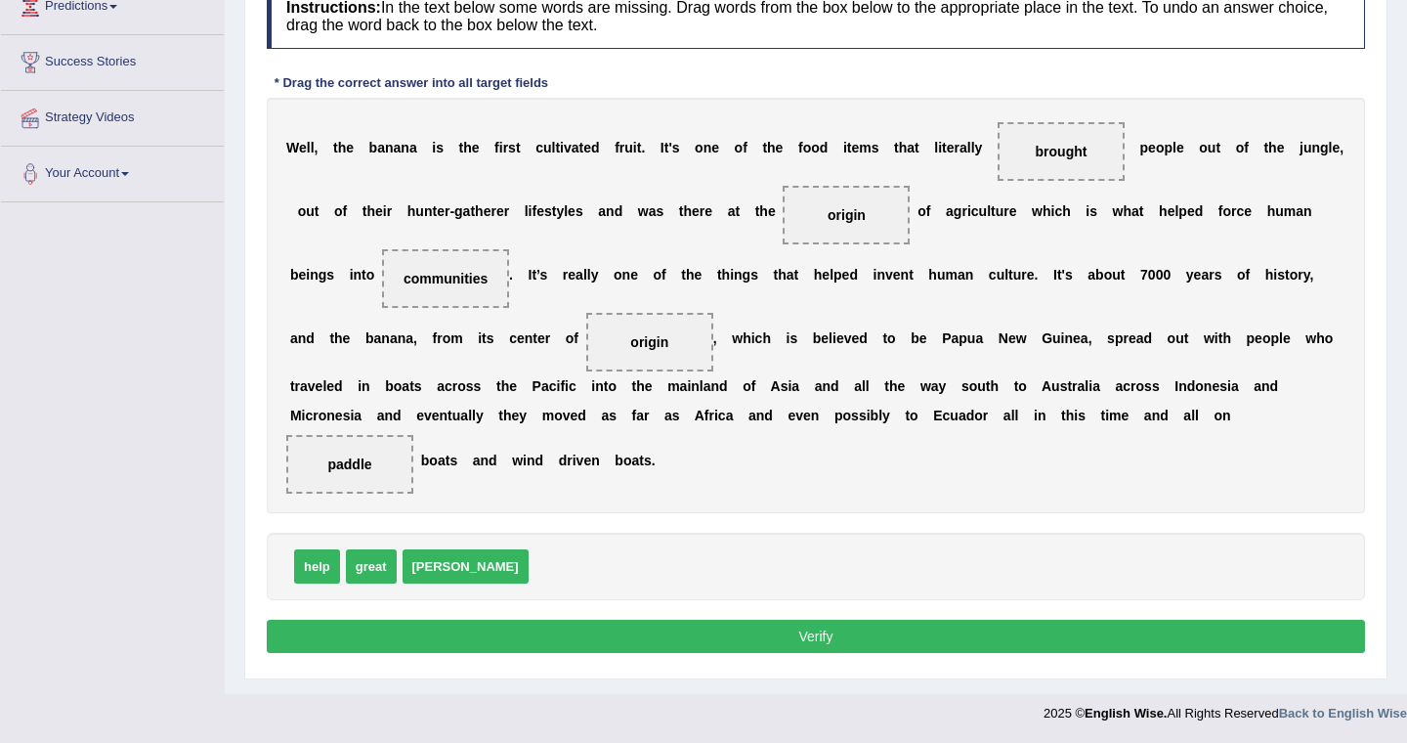
click at [765, 642] on button "Verify" at bounding box center [816, 636] width 1098 height 33
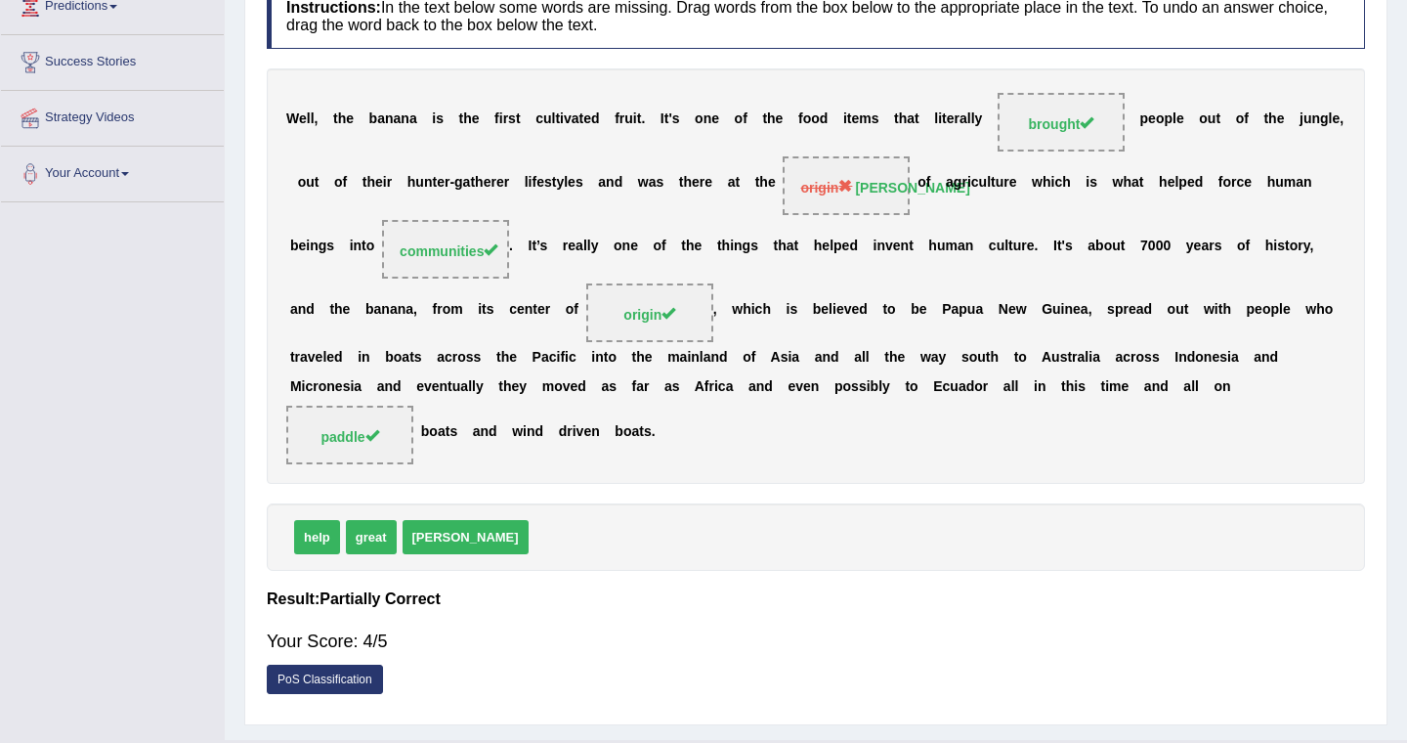
drag, startPoint x: 874, startPoint y: 198, endPoint x: 969, endPoint y: 199, distance: 95.8
click at [970, 199] on div "W e l l , t h e b a n a n a i s t h e f i r s t c u l t i v a t e d f r u i t .…" at bounding box center [816, 275] width 1098 height 415
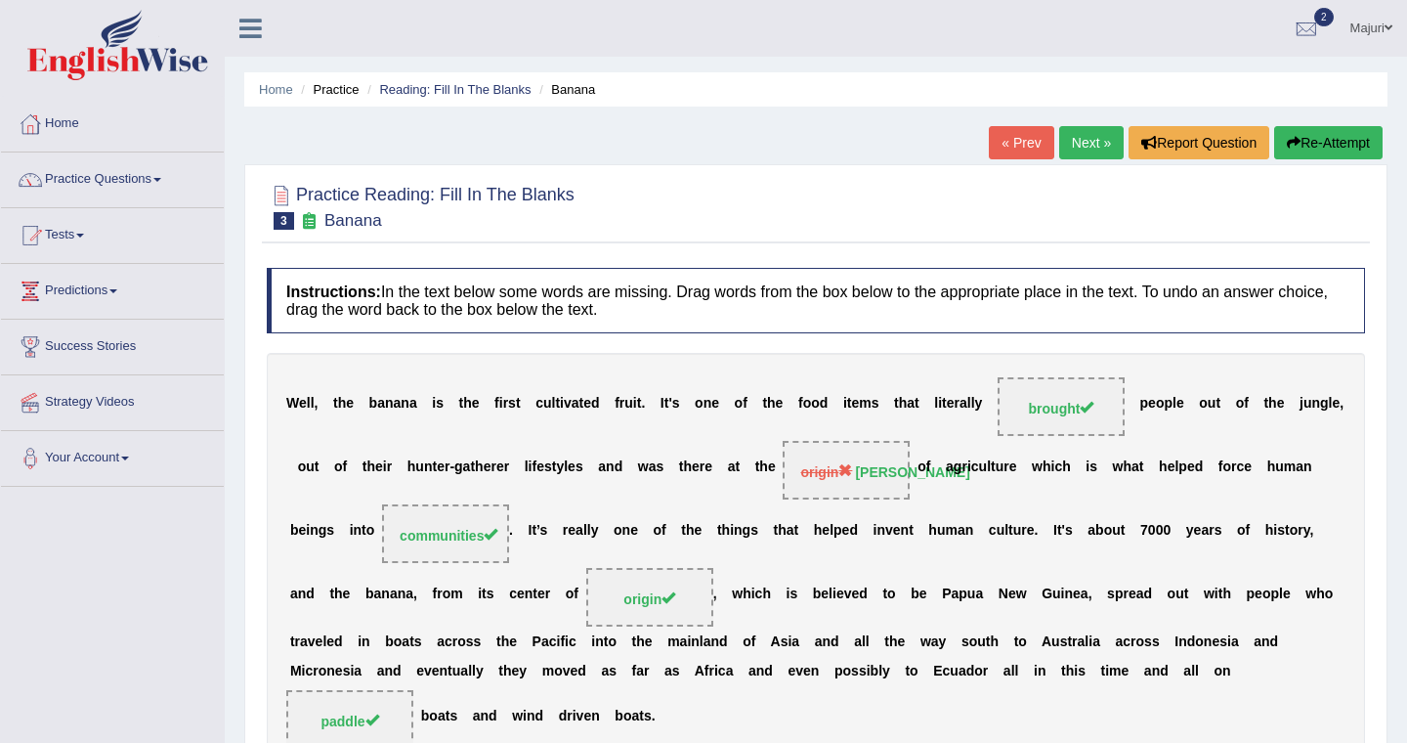
click at [1080, 143] on link "Next »" at bounding box center [1091, 142] width 65 height 33
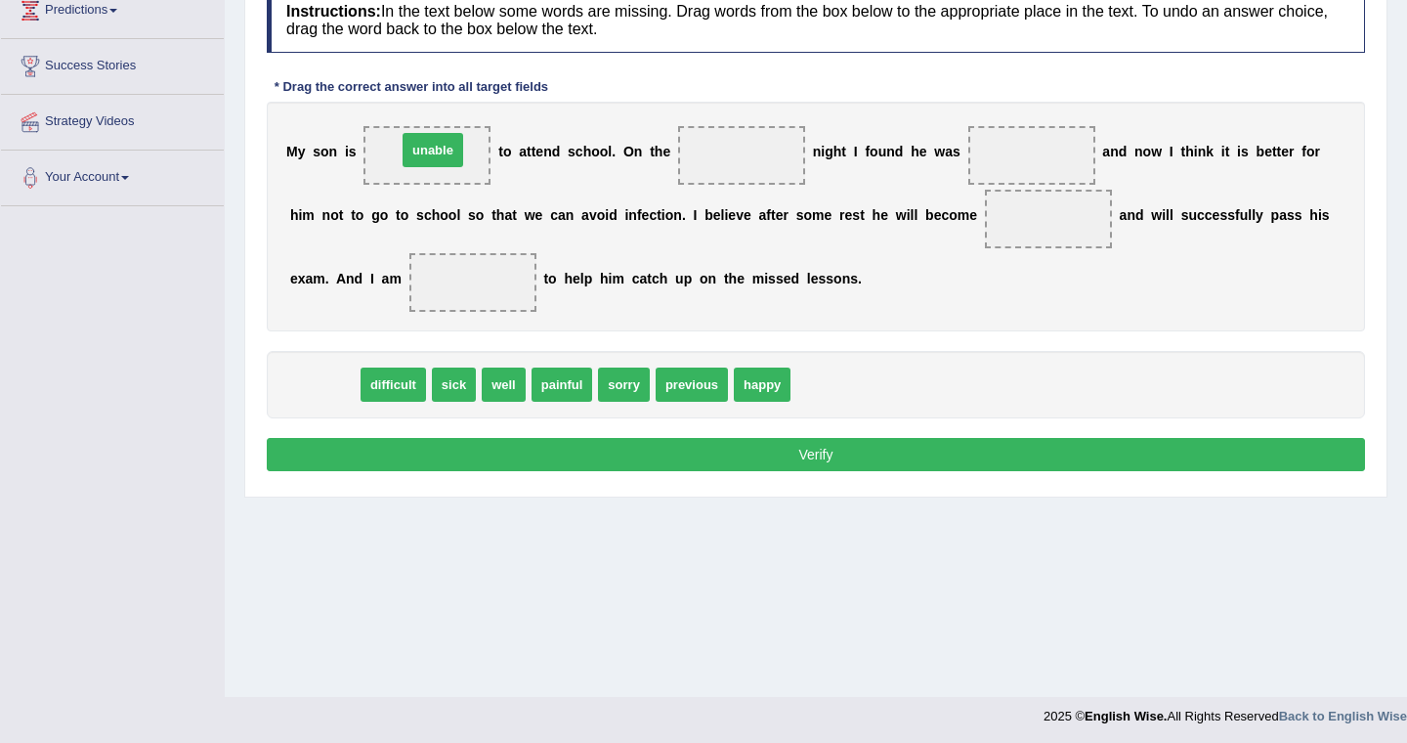
drag, startPoint x: 312, startPoint y: 388, endPoint x: 422, endPoint y: 156, distance: 256.6
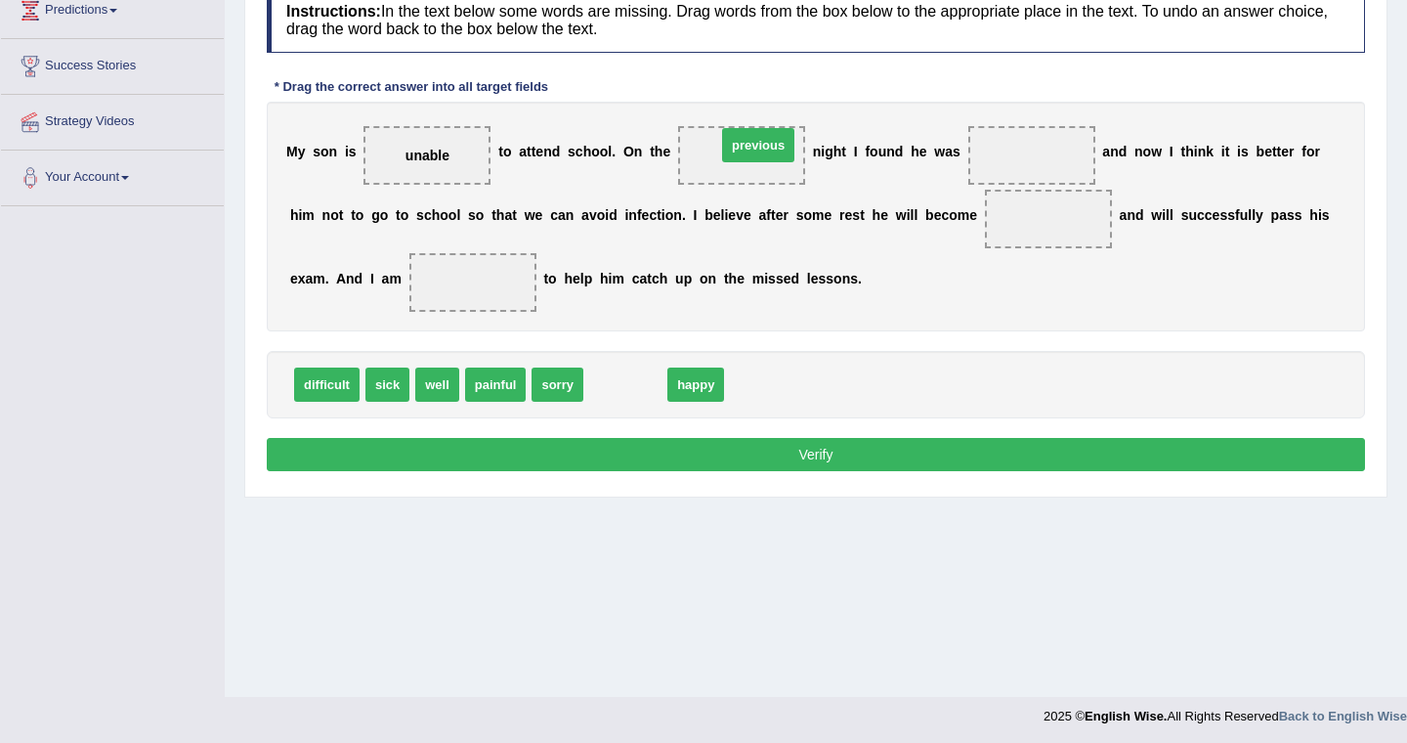
drag, startPoint x: 629, startPoint y: 391, endPoint x: 762, endPoint y: 151, distance: 273.9
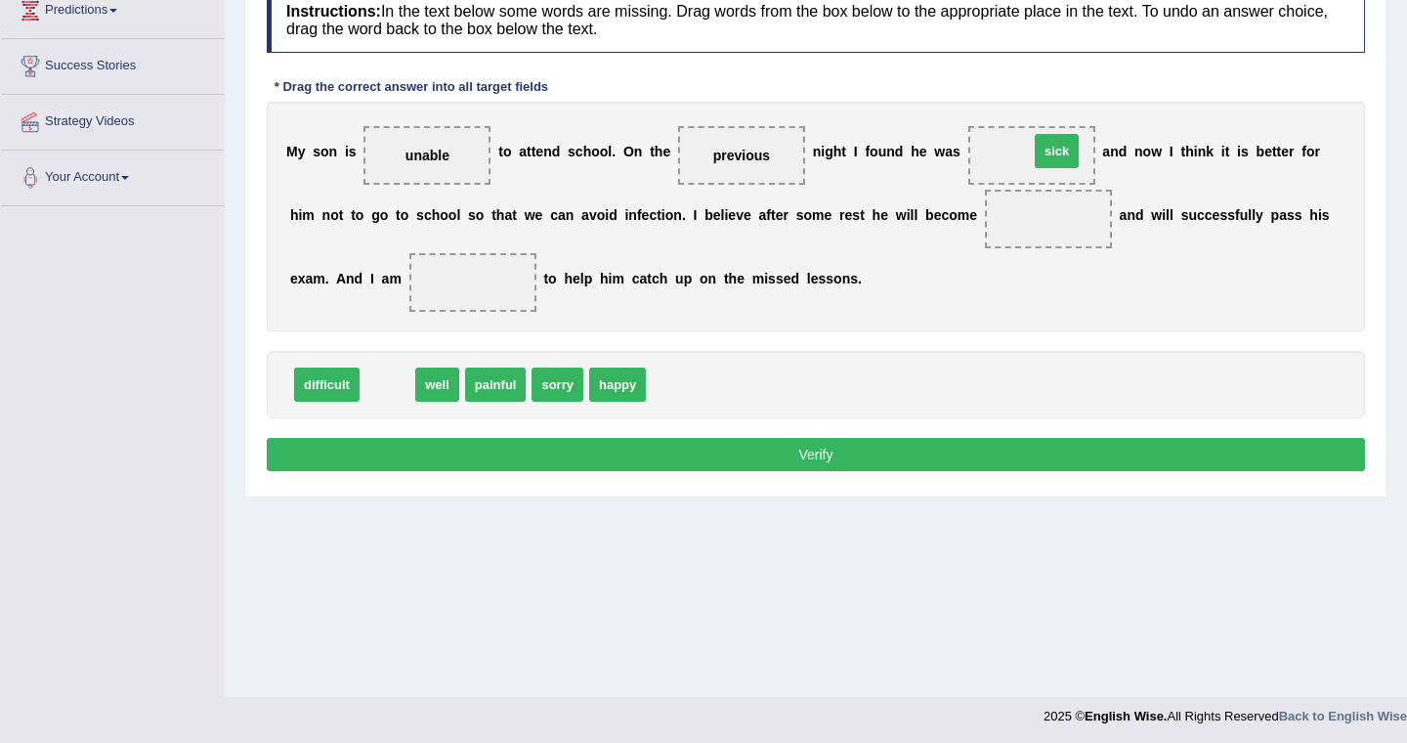
drag, startPoint x: 386, startPoint y: 385, endPoint x: 1034, endPoint y: 151, distance: 689.1
drag, startPoint x: 387, startPoint y: 387, endPoint x: 1061, endPoint y: 224, distance: 693.8
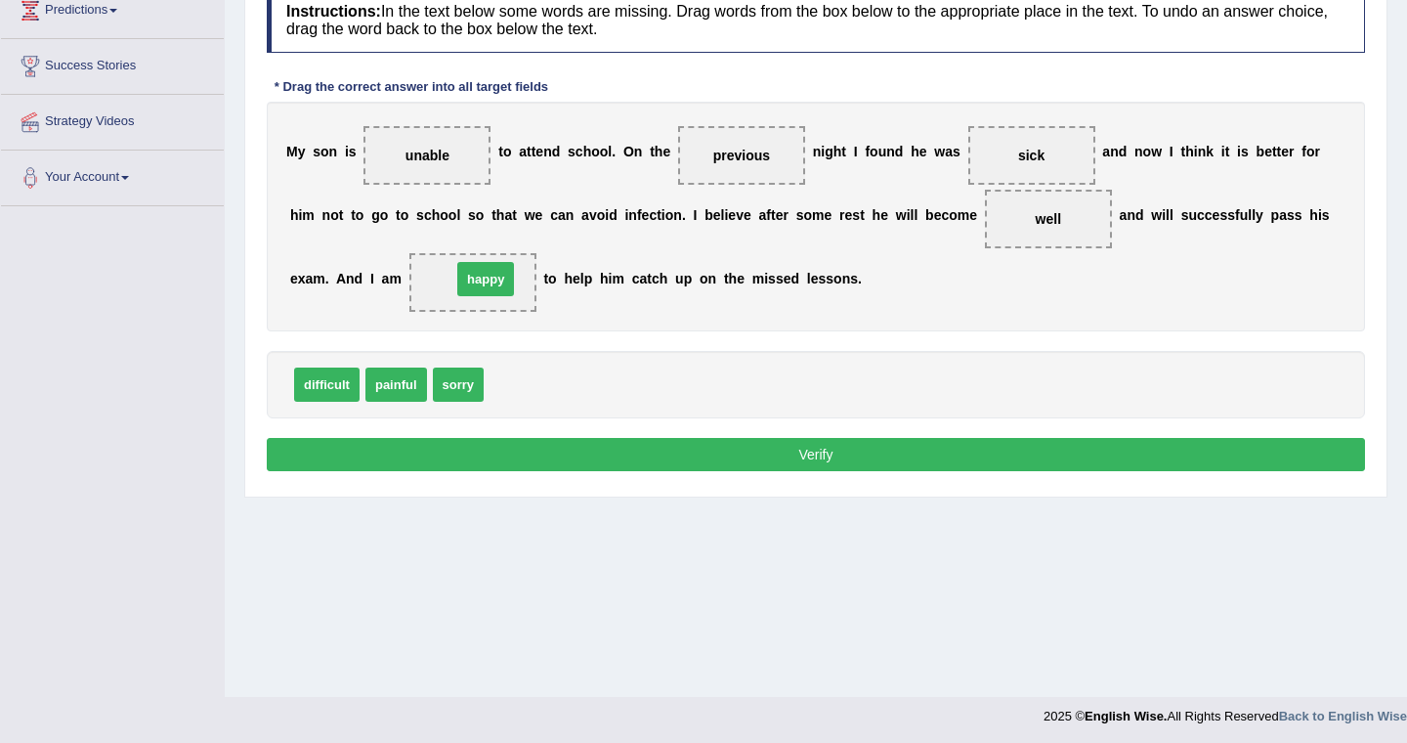
drag, startPoint x: 515, startPoint y: 386, endPoint x: 483, endPoint y: 280, distance: 110.4
click at [711, 377] on div "difficult painful sorry" at bounding box center [816, 384] width 1098 height 67
click at [833, 457] on button "Verify" at bounding box center [816, 454] width 1098 height 33
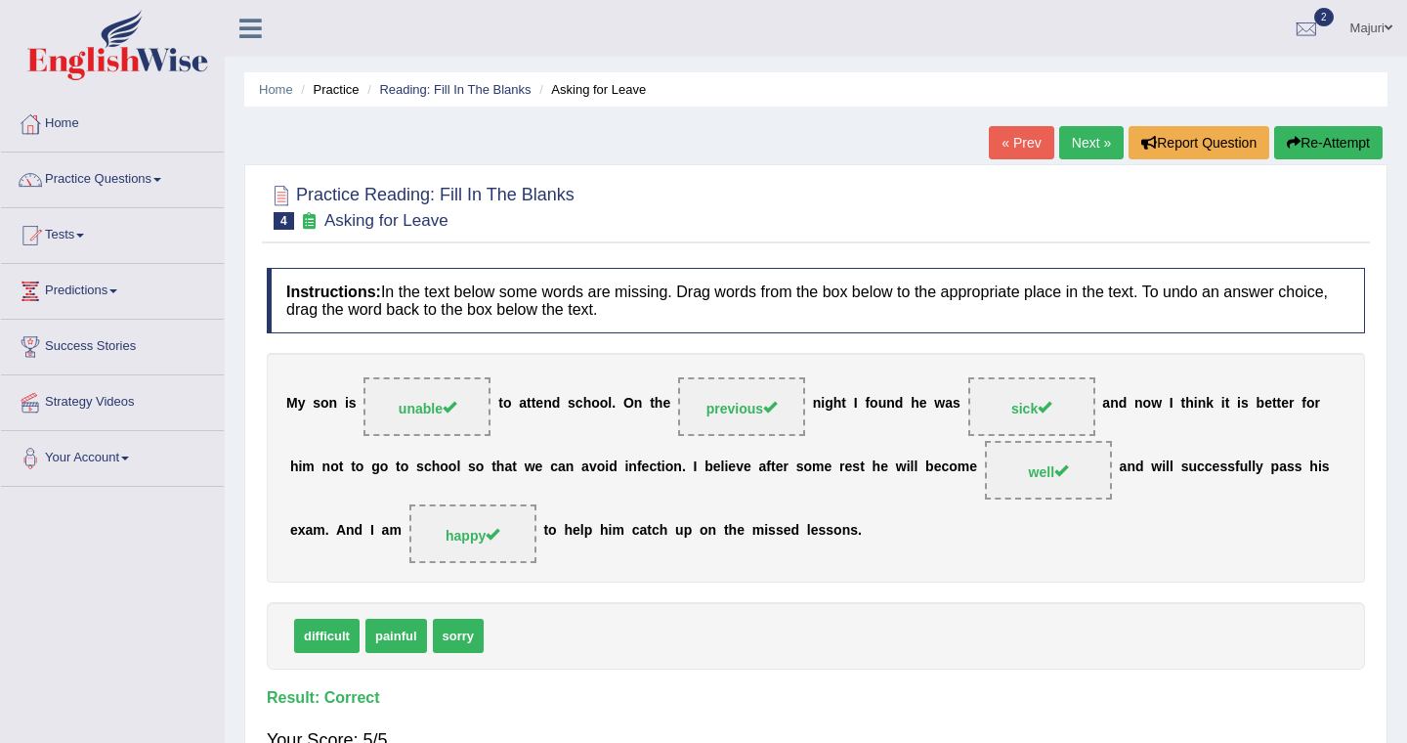
click at [1089, 142] on link "Next »" at bounding box center [1091, 142] width 65 height 33
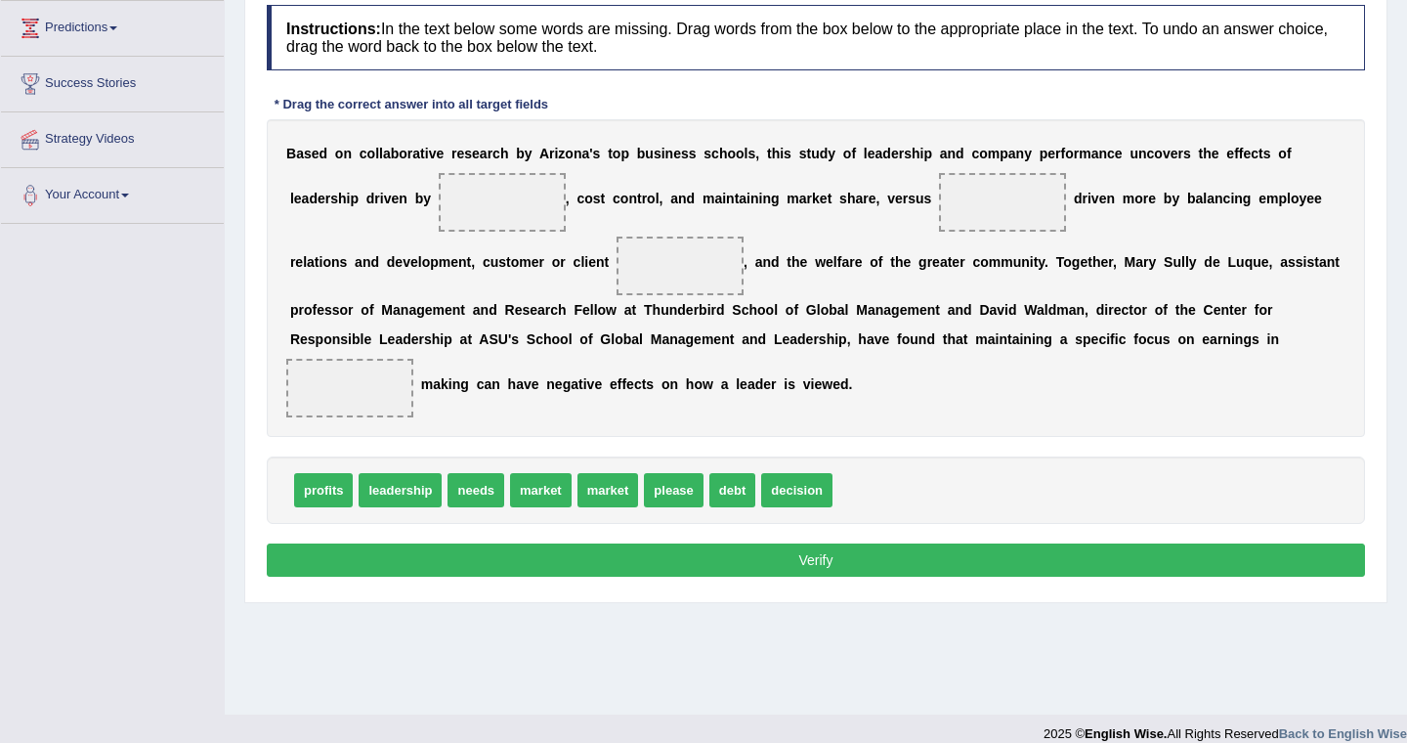
scroll to position [256, 0]
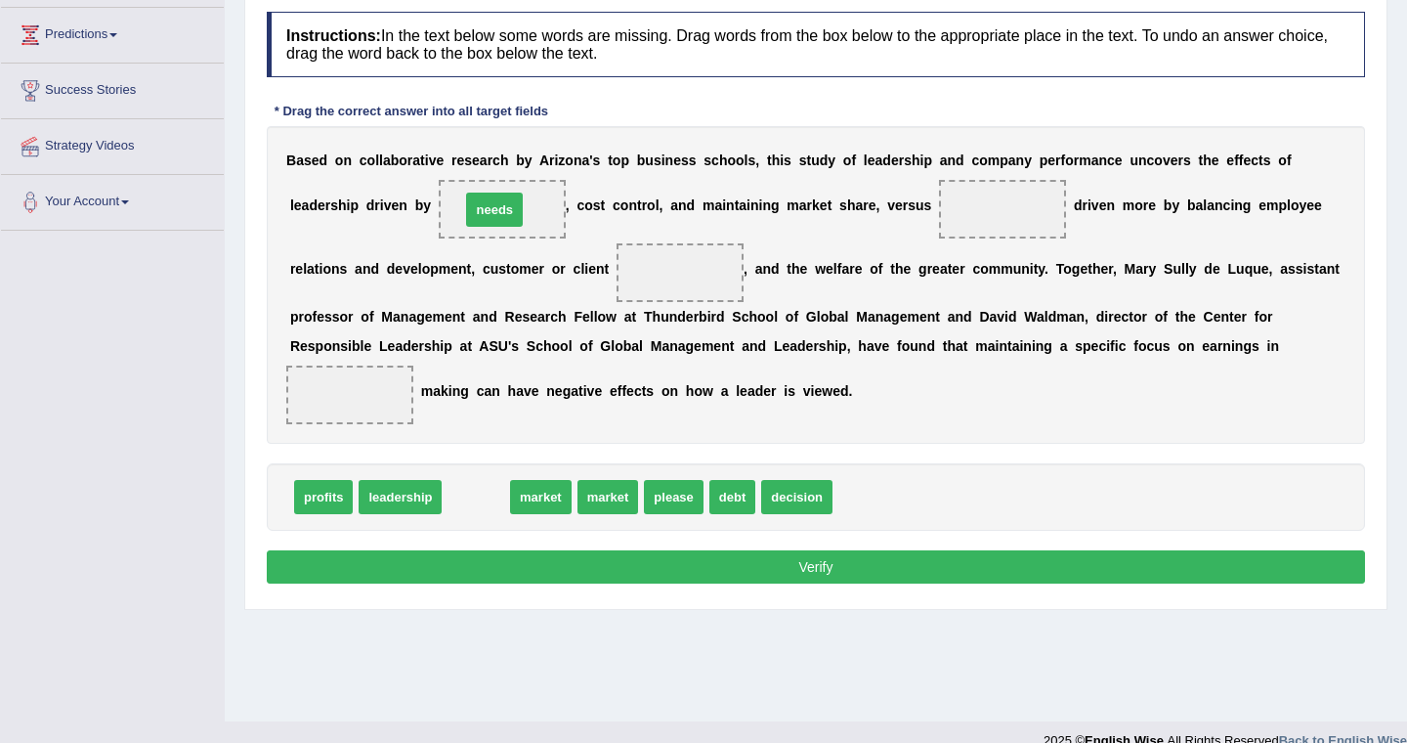
drag, startPoint x: 477, startPoint y: 499, endPoint x: 495, endPoint y: 212, distance: 287.9
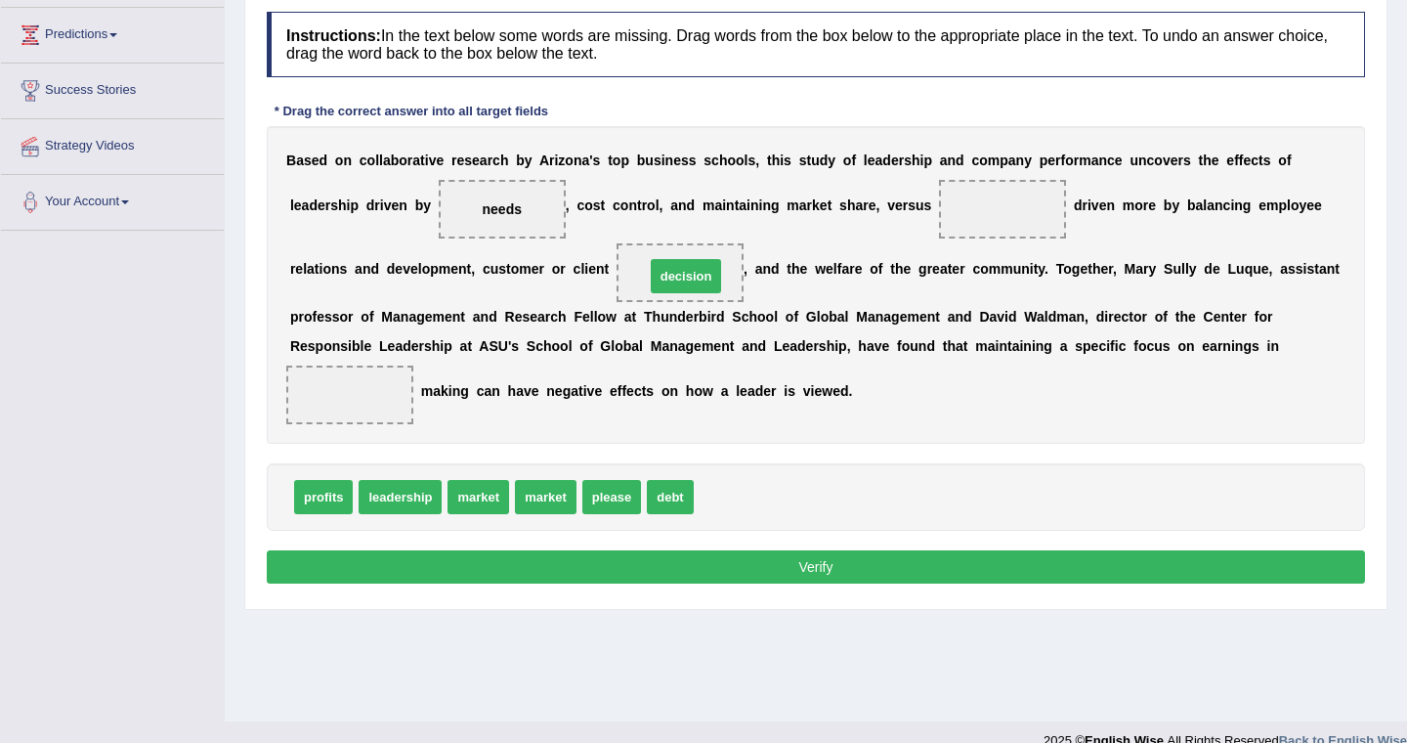
drag, startPoint x: 734, startPoint y: 496, endPoint x: 685, endPoint y: 276, distance: 226.2
drag, startPoint x: 324, startPoint y: 497, endPoint x: 773, endPoint y: 504, distance: 448.6
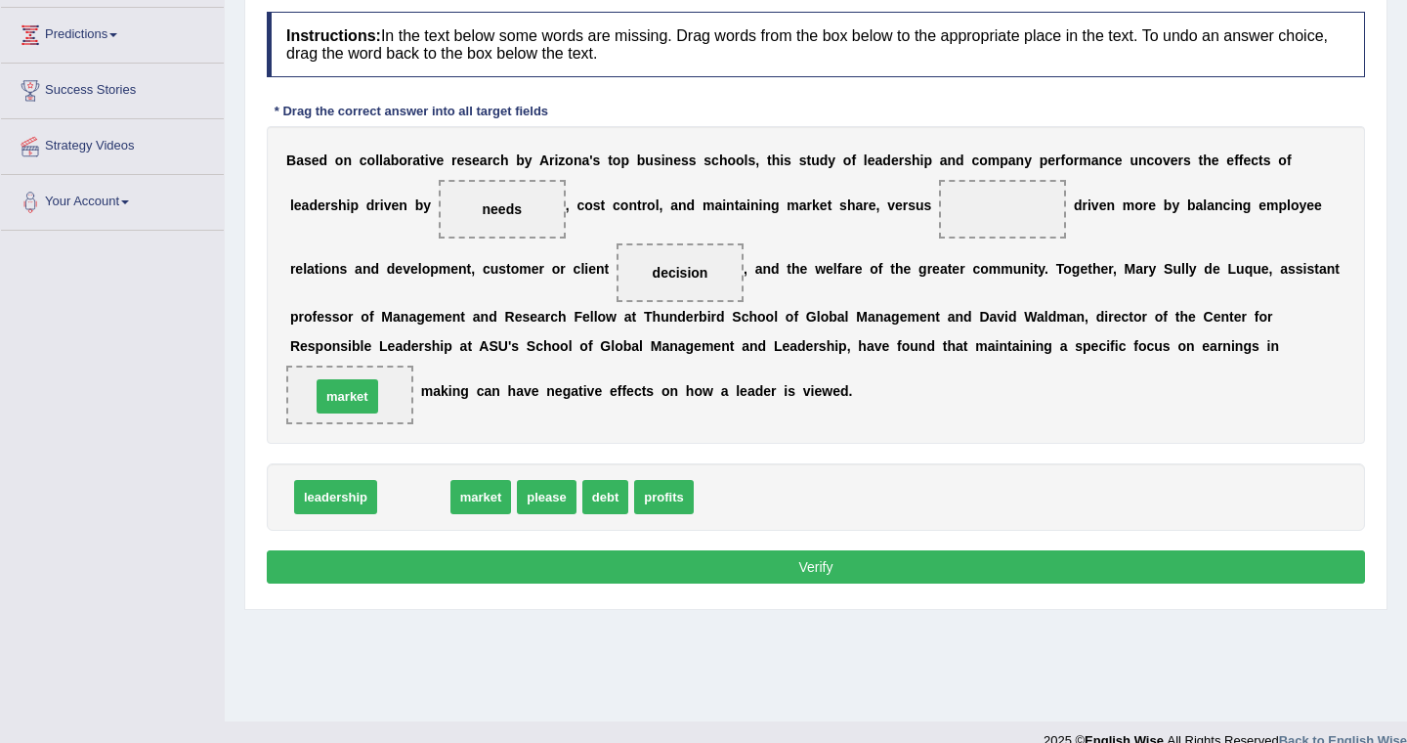
drag, startPoint x: 419, startPoint y: 499, endPoint x: 353, endPoint y: 399, distance: 120.6
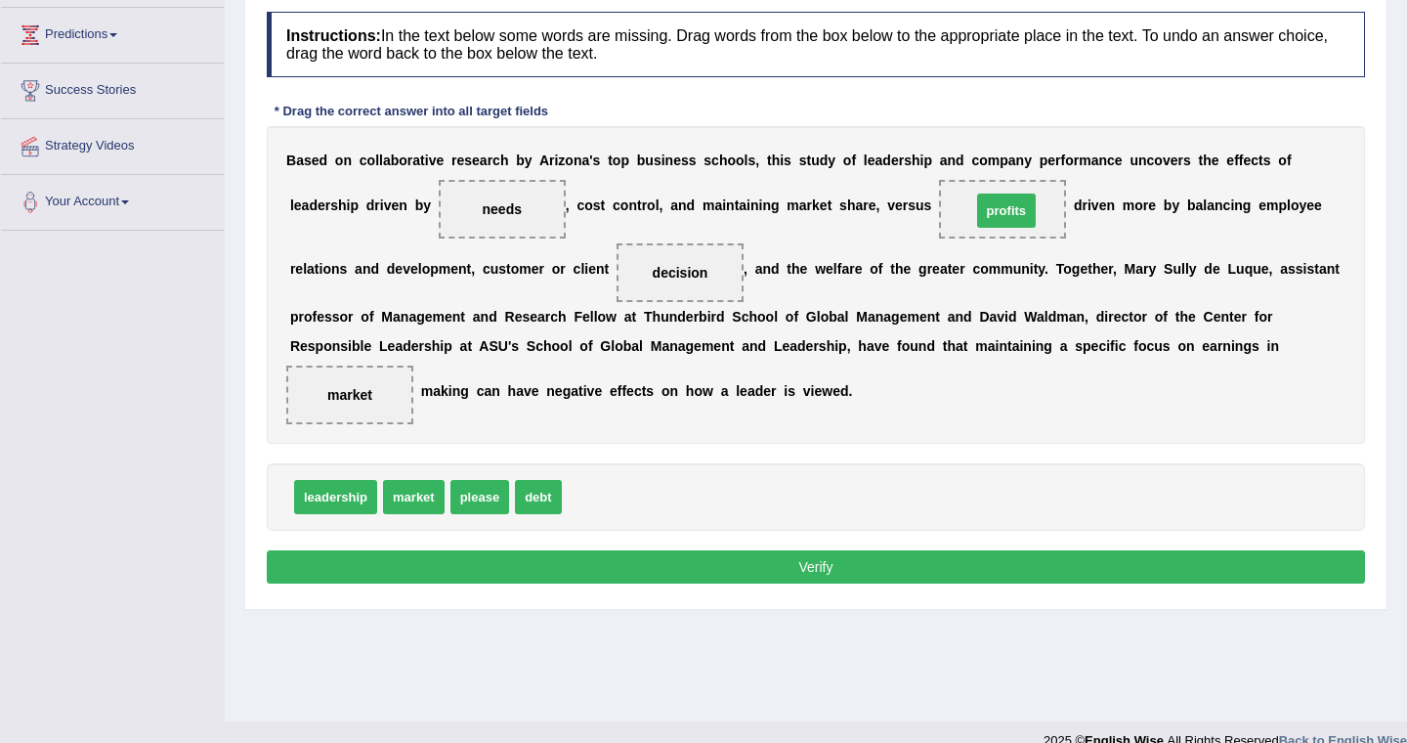
drag, startPoint x: 609, startPoint y: 496, endPoint x: 1015, endPoint y: 204, distance: 500.7
click at [664, 575] on button "Verify" at bounding box center [816, 566] width 1098 height 33
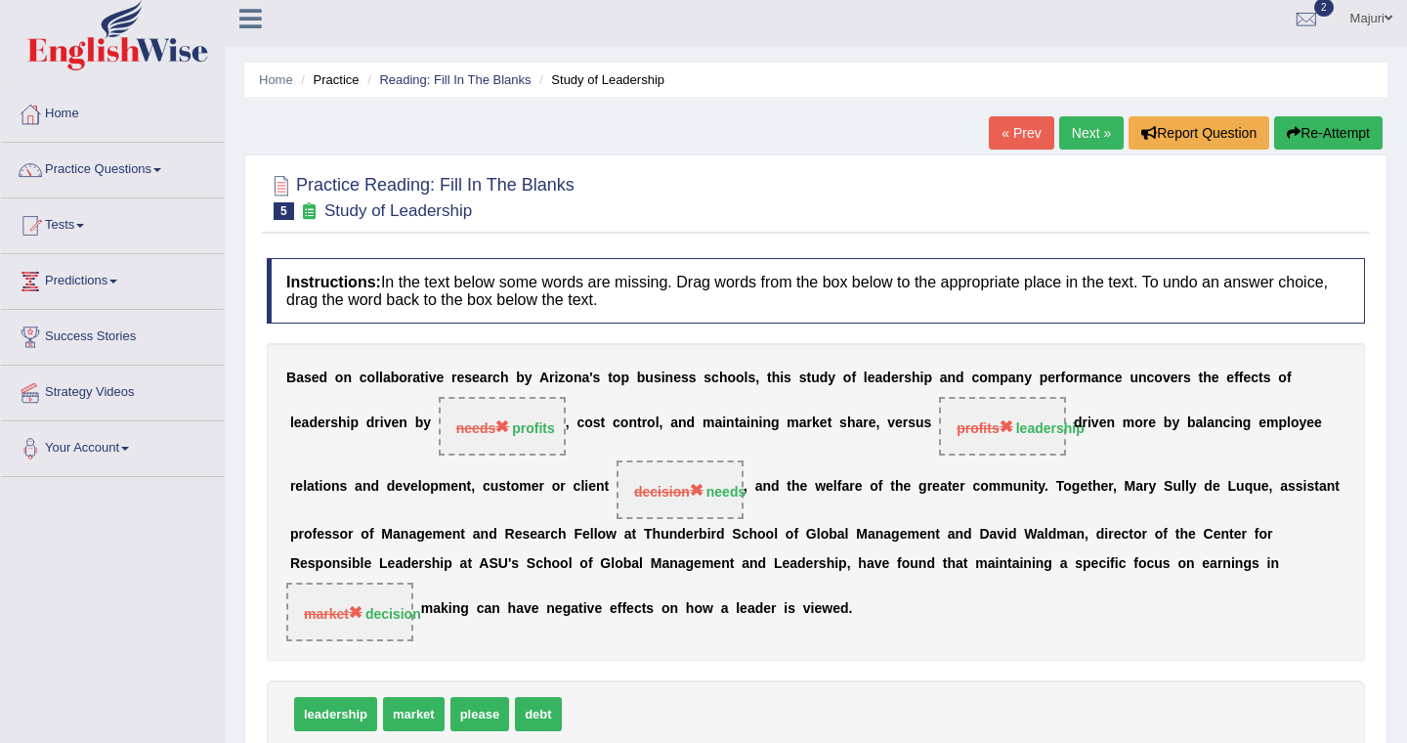
scroll to position [0, 0]
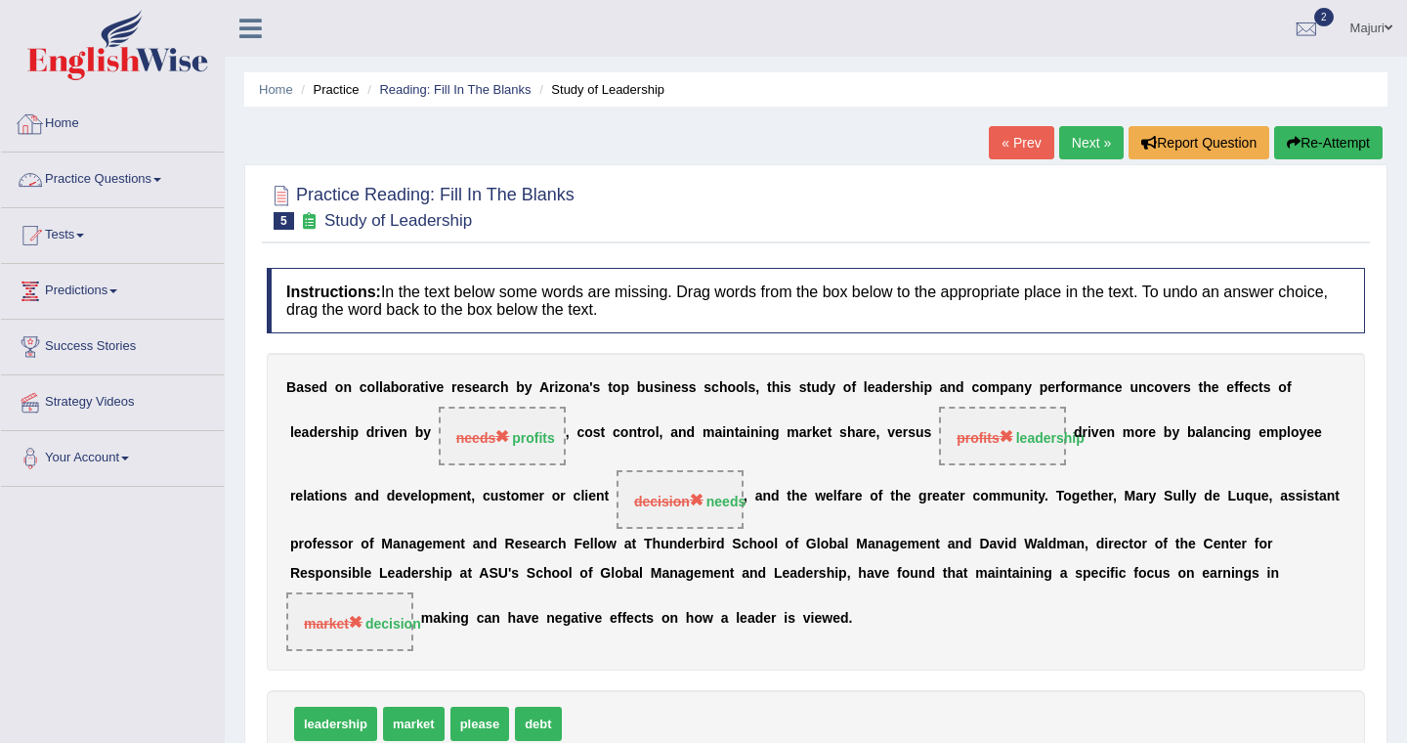
click at [125, 185] on link "Practice Questions" at bounding box center [112, 176] width 223 height 49
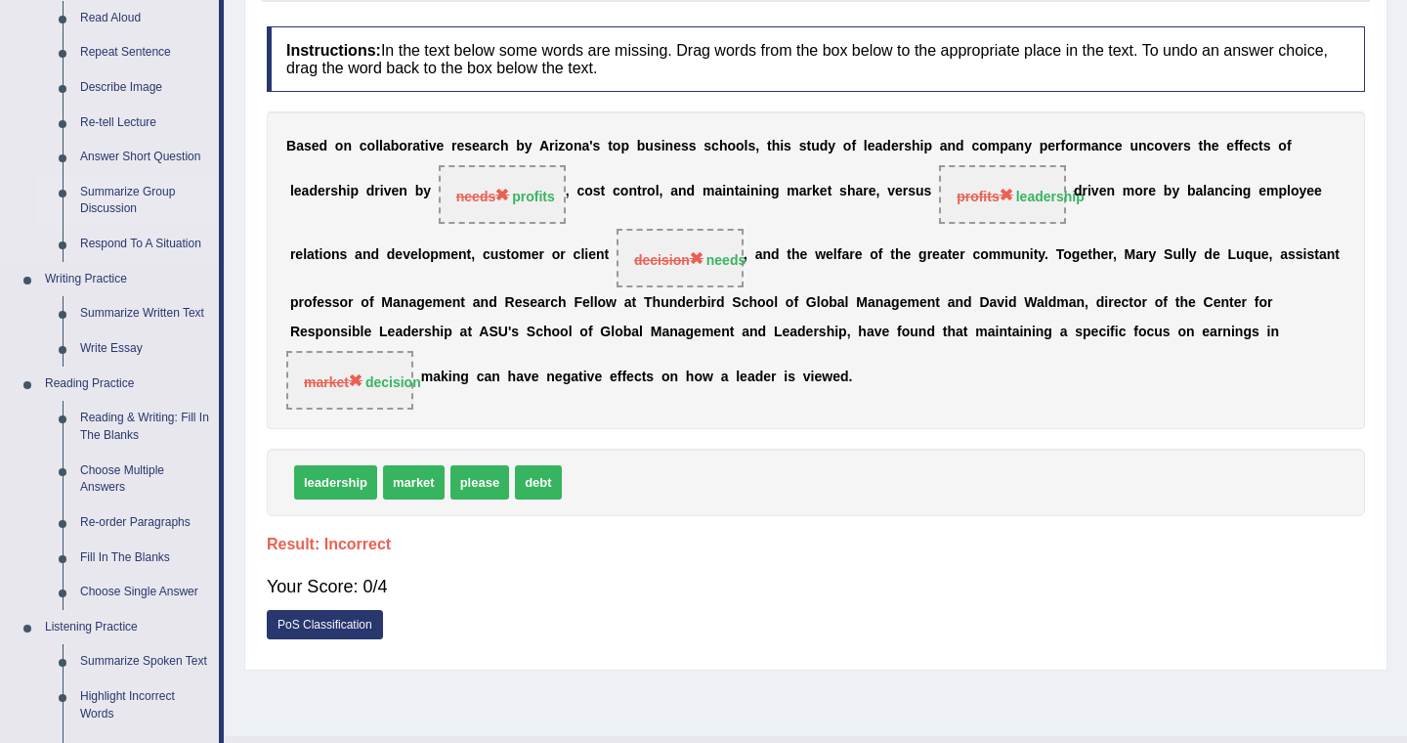
scroll to position [245, 0]
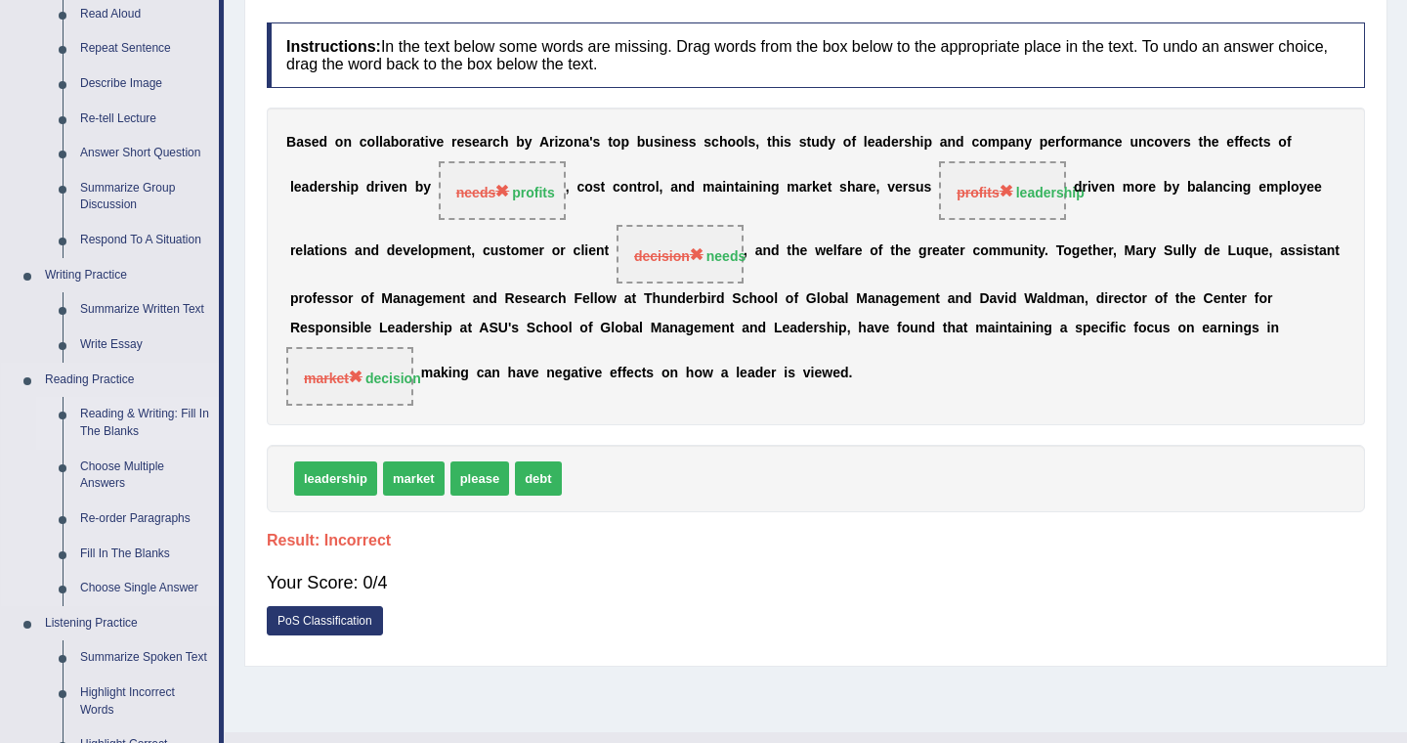
click at [149, 419] on link "Reading & Writing: Fill In The Blanks" at bounding box center [145, 423] width 148 height 52
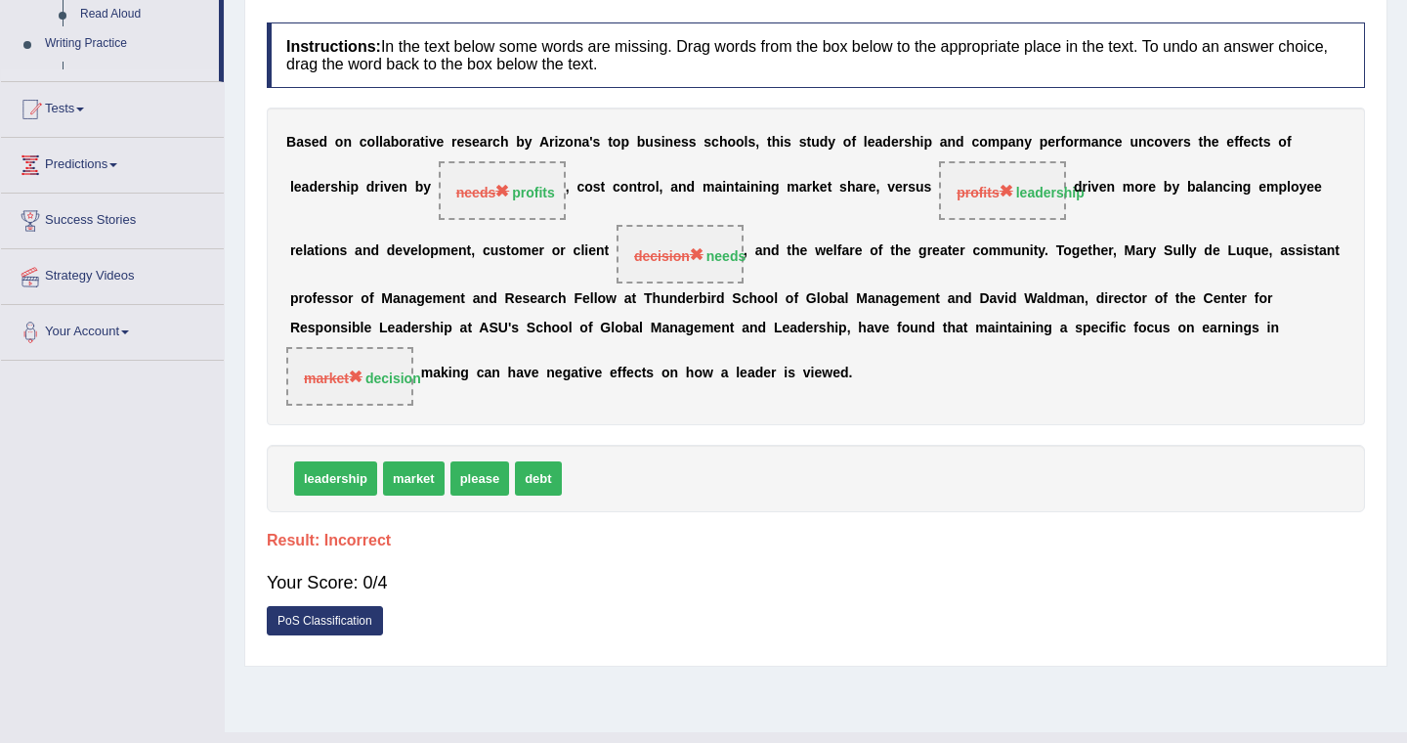
scroll to position [283, 0]
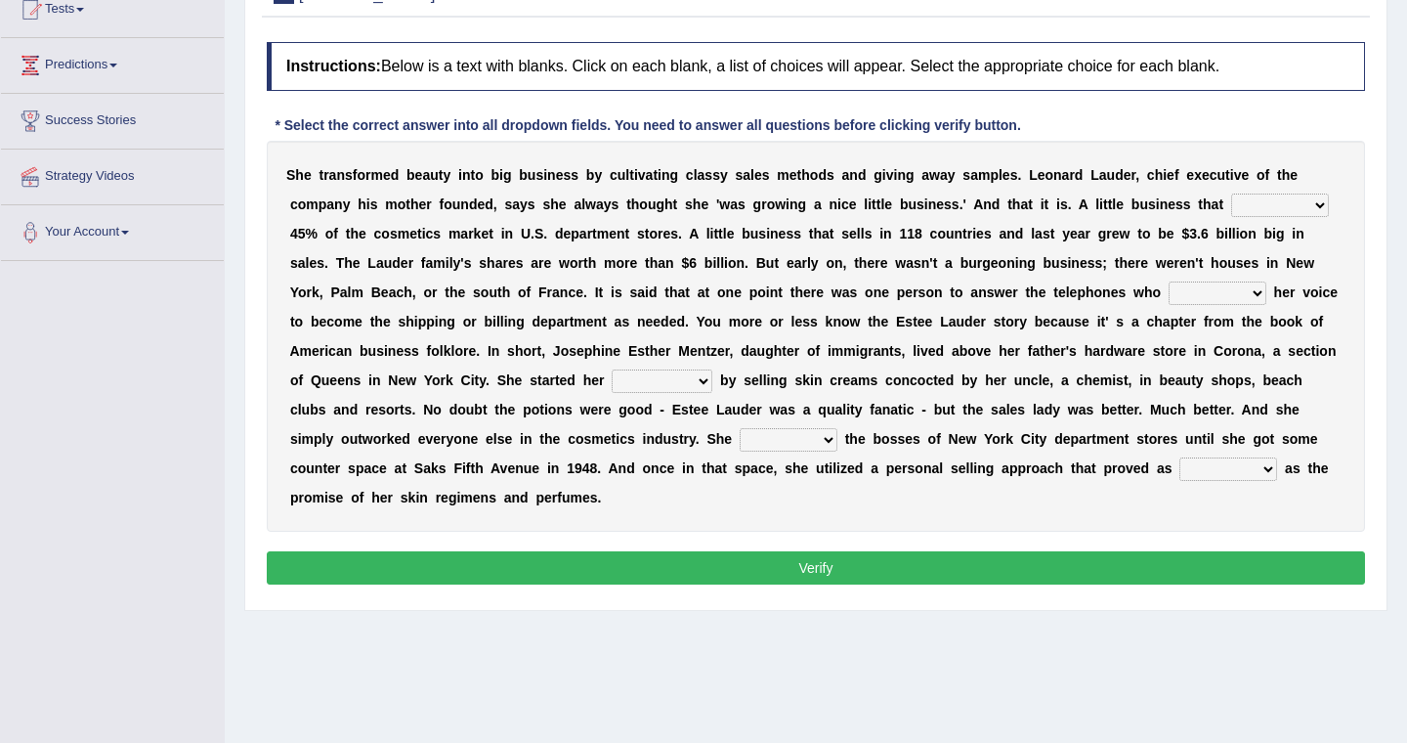
scroll to position [220, 0]
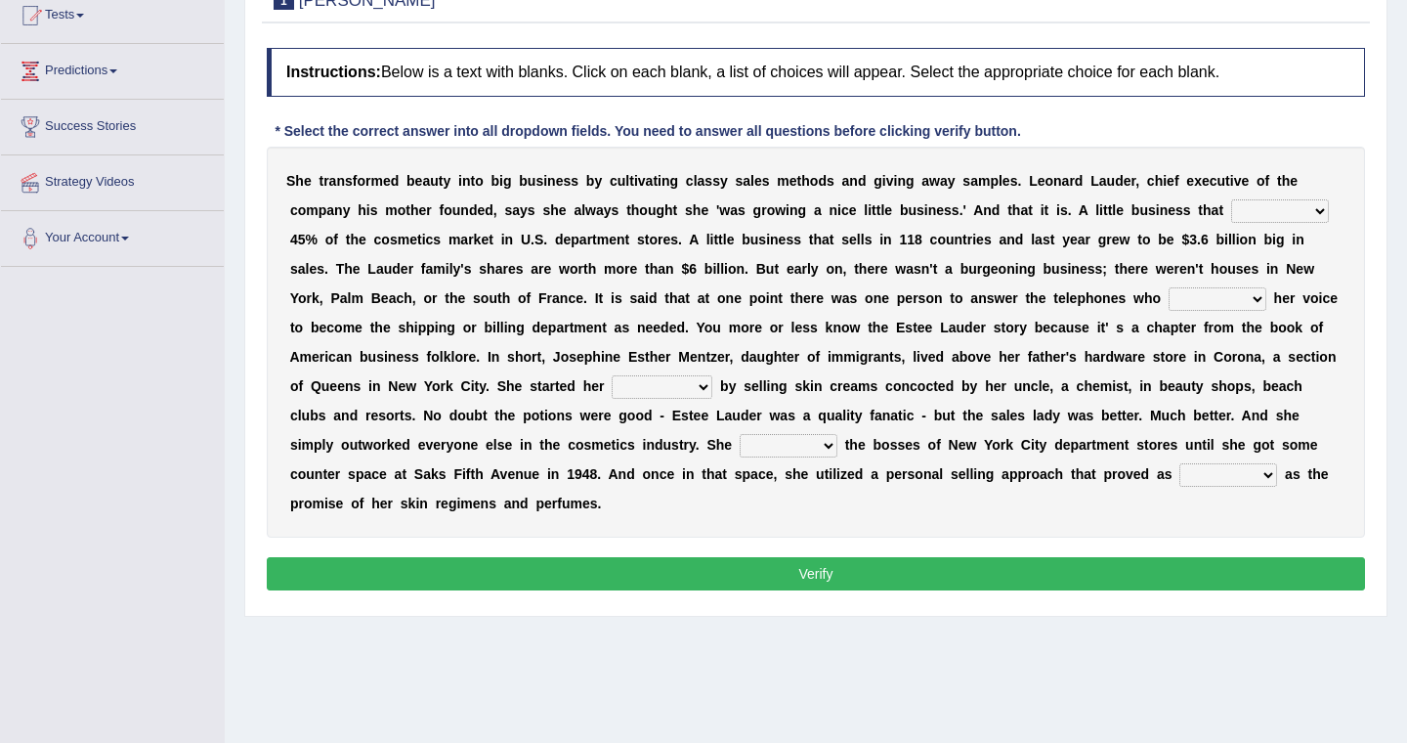
click at [1318, 208] on select "has controls makes maintains" at bounding box center [1280, 210] width 98 height 23
select select "makes"
click at [1259, 297] on select "switched changed raised used" at bounding box center [1218, 298] width 98 height 23
select select "raised"
click at [708, 386] on select "job institute companion enterprise" at bounding box center [662, 386] width 101 height 23
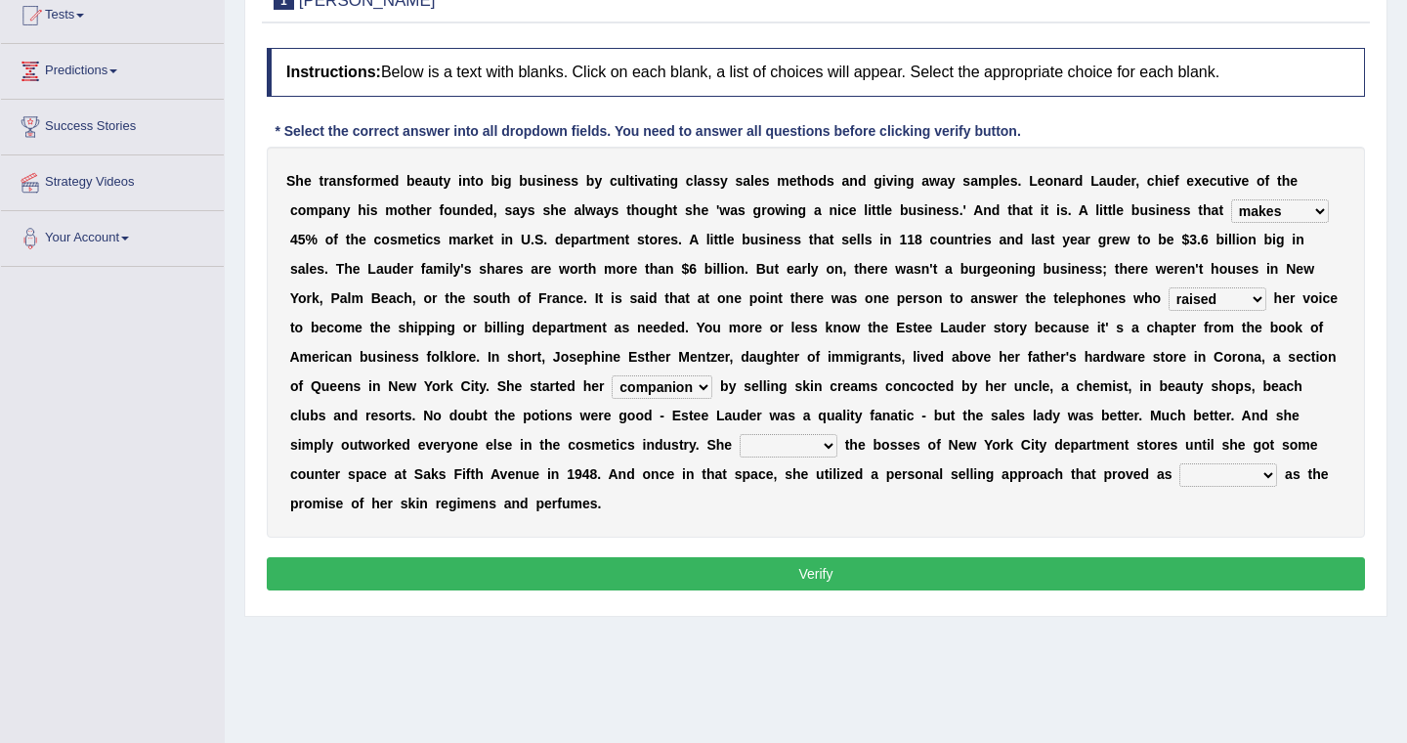
click at [698, 385] on select "job institute companion enterprise" at bounding box center [662, 386] width 101 height 23
select select "job"
click at [774, 448] on select "stated bridged stalked heaved" at bounding box center [789, 445] width 98 height 23
click at [1210, 476] on select "potent ruthless potential expensive" at bounding box center [1229, 474] width 98 height 23
click at [1200, 477] on select "potent ruthless potential expensive" at bounding box center [1229, 474] width 98 height 23
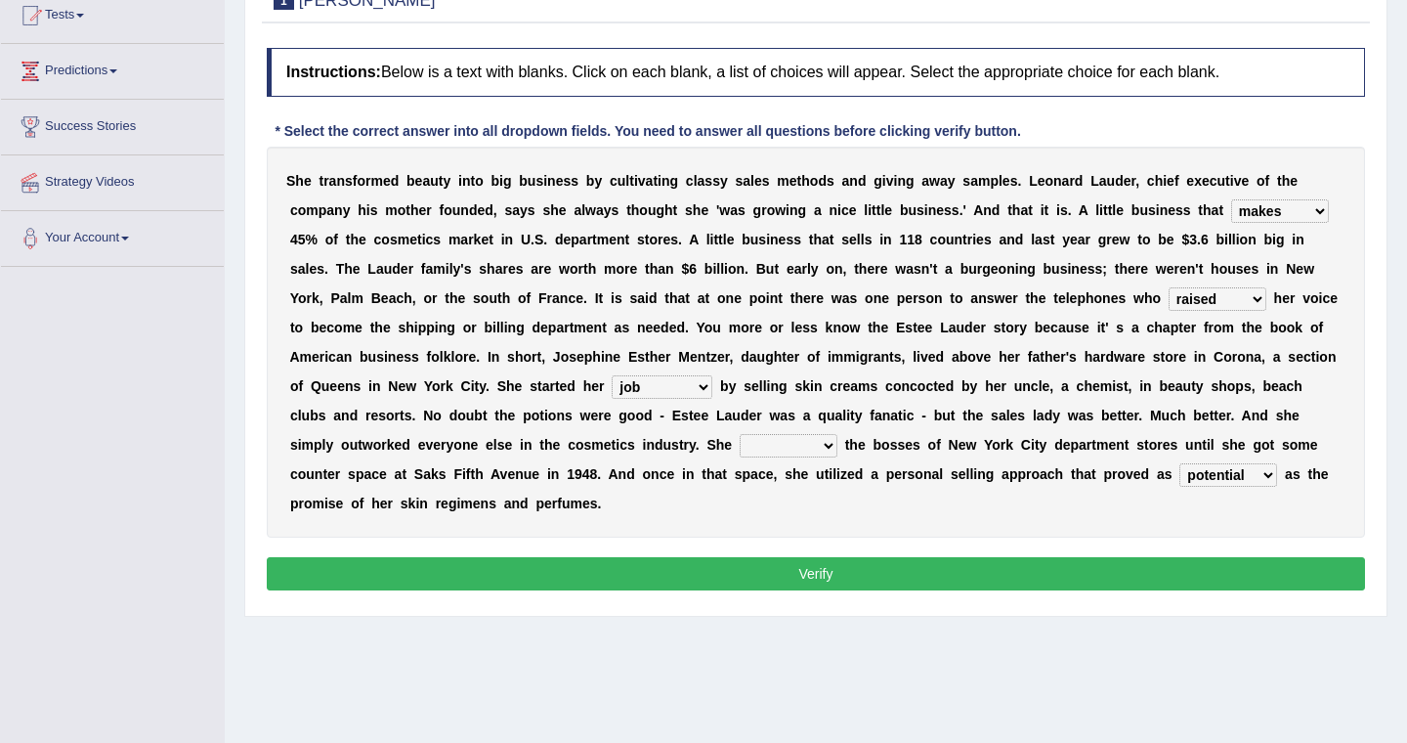
select select "ruthless"
click at [772, 442] on select "stated bridged stalked heaved" at bounding box center [789, 445] width 98 height 23
click at [774, 516] on div "S h e t r a n s f o r m e d b e a u t y i n t o b i g b u s i n e s s b y c u l…" at bounding box center [816, 342] width 1098 height 391
